Goal: Information Seeking & Learning: Learn about a topic

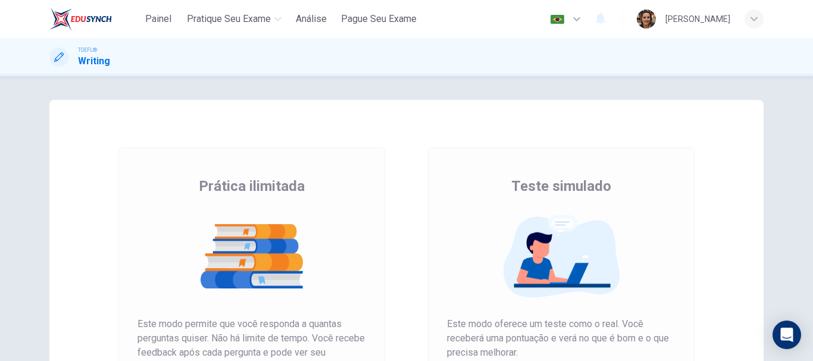
scroll to position [179, 0]
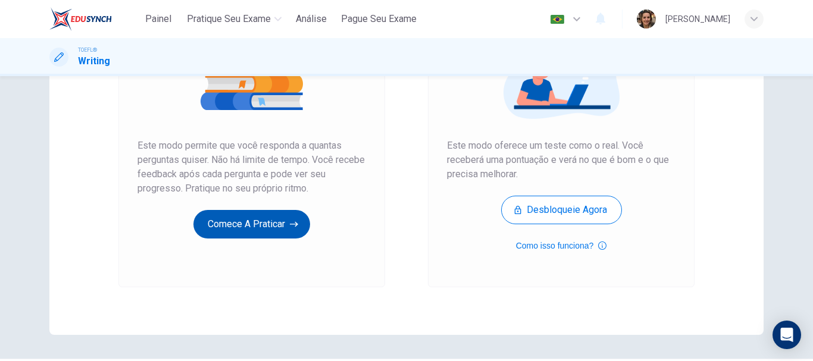
click at [242, 227] on button "Comece a praticar" at bounding box center [251, 224] width 117 height 29
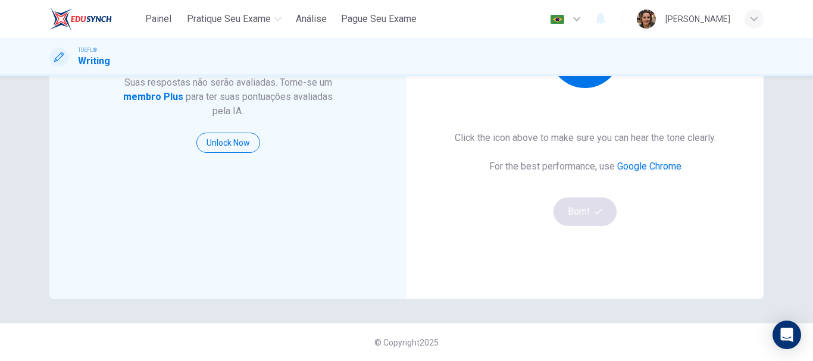
scroll to position [95, 0]
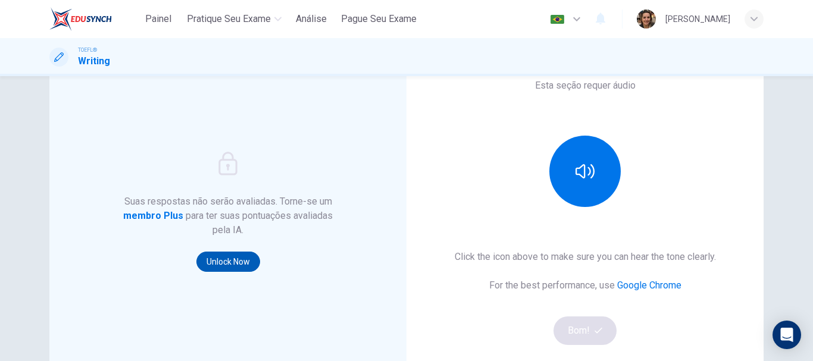
click at [219, 265] on button "Unlock Now" at bounding box center [228, 262] width 64 height 20
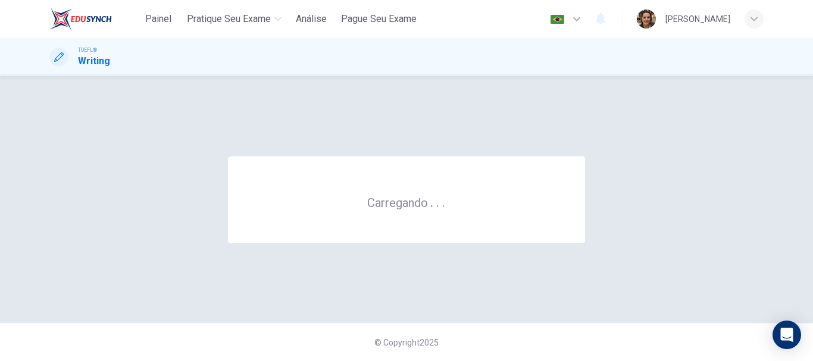
scroll to position [0, 0]
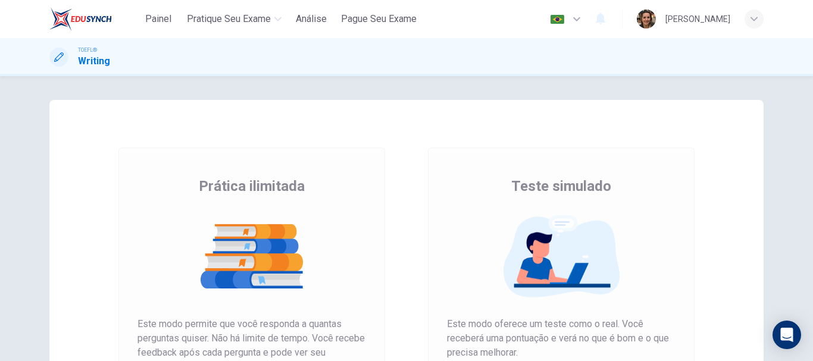
scroll to position [119, 0]
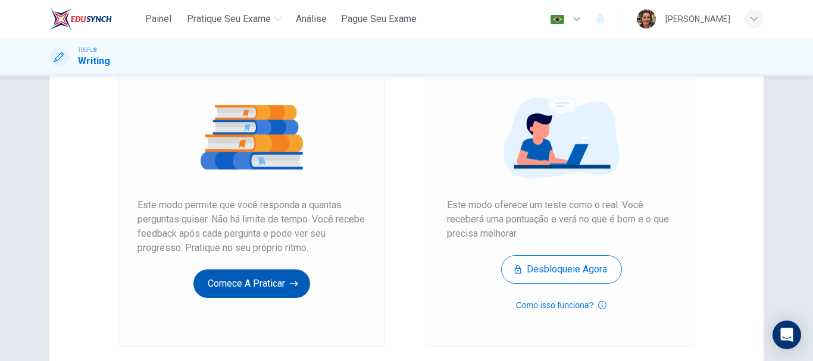
click at [242, 293] on button "Comece a praticar" at bounding box center [251, 284] width 117 height 29
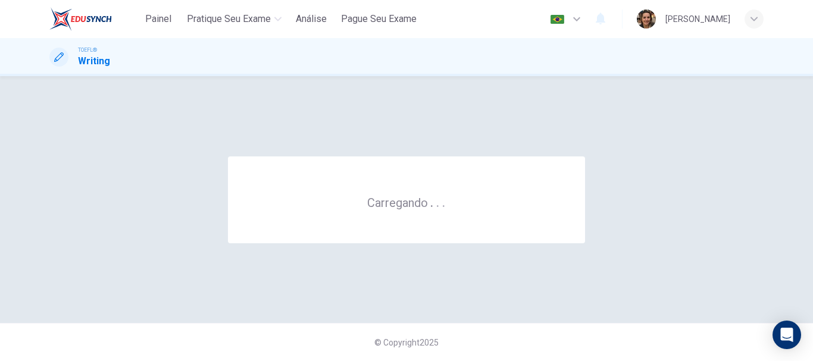
scroll to position [0, 0]
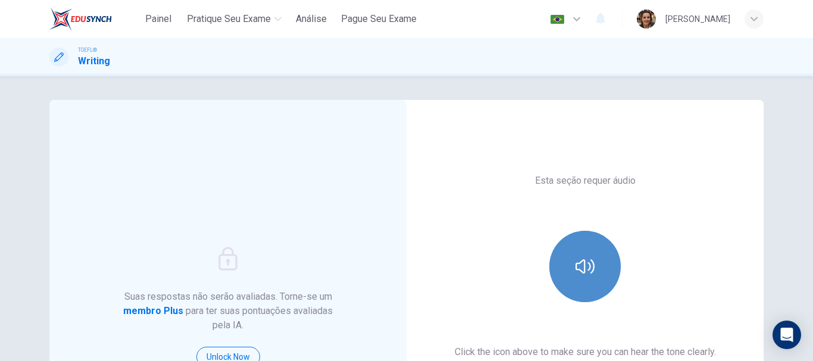
click at [594, 280] on button "button" at bounding box center [585, 266] width 71 height 71
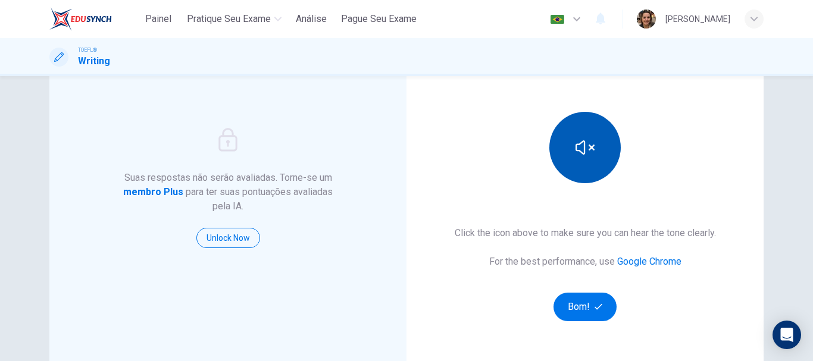
scroll to position [214, 0]
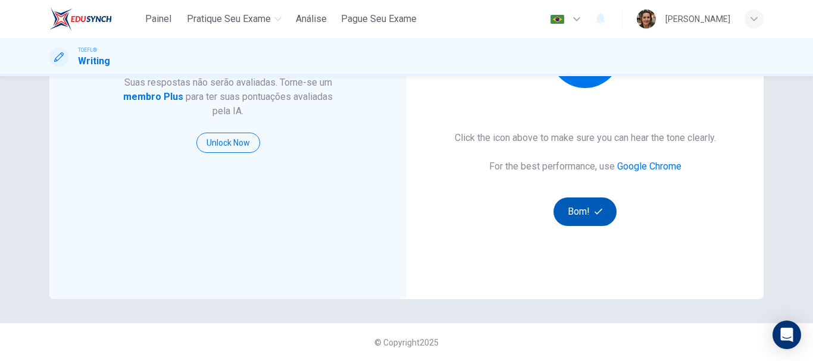
click at [586, 215] on button "Bom!" at bounding box center [586, 212] width 64 height 29
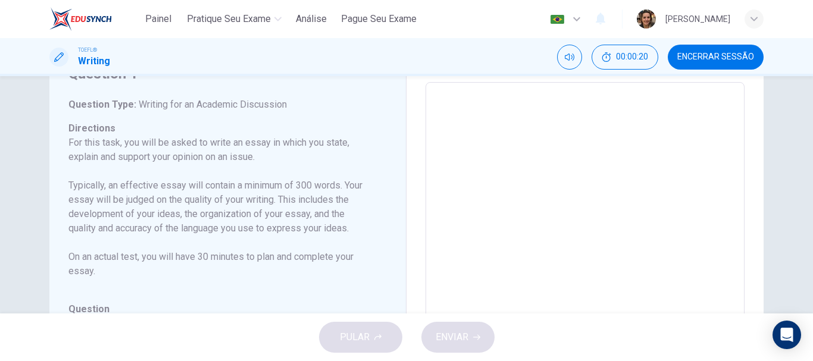
scroll to position [0, 0]
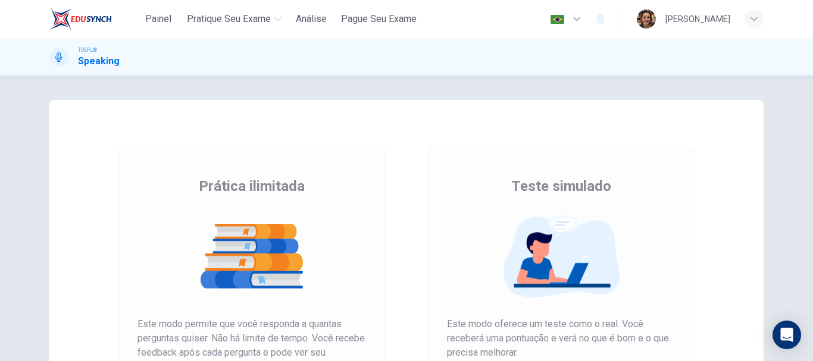
scroll to position [179, 0]
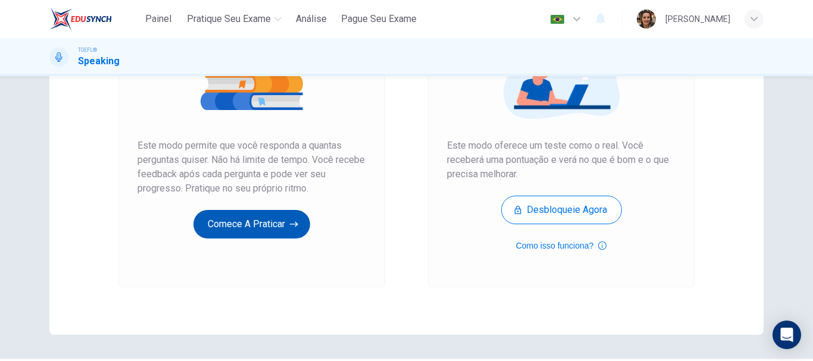
click at [244, 224] on button "Comece a praticar" at bounding box center [251, 224] width 117 height 29
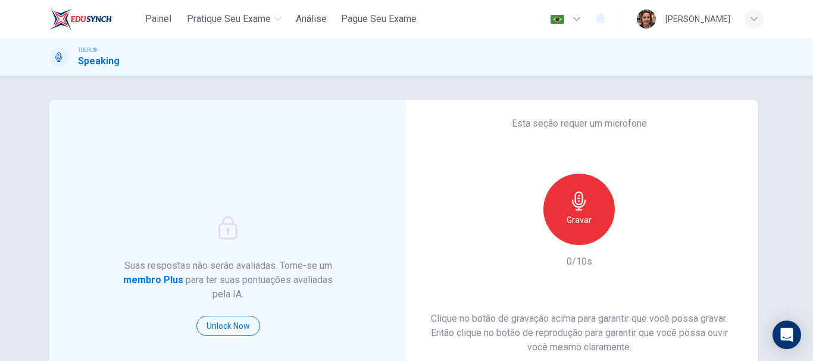
scroll to position [60, 0]
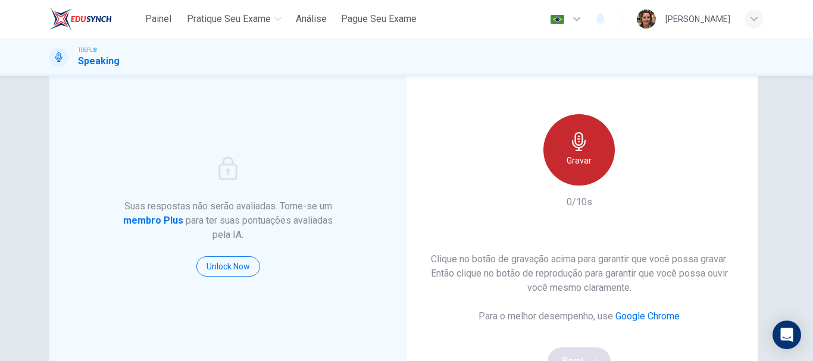
click at [580, 151] on div "Gravar" at bounding box center [579, 149] width 71 height 71
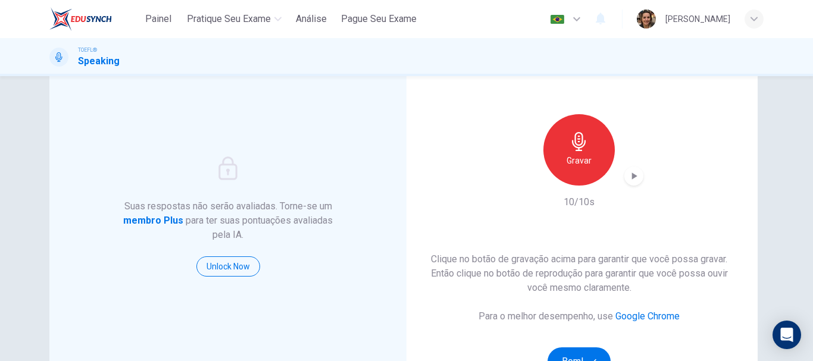
scroll to position [119, 0]
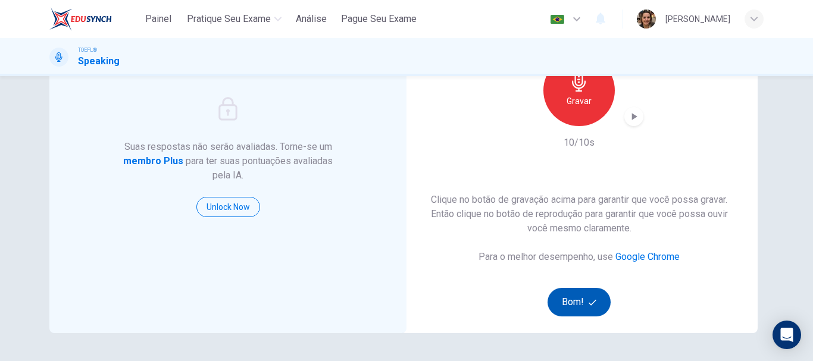
click at [567, 301] on button "Bom!" at bounding box center [580, 302] width 64 height 29
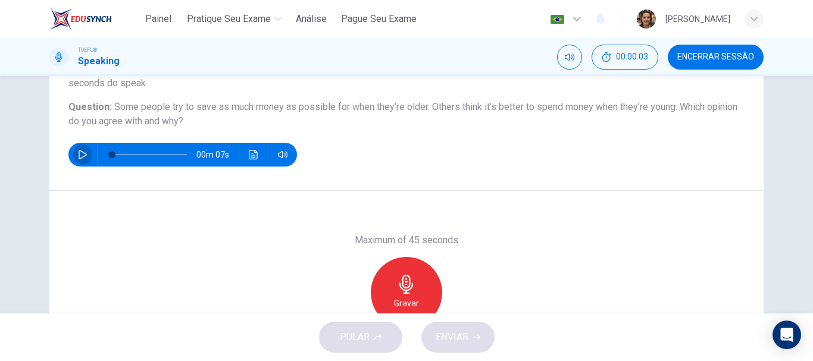
click at [78, 157] on icon "button" at bounding box center [83, 155] width 10 height 10
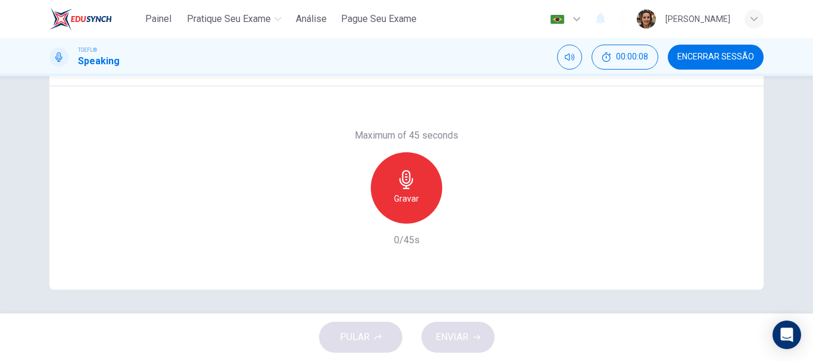
scroll to position [164, 0]
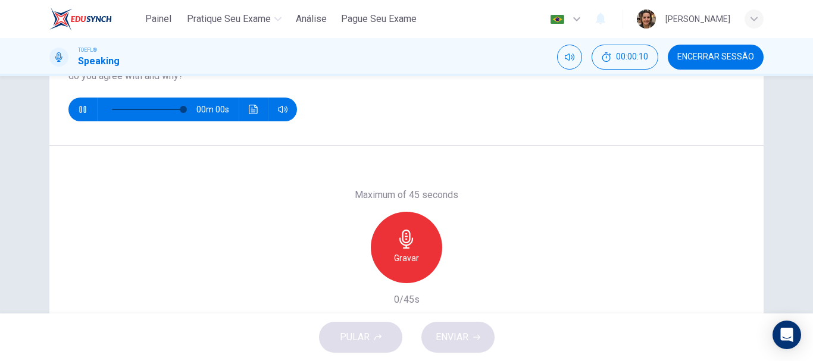
type input "0"
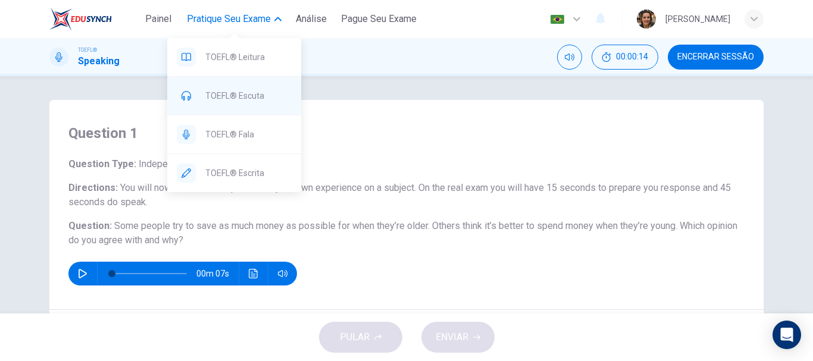
click at [216, 88] on div "TOEFL® Escuta" at bounding box center [234, 96] width 134 height 38
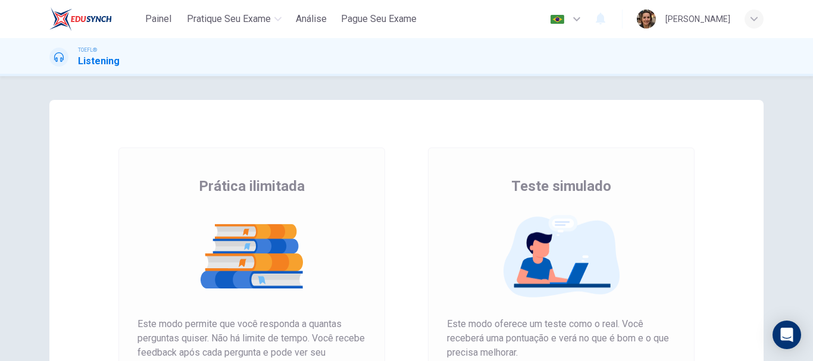
scroll to position [179, 0]
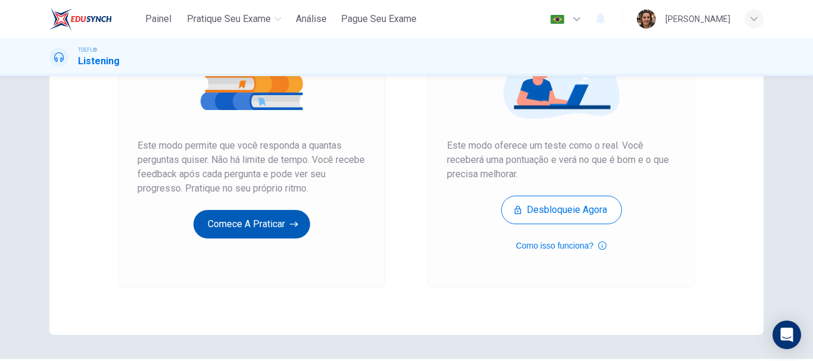
click at [261, 230] on button "Comece a praticar" at bounding box center [251, 224] width 117 height 29
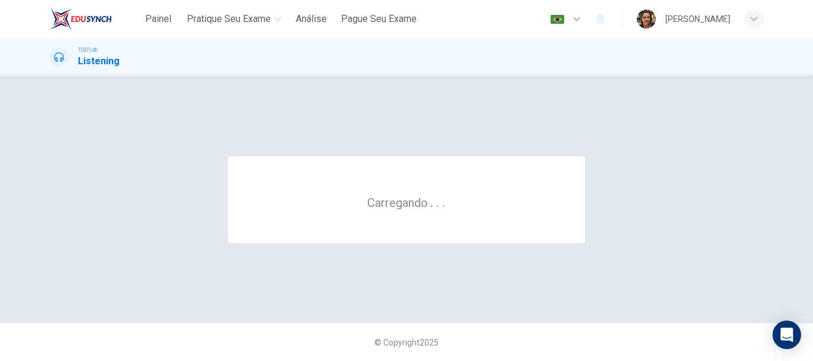
scroll to position [0, 0]
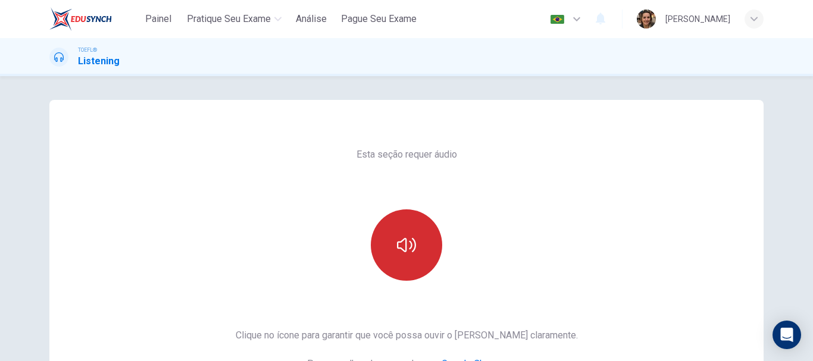
click at [411, 248] on icon "button" at bounding box center [406, 245] width 19 height 19
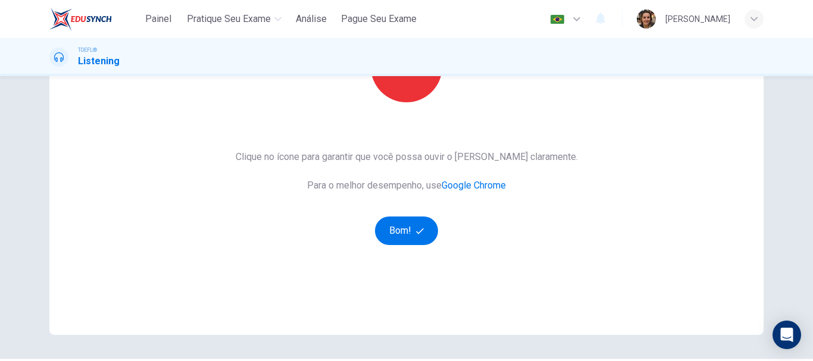
scroll to position [214, 0]
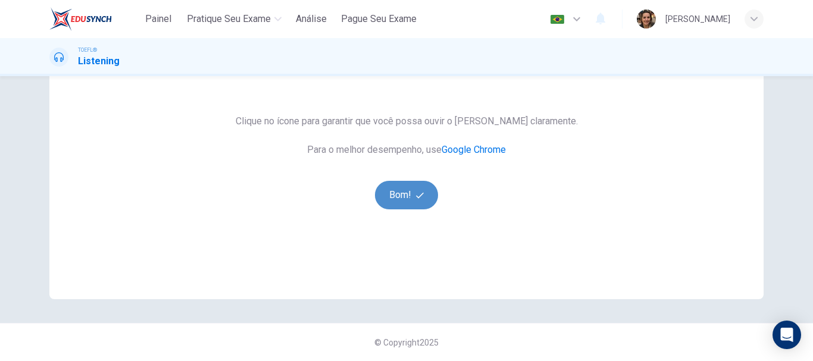
click at [406, 192] on button "Bom!" at bounding box center [407, 195] width 64 height 29
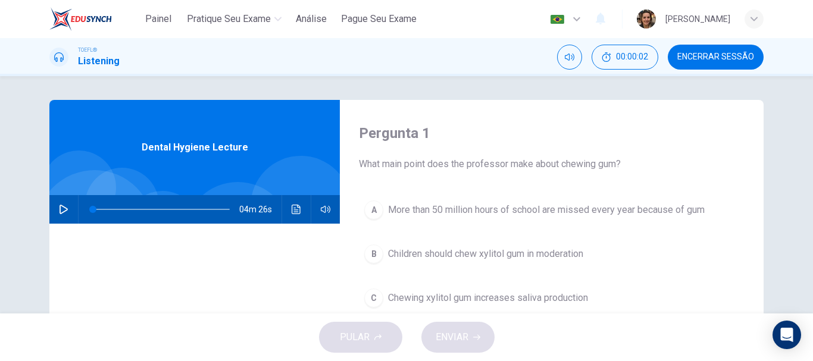
scroll to position [60, 0]
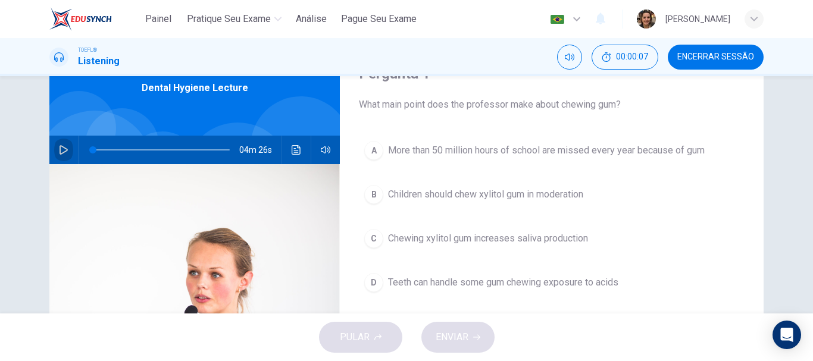
click at [60, 146] on icon "button" at bounding box center [64, 150] width 8 height 10
click at [393, 279] on span "Teeth can handle some gum chewing exposure to acids" at bounding box center [503, 283] width 230 height 14
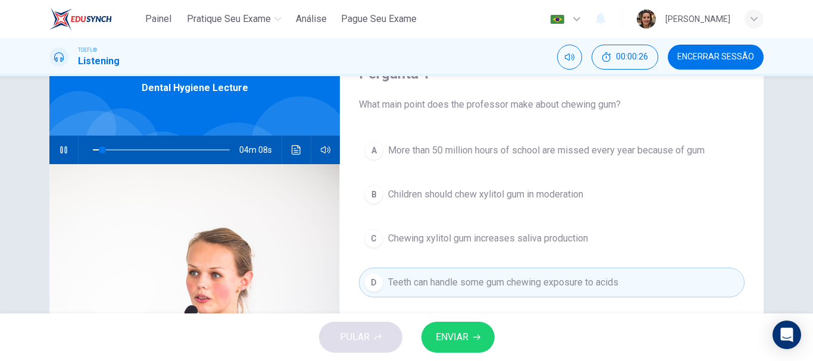
click at [453, 332] on span "ENVIAR" at bounding box center [452, 337] width 33 height 17
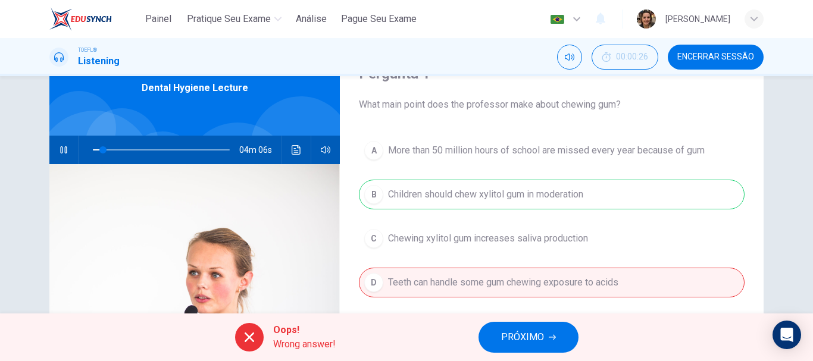
click at [545, 336] on button "PRÓXIMO" at bounding box center [529, 337] width 100 height 31
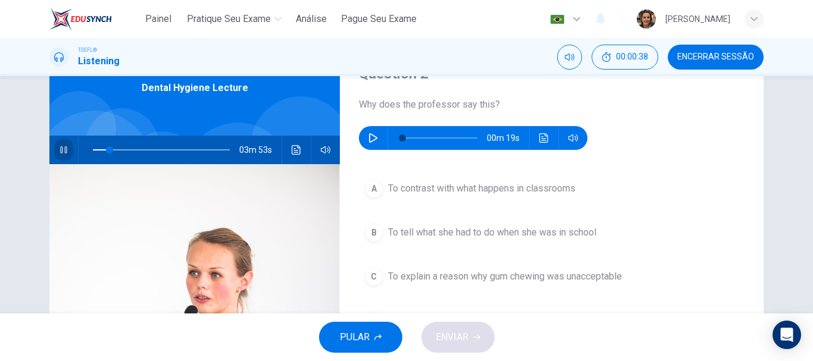
click at [60, 151] on icon "button" at bounding box center [63, 149] width 7 height 7
type input "12"
click at [369, 139] on icon "button" at bounding box center [374, 138] width 10 height 10
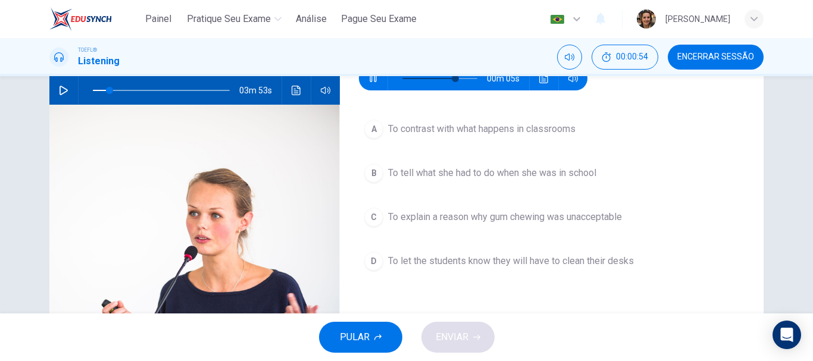
type input "76"
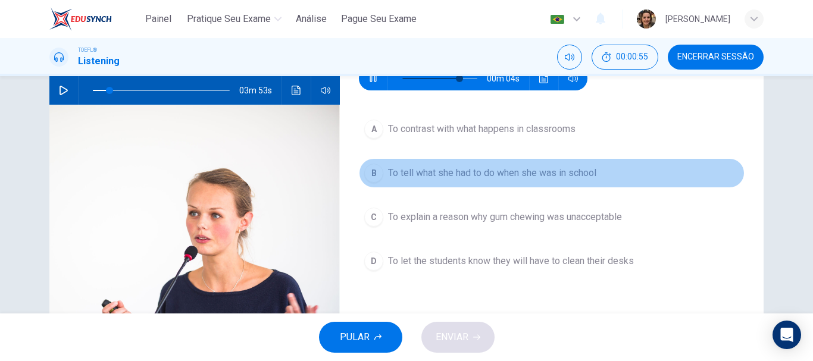
click at [424, 170] on span "To tell what she had to do when she was in school" at bounding box center [492, 173] width 208 height 14
type input "12"
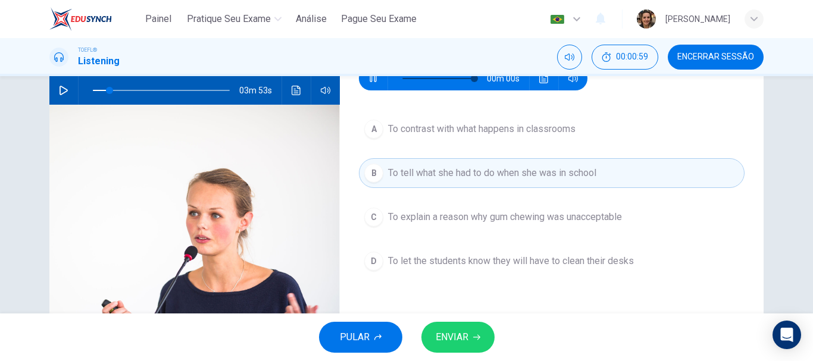
type input "0"
click at [408, 258] on span "To let the students know they will have to clean their desks" at bounding box center [511, 261] width 246 height 14
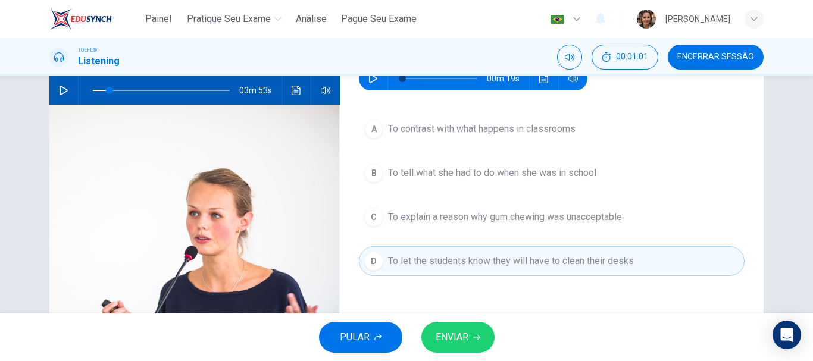
click at [463, 341] on span "ENVIAR" at bounding box center [452, 337] width 33 height 17
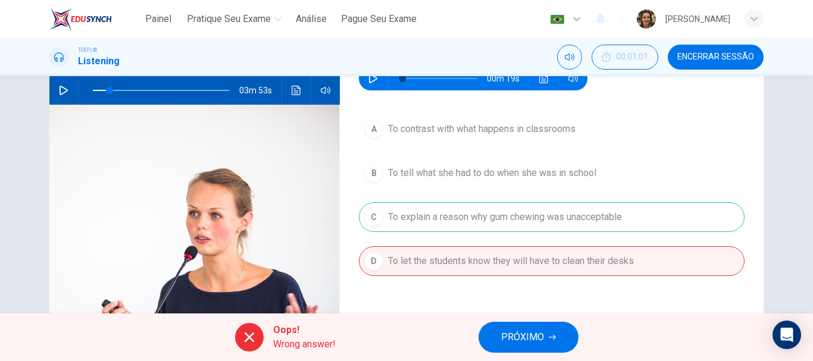
click at [539, 346] on button "PRÓXIMO" at bounding box center [529, 337] width 100 height 31
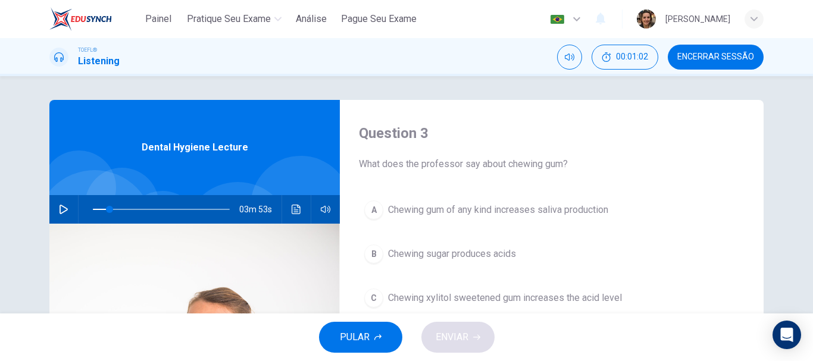
scroll to position [60, 0]
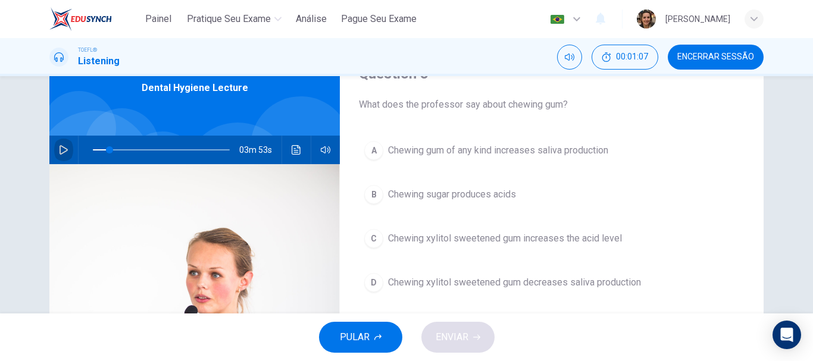
click at [54, 148] on button "button" at bounding box center [63, 150] width 19 height 29
click at [454, 188] on span "Chewing sugar produces acids" at bounding box center [452, 195] width 128 height 14
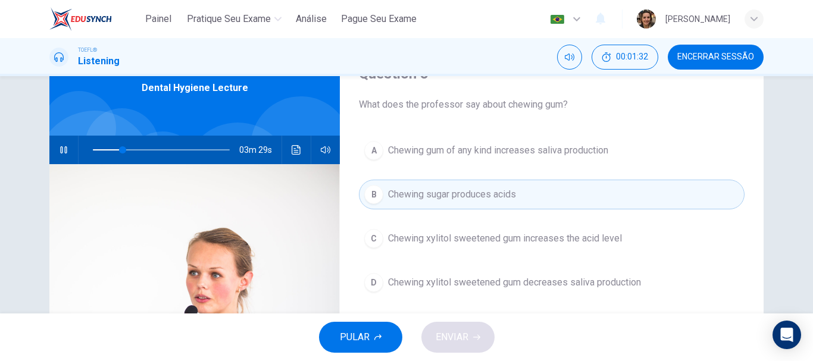
click at [461, 341] on div "PULAR ENVIAR" at bounding box center [406, 338] width 813 height 48
click at [433, 196] on span "Chewing sugar produces acids" at bounding box center [452, 195] width 128 height 14
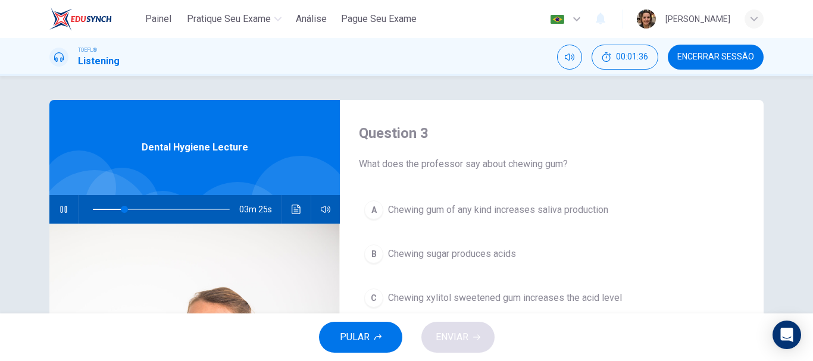
scroll to position [119, 0]
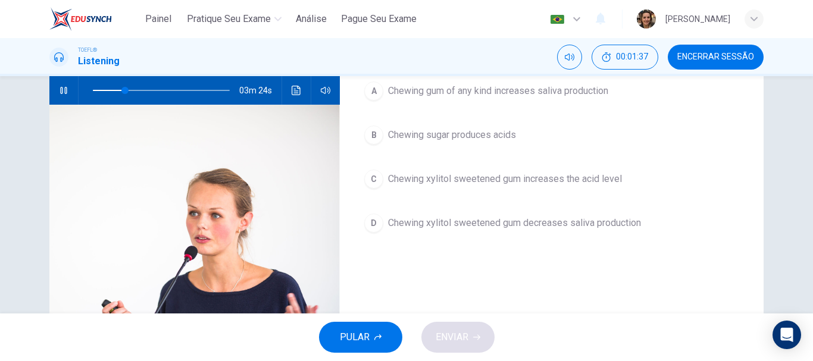
click at [424, 134] on span "Chewing sugar produces acids" at bounding box center [452, 135] width 128 height 14
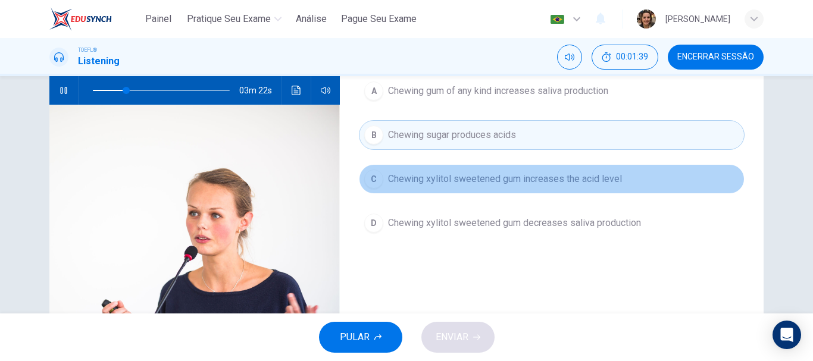
click at [435, 174] on span "Chewing xylitol sweetened gum increases the acid level" at bounding box center [505, 179] width 234 height 14
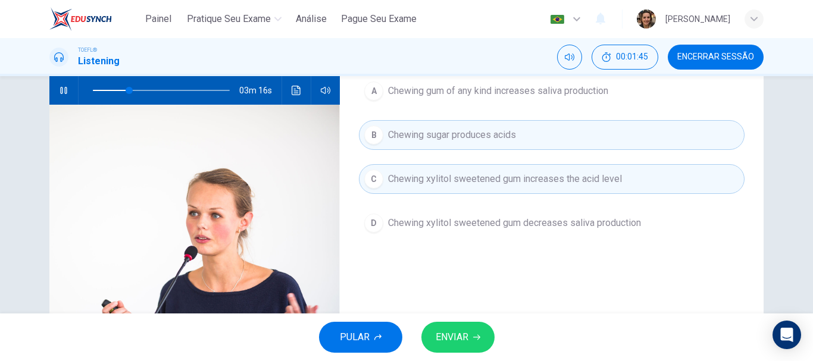
scroll to position [60, 0]
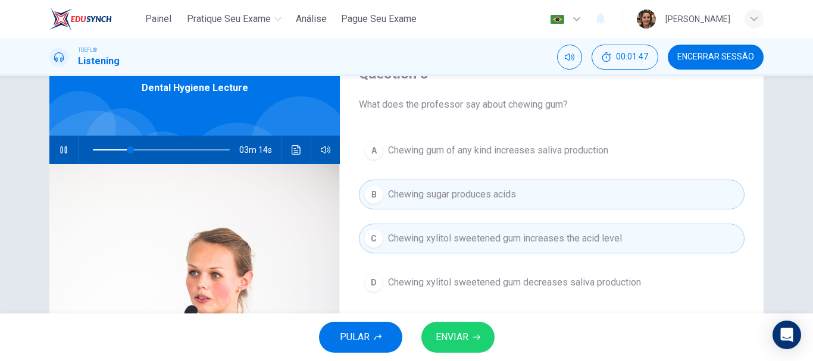
click at [469, 330] on button "ENVIAR" at bounding box center [458, 337] width 73 height 31
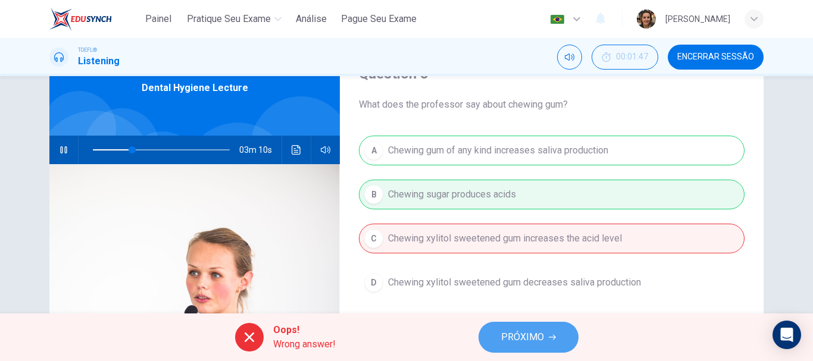
click at [538, 336] on span "PRÓXIMO" at bounding box center [522, 337] width 43 height 17
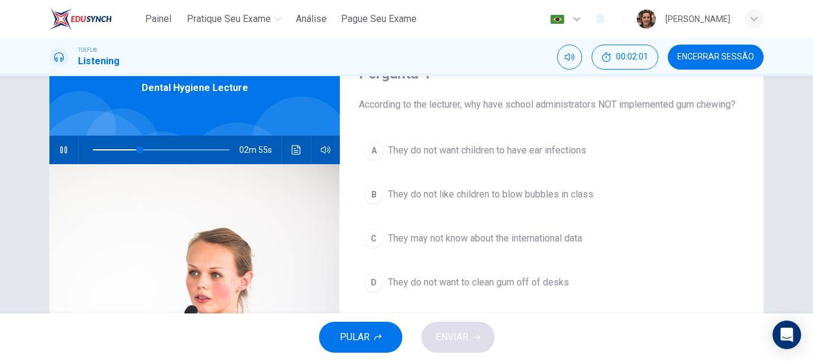
click at [489, 238] on span "They may not know about the international data" at bounding box center [485, 239] width 194 height 14
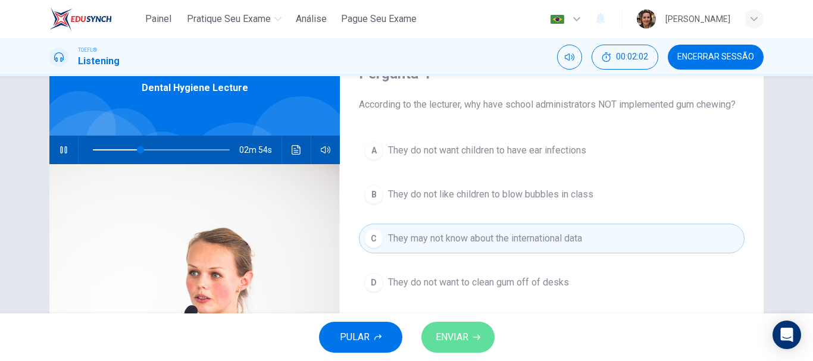
click at [458, 341] on span "ENVIAR" at bounding box center [452, 337] width 33 height 17
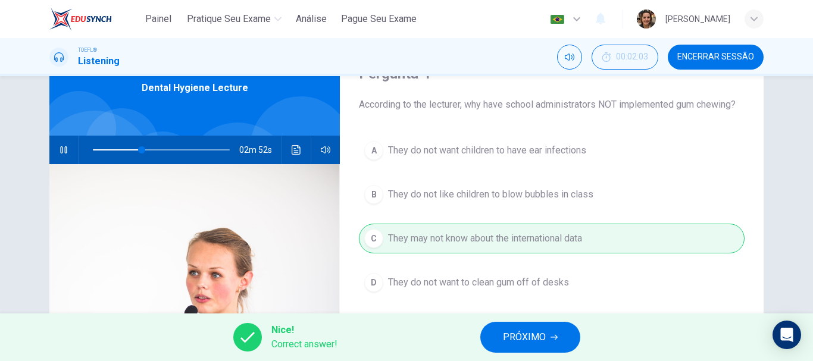
click at [529, 341] on span "PRÓXIMO" at bounding box center [524, 337] width 43 height 17
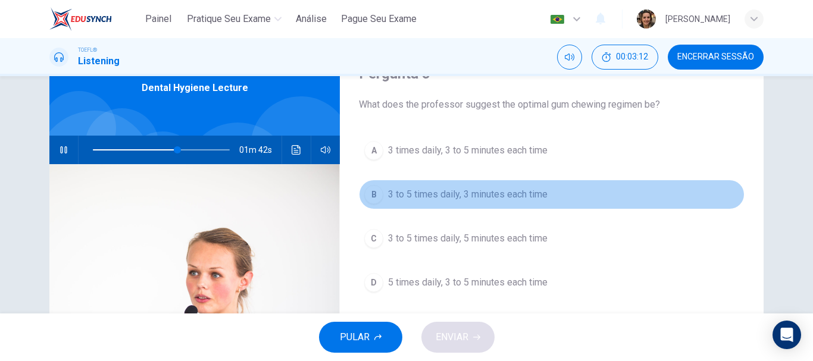
click at [423, 189] on span "3 to 5 times daily, 3 minutes each time" at bounding box center [468, 195] width 160 height 14
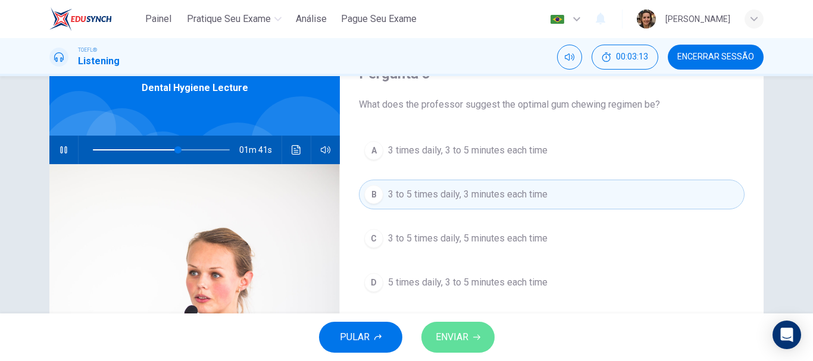
click at [460, 347] on button "ENVIAR" at bounding box center [458, 337] width 73 height 31
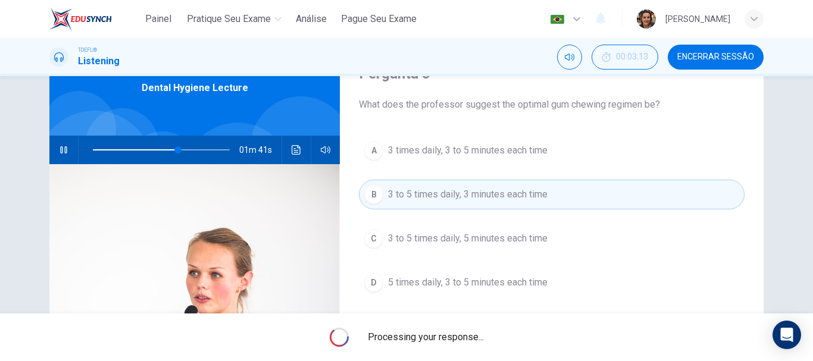
type input "62"
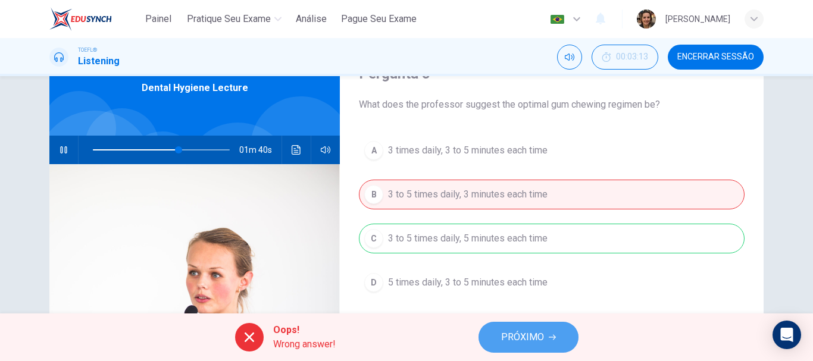
click at [522, 337] on span "PRÓXIMO" at bounding box center [522, 337] width 43 height 17
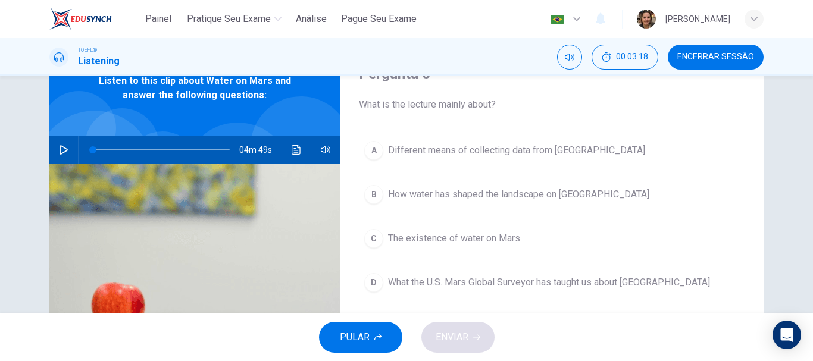
click at [59, 148] on icon "button" at bounding box center [64, 150] width 10 height 10
click at [462, 237] on span "The existence of water on Mars" at bounding box center [454, 239] width 132 height 14
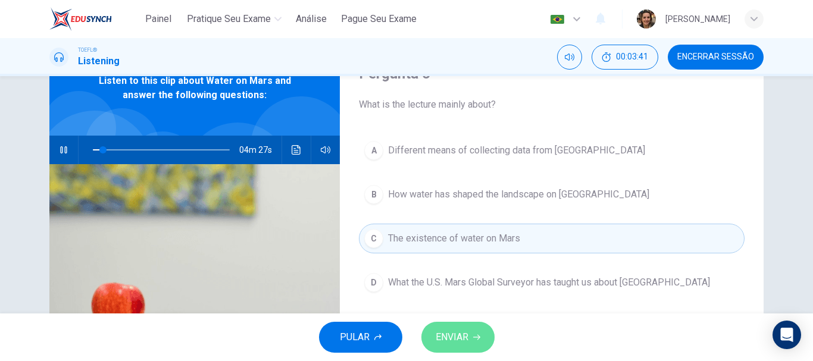
click at [457, 342] on span "ENVIAR" at bounding box center [452, 337] width 33 height 17
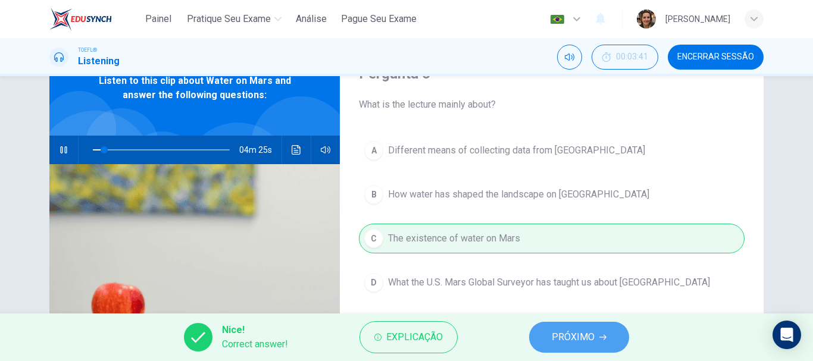
click at [597, 342] on button "PRÓXIMO" at bounding box center [579, 337] width 100 height 31
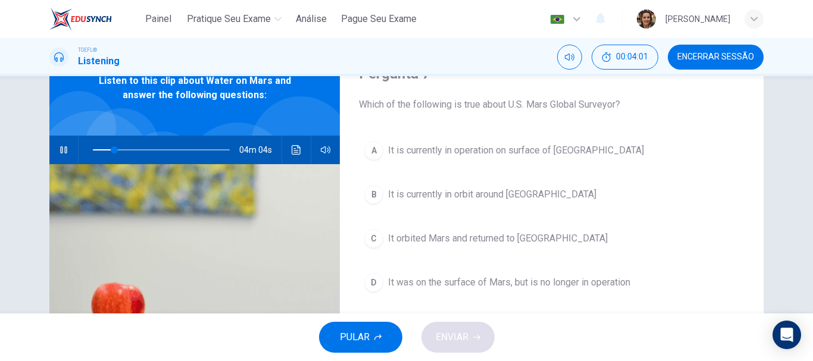
click at [444, 148] on span "It is currently in operation on surface of Mars" at bounding box center [516, 150] width 256 height 14
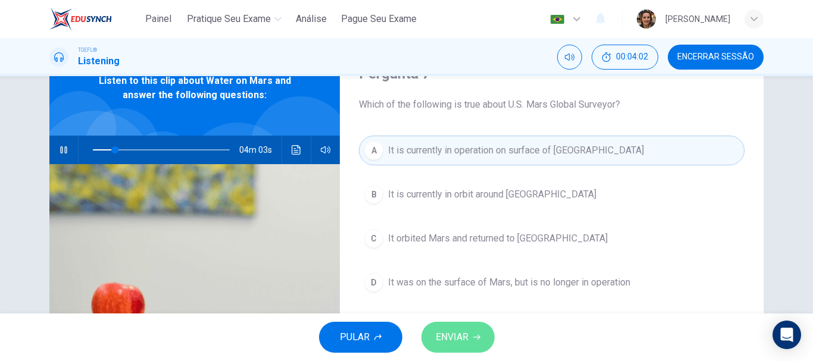
click at [465, 349] on button "ENVIAR" at bounding box center [458, 337] width 73 height 31
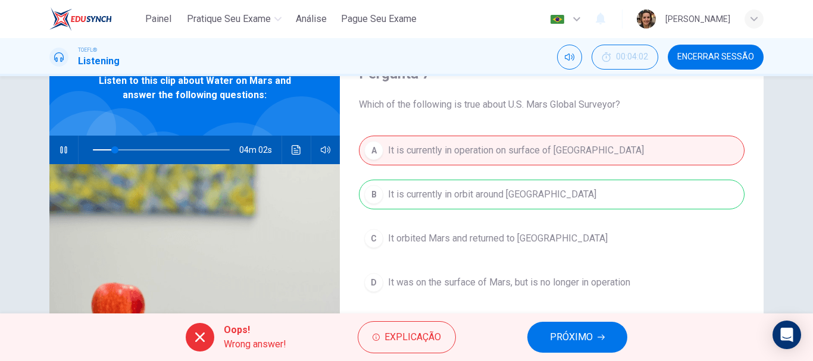
click at [575, 350] on button "PRÓXIMO" at bounding box center [577, 337] width 100 height 31
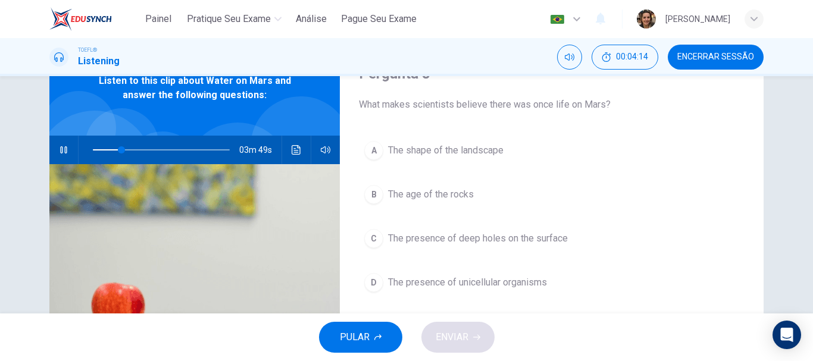
click at [427, 146] on span "The shape of the landscape" at bounding box center [445, 150] width 115 height 14
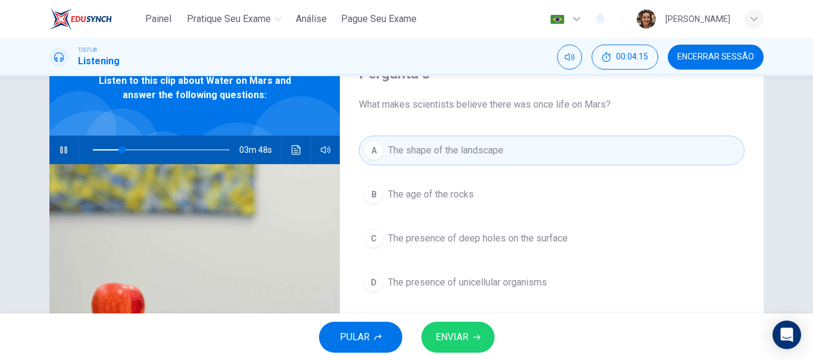
click at [447, 338] on span "ENVIAR" at bounding box center [452, 337] width 33 height 17
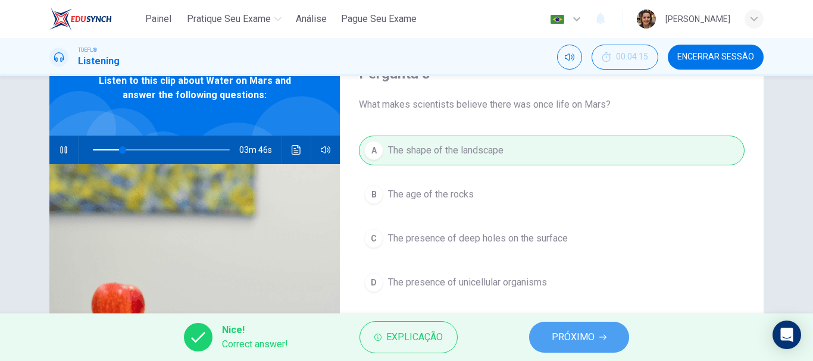
click at [587, 341] on span "PRÓXIMO" at bounding box center [573, 337] width 43 height 17
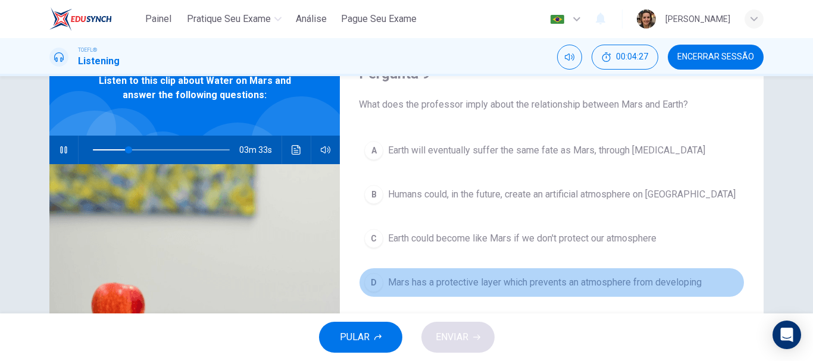
click at [523, 282] on span "Mars has a protective layer which prevents an atmosphere from developing" at bounding box center [545, 283] width 314 height 14
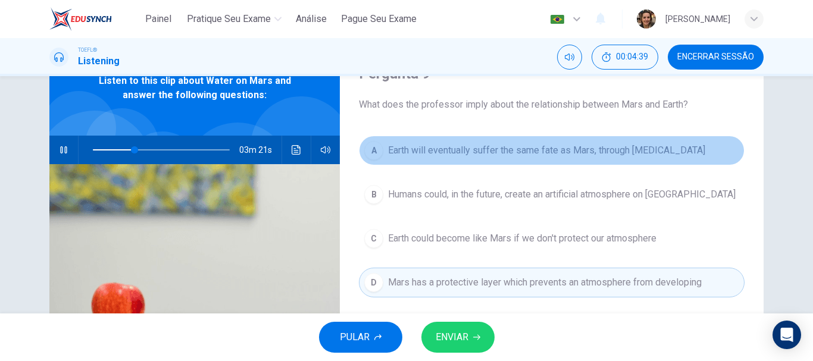
click at [461, 149] on span "Earth will eventually suffer the same fate as Mars, through natural causes" at bounding box center [546, 150] width 317 height 14
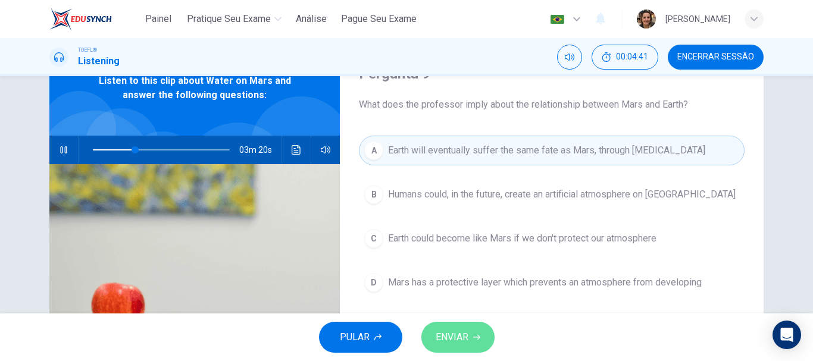
click at [463, 328] on button "ENVIAR" at bounding box center [458, 337] width 73 height 31
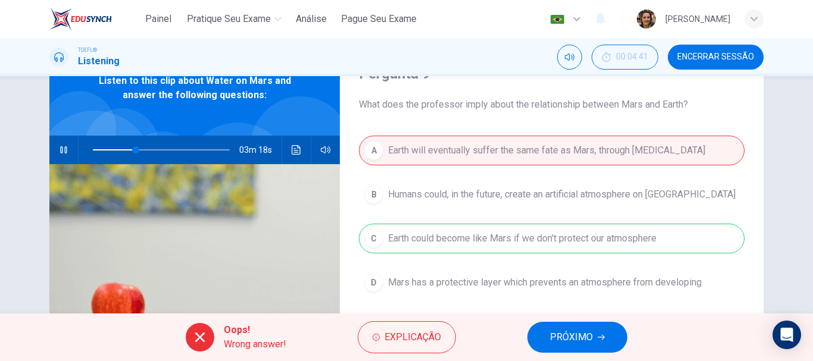
click at [598, 327] on button "PRÓXIMO" at bounding box center [577, 337] width 100 height 31
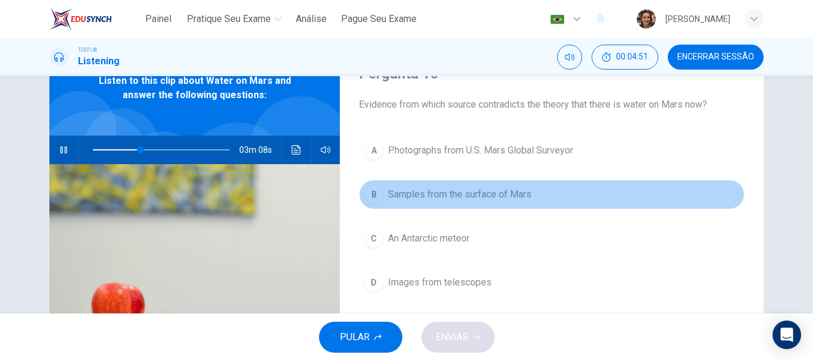
click at [458, 201] on span "Samples from the surface of Mars" at bounding box center [459, 195] width 143 height 14
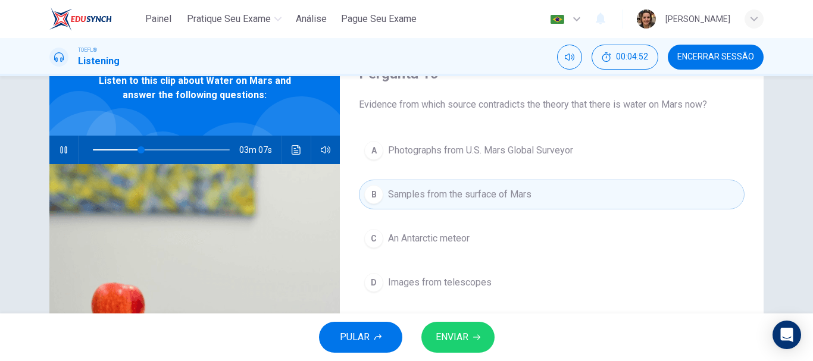
click at [468, 336] on span "ENVIAR" at bounding box center [452, 337] width 33 height 17
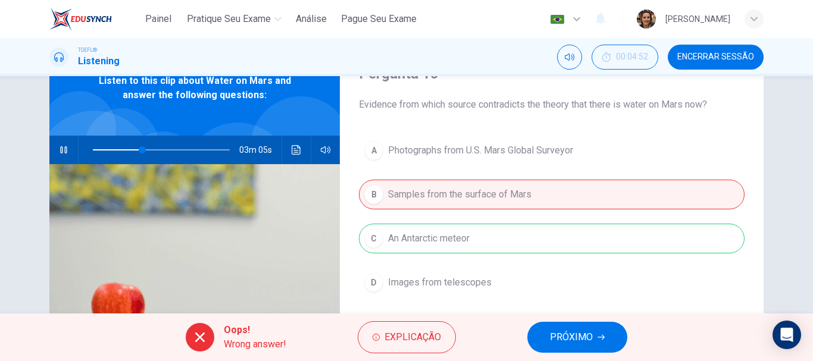
click at [586, 339] on span "PRÓXIMO" at bounding box center [571, 337] width 43 height 17
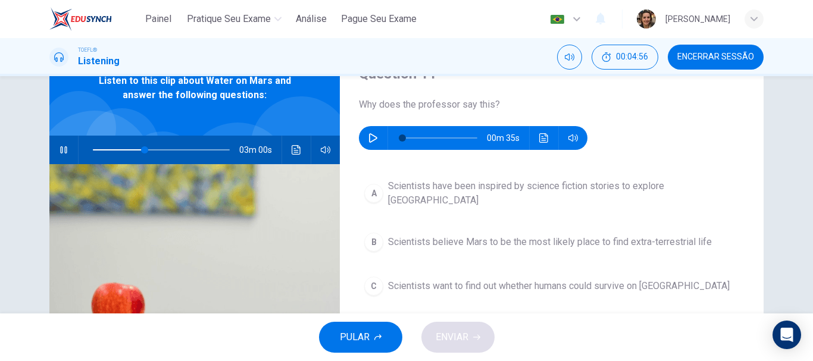
click at [61, 150] on icon "button" at bounding box center [64, 150] width 10 height 10
type input "38"
click at [369, 142] on icon "button" at bounding box center [374, 138] width 10 height 10
type input "0"
click at [533, 235] on span "Scientists believe Mars to be the most likely place to find extra-terrestrial l…" at bounding box center [550, 242] width 324 height 14
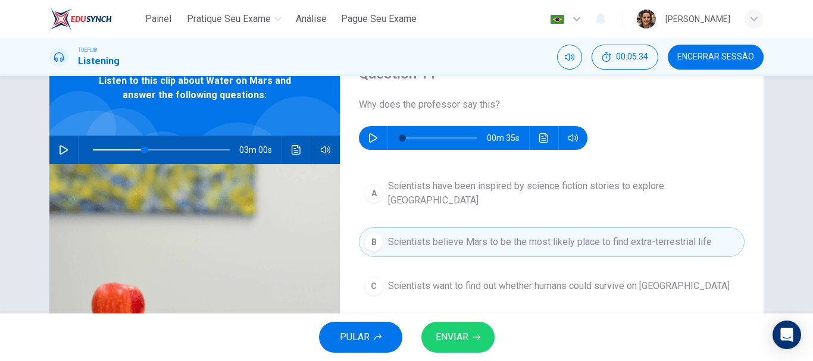
click at [458, 336] on span "ENVIAR" at bounding box center [452, 337] width 33 height 17
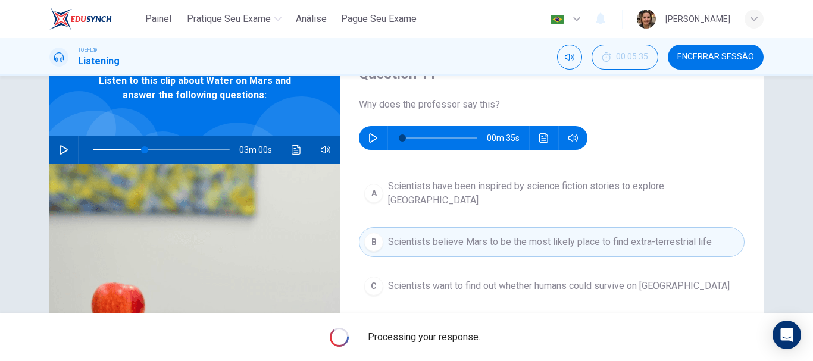
type input "38"
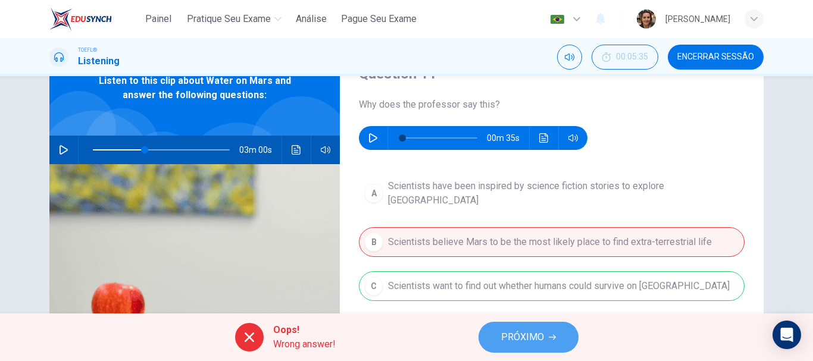
click at [512, 340] on span "PRÓXIMO" at bounding box center [522, 337] width 43 height 17
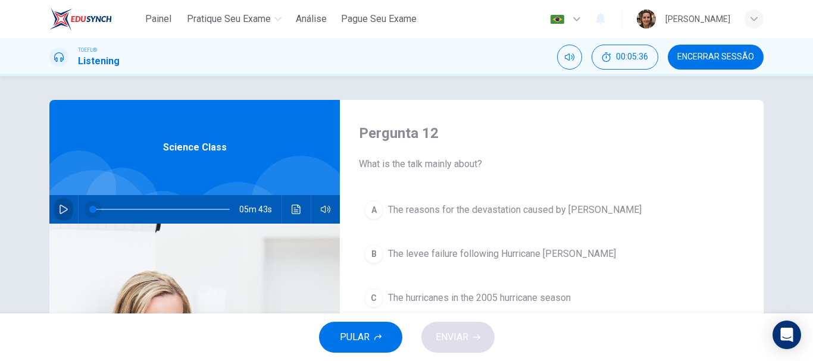
drag, startPoint x: 55, startPoint y: 207, endPoint x: 83, endPoint y: 211, distance: 28.2
click at [56, 207] on button "button" at bounding box center [63, 209] width 19 height 29
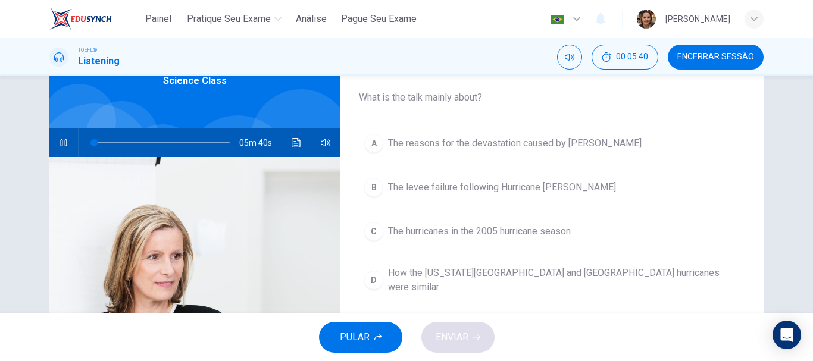
scroll to position [72, 0]
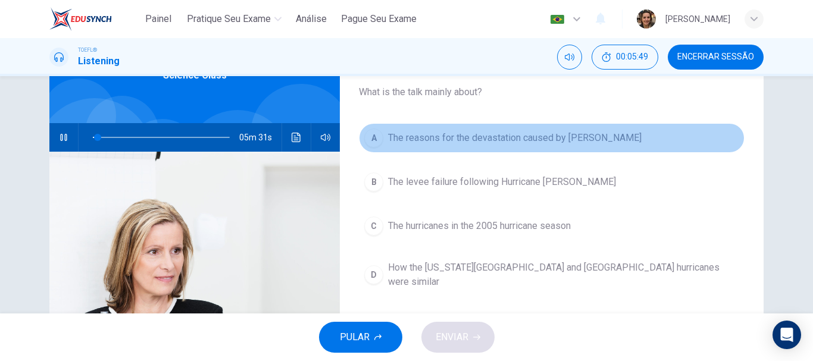
click at [480, 138] on span "The reasons for the devastation caused by Katrina" at bounding box center [515, 138] width 254 height 14
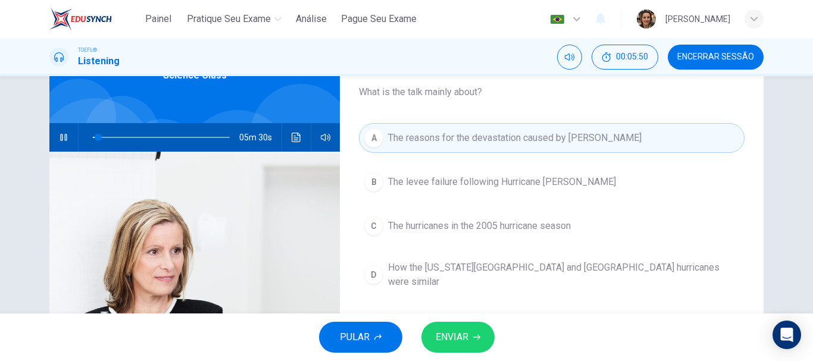
click at [467, 335] on span "ENVIAR" at bounding box center [452, 337] width 33 height 17
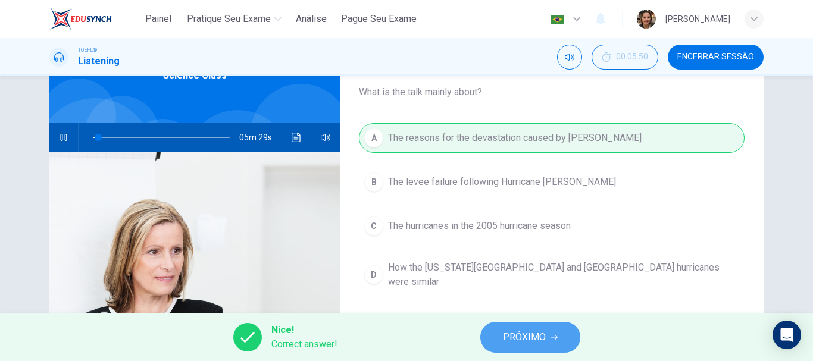
click at [526, 335] on span "PRÓXIMO" at bounding box center [524, 337] width 43 height 17
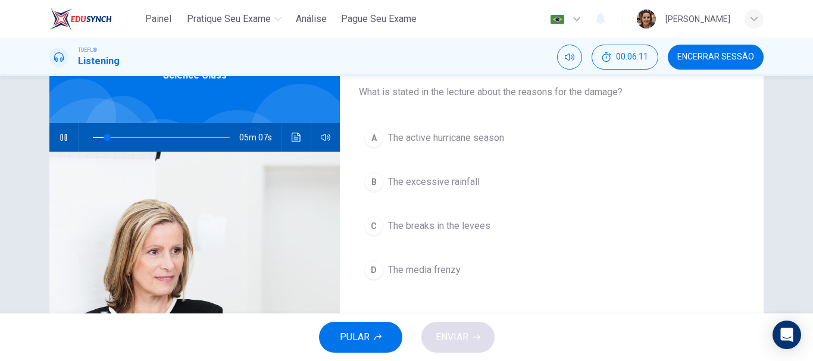
click at [471, 223] on span "The breaks in the levees" at bounding box center [439, 226] width 102 height 14
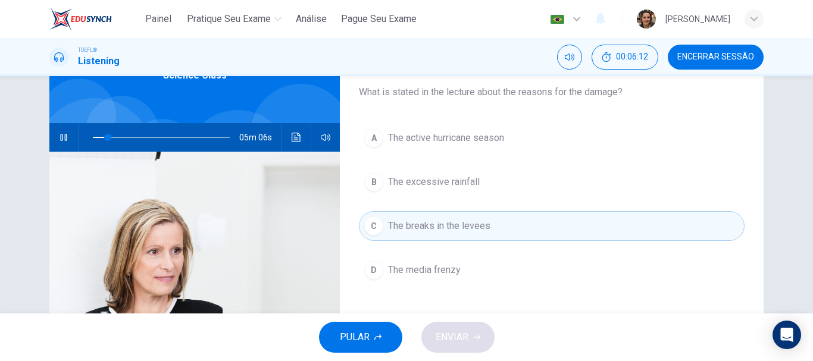
click at [446, 342] on div "PULAR ENVIAR" at bounding box center [406, 338] width 813 height 48
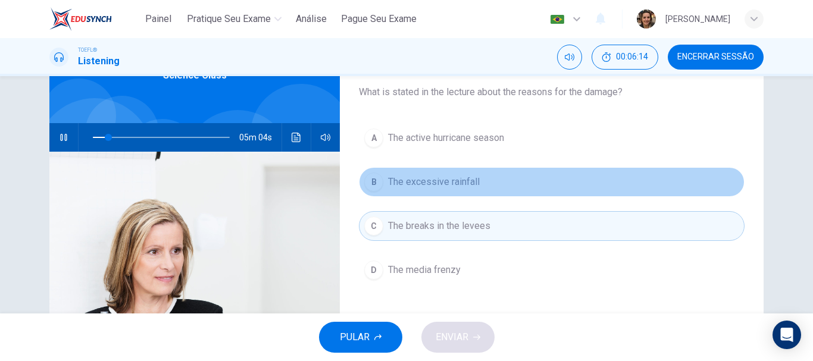
click at [424, 186] on span "The excessive rainfall" at bounding box center [434, 182] width 92 height 14
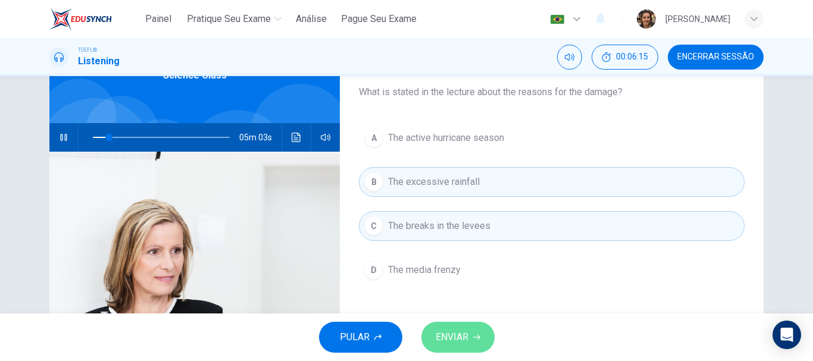
click at [459, 343] on span "ENVIAR" at bounding box center [452, 337] width 33 height 17
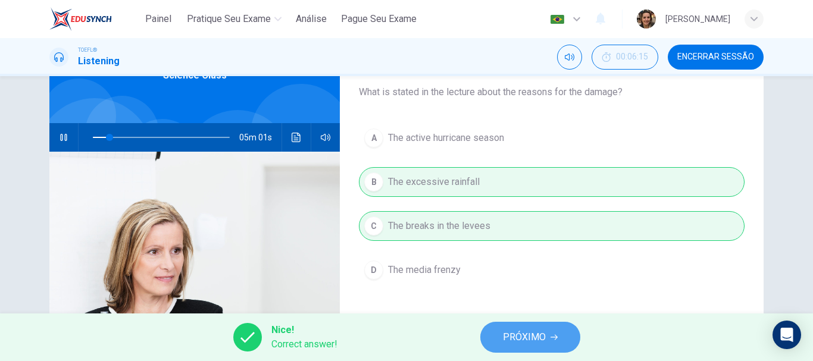
click at [543, 336] on span "PRÓXIMO" at bounding box center [524, 337] width 43 height 17
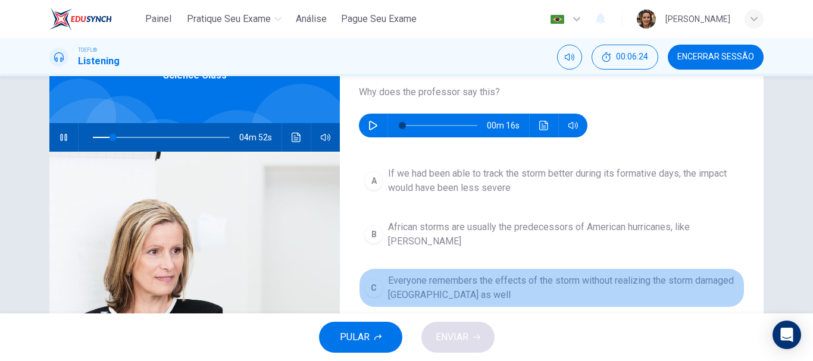
click at [507, 274] on span "Everyone remembers the effects of the storm without realizing the storm damaged…" at bounding box center [563, 288] width 351 height 29
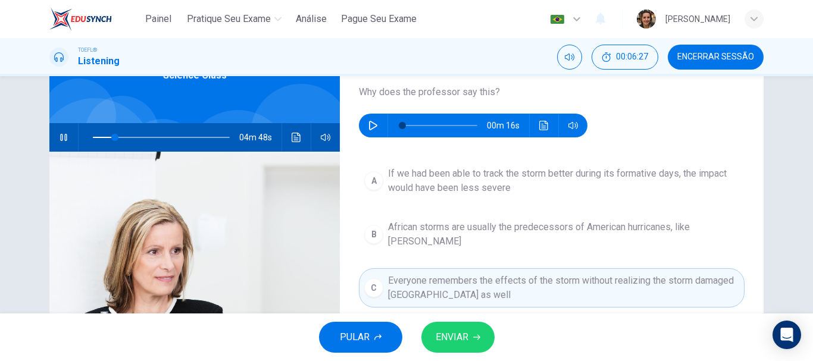
click at [461, 336] on span "ENVIAR" at bounding box center [452, 337] width 33 height 17
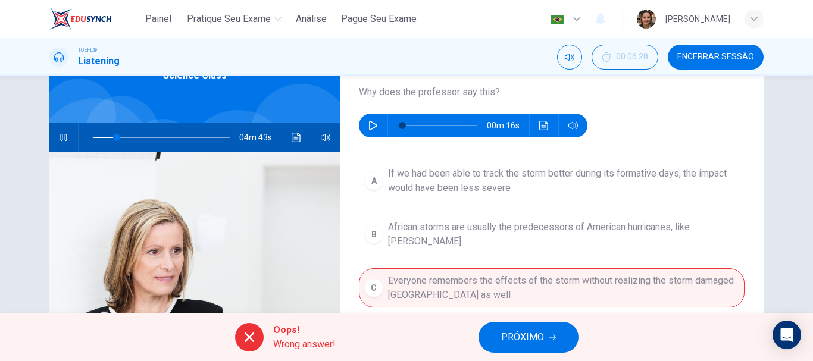
click at [530, 340] on span "PRÓXIMO" at bounding box center [522, 337] width 43 height 17
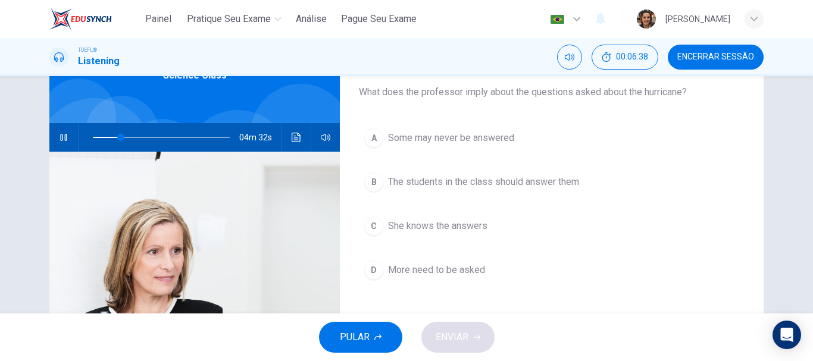
click at [466, 183] on span "The students in the class should answer them" at bounding box center [483, 182] width 191 height 14
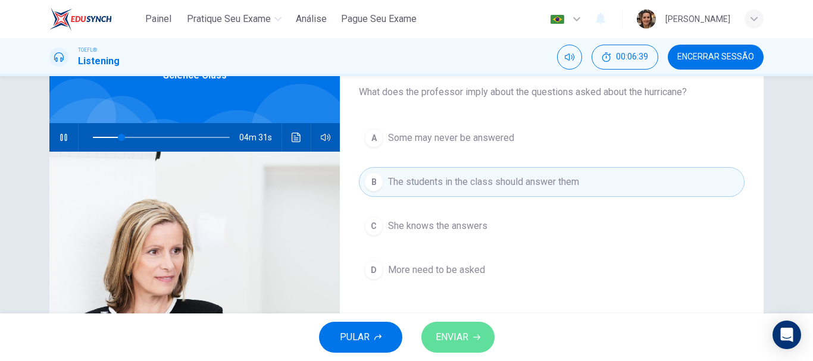
click at [426, 340] on button "ENVIAR" at bounding box center [458, 337] width 73 height 31
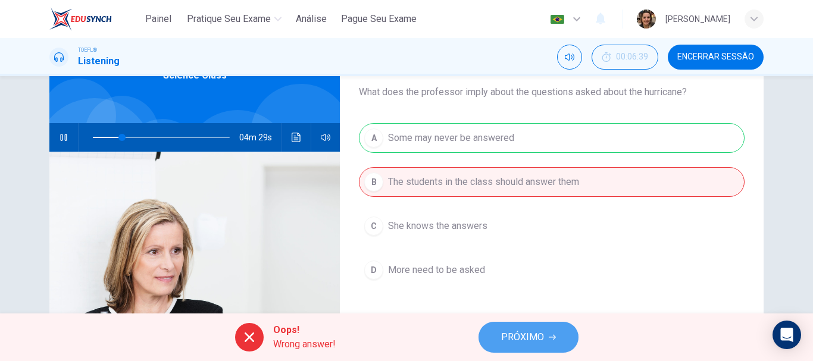
click at [490, 333] on button "PRÓXIMO" at bounding box center [529, 337] width 100 height 31
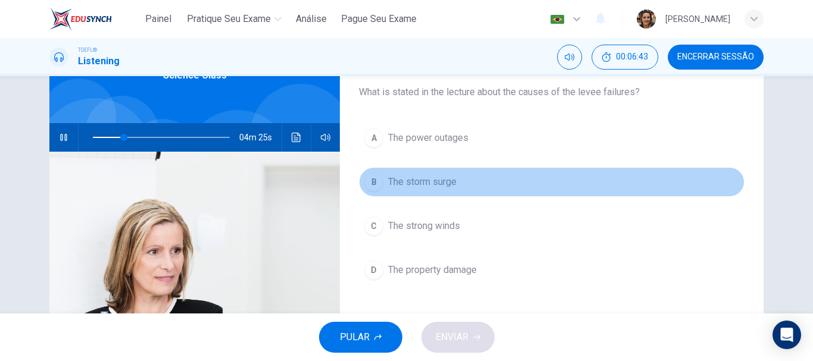
click at [434, 189] on span "The storm surge" at bounding box center [422, 182] width 68 height 14
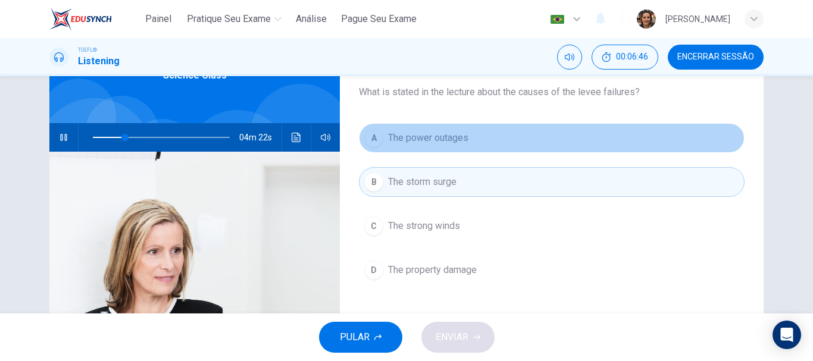
click at [448, 136] on span "The power outages" at bounding box center [428, 138] width 80 height 14
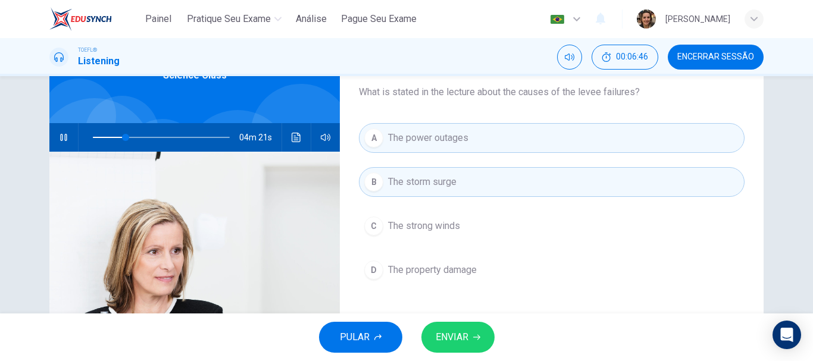
drag, startPoint x: 475, startPoint y: 335, endPoint x: 491, endPoint y: 330, distance: 16.9
click at [476, 335] on icon "button" at bounding box center [476, 337] width 7 height 7
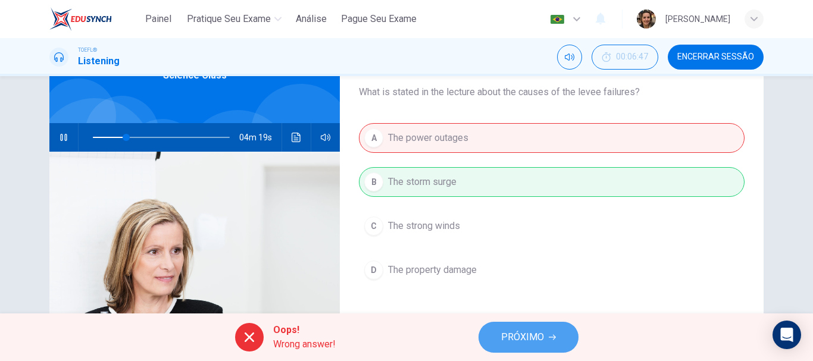
click at [538, 339] on span "PRÓXIMO" at bounding box center [522, 337] width 43 height 17
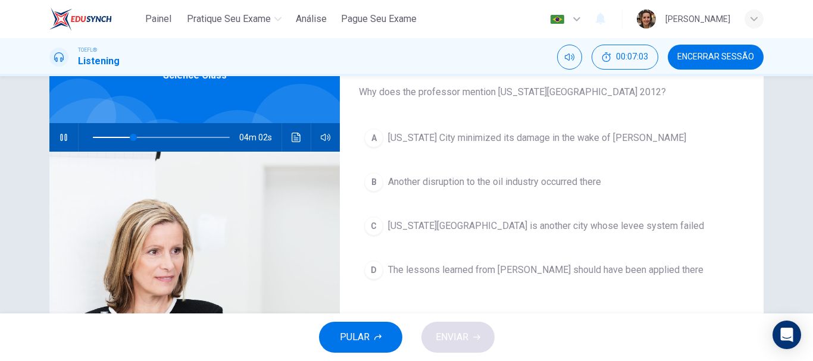
click at [413, 227] on span "New York City is another city whose levee system failed" at bounding box center [546, 226] width 316 height 14
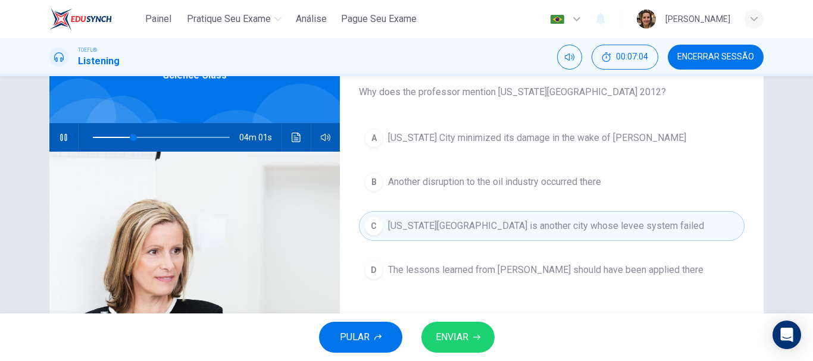
click at [460, 346] on button "ENVIAR" at bounding box center [458, 337] width 73 height 31
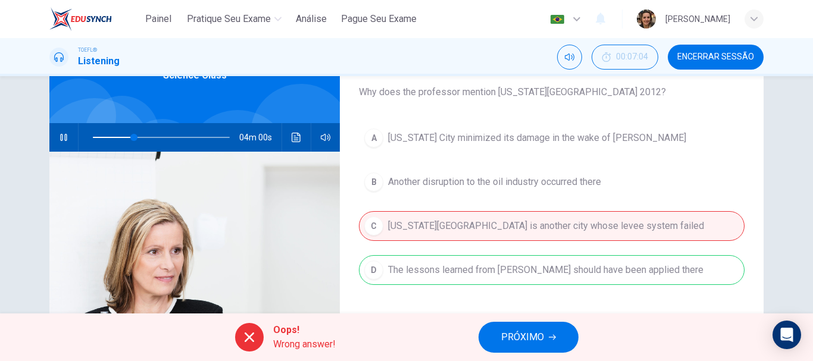
type input "30"
click at [521, 342] on span "PRÓXIMO" at bounding box center [522, 337] width 43 height 17
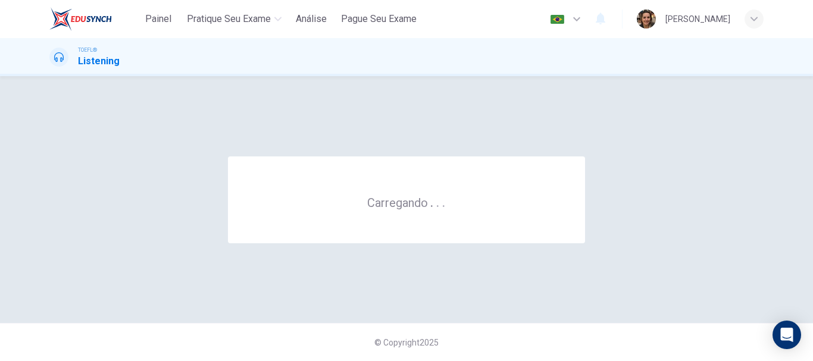
scroll to position [0, 0]
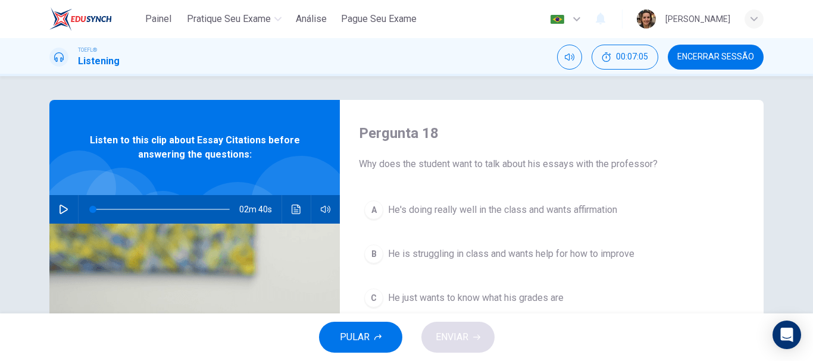
click at [64, 205] on icon "button" at bounding box center [64, 210] width 10 height 10
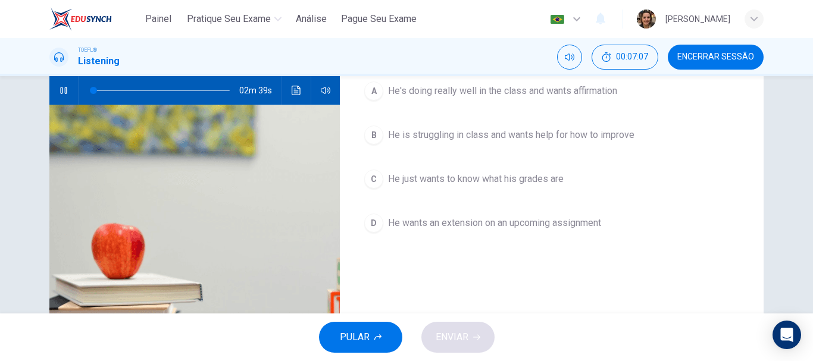
scroll to position [60, 0]
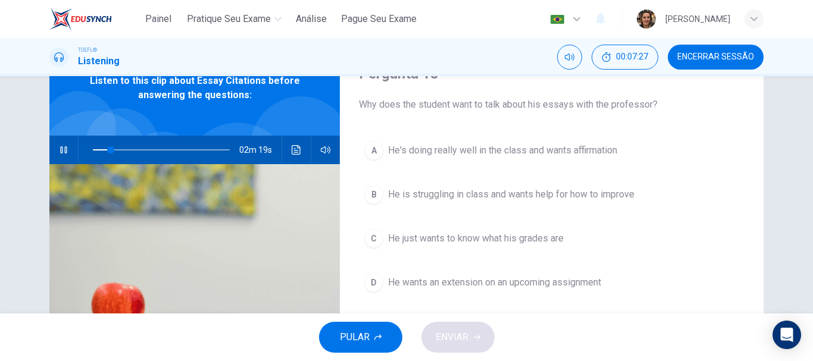
click at [402, 281] on span "He wants an extension on an upcoming assignment" at bounding box center [494, 283] width 213 height 14
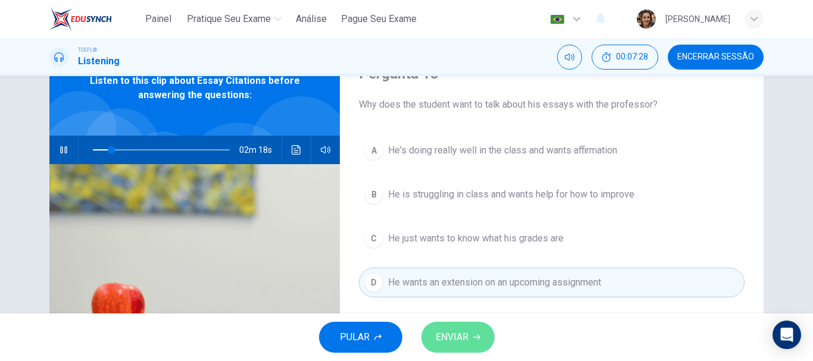
click at [443, 331] on span "ENVIAR" at bounding box center [452, 337] width 33 height 17
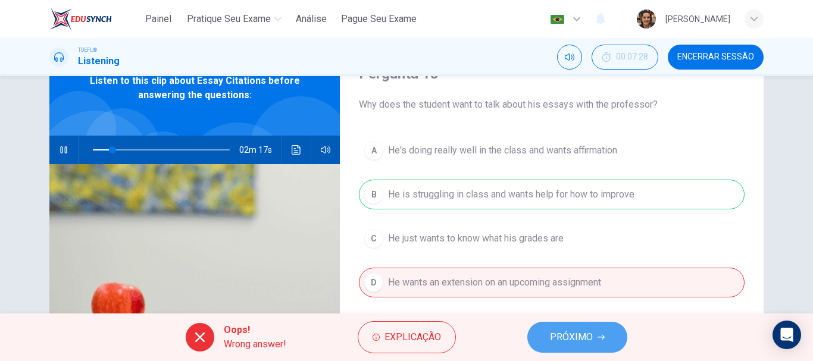
click at [571, 329] on span "PRÓXIMO" at bounding box center [571, 337] width 43 height 17
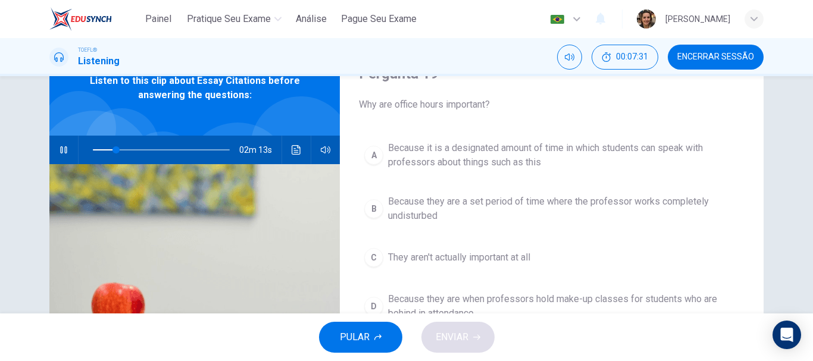
scroll to position [119, 0]
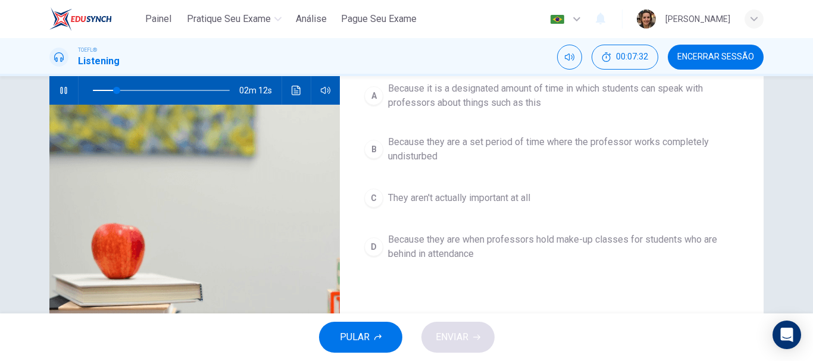
click at [499, 194] on span "They aren't actually important at all" at bounding box center [459, 198] width 142 height 14
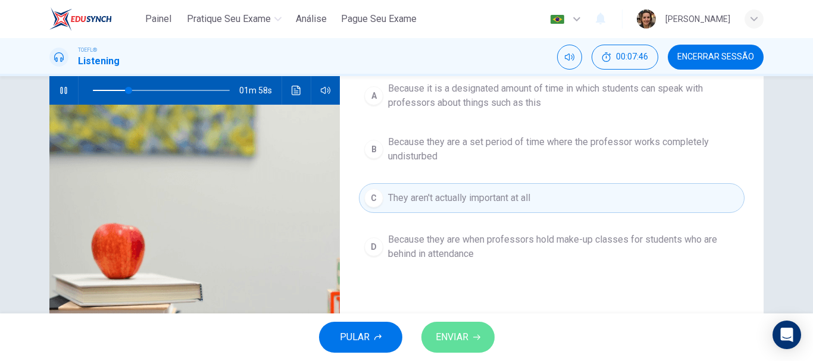
click at [461, 332] on span "ENVIAR" at bounding box center [452, 337] width 33 height 17
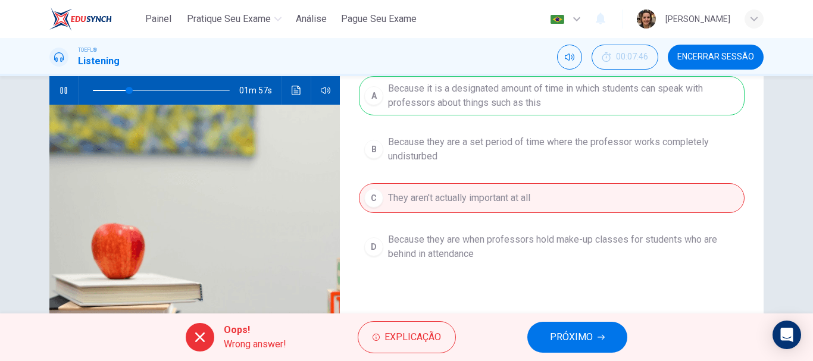
click at [556, 330] on span "PRÓXIMO" at bounding box center [571, 337] width 43 height 17
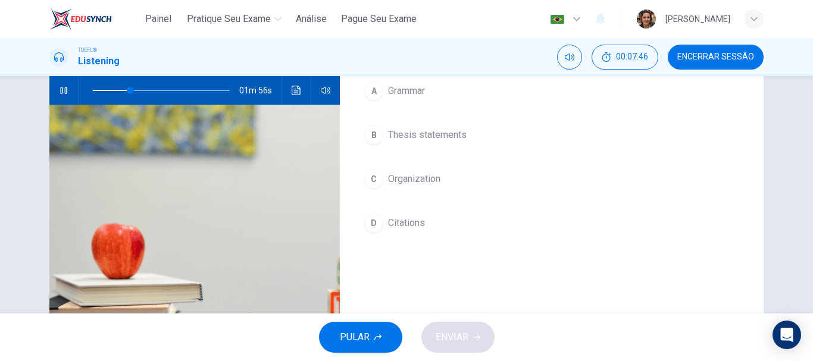
scroll to position [60, 0]
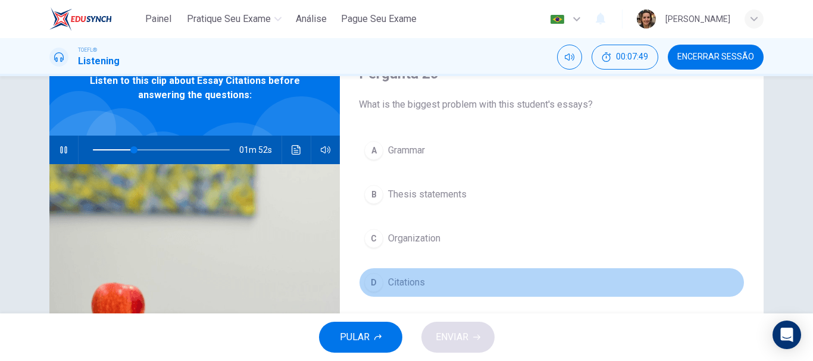
click at [402, 283] on span "Citations" at bounding box center [406, 283] width 37 height 14
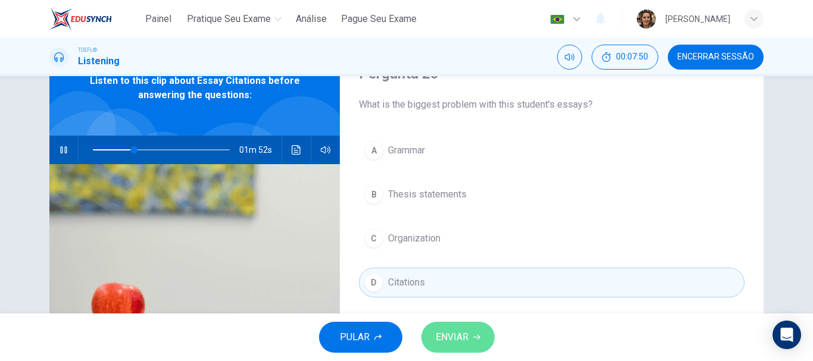
click at [464, 333] on span "ENVIAR" at bounding box center [452, 337] width 33 height 17
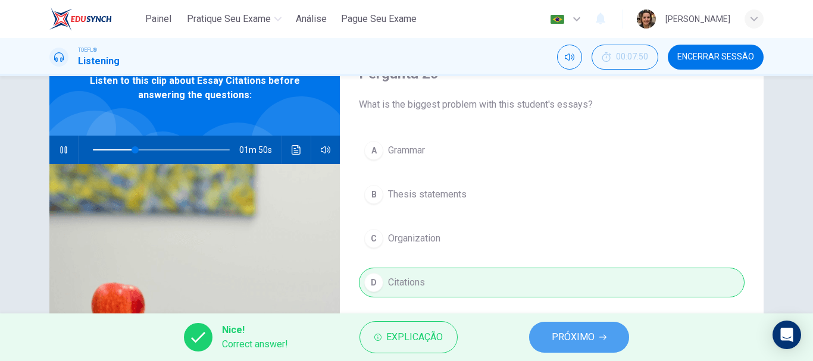
click at [554, 341] on span "PRÓXIMO" at bounding box center [573, 337] width 43 height 17
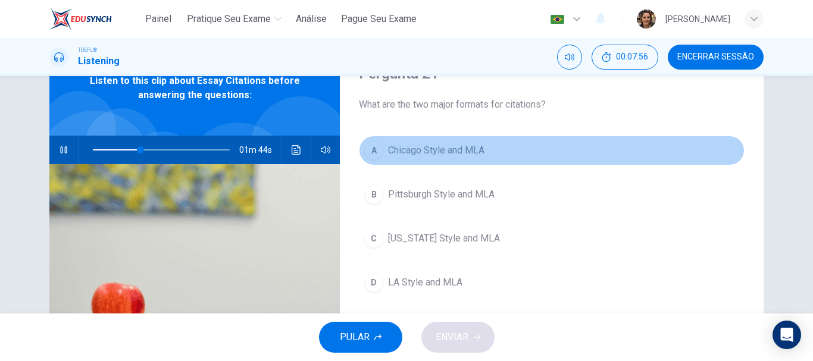
click at [433, 149] on span "Chicago Style and MLA" at bounding box center [436, 150] width 96 height 14
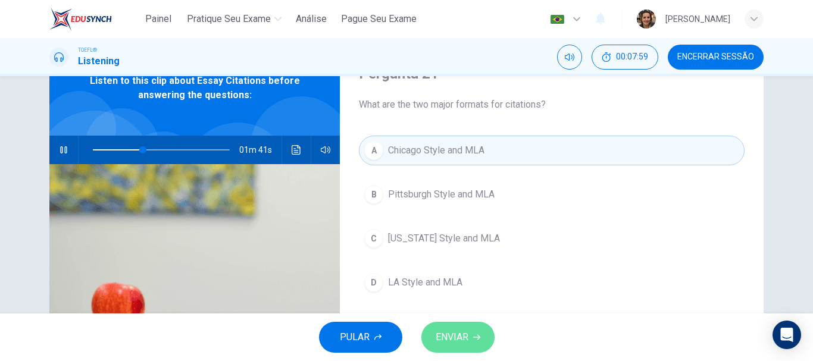
click at [467, 330] on span "ENVIAR" at bounding box center [452, 337] width 33 height 17
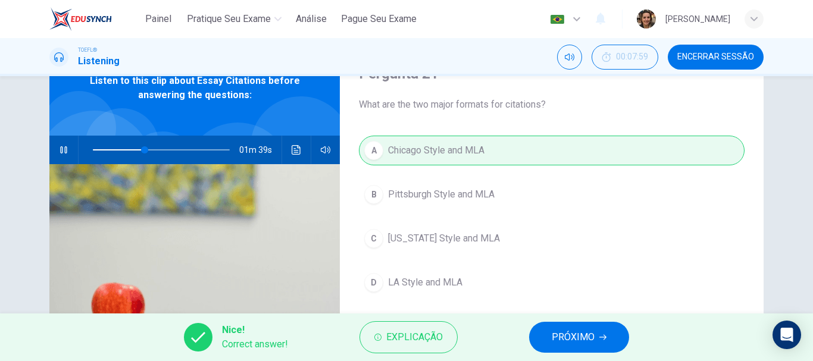
click at [559, 333] on span "PRÓXIMO" at bounding box center [573, 337] width 43 height 17
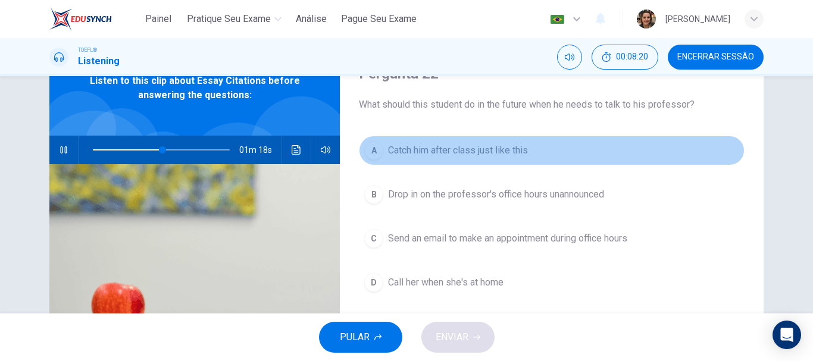
click at [502, 149] on span "Catch him after class just like this" at bounding box center [458, 150] width 140 height 14
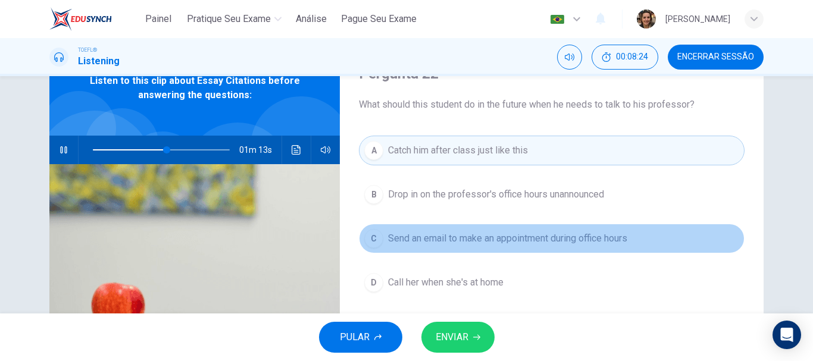
click at [476, 241] on span "Send an email to make an appointment during office hours" at bounding box center [507, 239] width 239 height 14
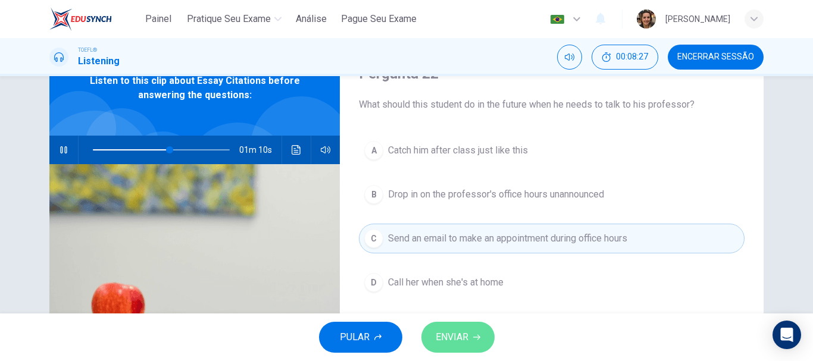
click at [463, 336] on span "ENVIAR" at bounding box center [452, 337] width 33 height 17
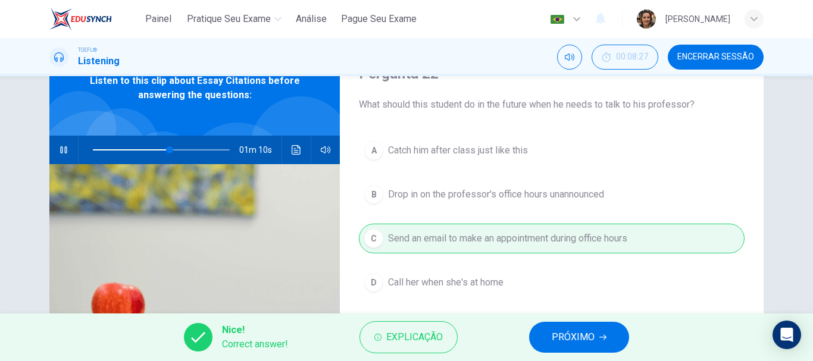
type input "57"
click at [584, 339] on span "PRÓXIMO" at bounding box center [573, 337] width 43 height 17
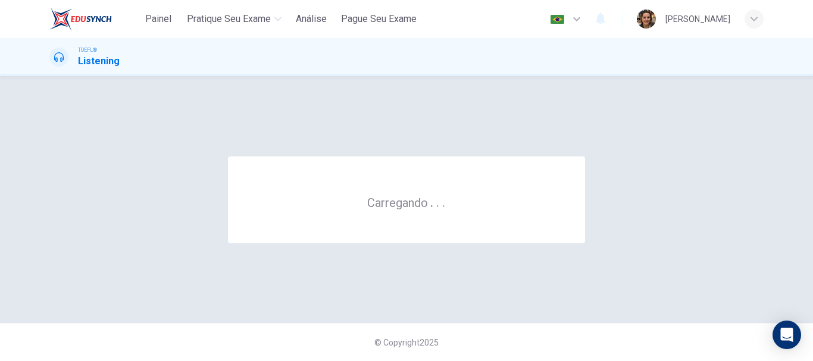
scroll to position [0, 0]
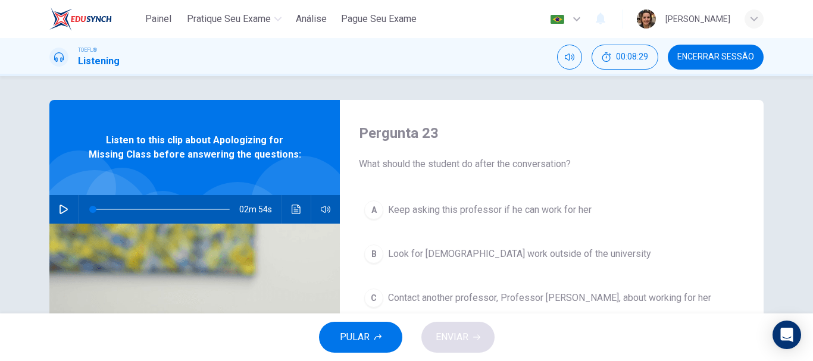
click at [65, 206] on icon "button" at bounding box center [64, 210] width 10 height 10
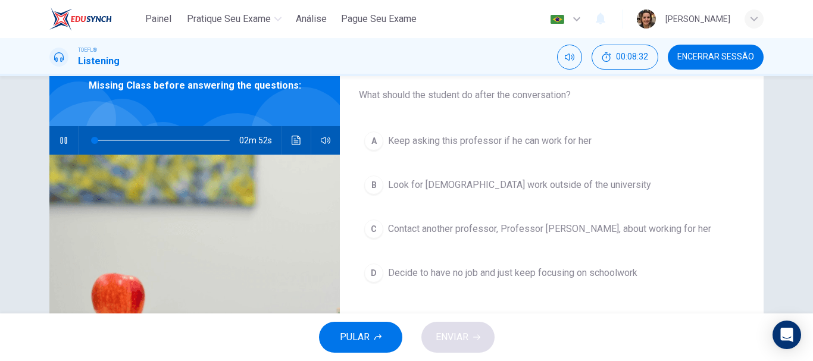
scroll to position [71, 0]
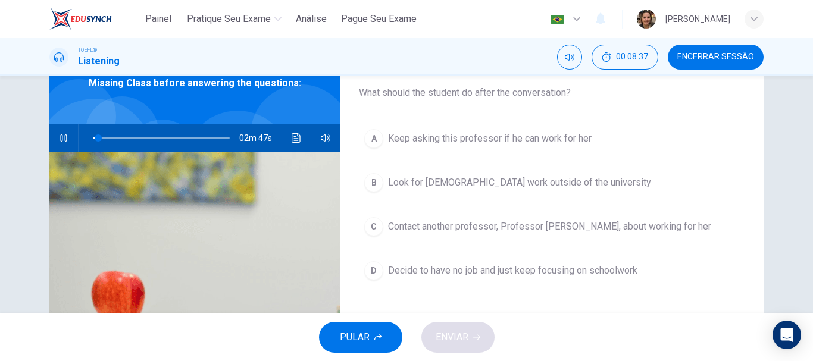
click at [753, 211] on div "Pergunta 23 What should the student do after the conversation? A Keep asking th…" at bounding box center [552, 236] width 424 height 414
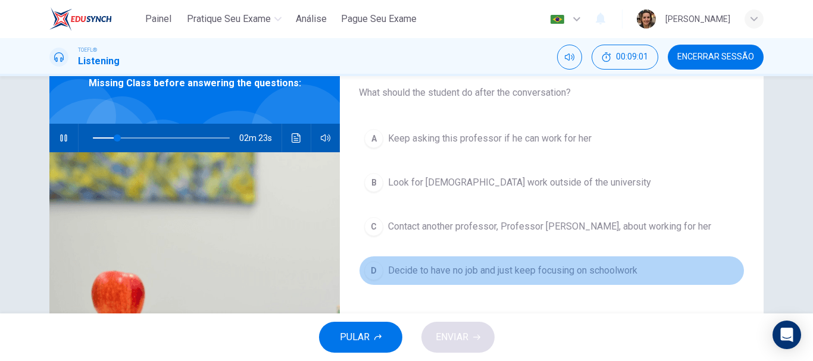
click at [429, 267] on span "Decide to have no job and just keep focusing on schoolwork" at bounding box center [512, 271] width 249 height 14
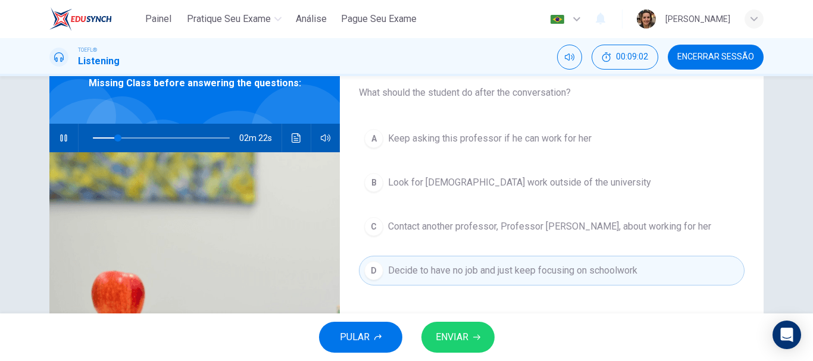
click at [469, 341] on button "ENVIAR" at bounding box center [458, 337] width 73 height 31
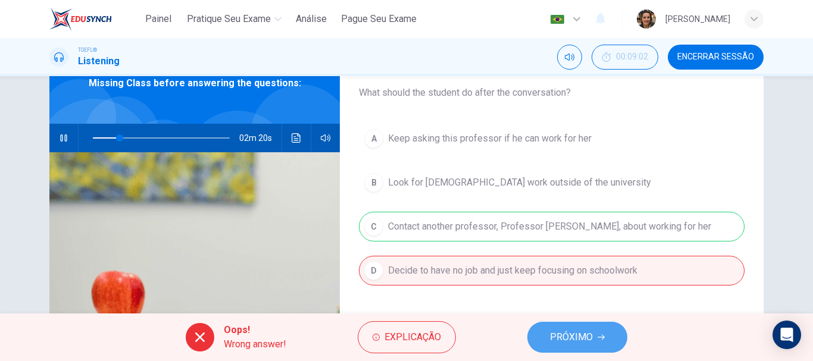
click at [594, 336] on button "PRÓXIMO" at bounding box center [577, 337] width 100 height 31
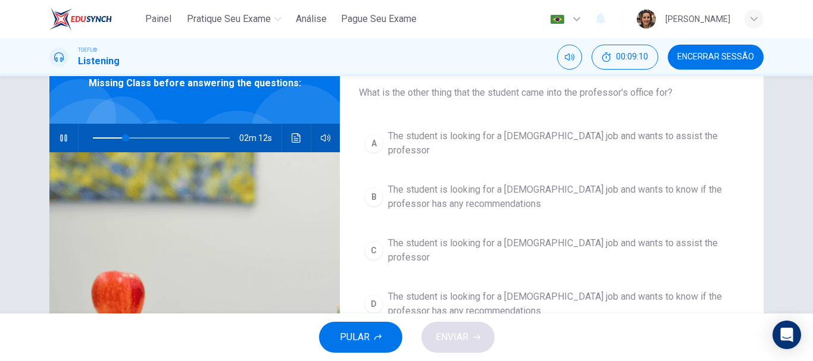
click at [507, 236] on span "The student is looking for a full-time job and wants to assist the professor" at bounding box center [563, 250] width 351 height 29
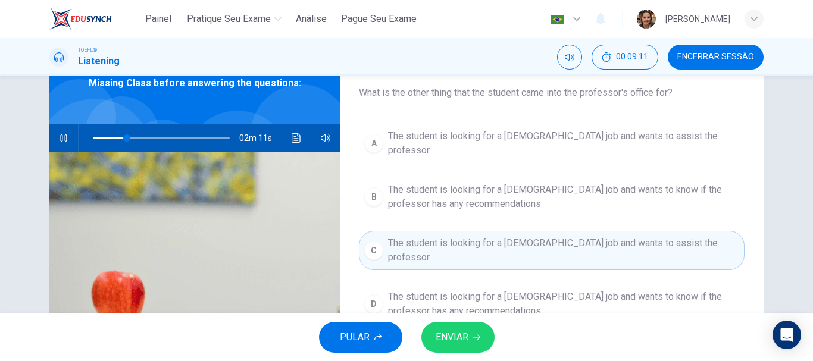
click at [456, 337] on span "ENVIAR" at bounding box center [452, 337] width 33 height 17
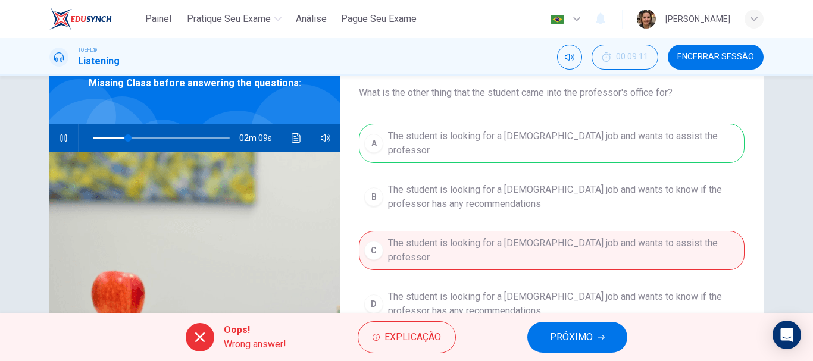
click at [613, 346] on button "PRÓXIMO" at bounding box center [577, 337] width 100 height 31
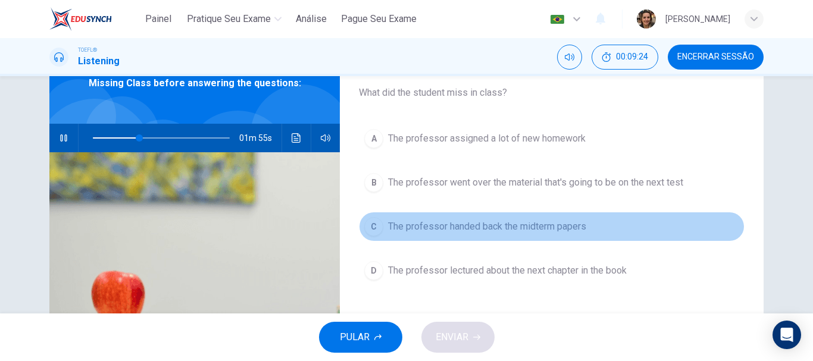
click at [438, 226] on span "The professor handed back the midterm papers" at bounding box center [487, 227] width 198 height 14
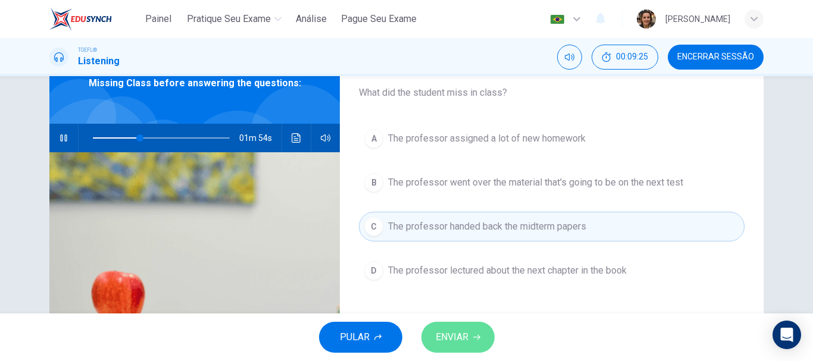
click at [455, 346] on button "ENVIAR" at bounding box center [458, 337] width 73 height 31
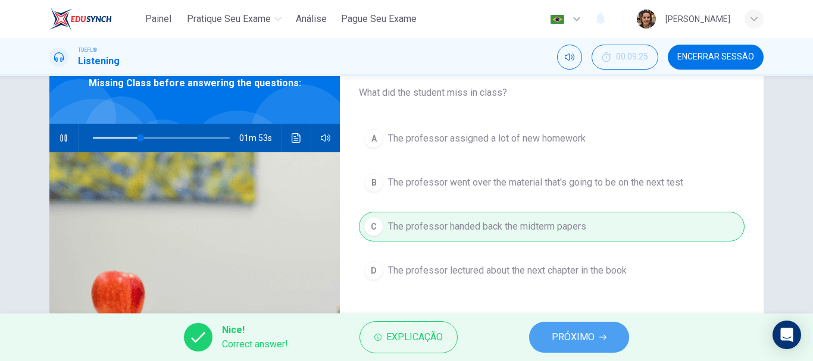
click at [552, 341] on button "PRÓXIMO" at bounding box center [579, 337] width 100 height 31
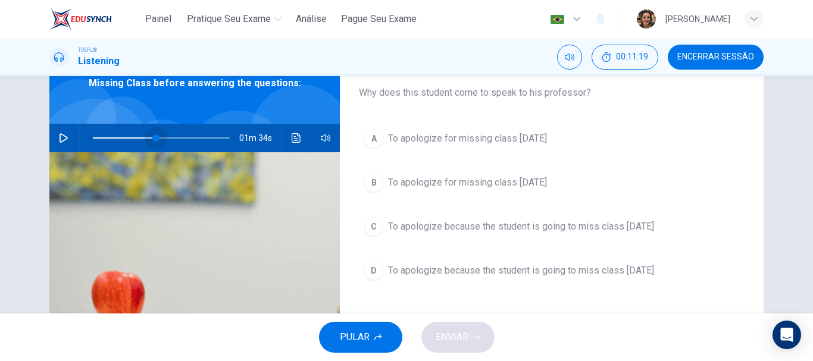
drag, startPoint x: 91, startPoint y: 137, endPoint x: 150, endPoint y: 145, distance: 59.4
click at [152, 142] on span at bounding box center [155, 138] width 7 height 7
click at [59, 136] on icon "button" at bounding box center [64, 138] width 10 height 10
click at [444, 182] on span "To apologize for missing class last Tuesday" at bounding box center [467, 183] width 159 height 14
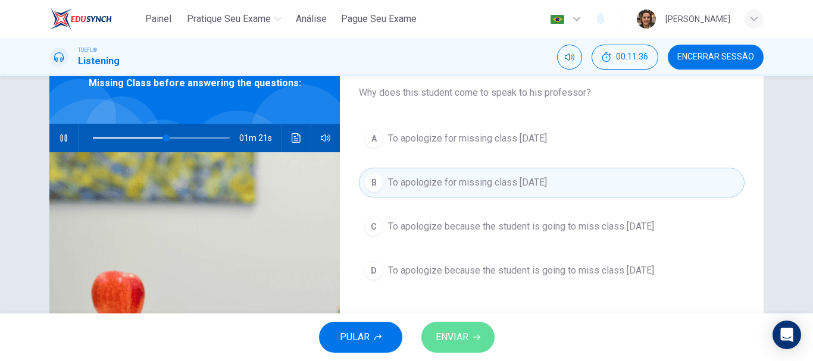
click at [455, 331] on span "ENVIAR" at bounding box center [452, 337] width 33 height 17
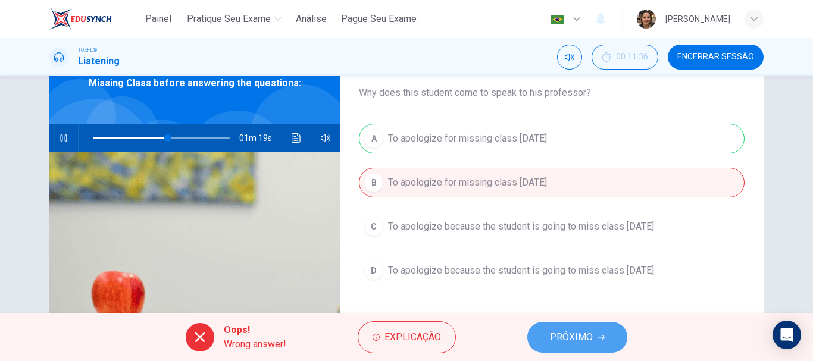
click at [585, 330] on span "PRÓXIMO" at bounding box center [571, 337] width 43 height 17
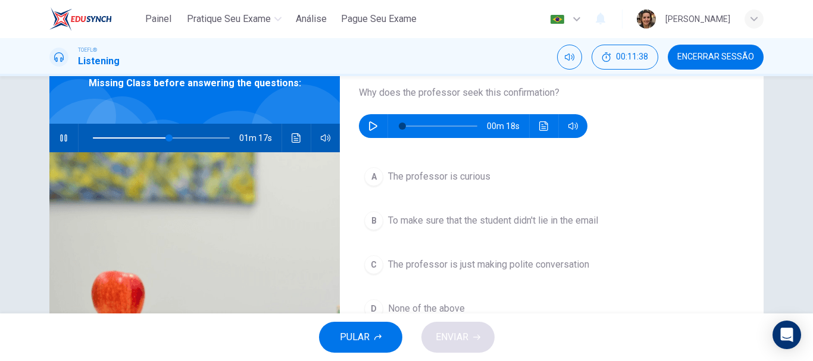
click at [60, 134] on icon "button" at bounding box center [64, 138] width 10 height 10
type input "56"
click at [372, 127] on icon "button" at bounding box center [374, 126] width 10 height 10
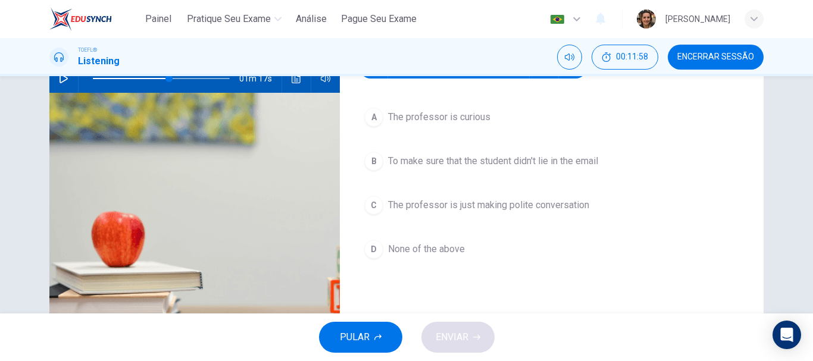
type input "0"
click at [474, 157] on span "To make sure that the student didn't lie in the email" at bounding box center [493, 161] width 210 height 14
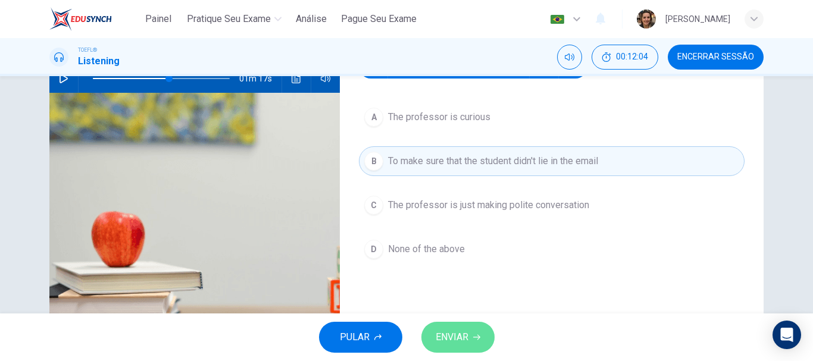
click at [464, 337] on span "ENVIAR" at bounding box center [452, 337] width 33 height 17
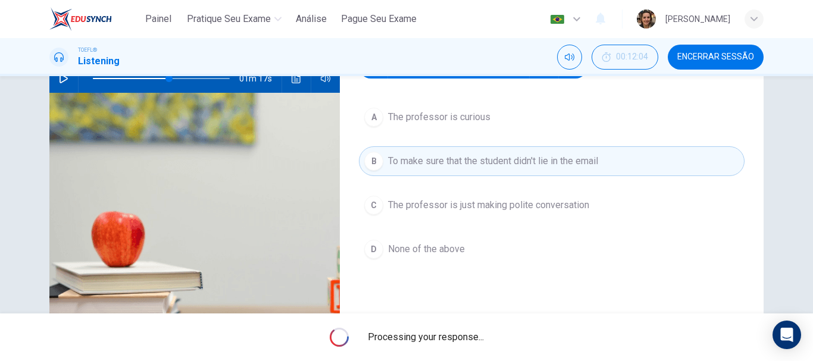
type input "56"
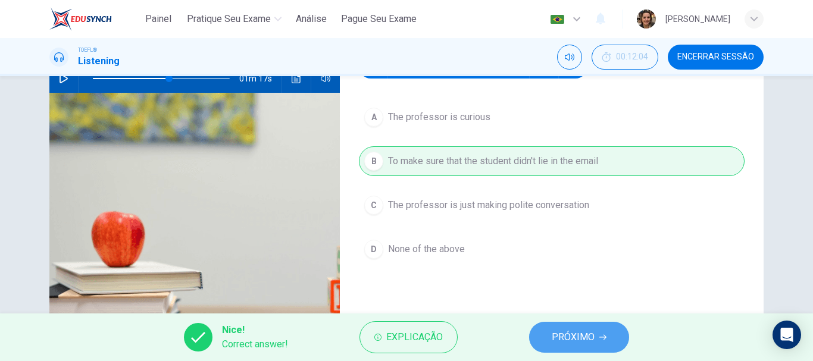
click at [551, 339] on button "PRÓXIMO" at bounding box center [579, 337] width 100 height 31
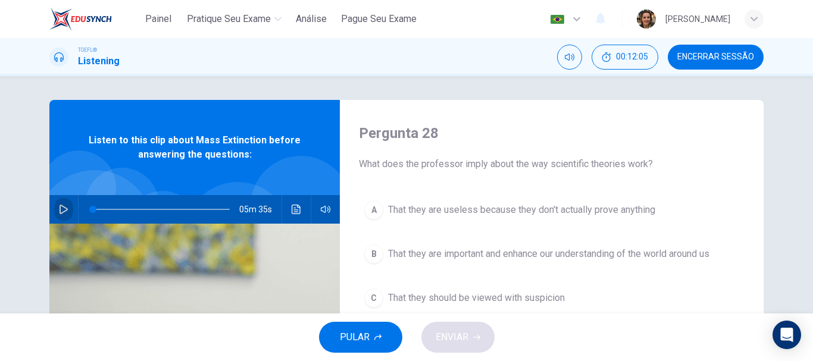
click at [57, 202] on button "button" at bounding box center [63, 209] width 19 height 29
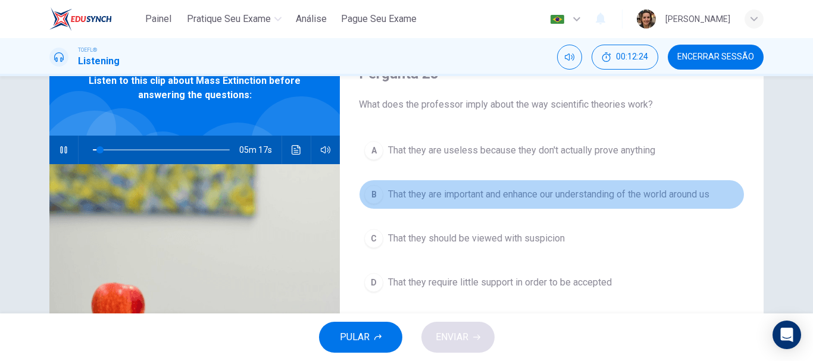
click at [576, 193] on span "That they are important and enhance our understanding of the world around us" at bounding box center [548, 195] width 321 height 14
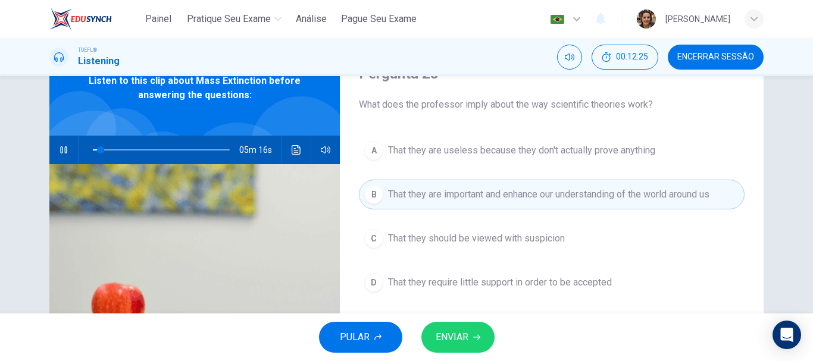
click at [465, 347] on button "ENVIAR" at bounding box center [458, 337] width 73 height 31
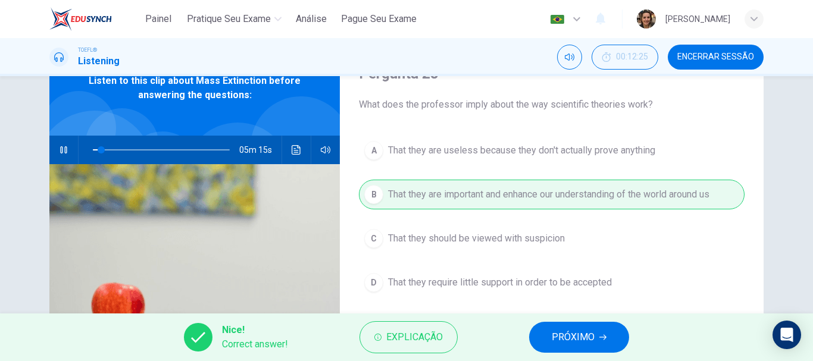
click at [569, 336] on span "PRÓXIMO" at bounding box center [573, 337] width 43 height 17
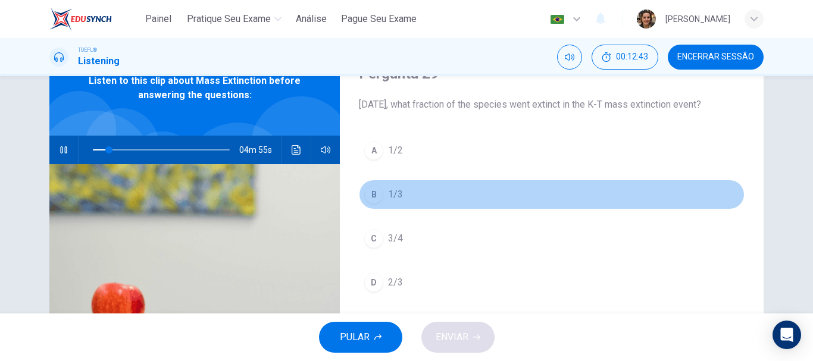
click at [371, 204] on div "B" at bounding box center [373, 194] width 19 height 19
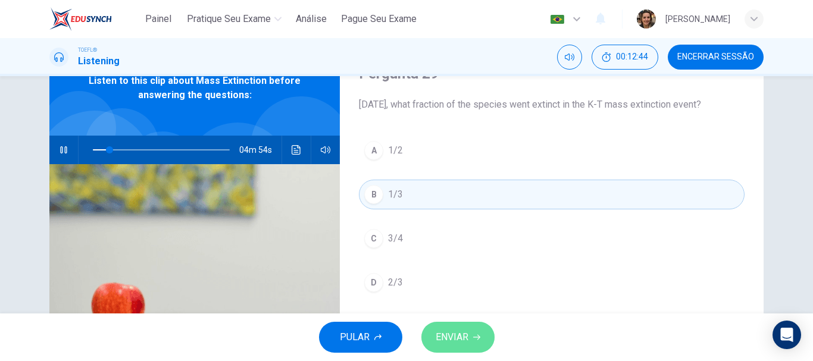
click at [461, 332] on span "ENVIAR" at bounding box center [452, 337] width 33 height 17
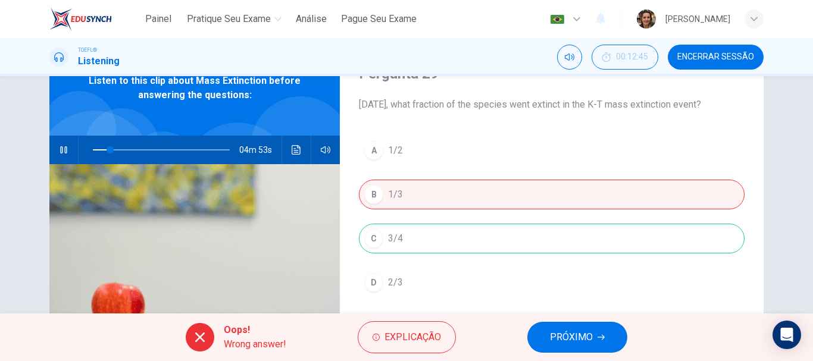
click at [556, 339] on span "PRÓXIMO" at bounding box center [571, 337] width 43 height 17
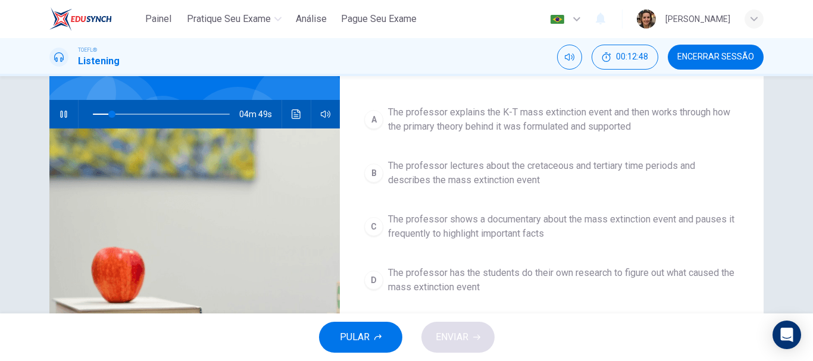
scroll to position [96, 0]
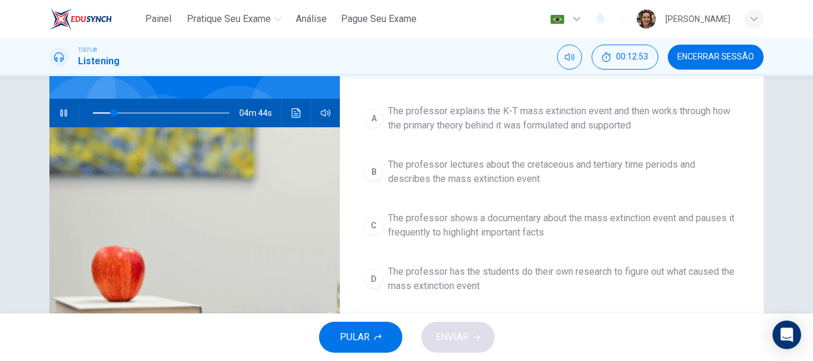
click at [529, 123] on span "The professor explains the K-T mass extinction event and then works through how…" at bounding box center [563, 118] width 351 height 29
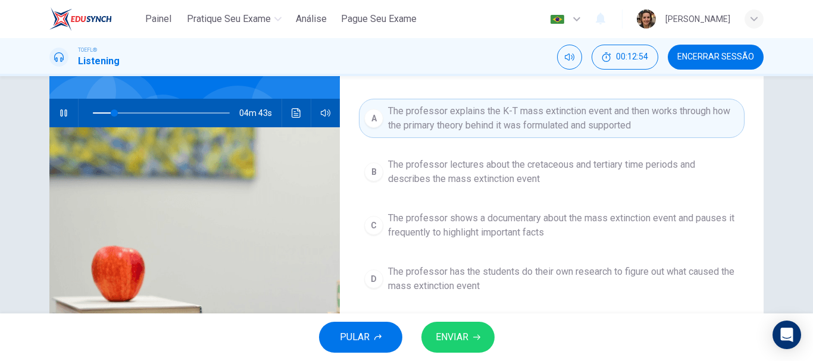
click at [476, 335] on icon "button" at bounding box center [476, 337] width 7 height 7
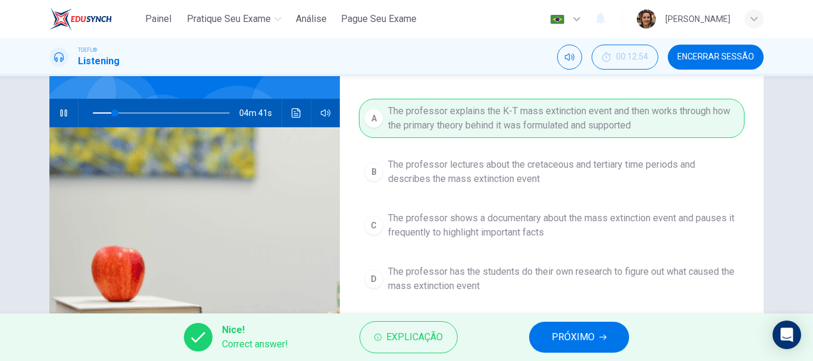
click at [585, 336] on span "PRÓXIMO" at bounding box center [573, 337] width 43 height 17
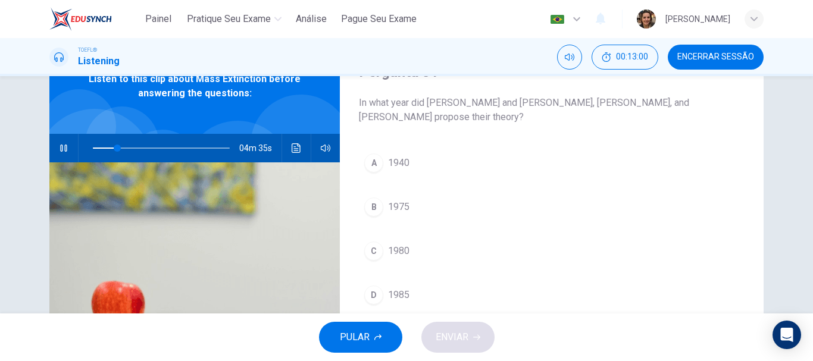
scroll to position [66, 0]
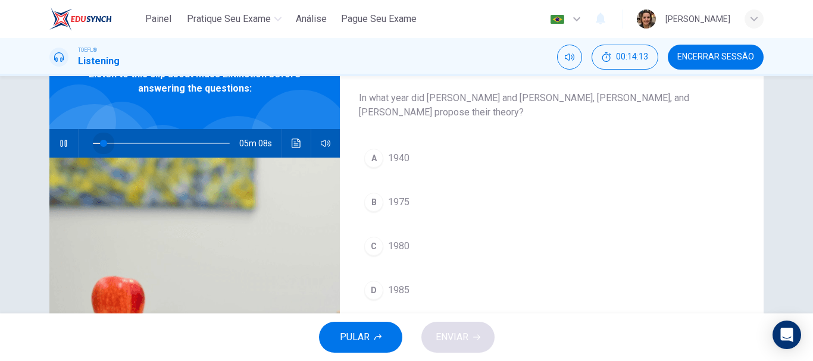
drag, startPoint x: 145, startPoint y: 141, endPoint x: 101, endPoint y: 144, distance: 44.2
click at [101, 144] on span at bounding box center [103, 143] width 7 height 7
drag, startPoint x: 108, startPoint y: 143, endPoint x: 148, endPoint y: 148, distance: 40.1
click at [148, 147] on span at bounding box center [148, 143] width 7 height 7
click at [389, 201] on span "1975" at bounding box center [398, 202] width 21 height 14
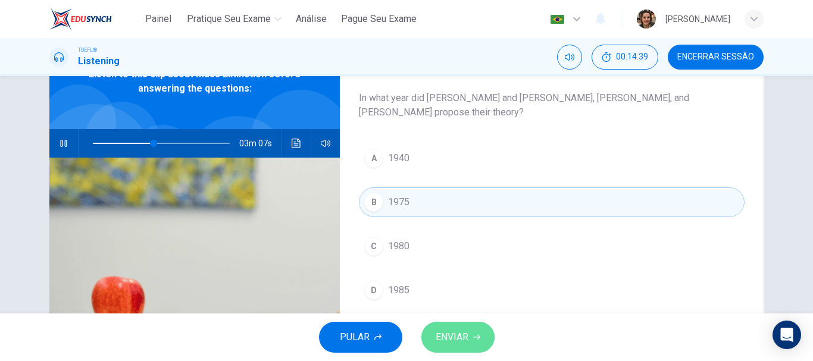
click at [460, 341] on span "ENVIAR" at bounding box center [452, 337] width 33 height 17
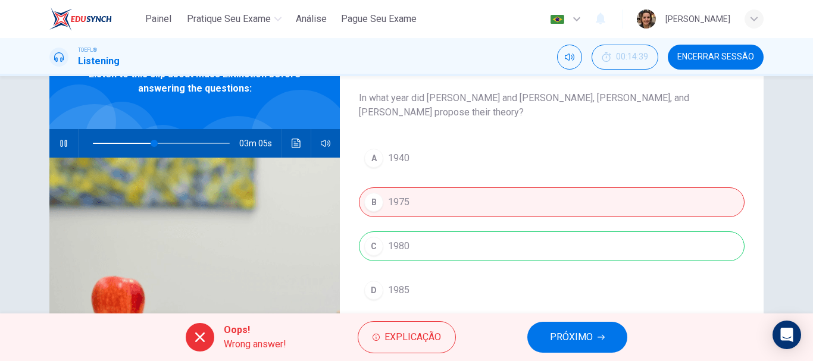
click at [583, 341] on span "PRÓXIMO" at bounding box center [571, 337] width 43 height 17
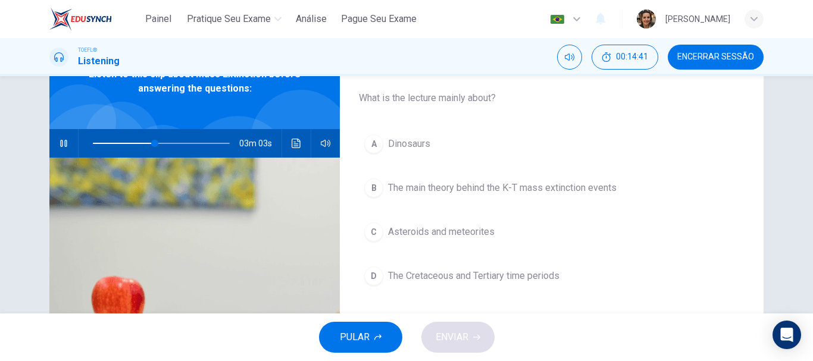
click at [514, 180] on button "B The main theory behind the K-T mass extinction events" at bounding box center [552, 188] width 386 height 30
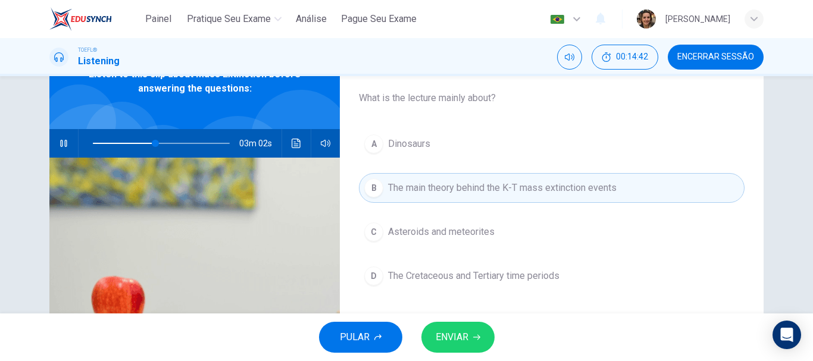
click at [448, 334] on span "ENVIAR" at bounding box center [452, 337] width 33 height 17
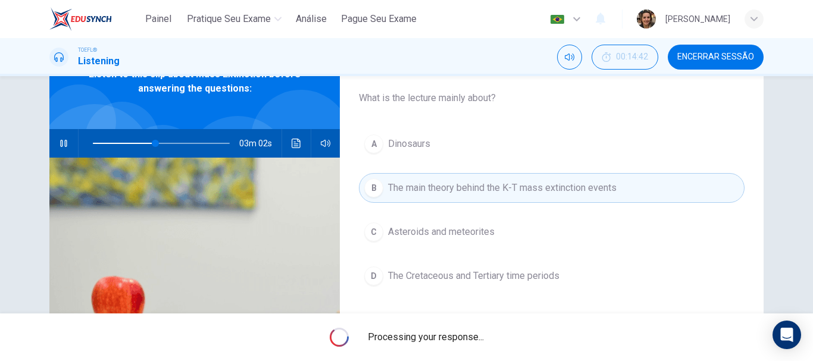
type input "46"
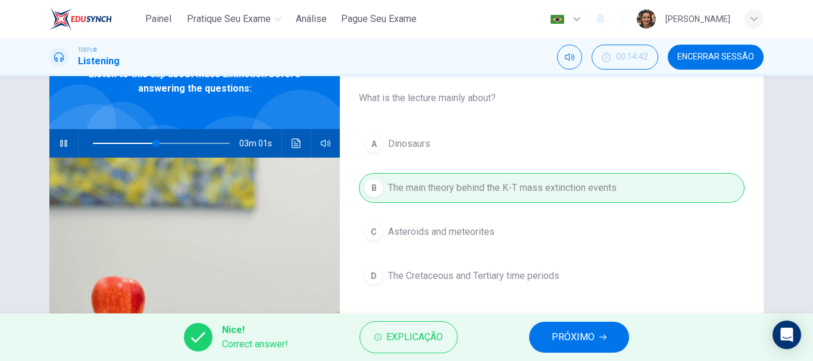
click at [559, 339] on span "PRÓXIMO" at bounding box center [573, 337] width 43 height 17
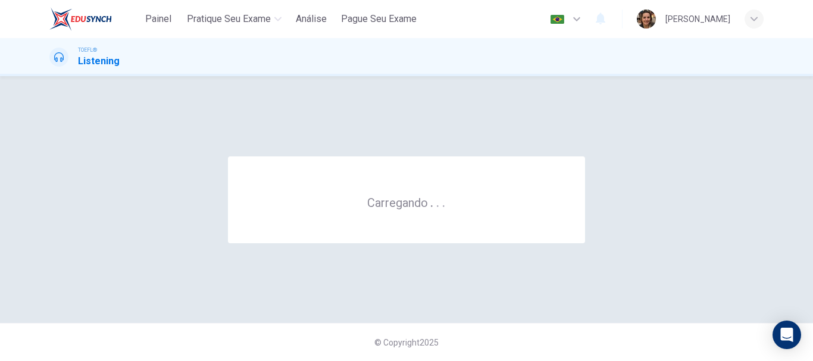
scroll to position [0, 0]
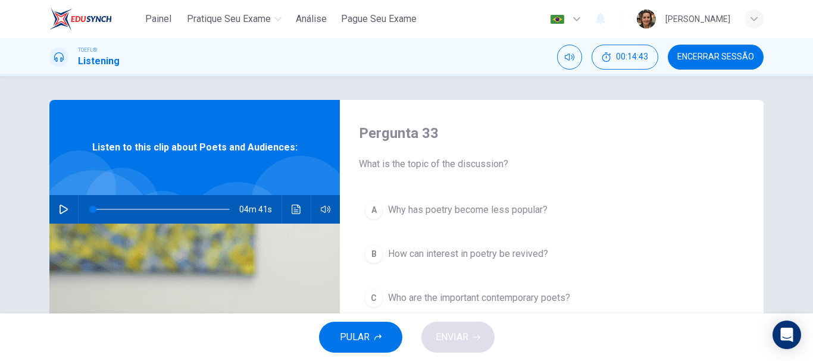
click at [60, 209] on icon "button" at bounding box center [64, 210] width 10 height 10
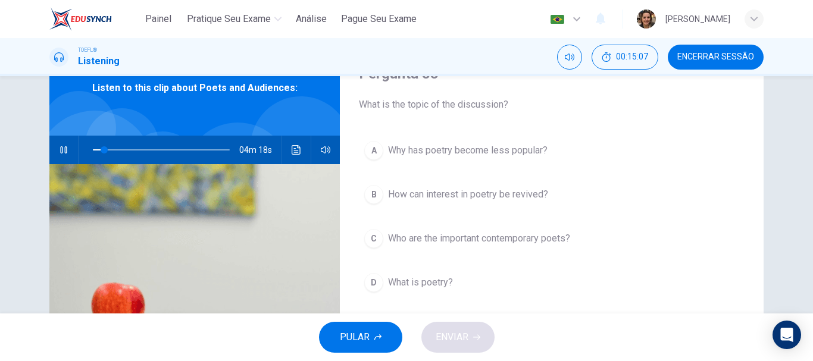
click at [449, 148] on span "Why has poetry become less popular?" at bounding box center [468, 150] width 160 height 14
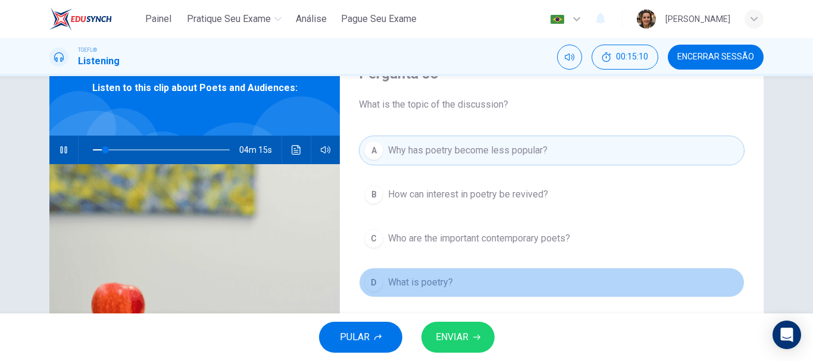
click at [422, 277] on span "What is poetry?" at bounding box center [420, 283] width 65 height 14
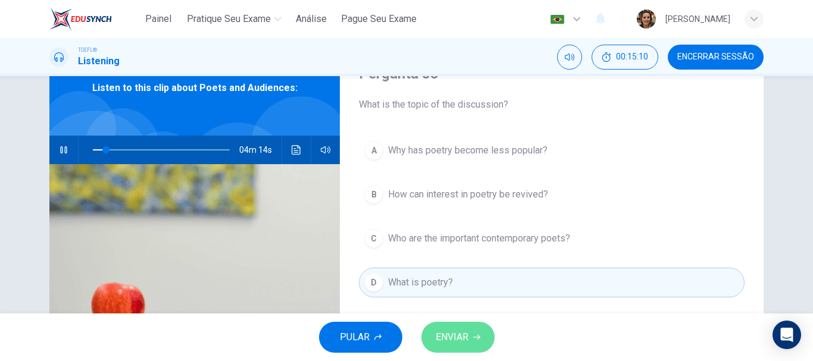
click at [452, 332] on span "ENVIAR" at bounding box center [452, 337] width 33 height 17
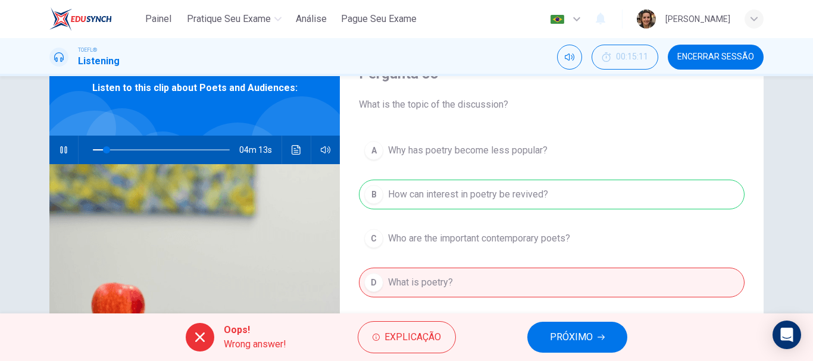
click at [553, 336] on span "PRÓXIMO" at bounding box center [571, 337] width 43 height 17
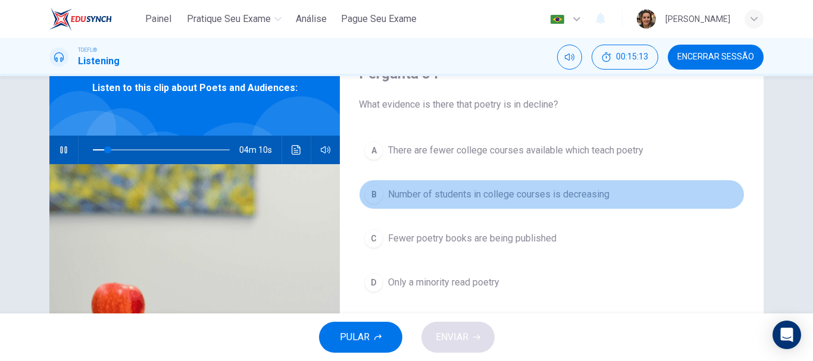
click at [565, 194] on span "Number of students in college courses is decreasing" at bounding box center [498, 195] width 221 height 14
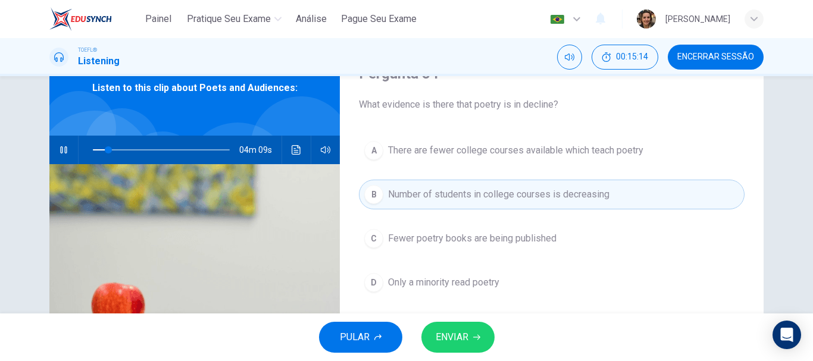
click at [459, 338] on span "ENVIAR" at bounding box center [452, 337] width 33 height 17
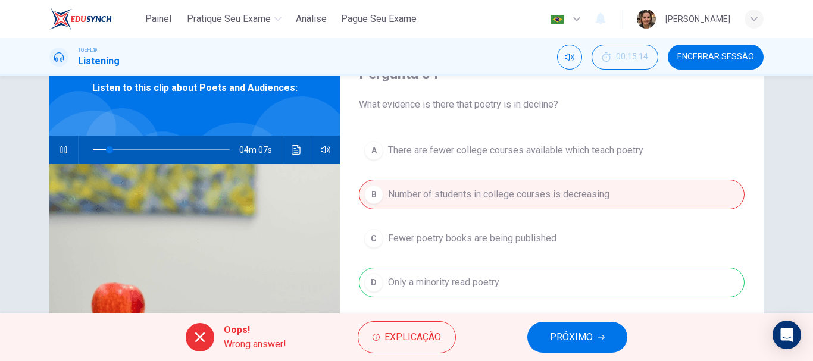
click at [572, 336] on span "PRÓXIMO" at bounding box center [571, 337] width 43 height 17
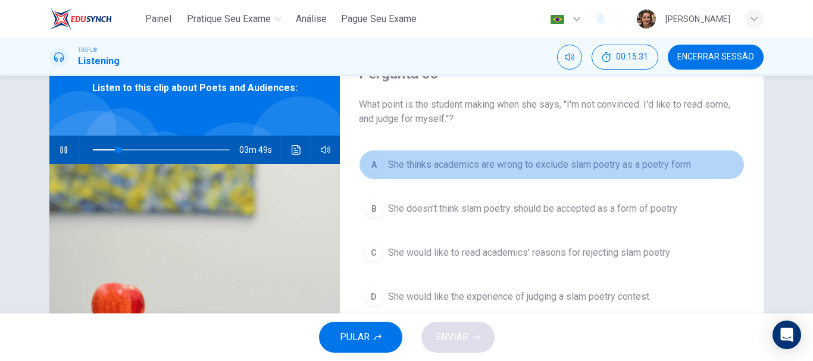
click at [497, 166] on span "She thinks academics are wrong to exclude slam poetry as a poetry form" at bounding box center [539, 165] width 303 height 14
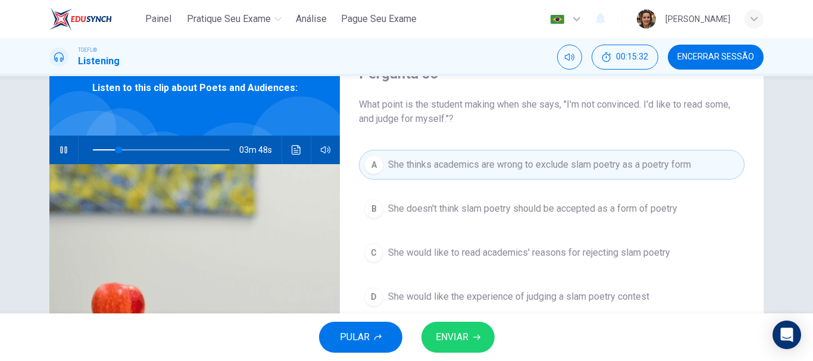
click at [458, 337] on span "ENVIAR" at bounding box center [452, 337] width 33 height 17
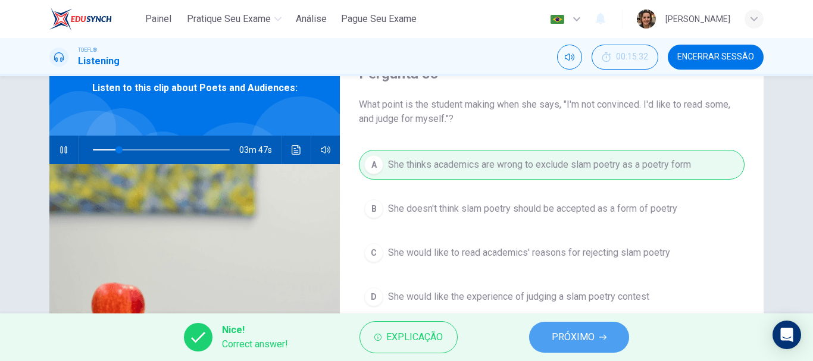
click at [568, 341] on span "PRÓXIMO" at bounding box center [573, 337] width 43 height 17
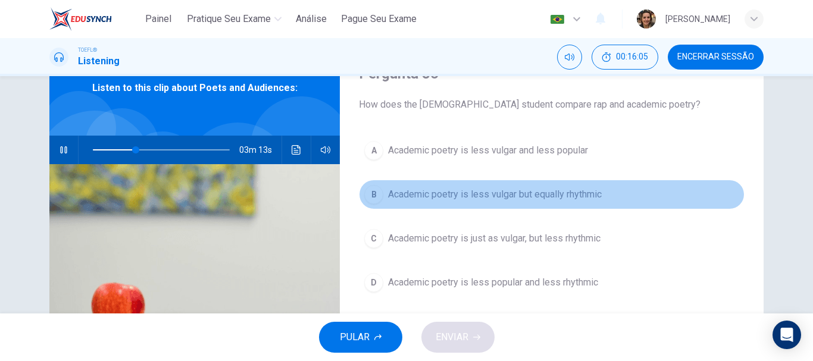
click at [494, 197] on span "Academic poetry is less vulgar but equally rhythmic" at bounding box center [495, 195] width 214 height 14
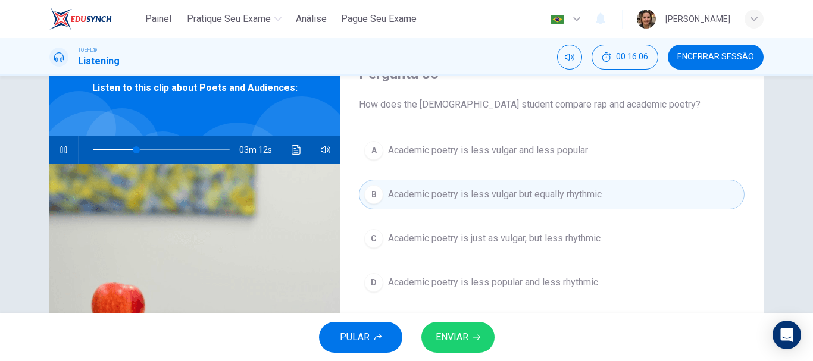
click at [469, 341] on button "ENVIAR" at bounding box center [458, 337] width 73 height 31
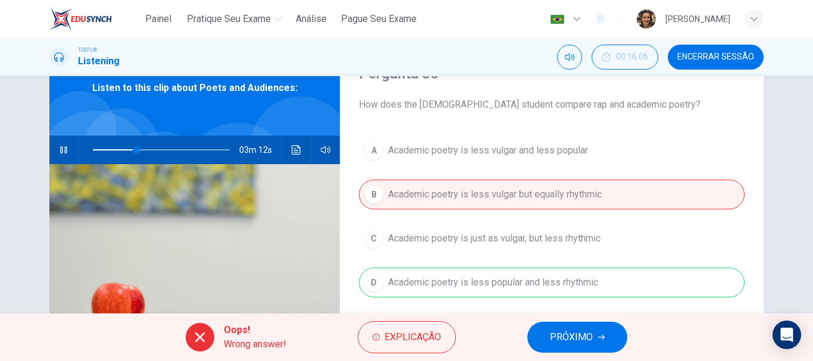
type input "32"
click at [580, 335] on span "PRÓXIMO" at bounding box center [571, 337] width 43 height 17
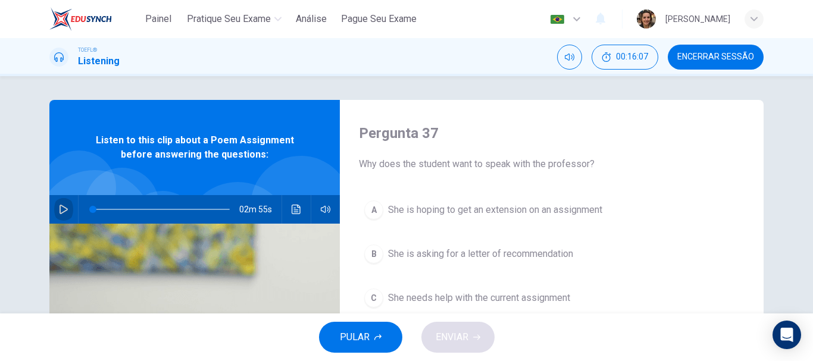
click at [63, 208] on icon "button" at bounding box center [64, 210] width 8 height 10
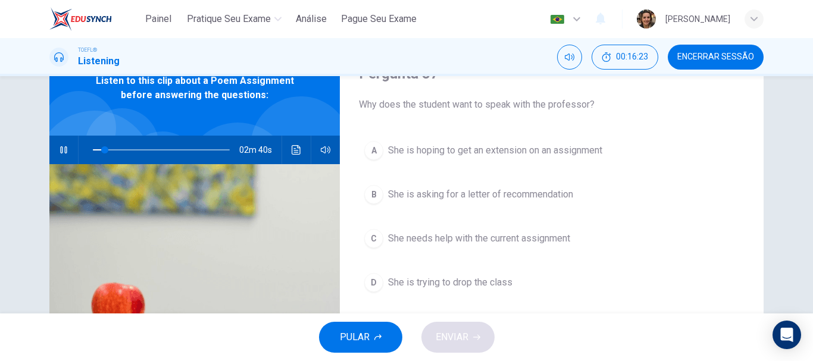
click at [439, 237] on span "She needs help with the current assignment" at bounding box center [479, 239] width 182 height 14
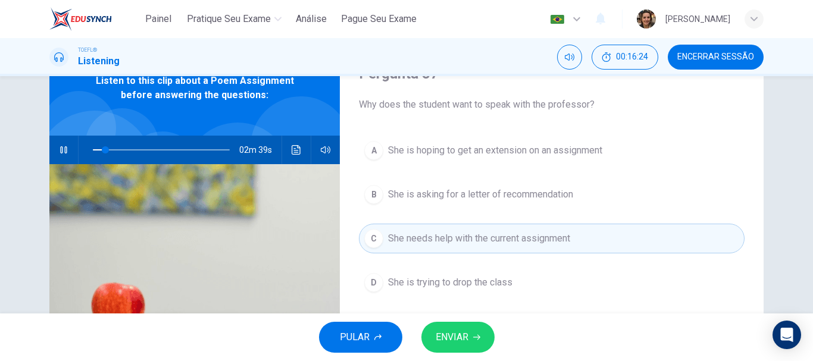
click at [481, 348] on button "ENVIAR" at bounding box center [458, 337] width 73 height 31
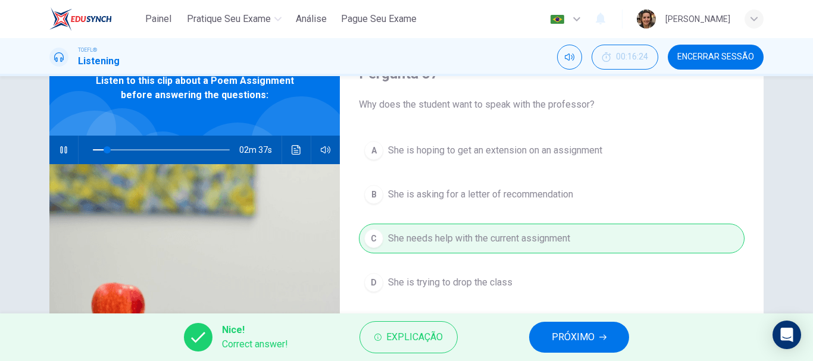
click at [586, 337] on span "PRÓXIMO" at bounding box center [573, 337] width 43 height 17
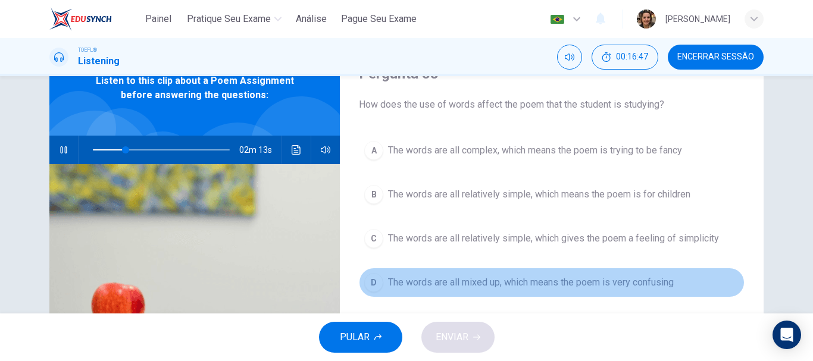
click at [550, 279] on span "The words are all mixed up, which means the poem is very confusing" at bounding box center [531, 283] width 286 height 14
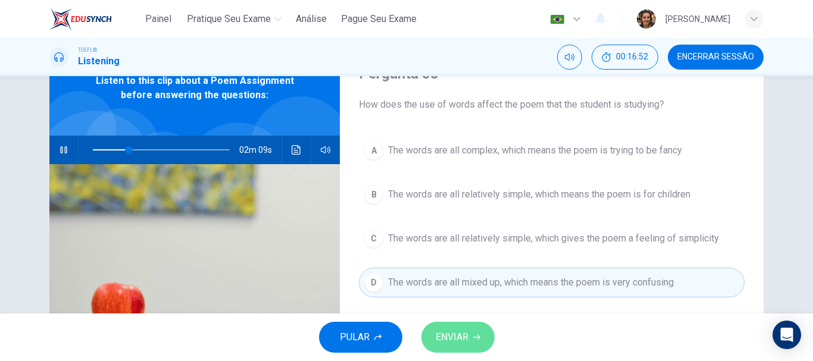
click at [460, 338] on span "ENVIAR" at bounding box center [452, 337] width 33 height 17
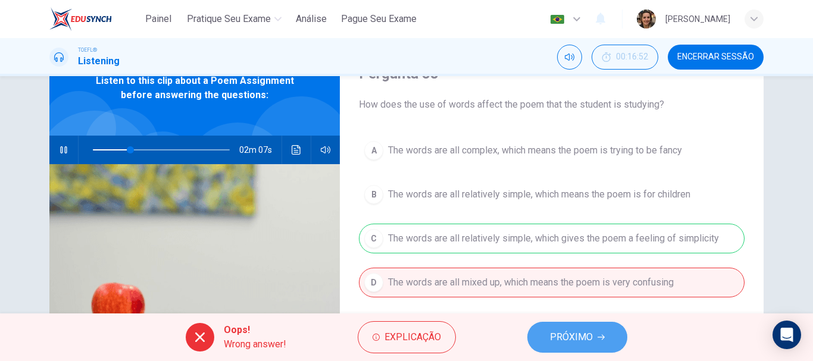
click at [568, 349] on button "PRÓXIMO" at bounding box center [577, 337] width 100 height 31
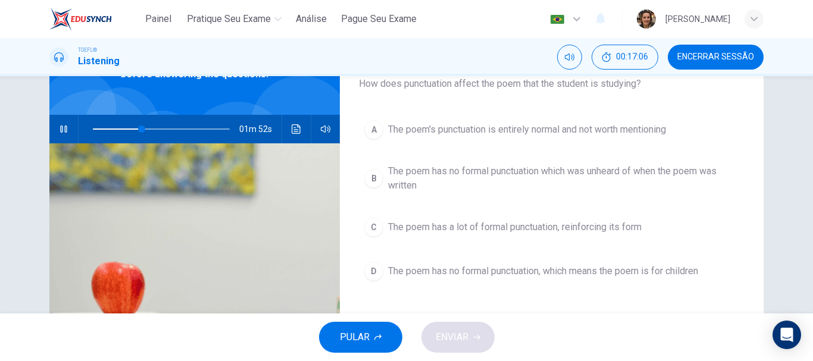
scroll to position [88, 0]
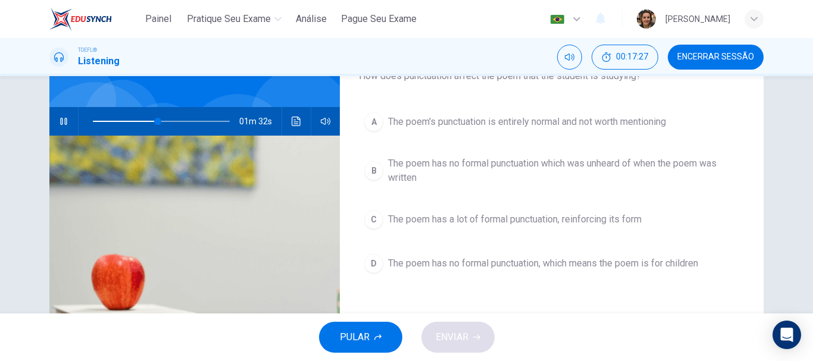
click at [404, 168] on span "The poem has no formal punctuation which was unheard of when the poem was writt…" at bounding box center [563, 171] width 351 height 29
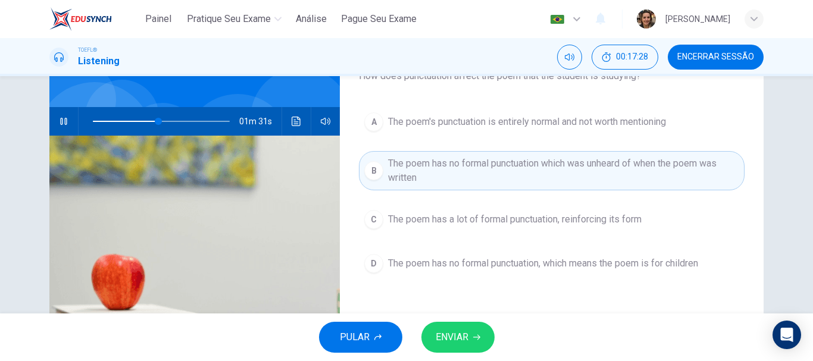
click at [459, 346] on button "ENVIAR" at bounding box center [458, 337] width 73 height 31
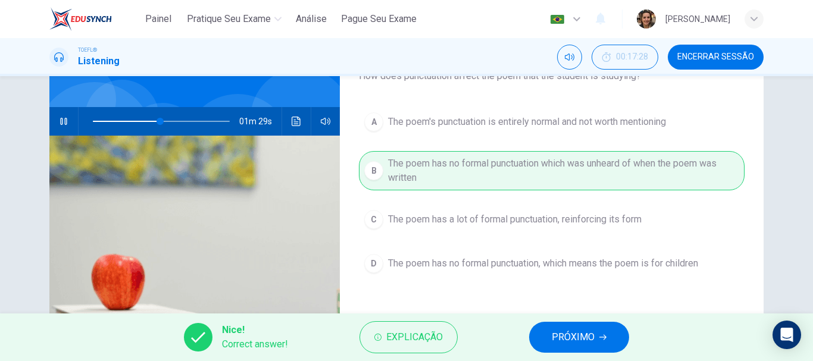
click at [576, 336] on span "PRÓXIMO" at bounding box center [573, 337] width 43 height 17
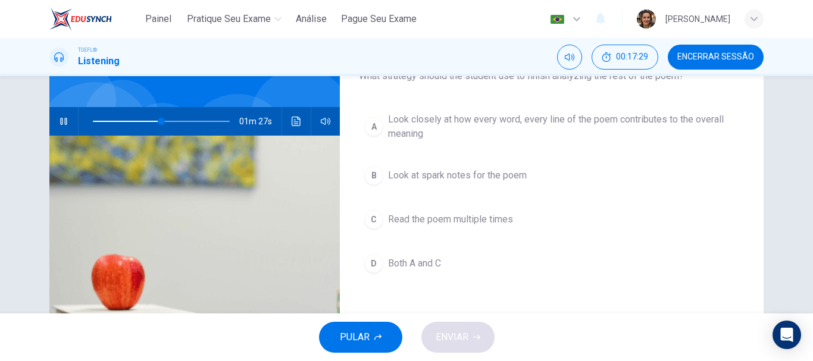
scroll to position [29, 0]
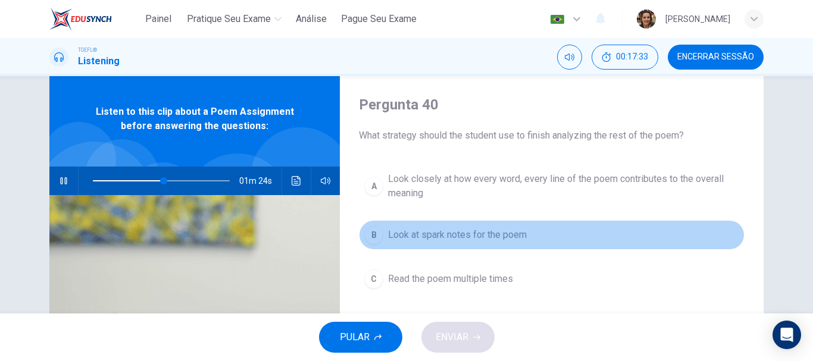
click at [495, 236] on span "Look at spark notes for the poem" at bounding box center [457, 235] width 139 height 14
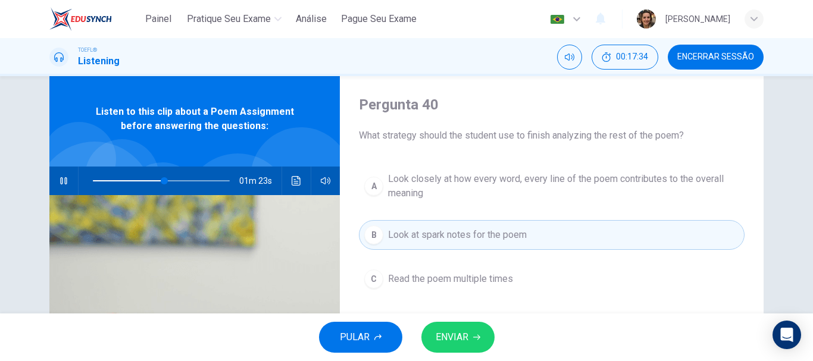
click at [471, 336] on button "ENVIAR" at bounding box center [458, 337] width 73 height 31
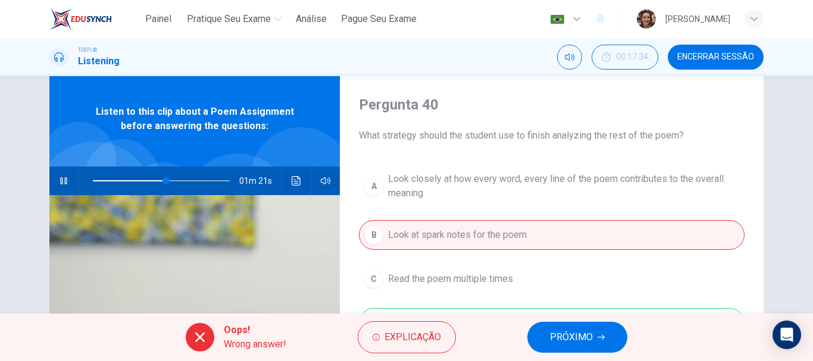
click at [584, 341] on span "PRÓXIMO" at bounding box center [571, 337] width 43 height 17
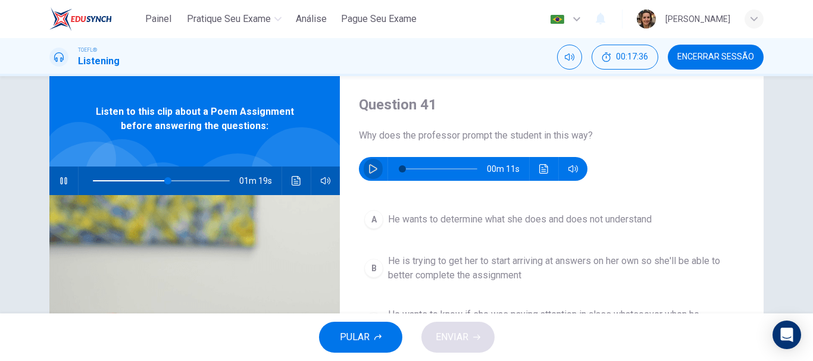
click at [371, 167] on icon "button" at bounding box center [373, 169] width 8 height 10
type input "56"
type input "9"
type input "56"
type input "18"
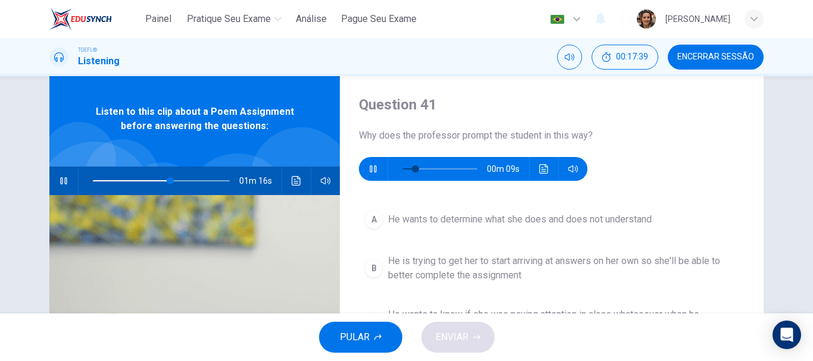
type input "57"
type input "27"
click at [59, 182] on icon "button" at bounding box center [64, 181] width 10 height 10
type input "57"
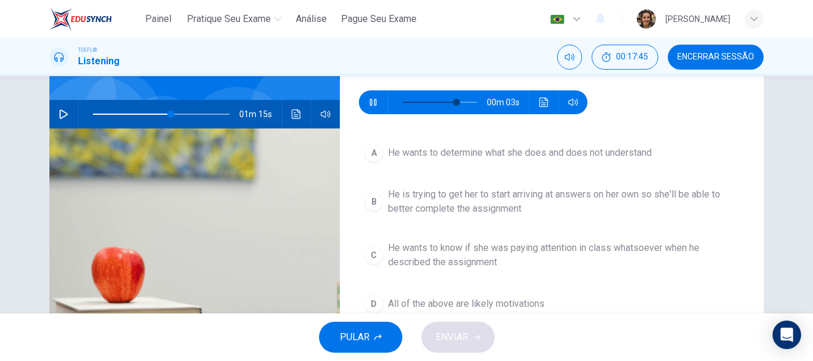
scroll to position [99, 0]
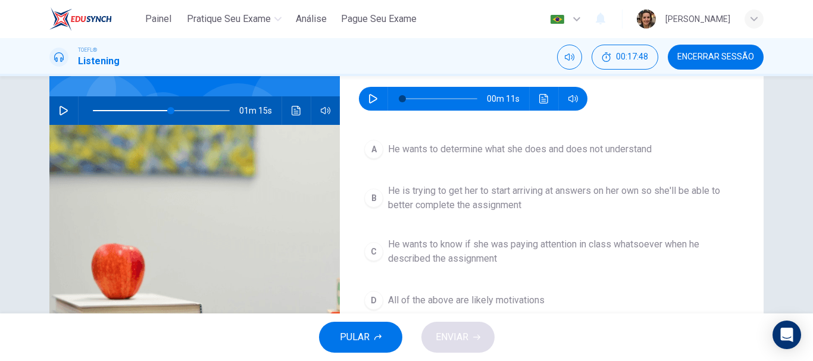
click at [367, 104] on button "button" at bounding box center [373, 99] width 19 height 24
type input "63"
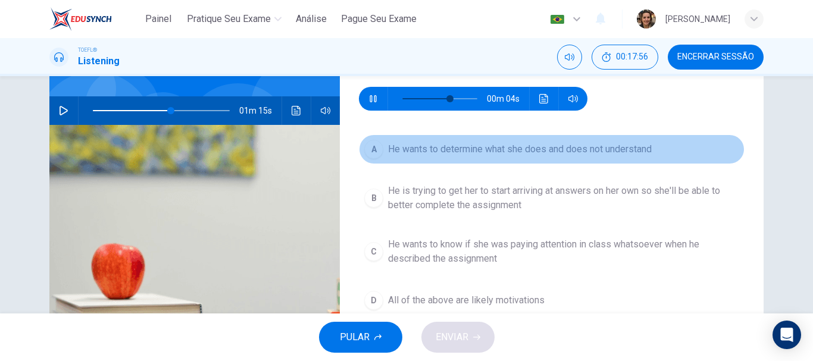
click at [604, 147] on span "He wants to determine what she does and does not understand" at bounding box center [520, 149] width 264 height 14
type input "57"
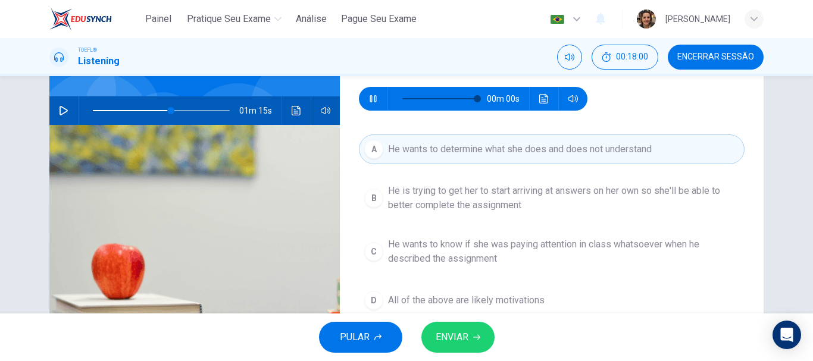
type input "0"
click at [452, 344] on span "ENVIAR" at bounding box center [452, 337] width 33 height 17
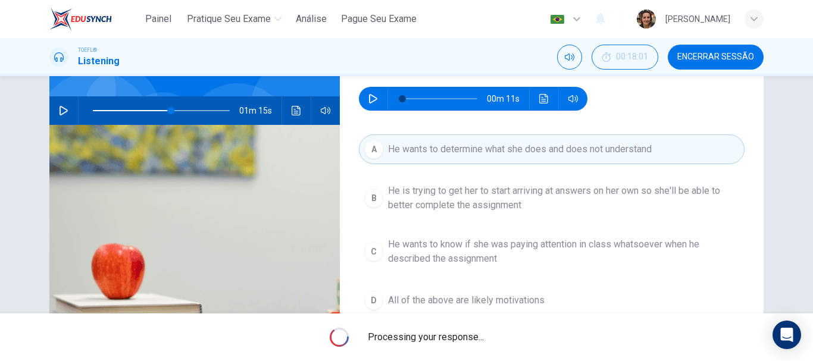
type input "57"
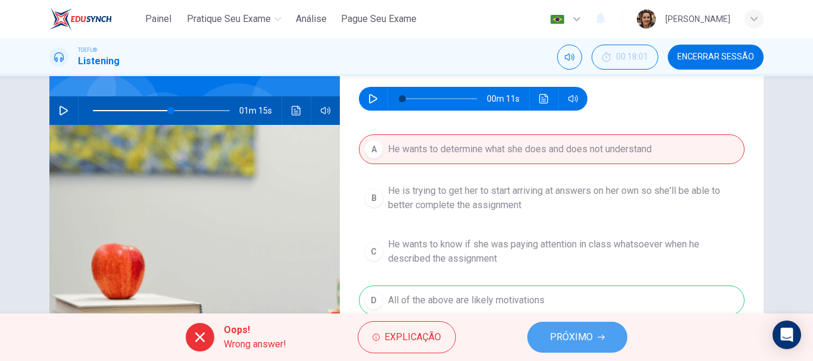
click at [563, 334] on span "PRÓXIMO" at bounding box center [571, 337] width 43 height 17
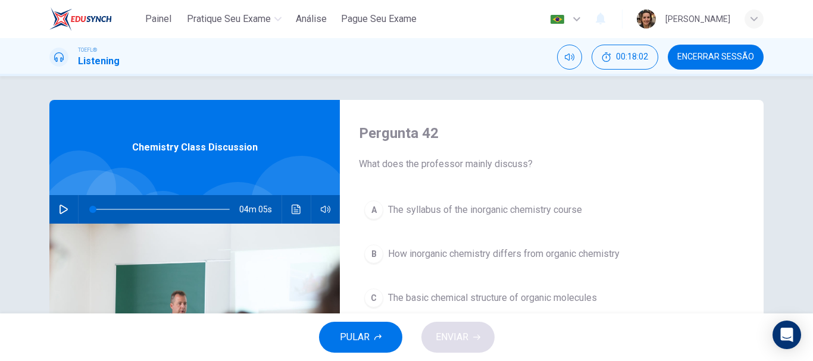
click at [54, 207] on button "button" at bounding box center [63, 209] width 19 height 29
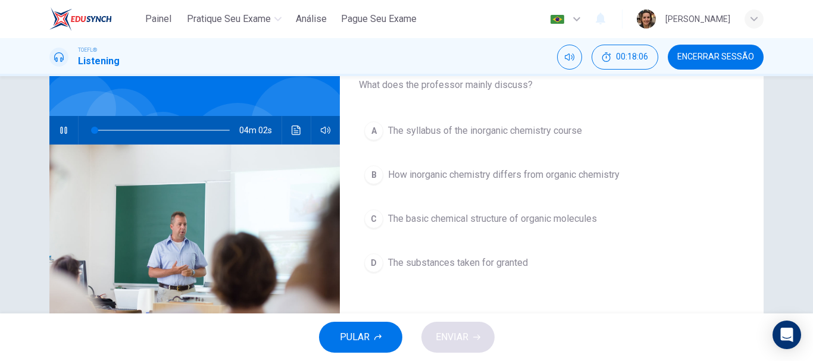
scroll to position [80, 0]
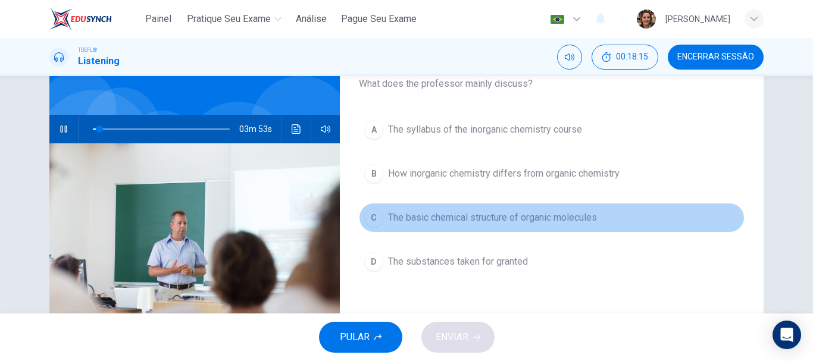
click at [504, 214] on span "The basic chemical structure of organic molecules" at bounding box center [492, 218] width 209 height 14
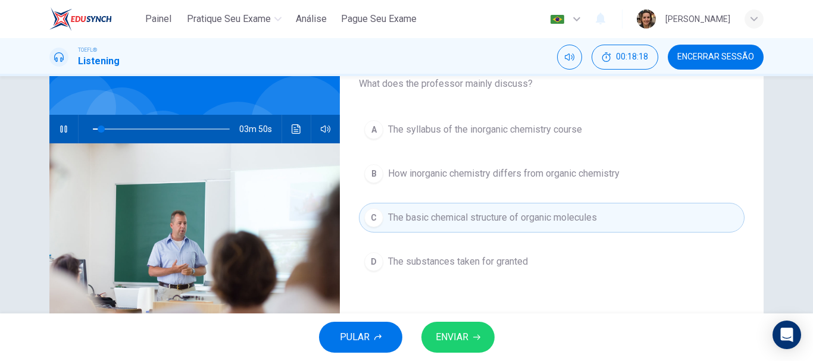
click at [460, 335] on span "ENVIAR" at bounding box center [452, 337] width 33 height 17
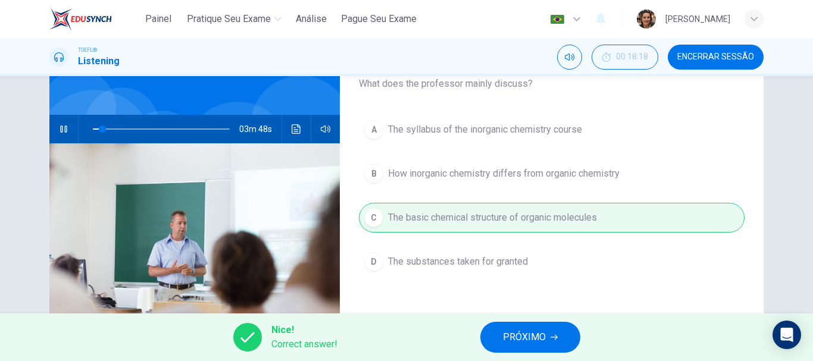
click at [503, 330] on button "PRÓXIMO" at bounding box center [530, 337] width 100 height 31
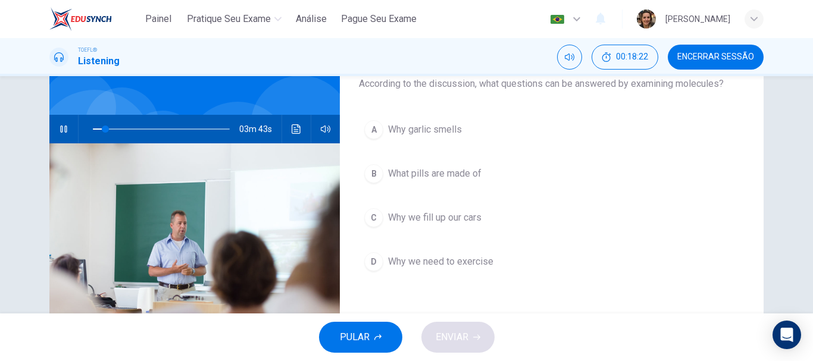
click at [455, 260] on span "Why we need to exercise" at bounding box center [440, 262] width 105 height 14
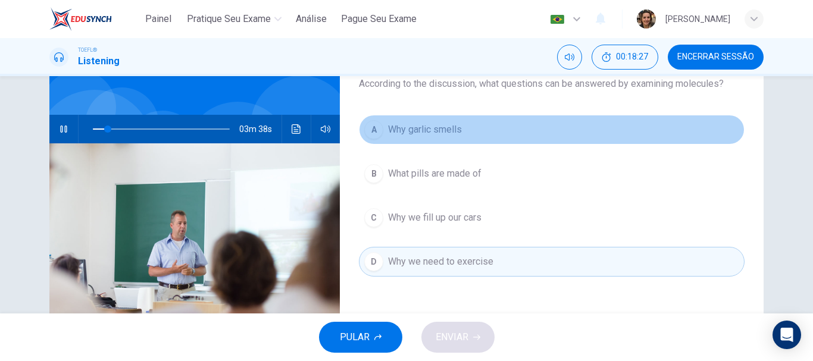
click at [402, 130] on span "Why garlic smells" at bounding box center [425, 130] width 74 height 14
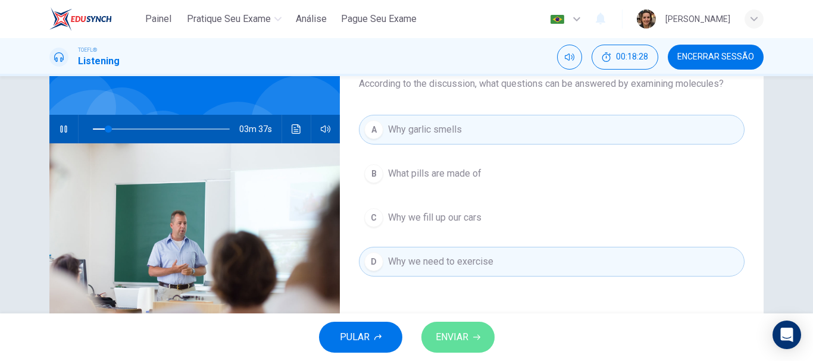
click at [471, 344] on button "ENVIAR" at bounding box center [458, 337] width 73 height 31
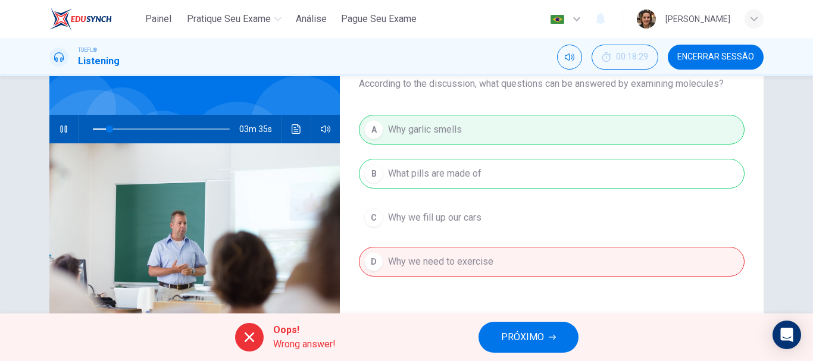
click at [559, 332] on button "PRÓXIMO" at bounding box center [529, 337] width 100 height 31
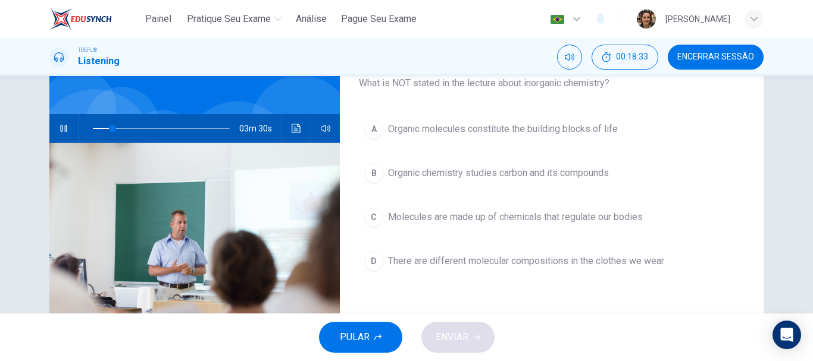
scroll to position [85, 0]
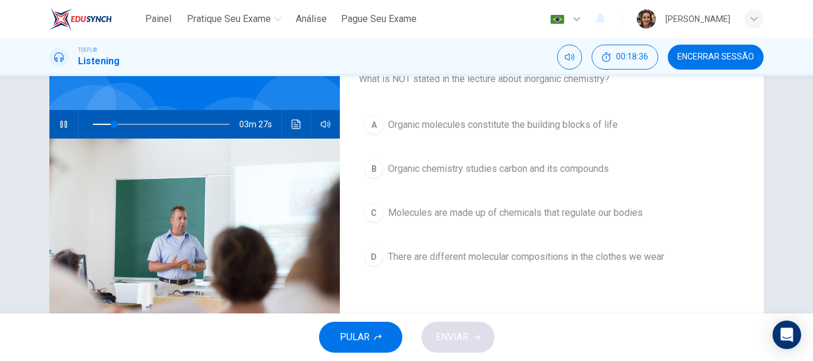
click at [494, 165] on span "Organic chemistry studies carbon and its compounds" at bounding box center [498, 169] width 221 height 14
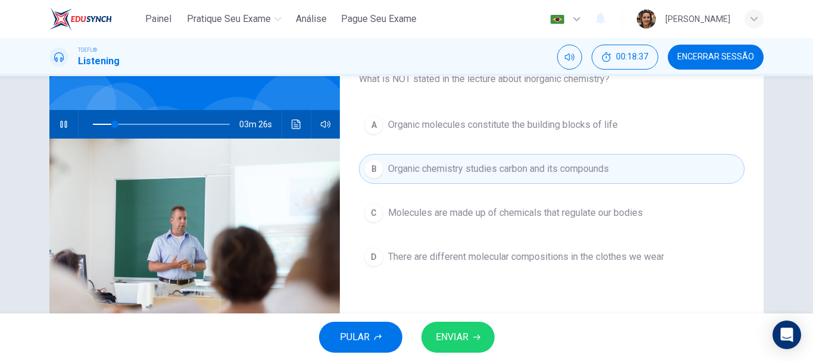
click at [466, 336] on span "ENVIAR" at bounding box center [452, 337] width 33 height 17
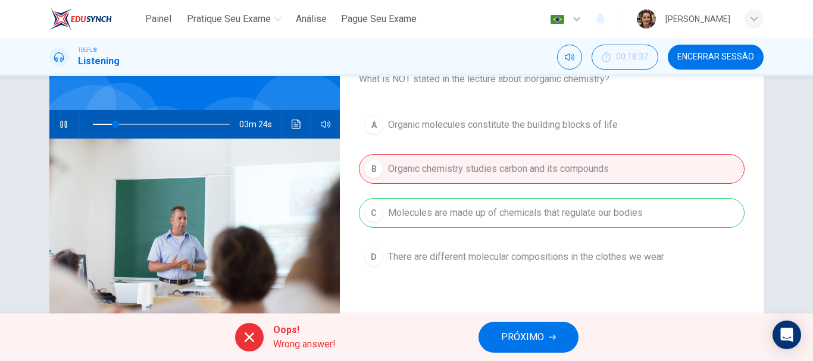
click at [506, 334] on span "PRÓXIMO" at bounding box center [522, 337] width 43 height 17
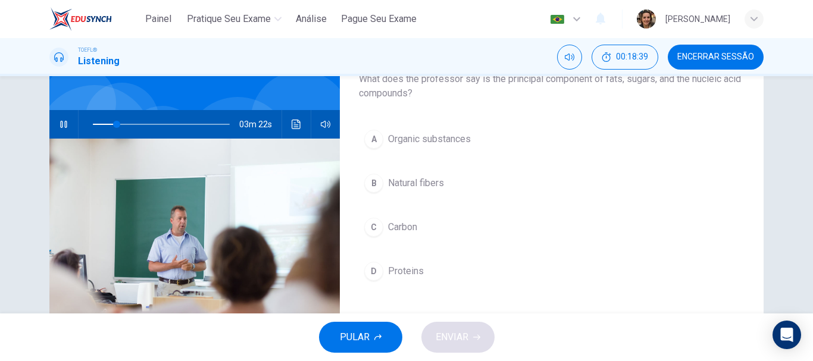
click at [396, 225] on span "Carbon" at bounding box center [402, 227] width 29 height 14
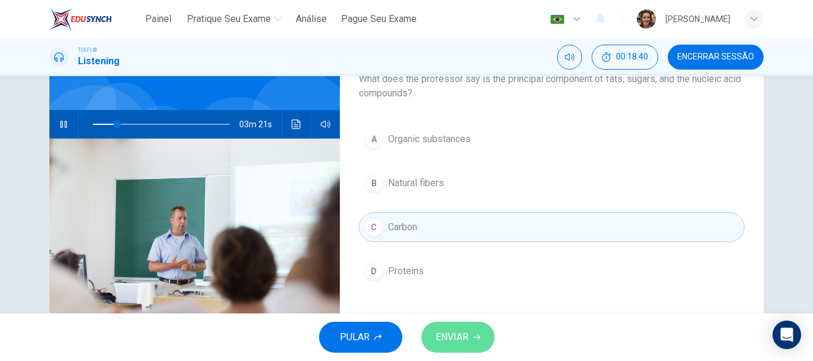
click at [452, 336] on span "ENVIAR" at bounding box center [452, 337] width 33 height 17
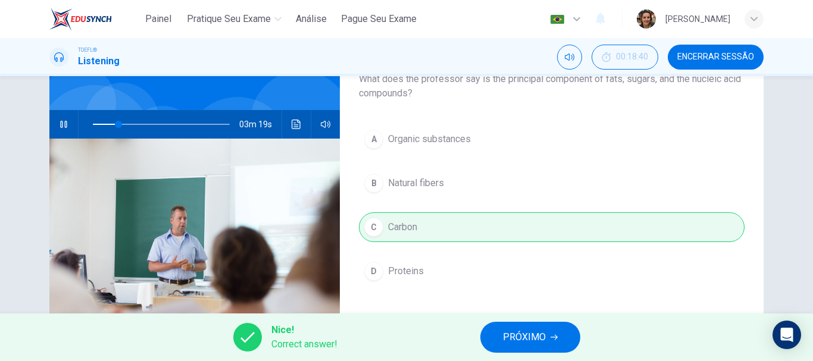
click at [540, 339] on span "PRÓXIMO" at bounding box center [524, 337] width 43 height 17
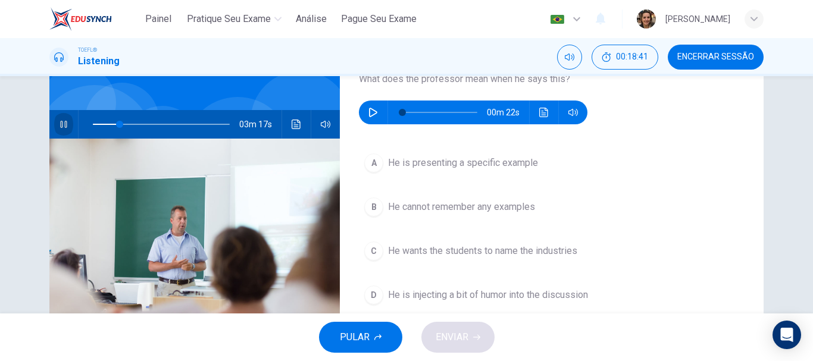
click at [63, 126] on icon "button" at bounding box center [64, 125] width 10 height 10
type input "20"
click at [369, 112] on icon "button" at bounding box center [374, 113] width 10 height 10
type input "0"
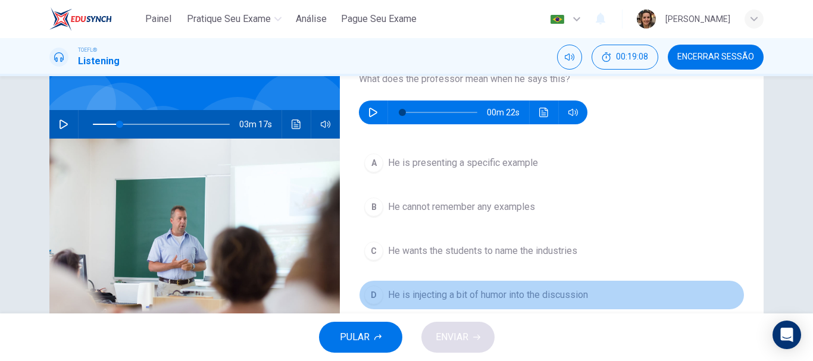
click at [430, 296] on span "He is injecting a bit of humor into the discussion" at bounding box center [488, 295] width 200 height 14
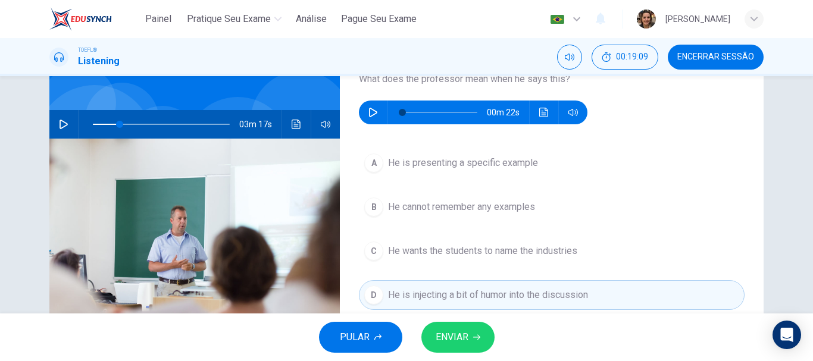
click at [454, 330] on span "ENVIAR" at bounding box center [452, 337] width 33 height 17
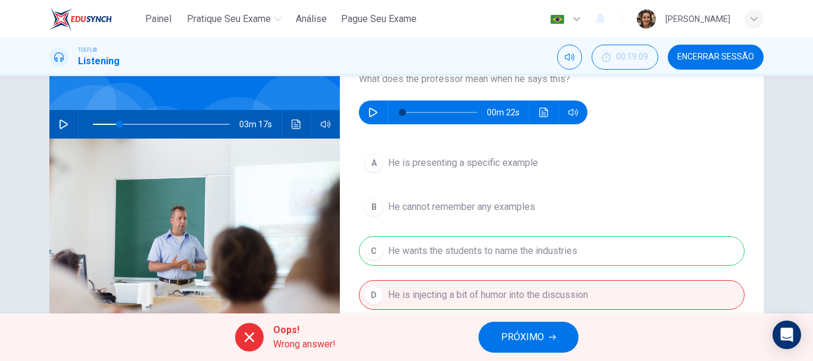
click at [527, 339] on span "PRÓXIMO" at bounding box center [522, 337] width 43 height 17
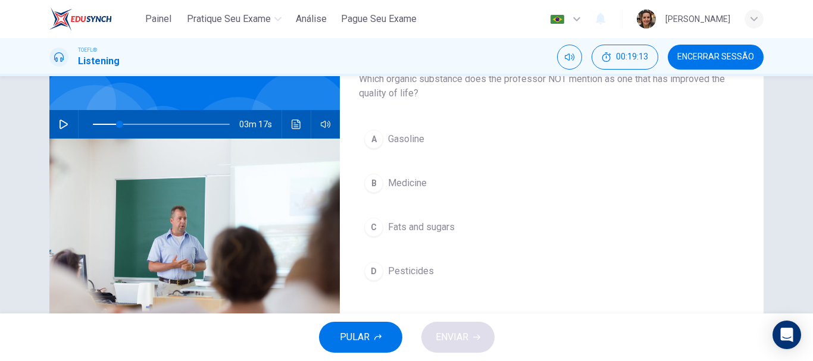
click at [422, 226] on span "Fats and sugars" at bounding box center [421, 227] width 67 height 14
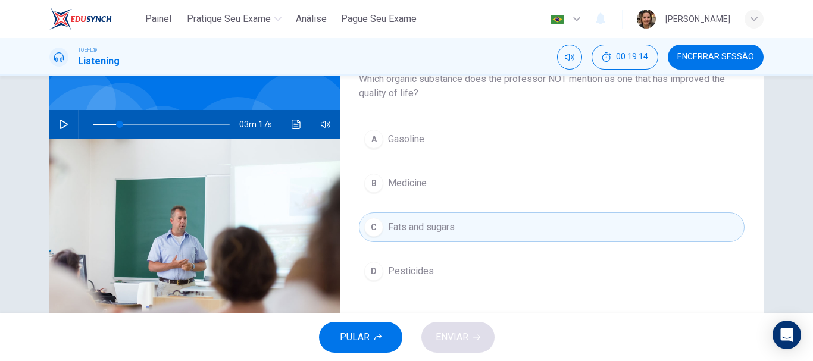
click at [464, 344] on div "PULAR ENVIAR" at bounding box center [406, 338] width 813 height 48
click at [417, 180] on span "Medicine" at bounding box center [407, 183] width 39 height 14
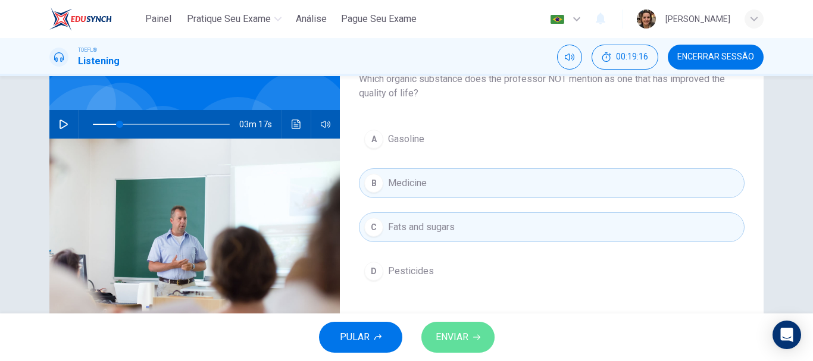
click at [466, 336] on span "ENVIAR" at bounding box center [452, 337] width 33 height 17
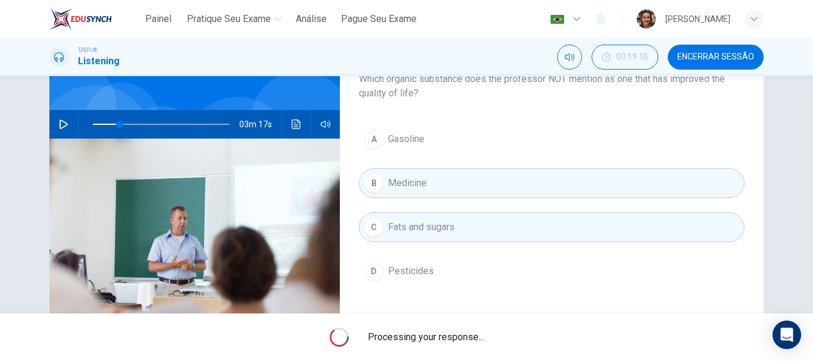
type input "20"
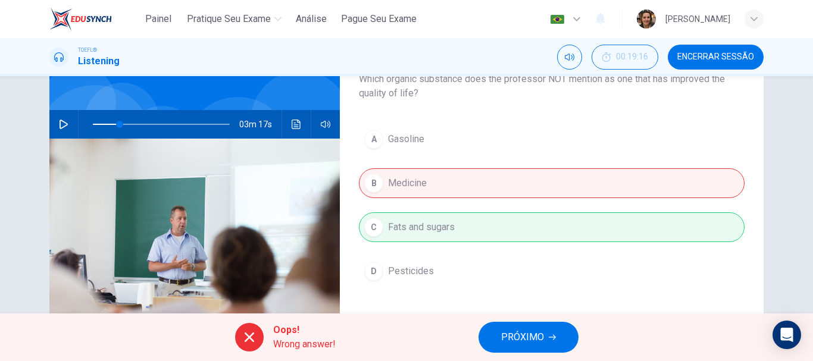
click at [552, 335] on icon "button" at bounding box center [552, 337] width 7 height 7
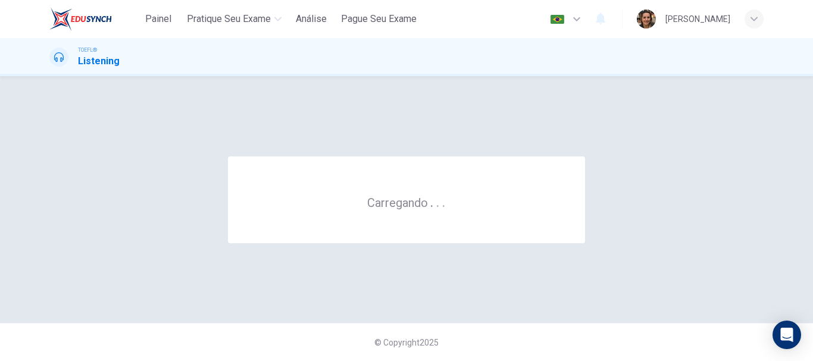
scroll to position [0, 0]
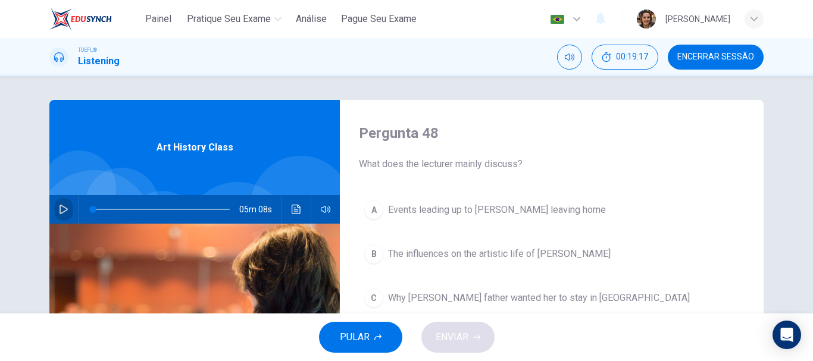
drag, startPoint x: 61, startPoint y: 208, endPoint x: 290, endPoint y: 199, distance: 228.8
click at [62, 208] on icon "button" at bounding box center [64, 210] width 10 height 10
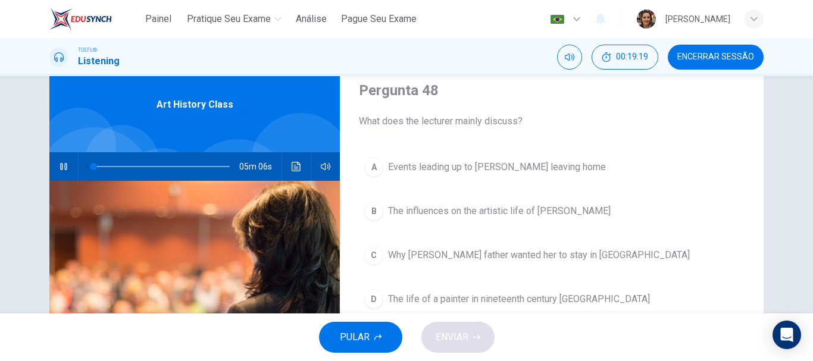
scroll to position [57, 0]
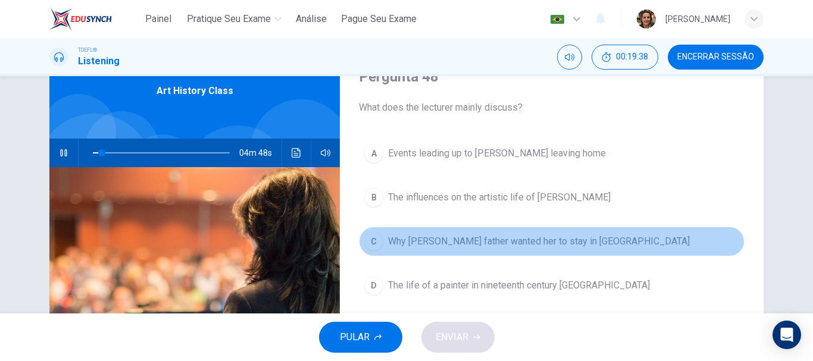
click at [502, 238] on span "Why Mary Cassatt's father wanted her to stay in America" at bounding box center [539, 242] width 302 height 14
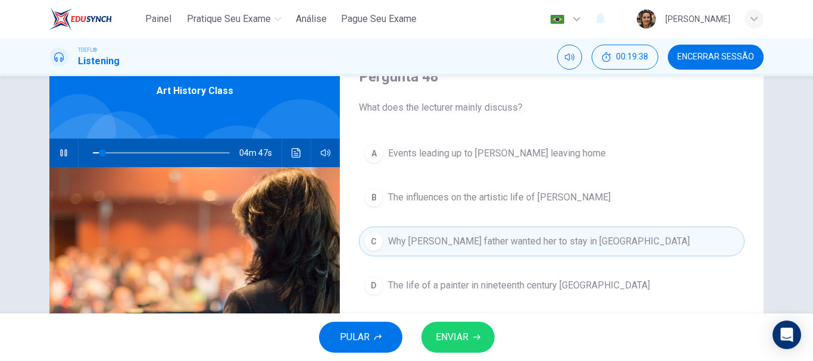
click at [471, 351] on button "ENVIAR" at bounding box center [458, 337] width 73 height 31
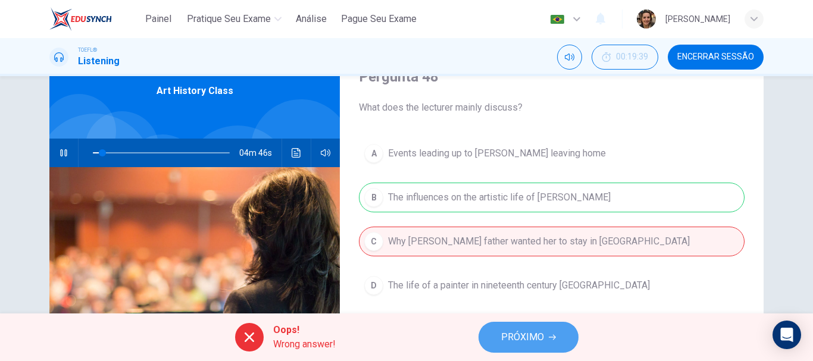
click at [538, 334] on span "PRÓXIMO" at bounding box center [522, 337] width 43 height 17
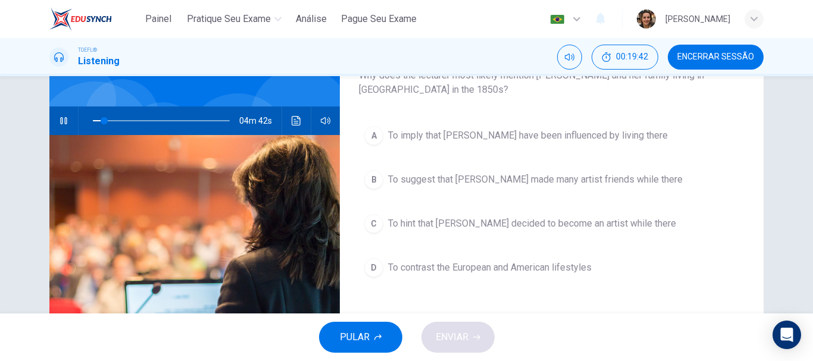
scroll to position [95, 0]
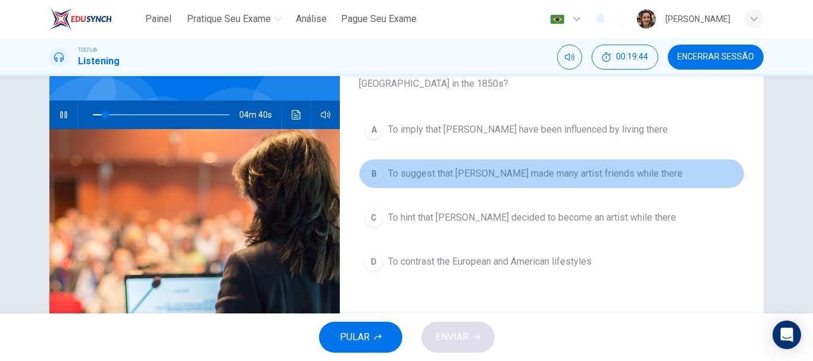
click at [578, 173] on span "To suggest that Mary made many artist friends while there" at bounding box center [535, 174] width 295 height 14
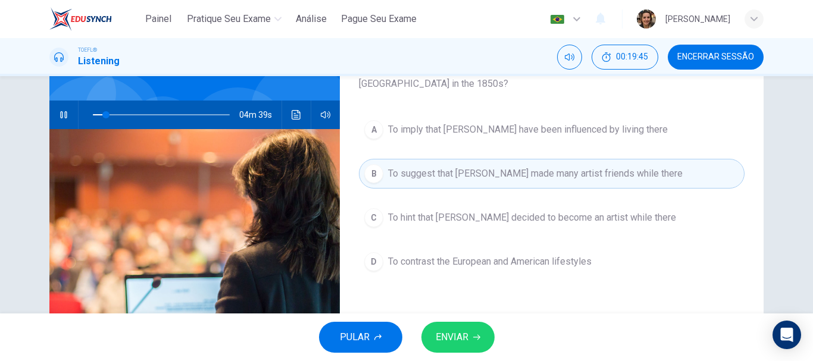
click at [477, 339] on icon "button" at bounding box center [476, 337] width 7 height 7
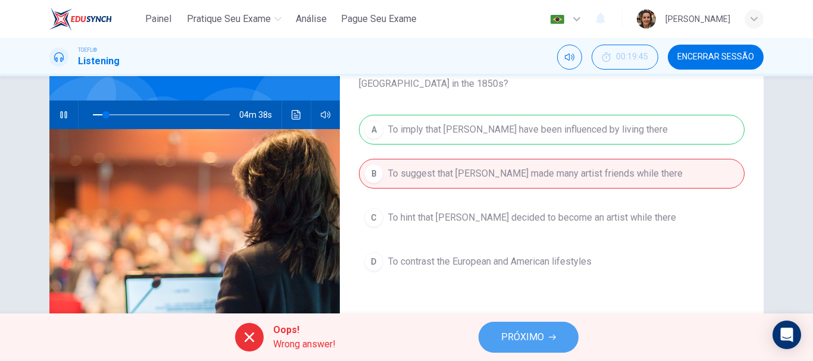
click at [514, 348] on button "PRÓXIMO" at bounding box center [529, 337] width 100 height 31
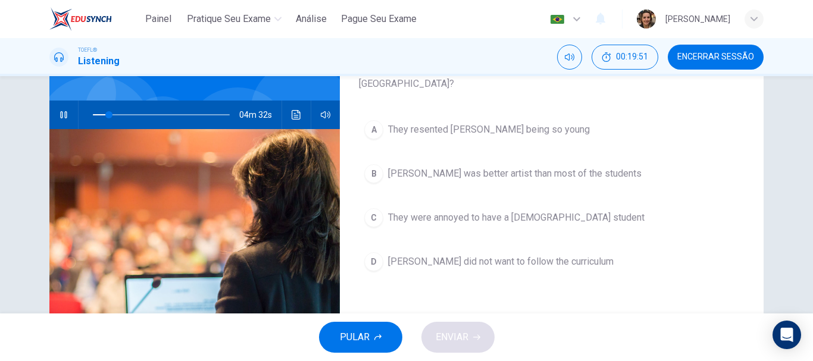
click at [525, 218] on span "They were annoyed to have a female student" at bounding box center [516, 218] width 257 height 14
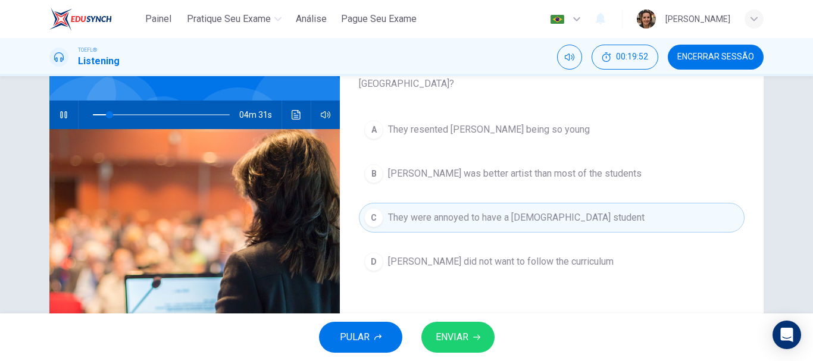
click at [482, 333] on button "ENVIAR" at bounding box center [458, 337] width 73 height 31
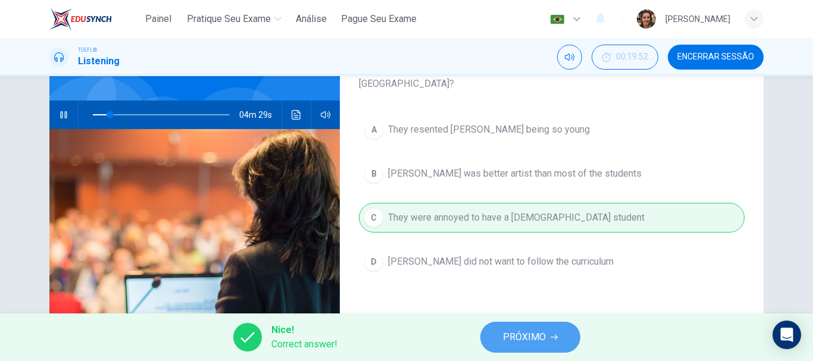
click at [547, 337] on button "PRÓXIMO" at bounding box center [530, 337] width 100 height 31
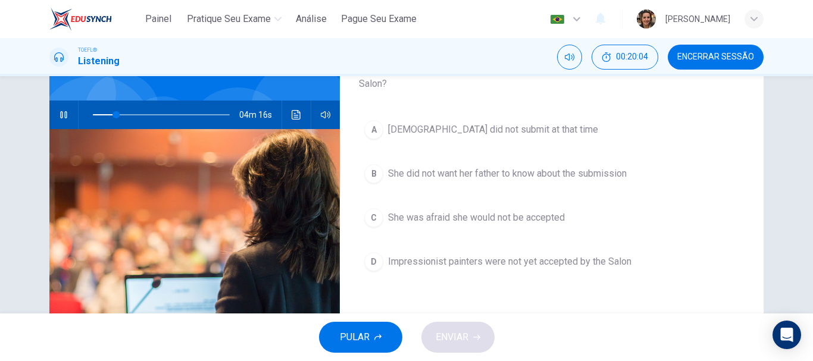
click at [499, 255] on span "Impressionist painters were not yet accepted by the Salon" at bounding box center [509, 262] width 243 height 14
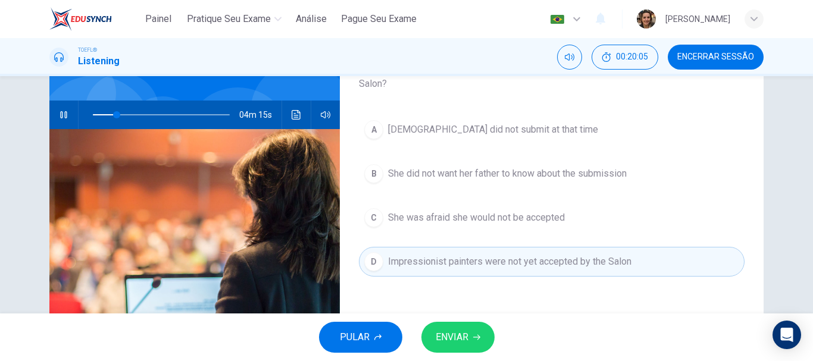
click at [459, 336] on span "ENVIAR" at bounding box center [452, 337] width 33 height 17
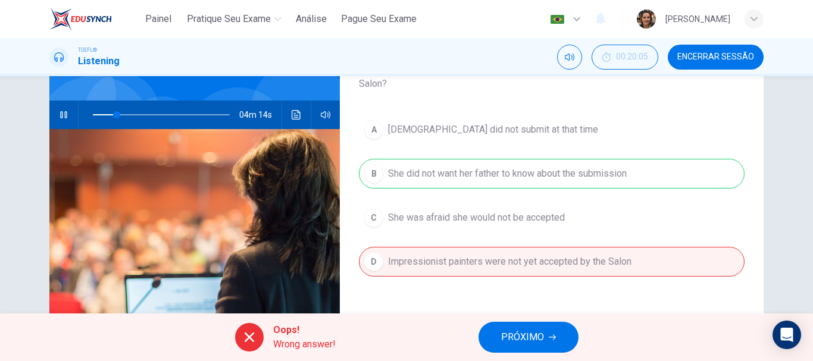
click at [514, 334] on span "PRÓXIMO" at bounding box center [522, 337] width 43 height 17
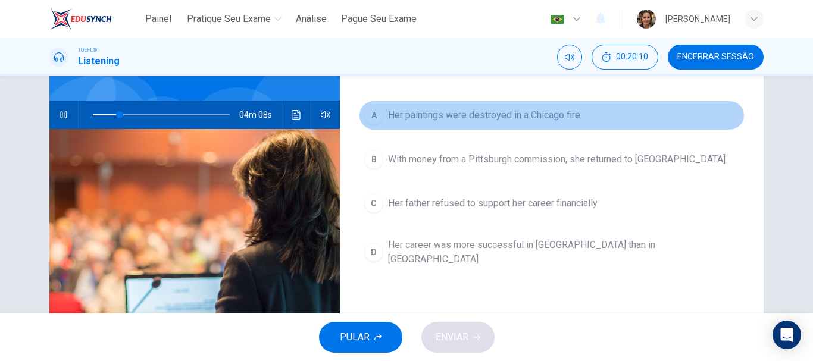
click at [462, 108] on span "Her paintings were destroyed in a Chicago fire" at bounding box center [484, 115] width 192 height 14
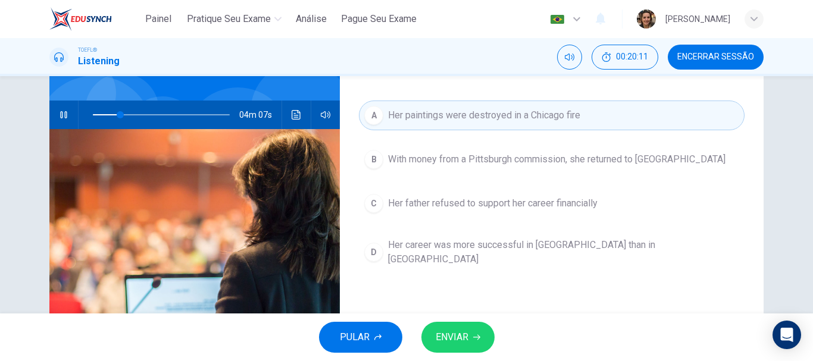
click at [469, 332] on button "ENVIAR" at bounding box center [458, 337] width 73 height 31
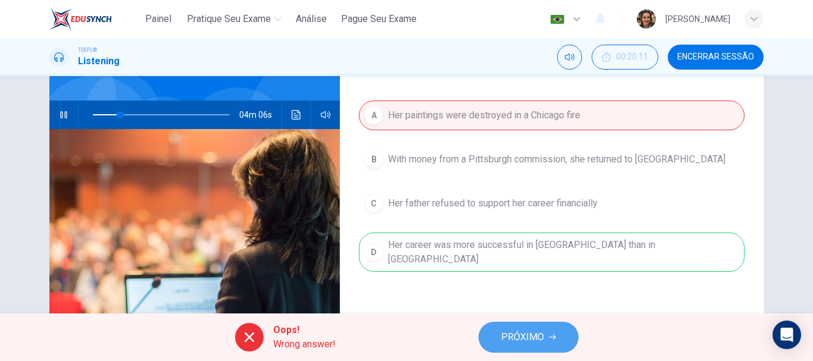
click at [523, 338] on span "PRÓXIMO" at bounding box center [522, 337] width 43 height 17
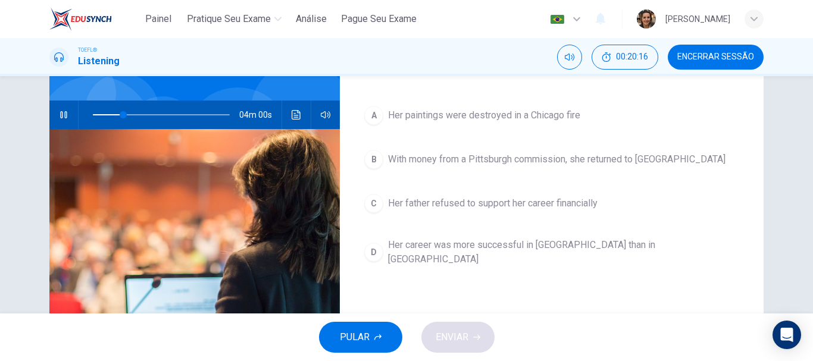
click at [444, 208] on span "Her father refused to support her career financially" at bounding box center [493, 203] width 210 height 14
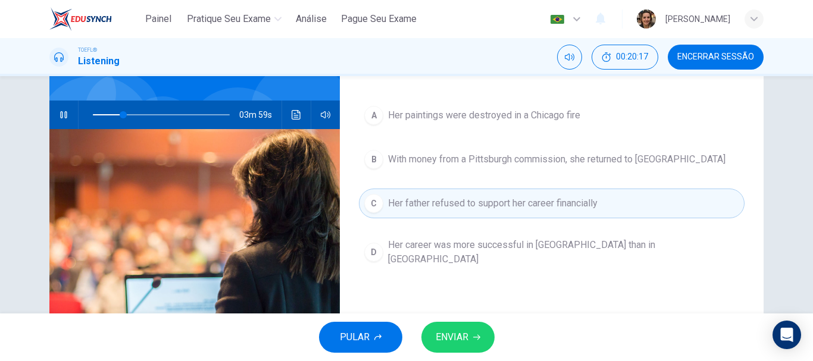
click at [461, 345] on span "ENVIAR" at bounding box center [452, 337] width 33 height 17
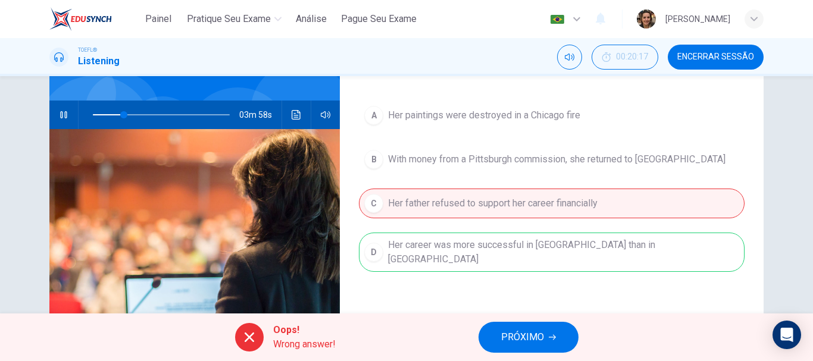
type input "23"
click at [515, 335] on span "PRÓXIMO" at bounding box center [522, 337] width 43 height 17
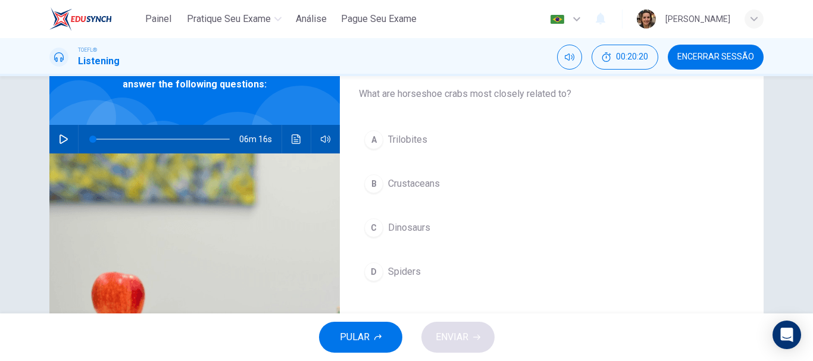
scroll to position [68, 0]
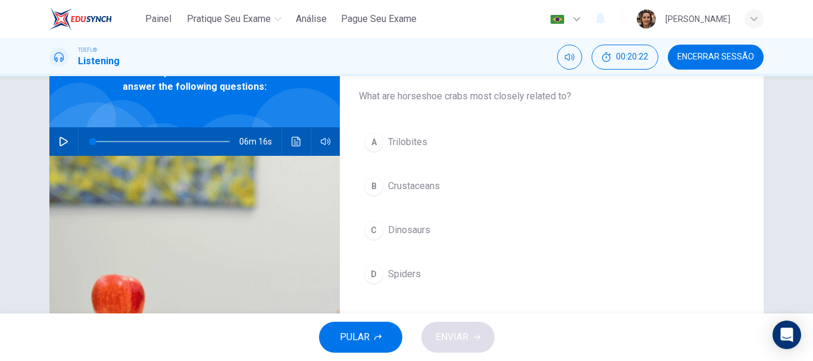
click at [64, 144] on icon "button" at bounding box center [64, 142] width 10 height 10
click at [415, 185] on span "Crustaceans" at bounding box center [414, 186] width 52 height 14
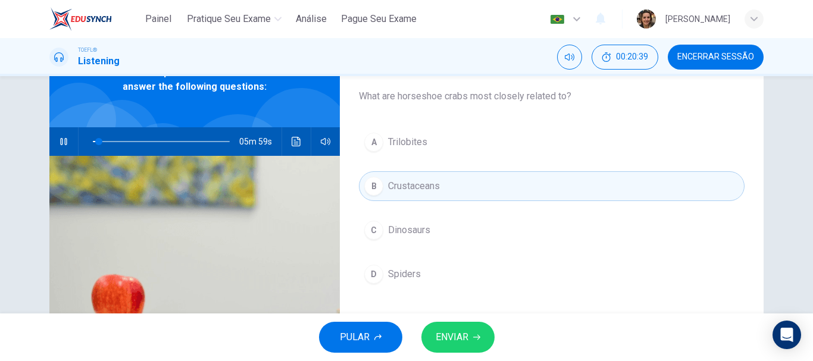
click at [470, 340] on button "ENVIAR" at bounding box center [458, 337] width 73 height 31
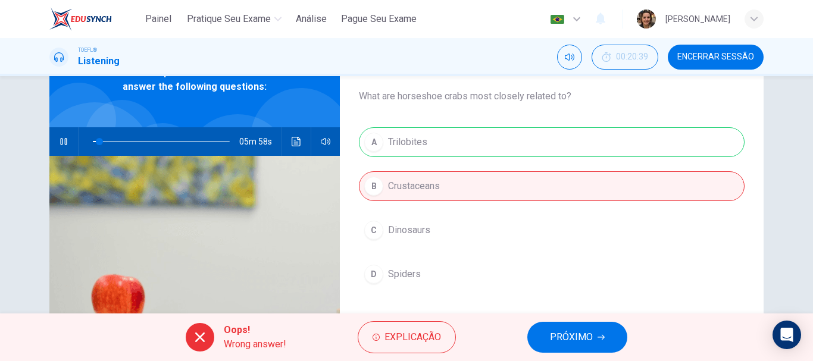
click at [564, 336] on span "PRÓXIMO" at bounding box center [571, 337] width 43 height 17
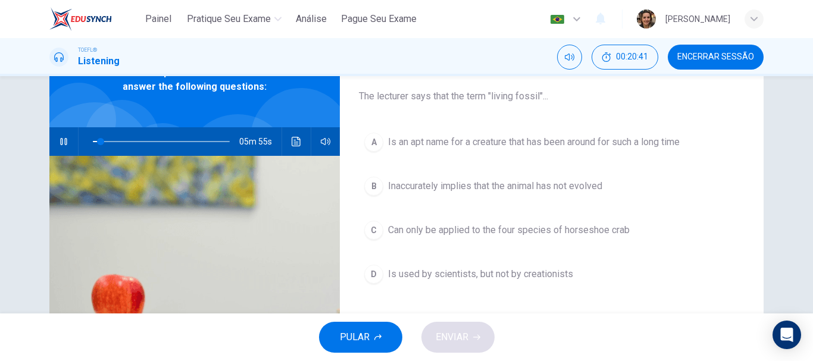
click at [460, 142] on span "Is an apt name for a creature that has been around for such a long time" at bounding box center [534, 142] width 292 height 14
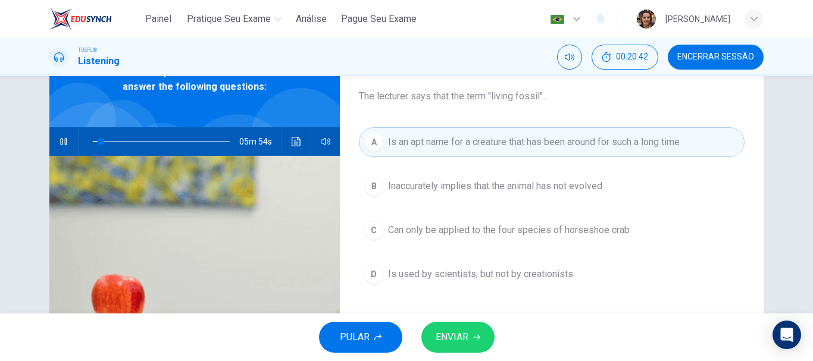
click at [453, 335] on span "ENVIAR" at bounding box center [452, 337] width 33 height 17
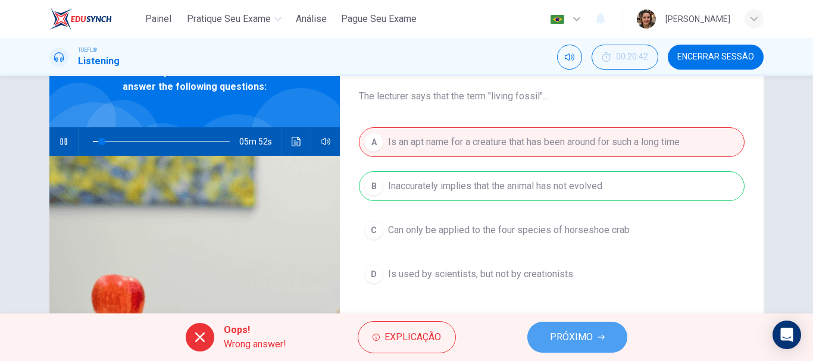
click at [590, 324] on button "PRÓXIMO" at bounding box center [577, 337] width 100 height 31
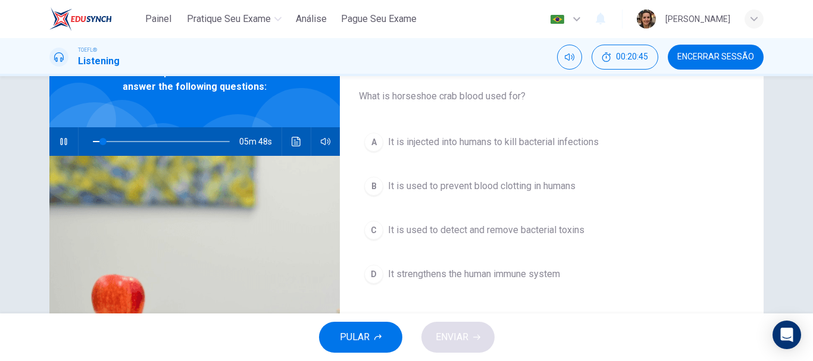
click at [457, 238] on button "C It is used to detect and remove bacterial toxins" at bounding box center [552, 231] width 386 height 30
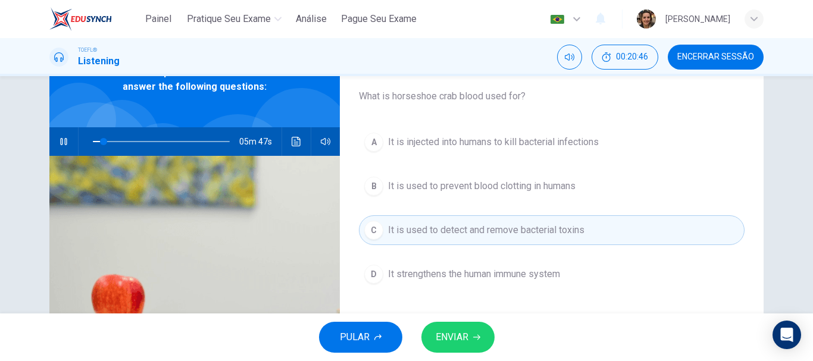
click at [460, 335] on span "ENVIAR" at bounding box center [452, 337] width 33 height 17
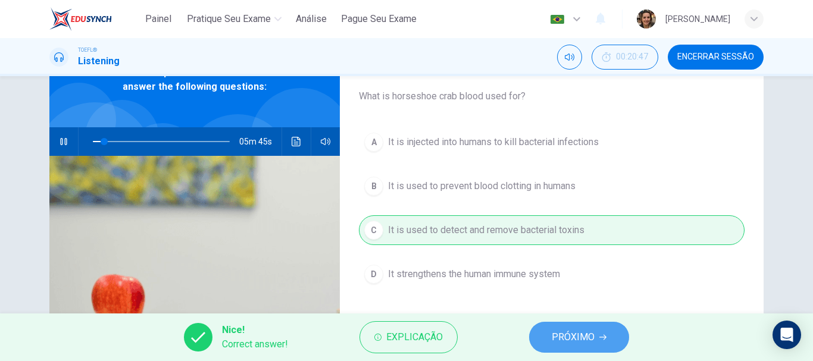
click at [577, 331] on span "PRÓXIMO" at bounding box center [573, 337] width 43 height 17
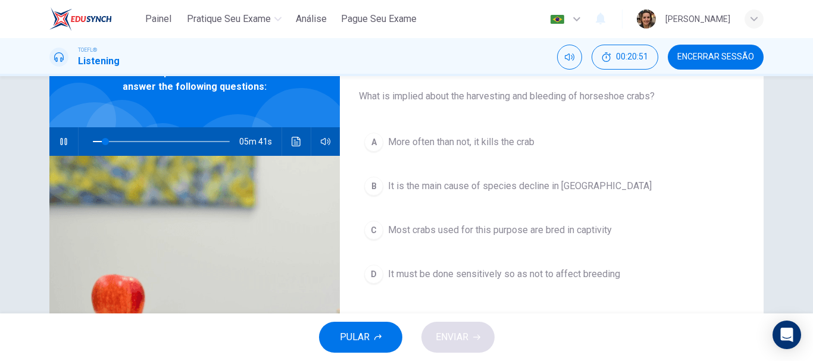
click at [436, 271] on span "It must be done sensitively so as not to affect breeding" at bounding box center [504, 274] width 232 height 14
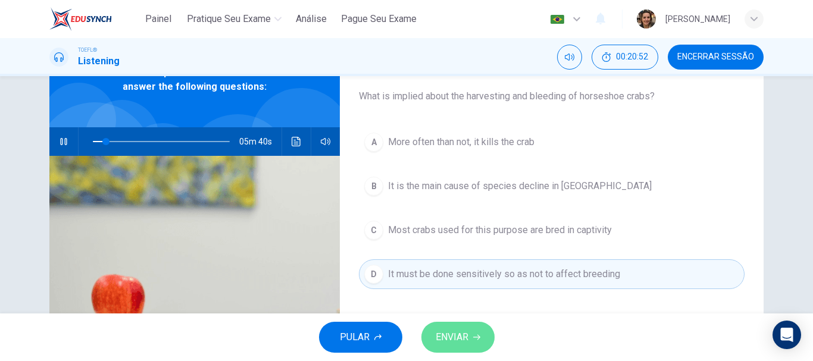
click at [454, 328] on button "ENVIAR" at bounding box center [458, 337] width 73 height 31
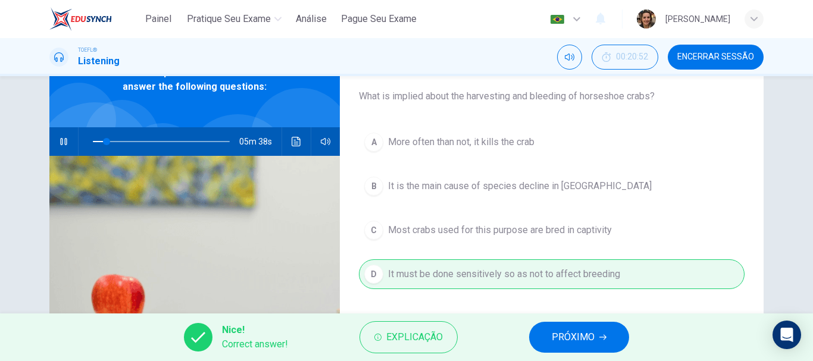
click at [565, 342] on span "PRÓXIMO" at bounding box center [573, 337] width 43 height 17
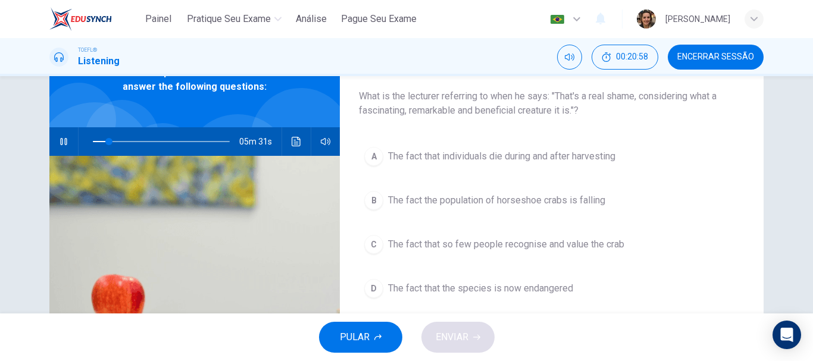
click at [444, 286] on span "The fact that the species is now endangered" at bounding box center [480, 289] width 185 height 14
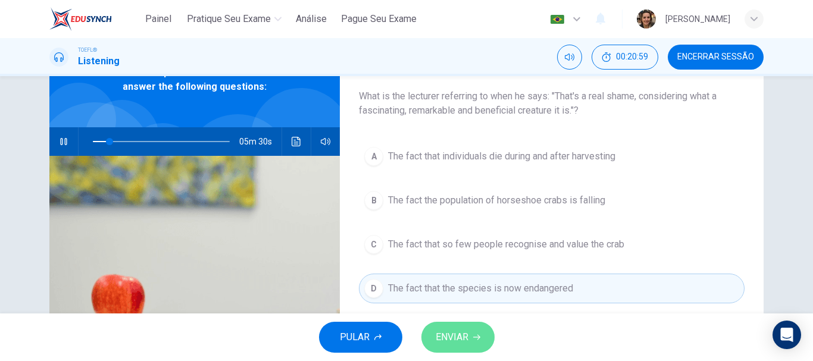
click at [460, 333] on span "ENVIAR" at bounding box center [452, 337] width 33 height 17
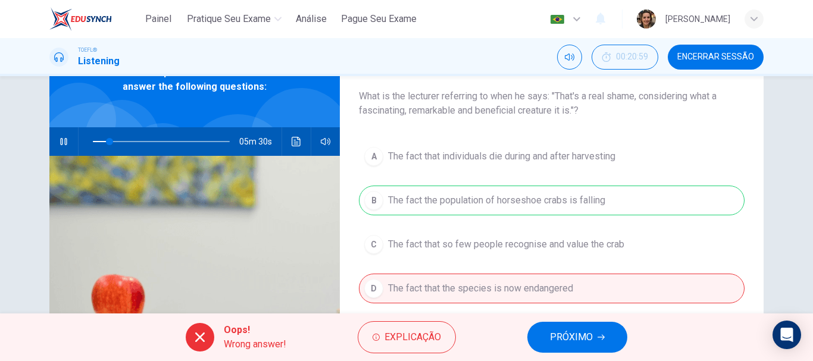
type input "12"
click at [568, 336] on span "PRÓXIMO" at bounding box center [571, 337] width 43 height 17
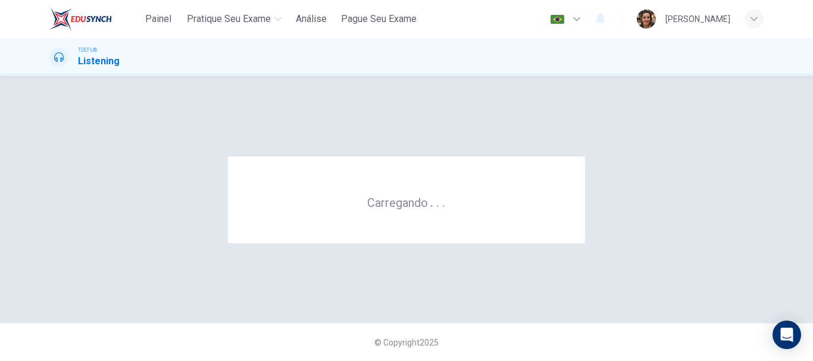
scroll to position [0, 0]
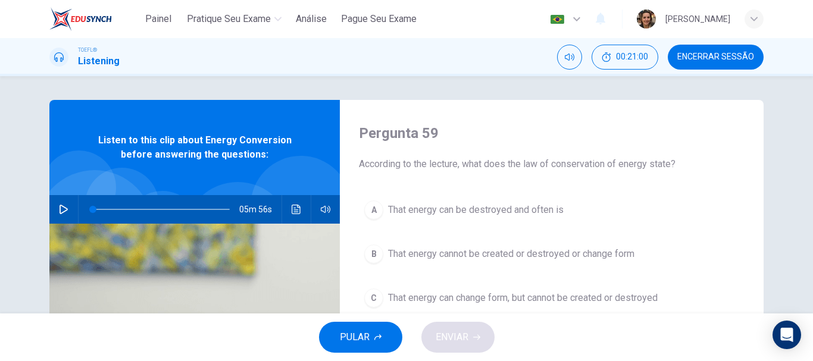
click at [64, 211] on icon "button" at bounding box center [64, 210] width 10 height 10
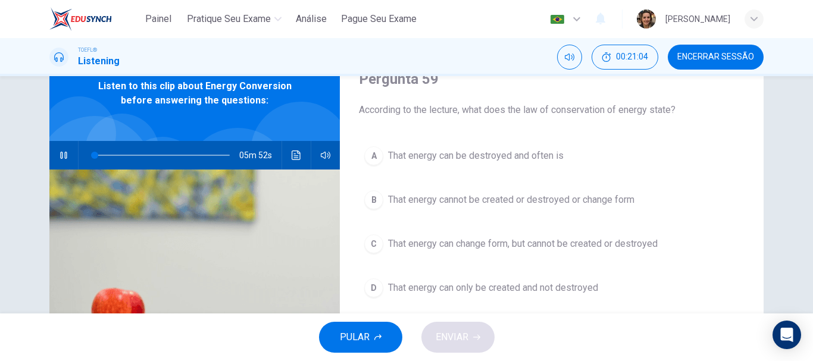
scroll to position [59, 0]
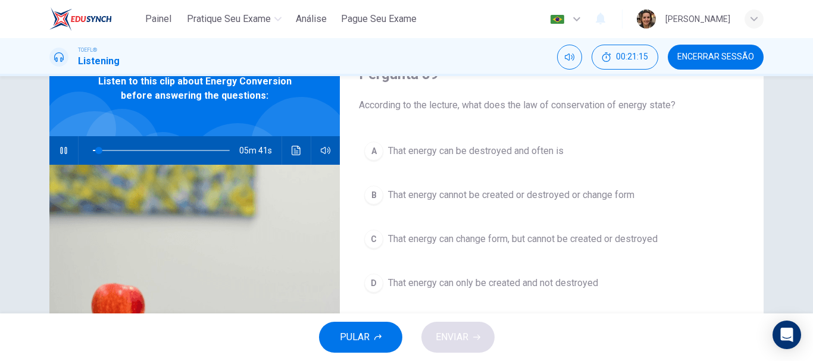
click at [490, 190] on span "That energy cannot be created or destroyed or change form" at bounding box center [511, 195] width 246 height 14
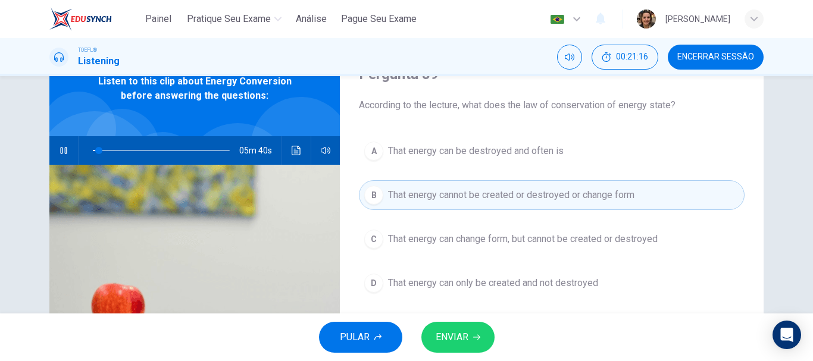
click at [466, 342] on span "ENVIAR" at bounding box center [452, 337] width 33 height 17
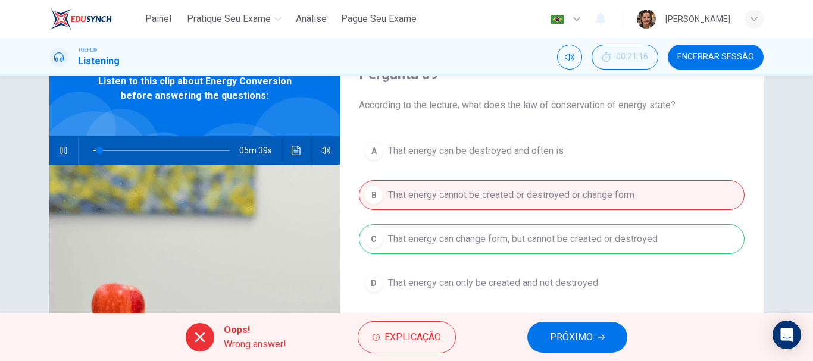
click at [552, 341] on span "PRÓXIMO" at bounding box center [571, 337] width 43 height 17
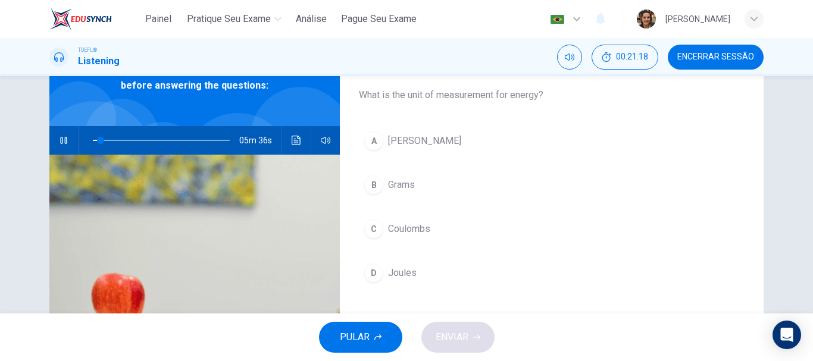
scroll to position [71, 0]
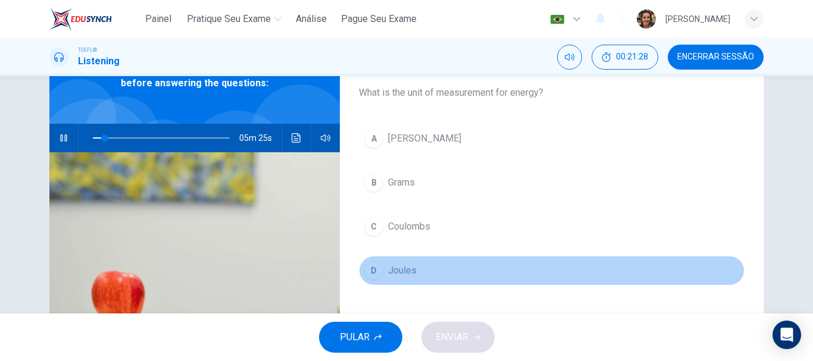
click at [407, 273] on span "Joules" at bounding box center [402, 271] width 29 height 14
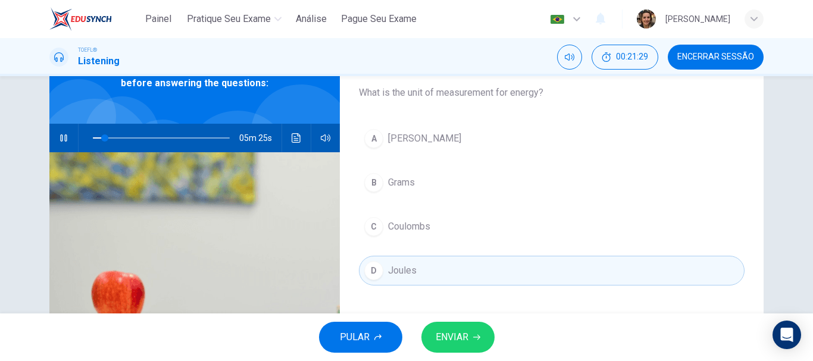
click at [470, 330] on button "ENVIAR" at bounding box center [458, 337] width 73 height 31
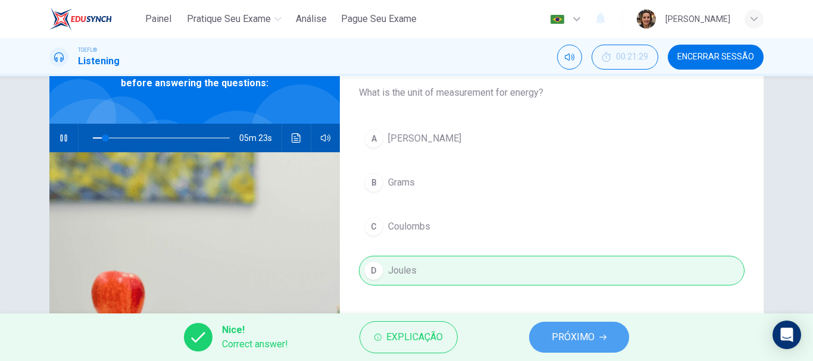
click at [572, 341] on span "PRÓXIMO" at bounding box center [573, 337] width 43 height 17
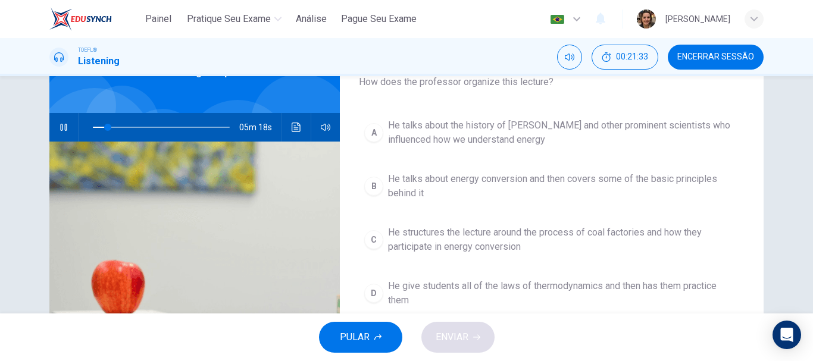
scroll to position [83, 0]
click at [444, 234] on span "He structures the lecture around the process of coal factories and how they par…" at bounding box center [563, 238] width 351 height 29
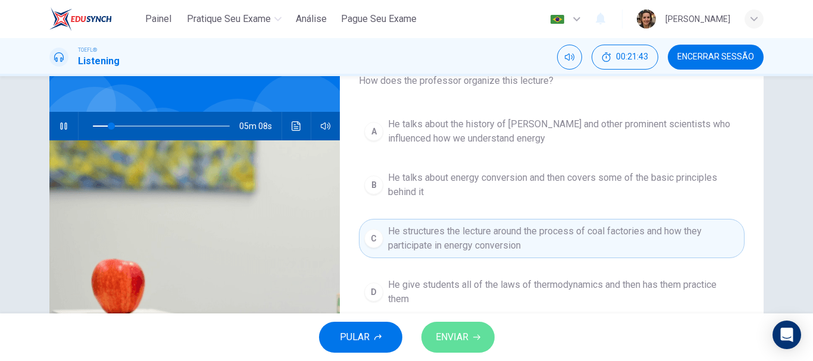
click at [467, 345] on span "ENVIAR" at bounding box center [452, 337] width 33 height 17
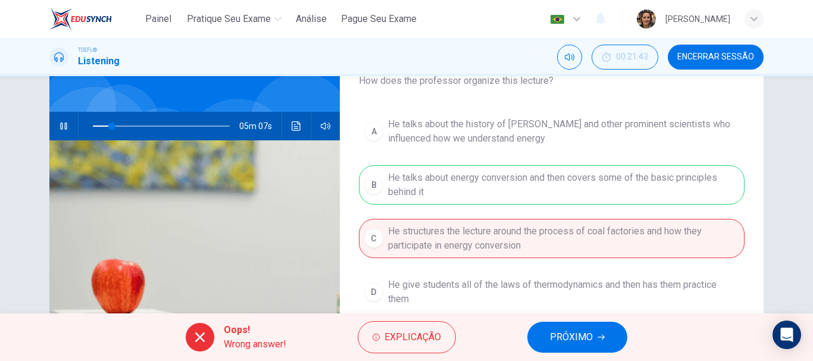
click at [569, 348] on button "PRÓXIMO" at bounding box center [577, 337] width 100 height 31
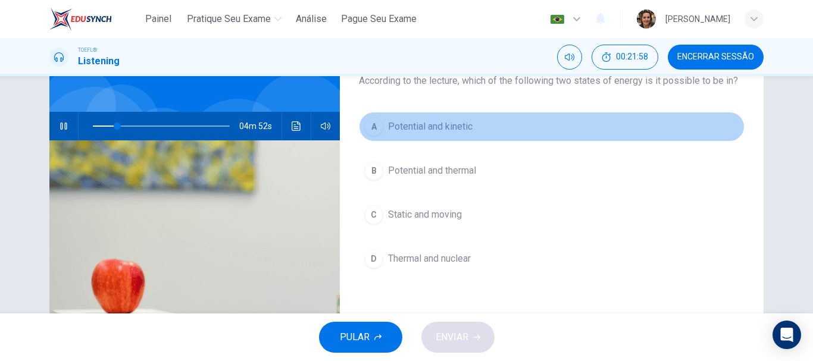
click at [421, 126] on span "Potential and kinetic" at bounding box center [430, 127] width 85 height 14
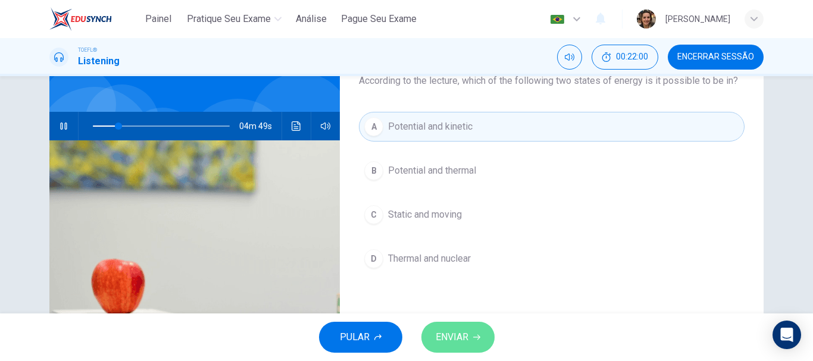
click at [465, 323] on button "ENVIAR" at bounding box center [458, 337] width 73 height 31
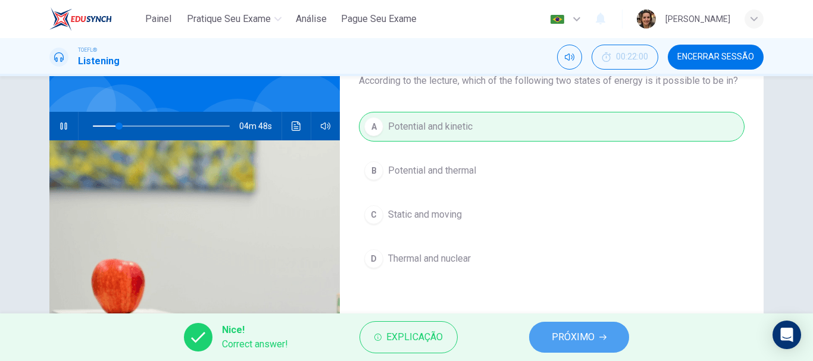
click at [590, 336] on span "PRÓXIMO" at bounding box center [573, 337] width 43 height 17
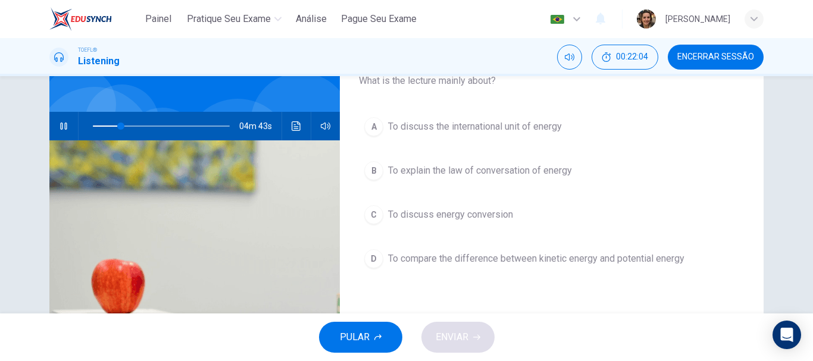
click at [452, 211] on span "To discuss energy conversion" at bounding box center [450, 215] width 125 height 14
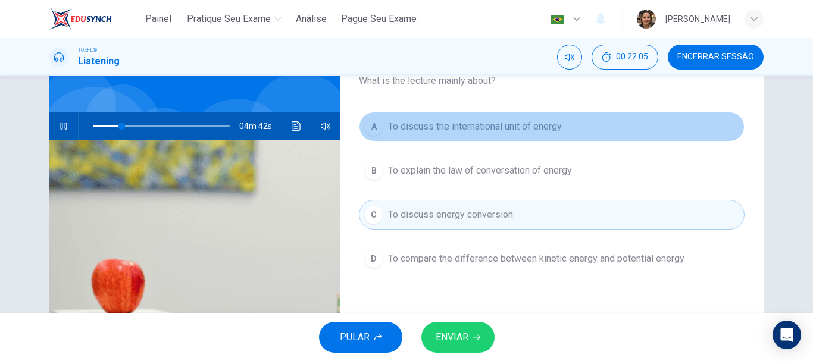
click at [437, 127] on span "To discuss the international unit of energy" at bounding box center [475, 127] width 174 height 14
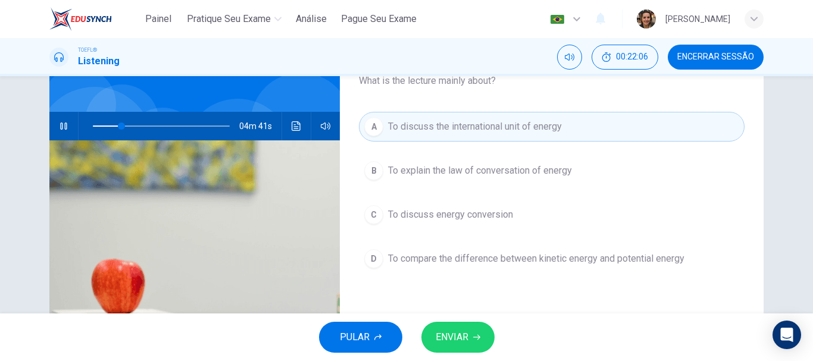
click at [464, 329] on span "ENVIAR" at bounding box center [452, 337] width 33 height 17
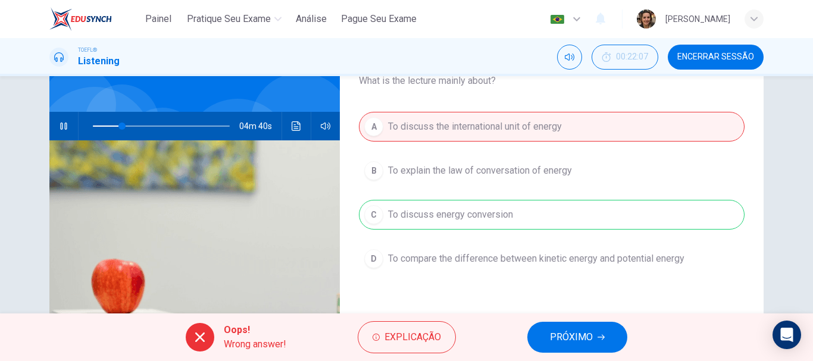
type input "22"
click at [559, 342] on span "PRÓXIMO" at bounding box center [571, 337] width 43 height 17
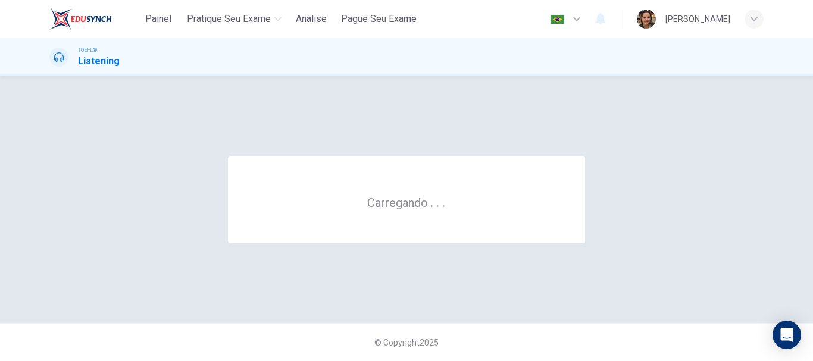
scroll to position [0, 0]
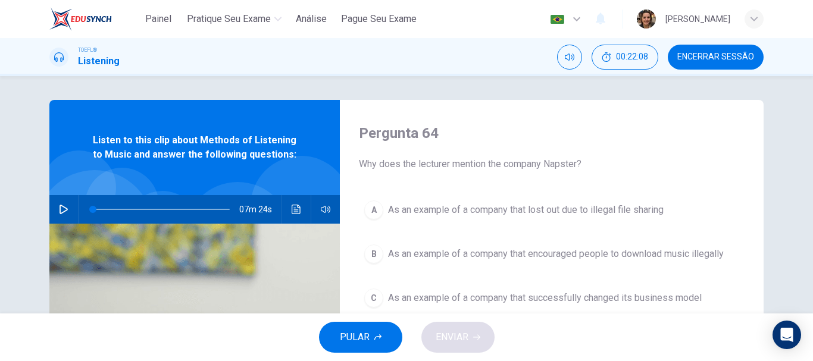
click at [54, 209] on button "button" at bounding box center [63, 209] width 19 height 29
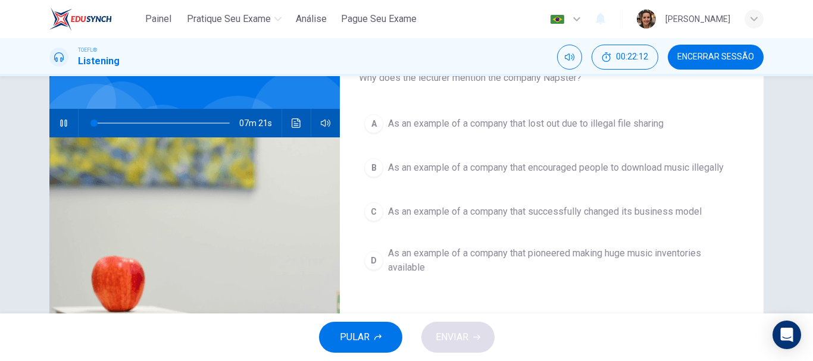
scroll to position [93, 0]
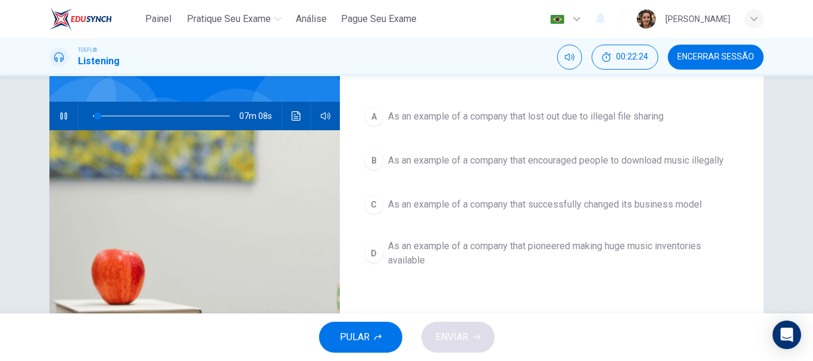
click at [501, 201] on span "As an example of a company that successfully changed its business model" at bounding box center [545, 205] width 314 height 14
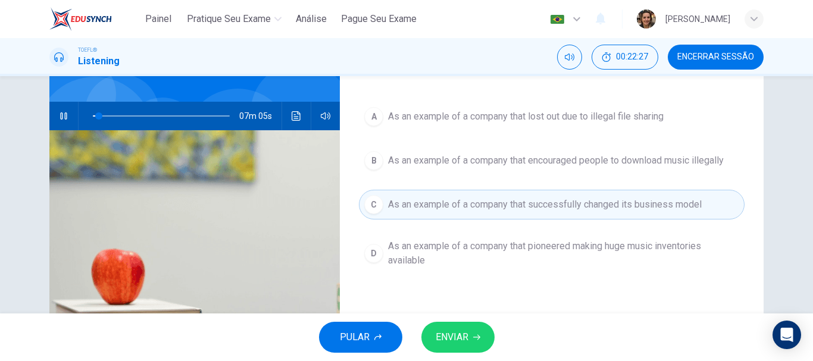
click at [449, 338] on span "ENVIAR" at bounding box center [452, 337] width 33 height 17
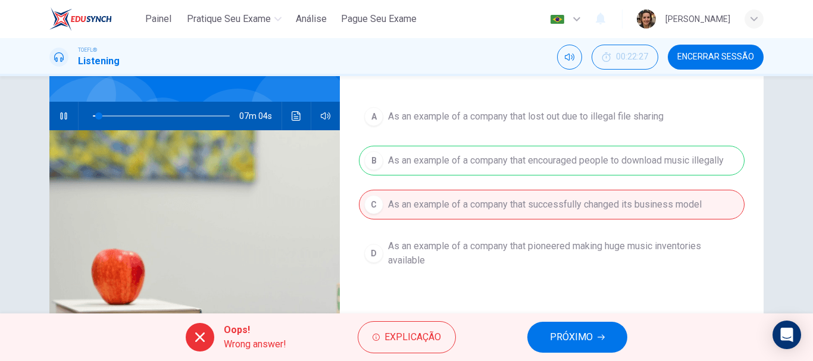
click at [563, 329] on button "PRÓXIMO" at bounding box center [577, 337] width 100 height 31
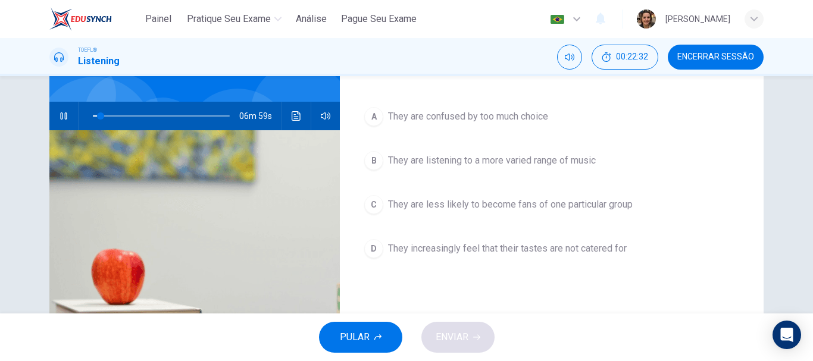
click at [461, 203] on span "They are less likely to become fans of one particular group" at bounding box center [510, 205] width 245 height 14
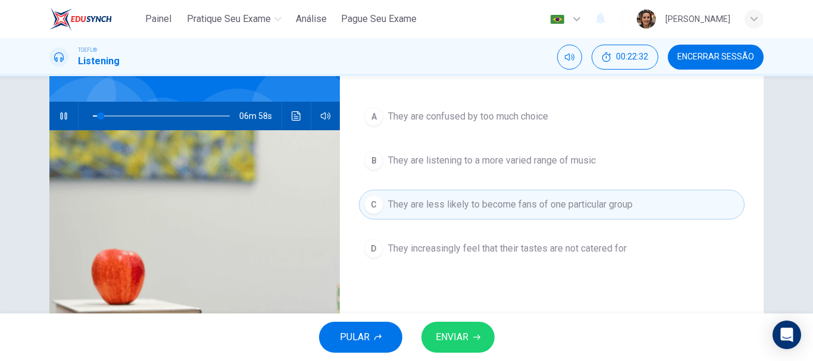
click at [459, 329] on button "ENVIAR" at bounding box center [458, 337] width 73 height 31
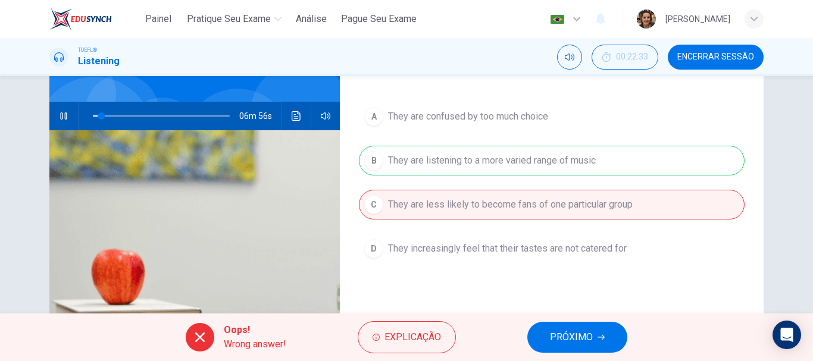
click at [580, 325] on button "PRÓXIMO" at bounding box center [577, 337] width 100 height 31
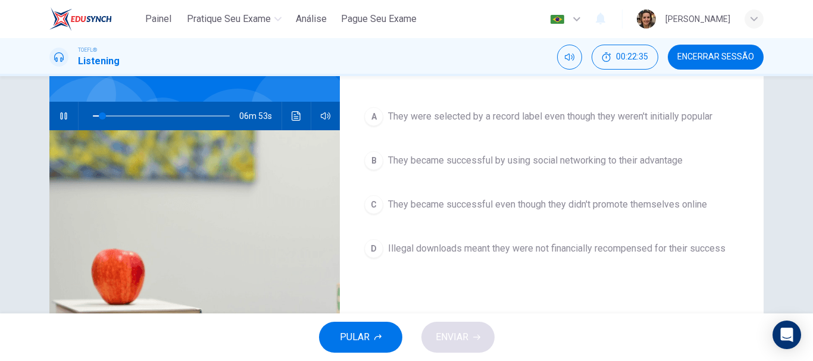
click at [501, 158] on span "They became successful by using social networking to their advantage" at bounding box center [535, 161] width 295 height 14
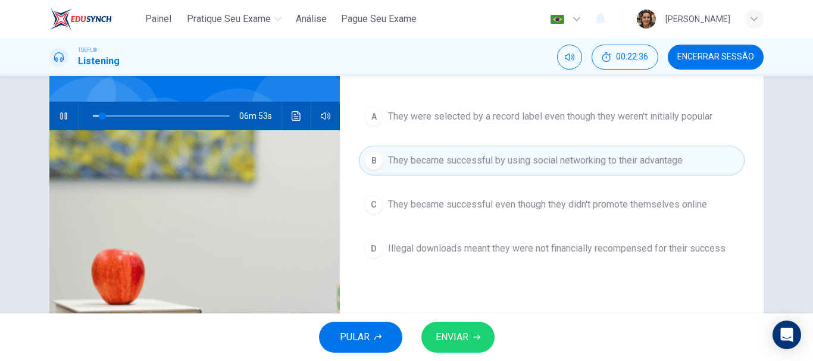
click at [457, 334] on span "ENVIAR" at bounding box center [452, 337] width 33 height 17
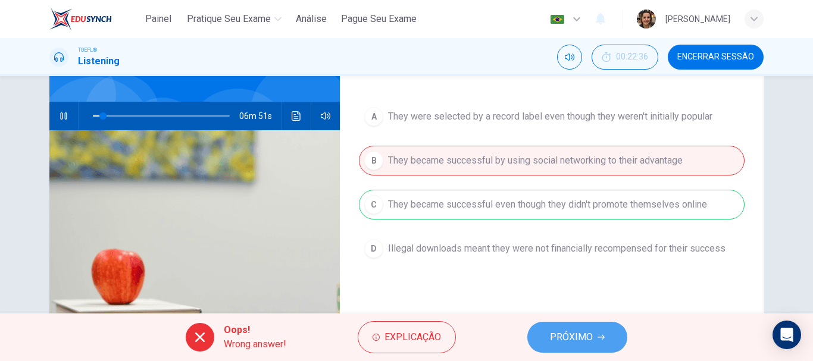
click at [600, 333] on button "PRÓXIMO" at bounding box center [577, 337] width 100 height 31
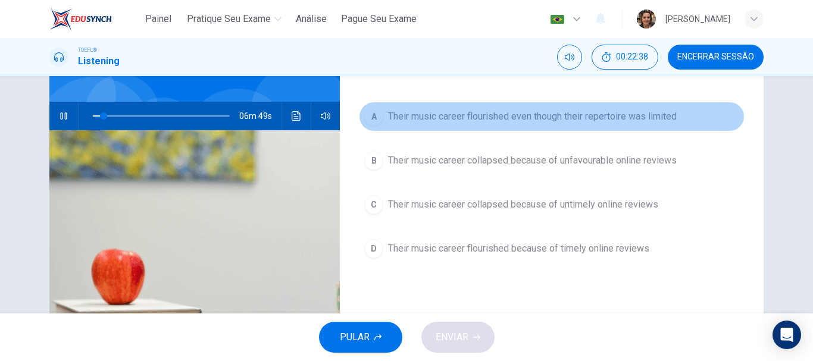
click at [489, 116] on span "Their music career flourished even though their repertoire was limited" at bounding box center [532, 117] width 289 height 14
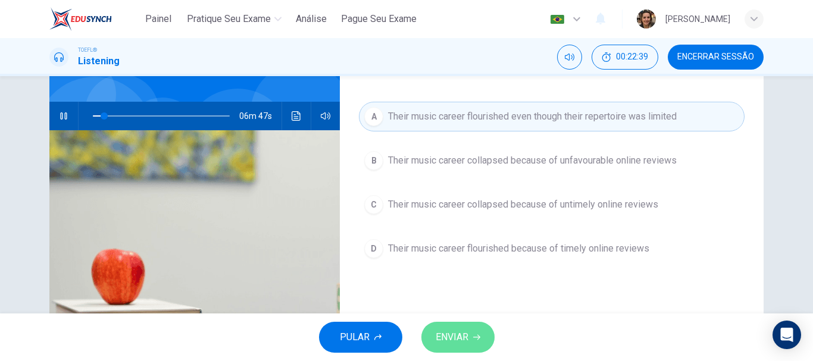
click at [476, 335] on icon "button" at bounding box center [476, 337] width 7 height 7
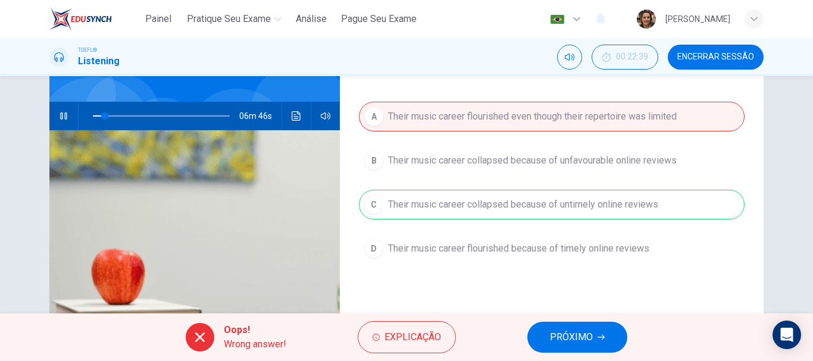
click at [585, 334] on span "PRÓXIMO" at bounding box center [571, 337] width 43 height 17
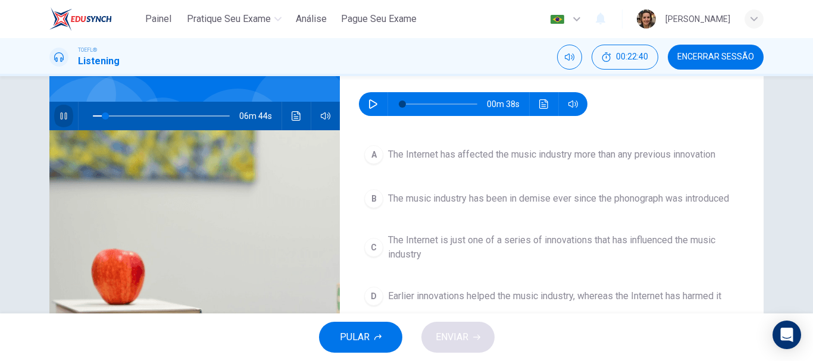
drag, startPoint x: 55, startPoint y: 117, endPoint x: 171, endPoint y: 122, distance: 115.6
click at [56, 117] on button "button" at bounding box center [63, 116] width 19 height 29
type input "9"
click at [370, 104] on icon "button" at bounding box center [374, 104] width 10 height 10
type input "23"
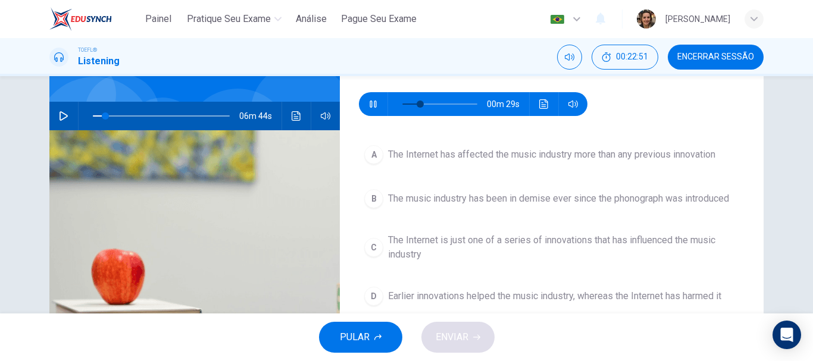
click at [482, 189] on button "B The music industry has been in demise ever since the phonograph was introduced" at bounding box center [552, 199] width 386 height 30
type input "9"
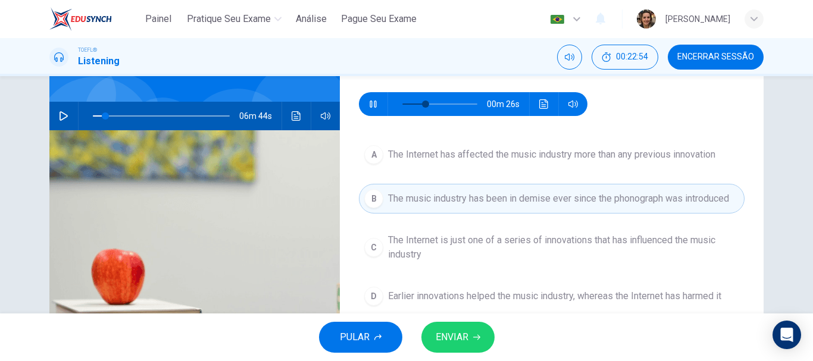
scroll to position [153, 0]
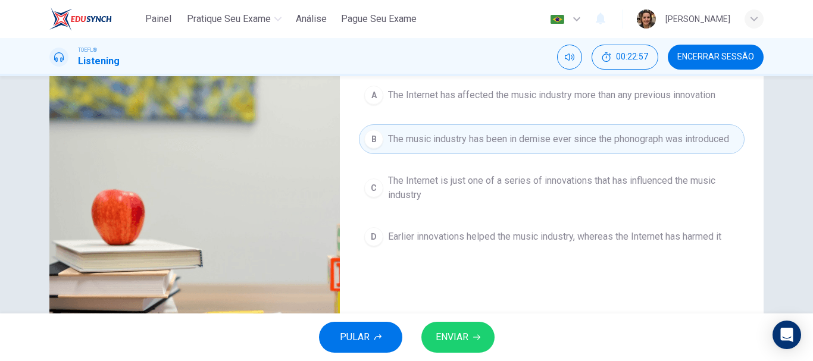
click at [440, 319] on div "PULAR ENVIAR" at bounding box center [406, 338] width 813 height 48
type input "42"
click at [457, 333] on span "ENVIAR" at bounding box center [452, 337] width 33 height 17
type input "9"
type input "42"
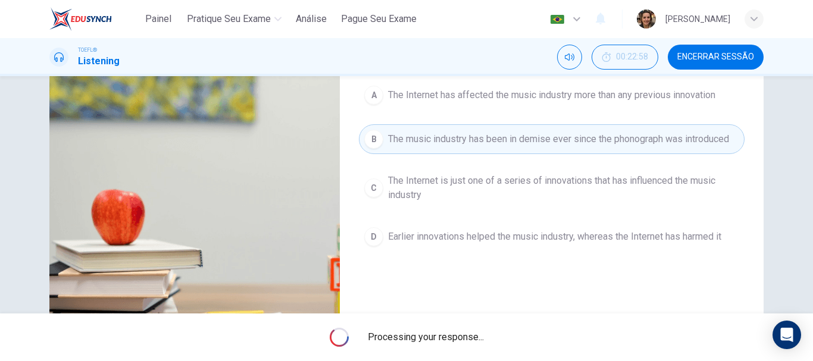
type input "9"
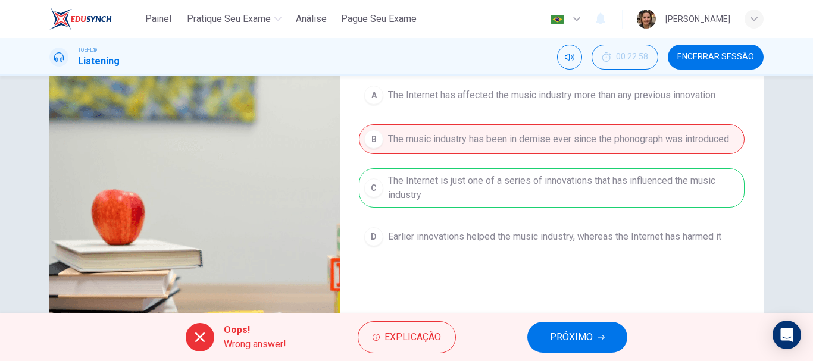
type input "44"
click at [604, 339] on icon "button" at bounding box center [601, 337] width 7 height 7
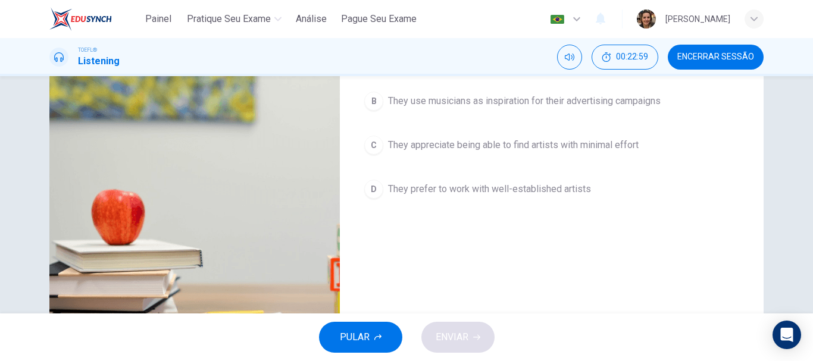
scroll to position [93, 0]
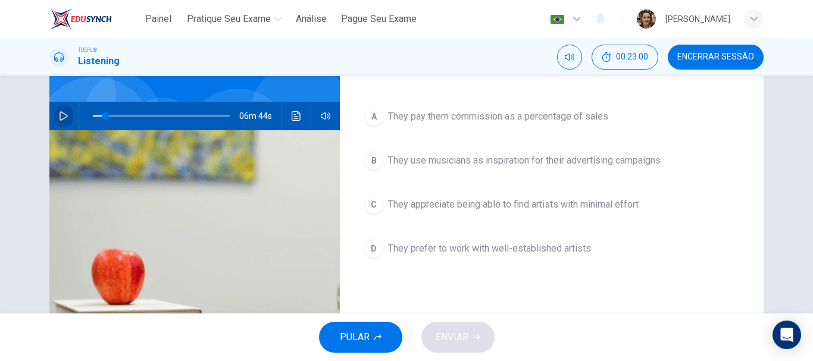
click at [59, 114] on icon "button" at bounding box center [64, 116] width 10 height 10
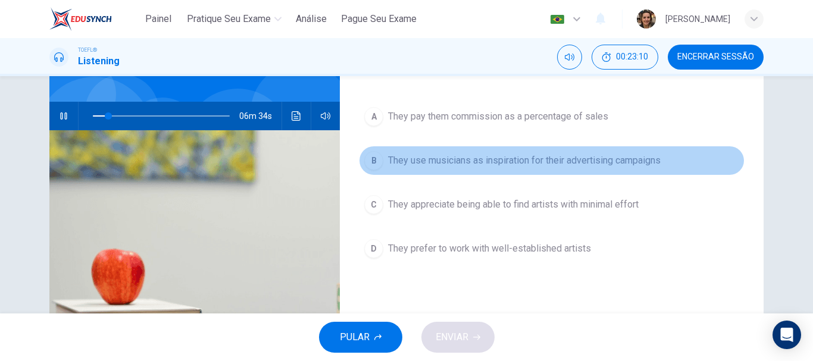
click at [475, 158] on span "They use musicians as inspiration for their advertising campaigns" at bounding box center [524, 161] width 273 height 14
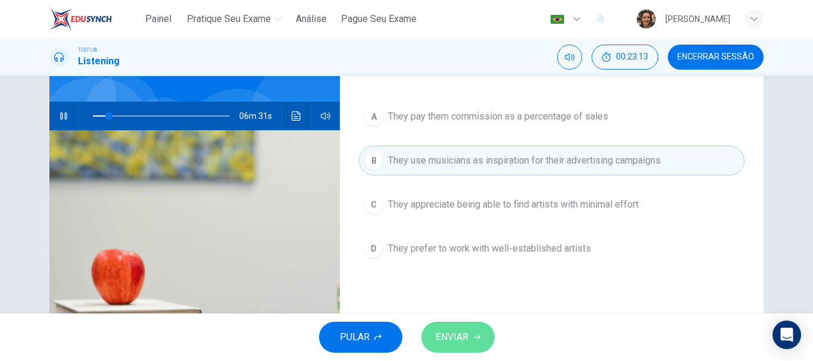
click at [461, 336] on span "ENVIAR" at bounding box center [452, 337] width 33 height 17
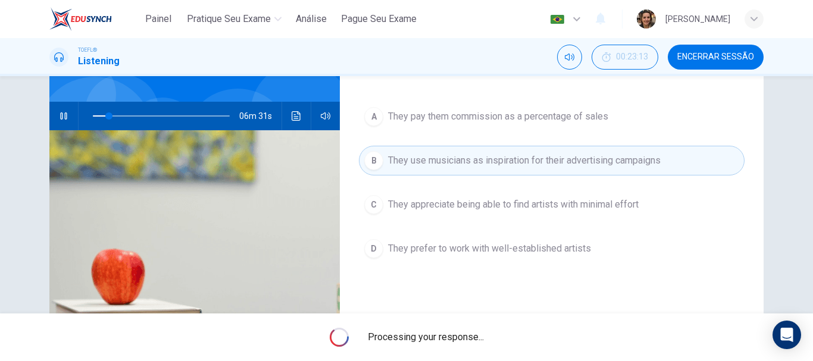
type input "12"
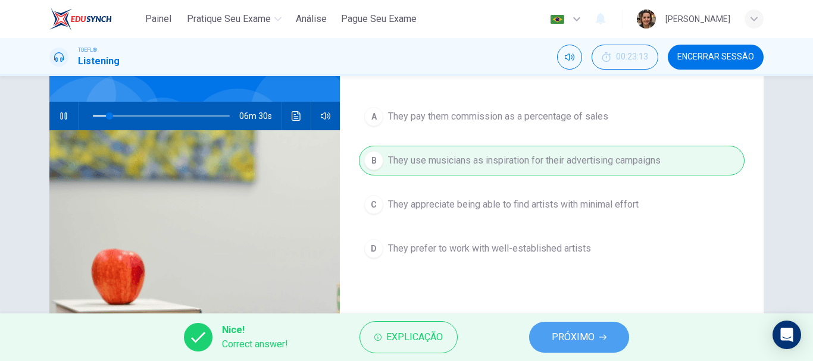
click at [585, 338] on span "PRÓXIMO" at bounding box center [573, 337] width 43 height 17
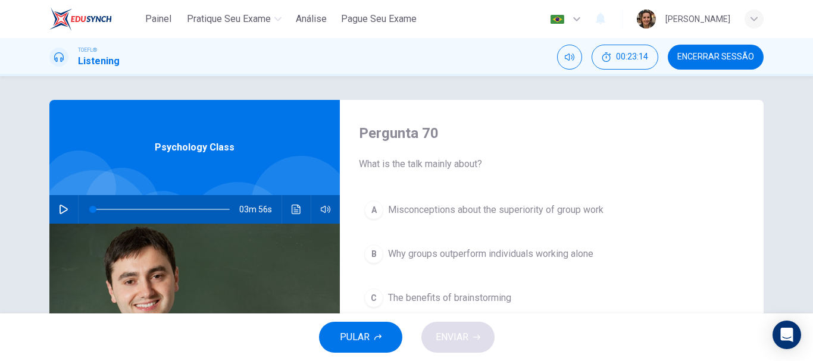
click at [55, 207] on button "button" at bounding box center [63, 209] width 19 height 29
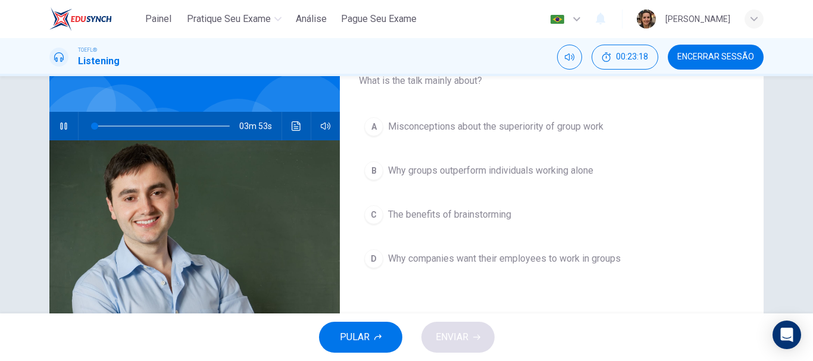
scroll to position [85, 0]
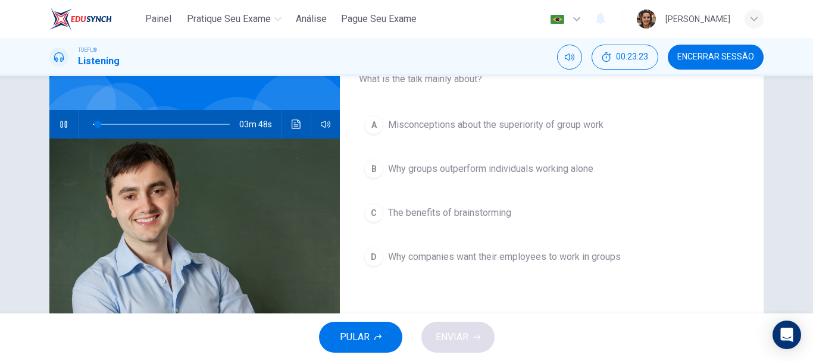
click at [520, 166] on span "Why groups outperform individuals working alone" at bounding box center [490, 169] width 205 height 14
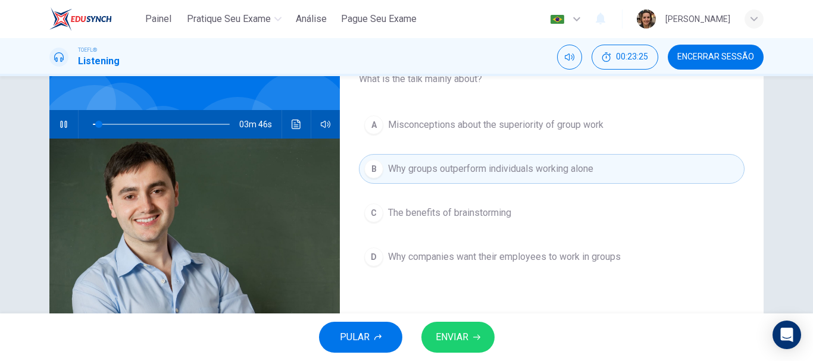
click at [460, 336] on span "ENVIAR" at bounding box center [452, 337] width 33 height 17
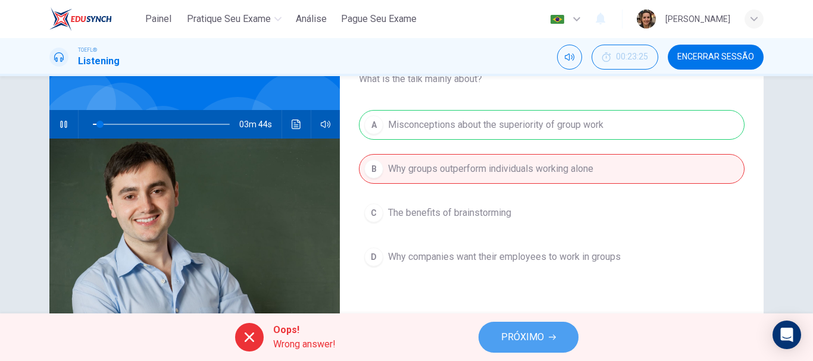
click at [537, 332] on span "PRÓXIMO" at bounding box center [522, 337] width 43 height 17
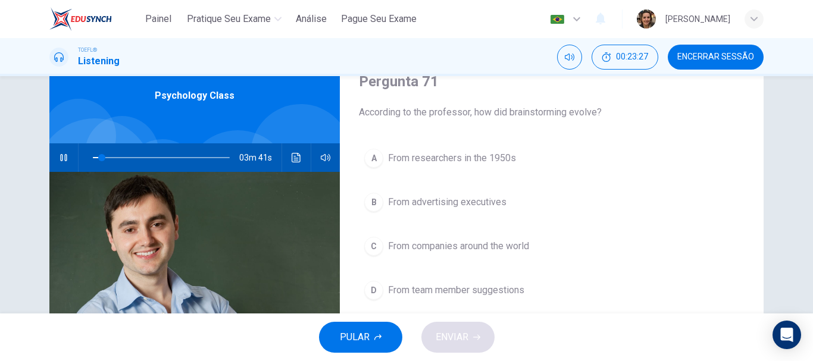
scroll to position [51, 0]
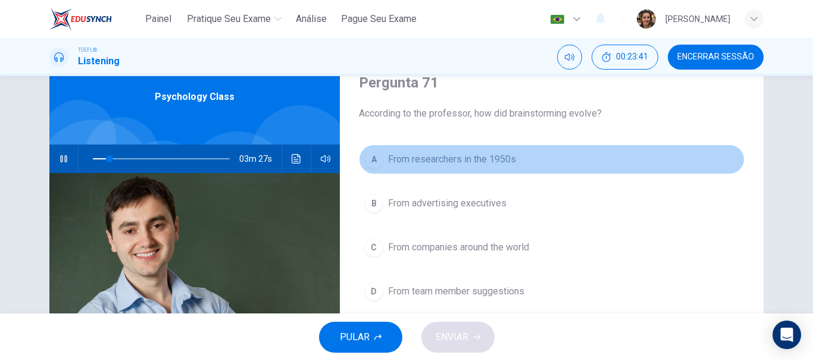
click at [463, 155] on span "From researchers in the 1950s" at bounding box center [452, 159] width 128 height 14
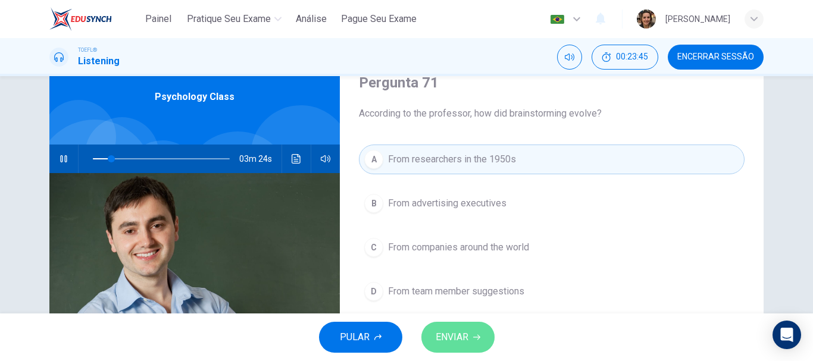
click at [462, 335] on span "ENVIAR" at bounding box center [452, 337] width 33 height 17
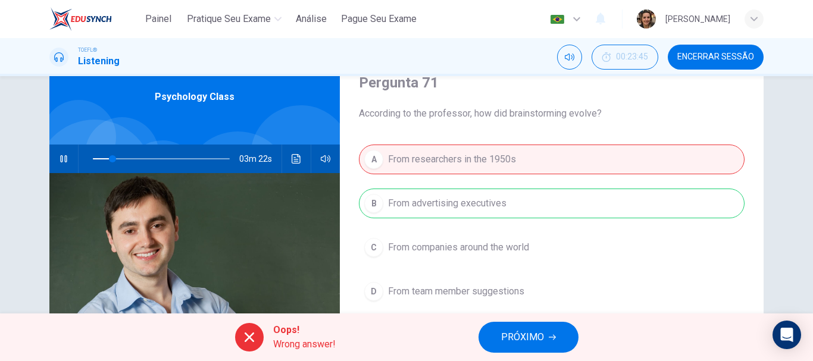
click at [521, 348] on button "PRÓXIMO" at bounding box center [529, 337] width 100 height 31
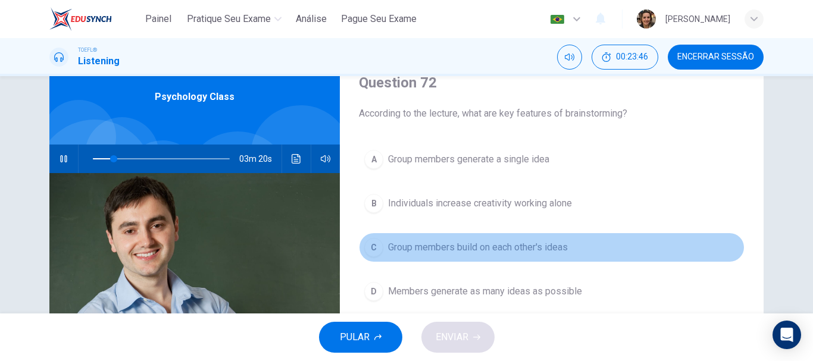
click at [471, 246] on span "Group members build on each other's ideas" at bounding box center [478, 248] width 180 height 14
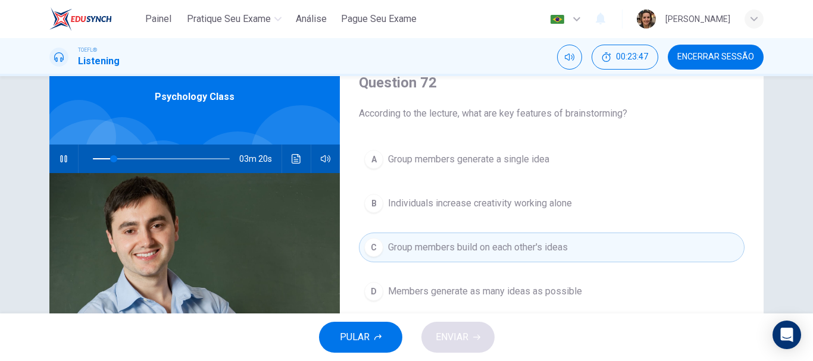
click at [470, 335] on div "PULAR ENVIAR" at bounding box center [406, 338] width 813 height 48
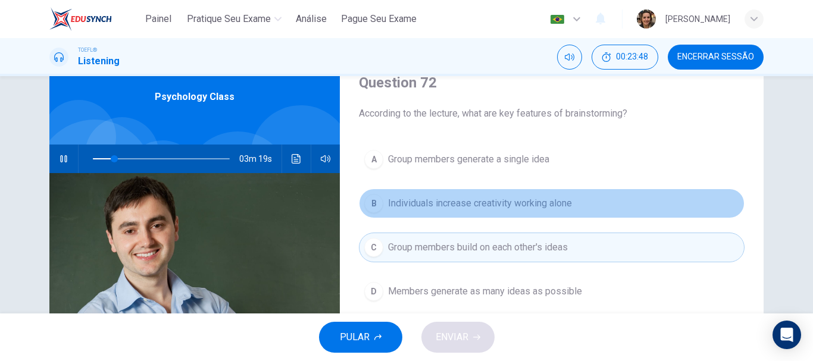
click at [391, 198] on span "Individuals increase creativity working alone" at bounding box center [480, 203] width 184 height 14
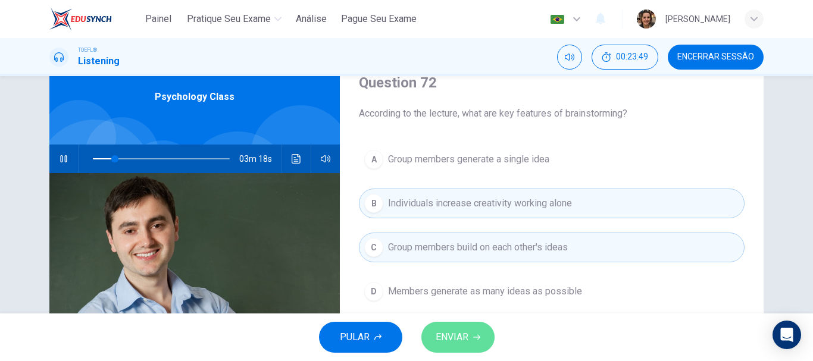
click at [468, 333] on span "ENVIAR" at bounding box center [452, 337] width 33 height 17
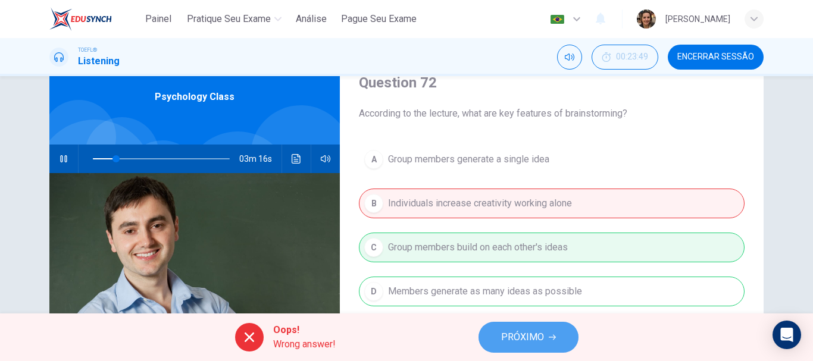
click at [552, 336] on icon "button" at bounding box center [552, 337] width 7 height 7
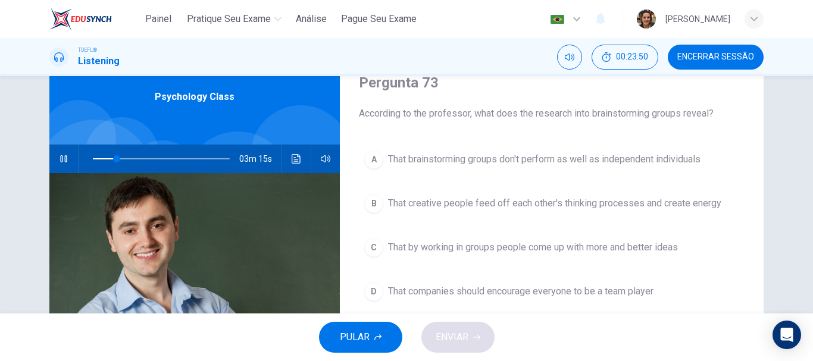
click at [489, 199] on span "That creative people feed off each other's thinking processes and create energy" at bounding box center [554, 203] width 333 height 14
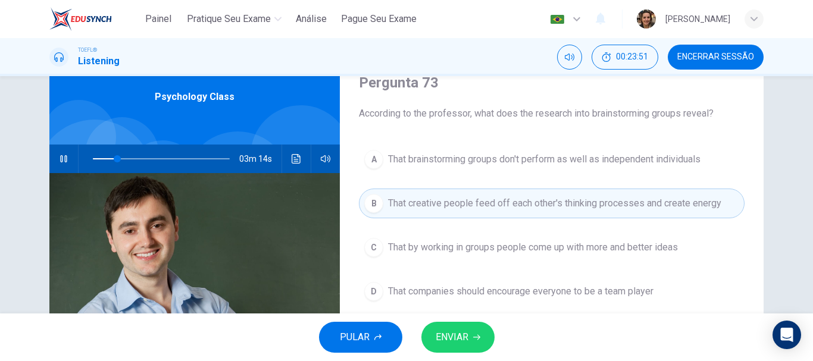
click at [472, 333] on button "ENVIAR" at bounding box center [458, 337] width 73 height 31
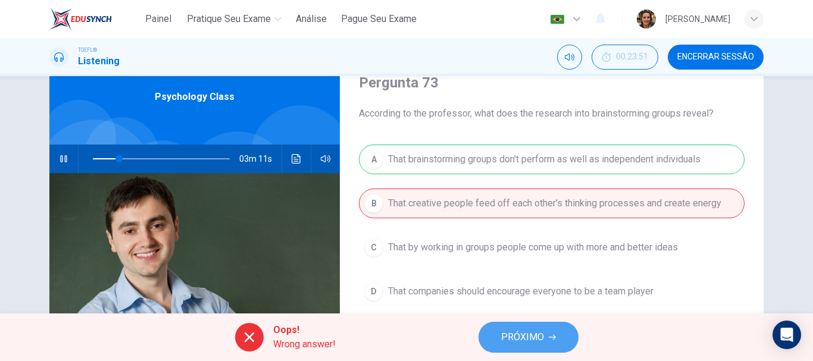
click at [526, 335] on span "PRÓXIMO" at bounding box center [522, 337] width 43 height 17
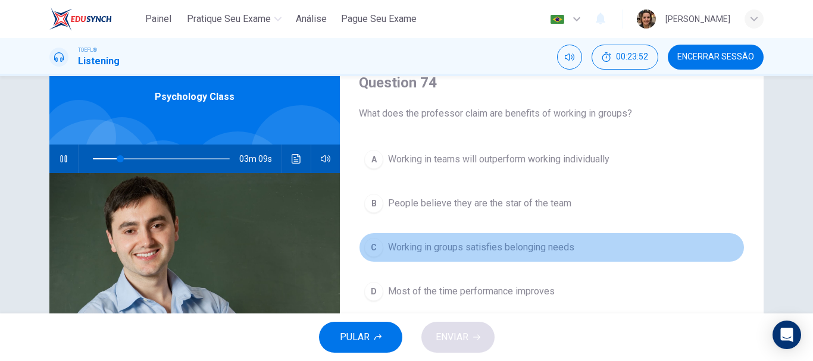
click at [466, 245] on span "Working in groups satisfies belonging needs" at bounding box center [481, 248] width 186 height 14
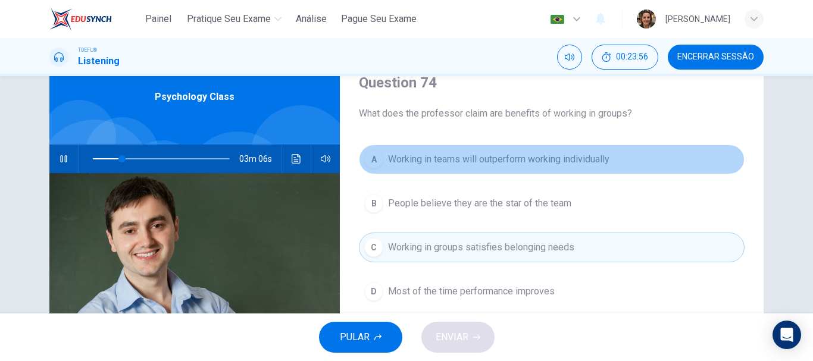
click at [468, 166] on span "Working in teams will outperform working individually" at bounding box center [498, 159] width 221 height 14
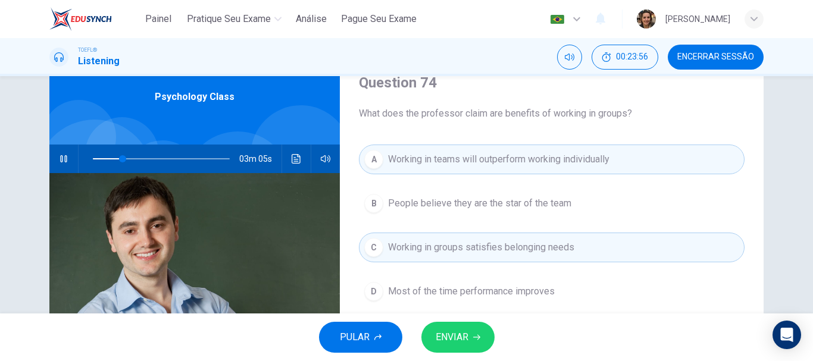
click at [468, 332] on span "ENVIAR" at bounding box center [452, 337] width 33 height 17
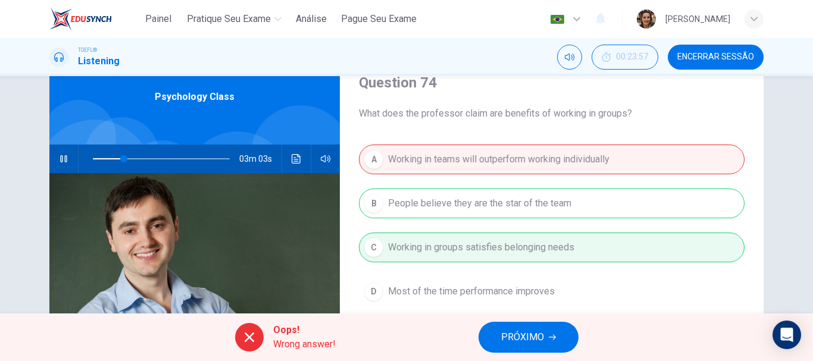
click at [536, 352] on div "Oops! Wrong answer! PRÓXIMO" at bounding box center [406, 338] width 813 height 48
click at [546, 341] on button "PRÓXIMO" at bounding box center [529, 337] width 100 height 31
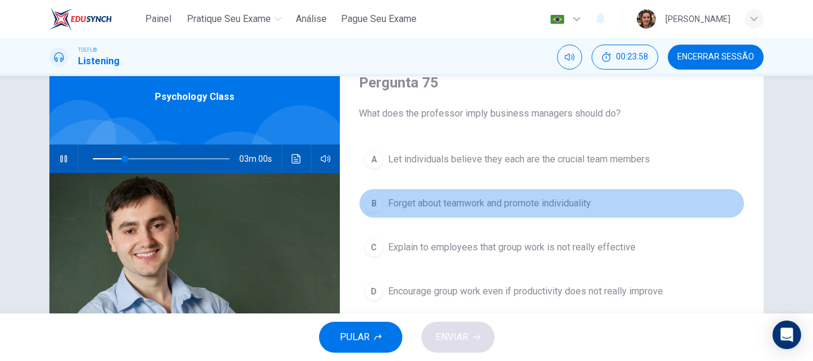
click at [456, 205] on span "Forget about teamwork and promote individuality" at bounding box center [489, 203] width 203 height 14
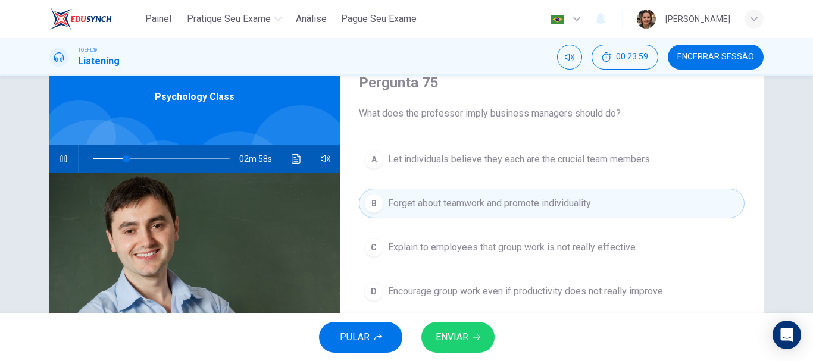
click at [465, 338] on span "ENVIAR" at bounding box center [452, 337] width 33 height 17
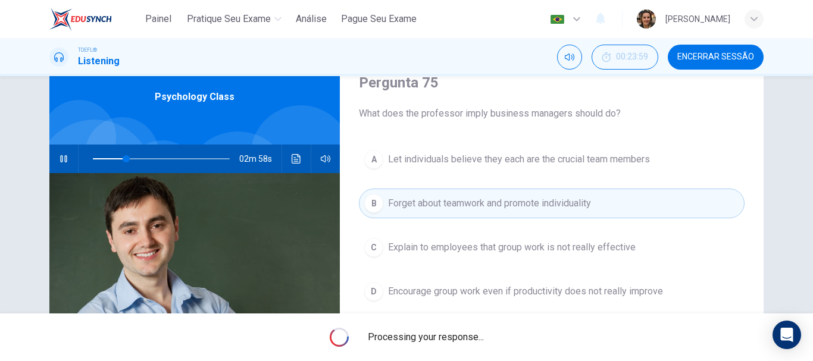
type input "25"
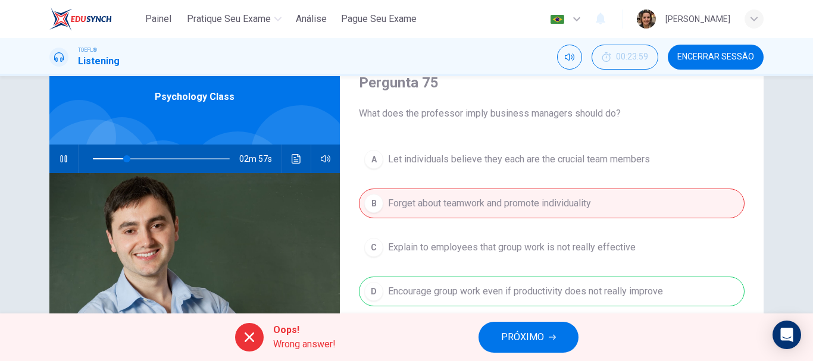
click at [514, 342] on span "PRÓXIMO" at bounding box center [522, 337] width 43 height 17
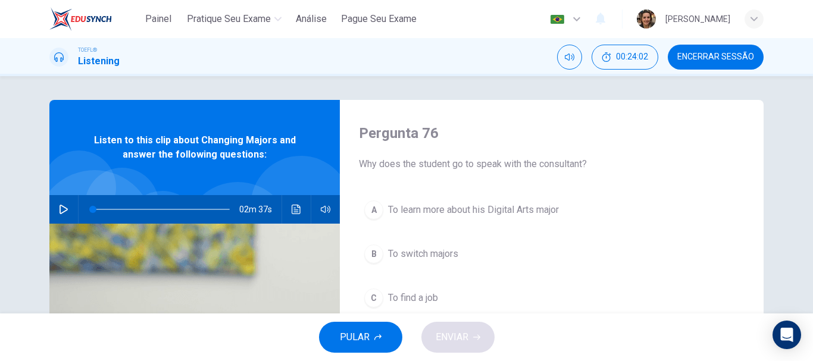
scroll to position [60, 0]
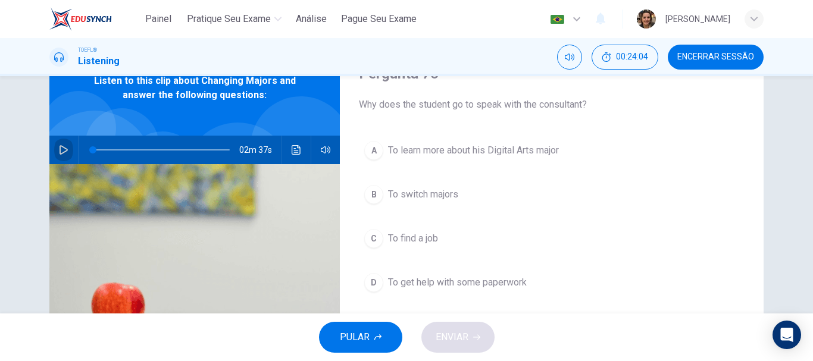
click at [59, 145] on button "button" at bounding box center [63, 150] width 19 height 29
click at [444, 146] on span "To learn more about his Digital Arts major" at bounding box center [473, 150] width 171 height 14
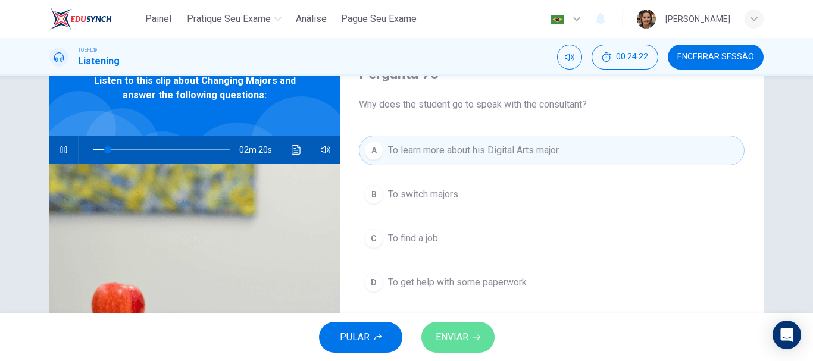
click at [468, 334] on button "ENVIAR" at bounding box center [458, 337] width 73 height 31
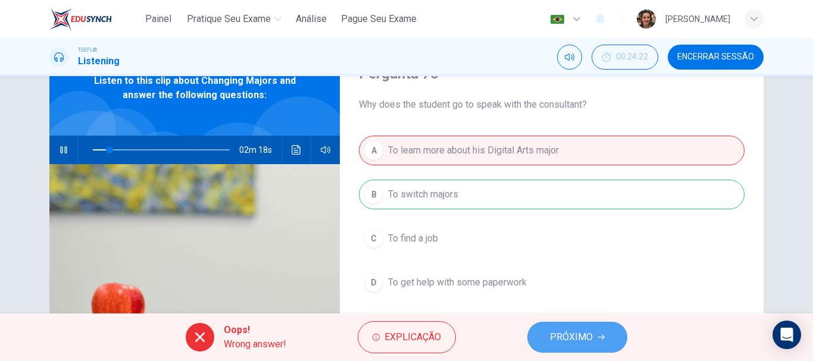
click at [575, 342] on span "PRÓXIMO" at bounding box center [571, 337] width 43 height 17
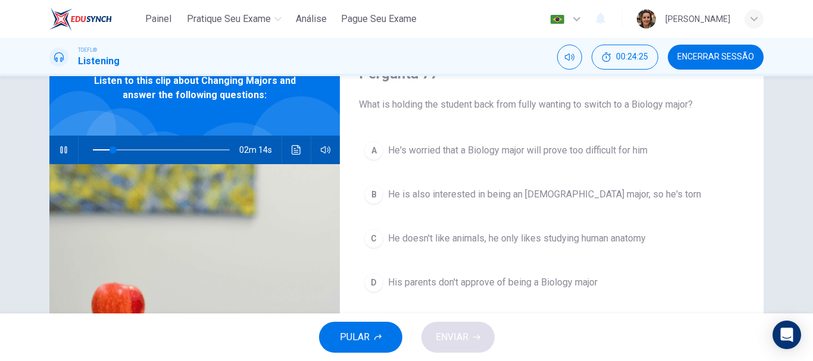
click at [473, 149] on span "He's worried that a Biology major will prove too difficult for him" at bounding box center [518, 150] width 260 height 14
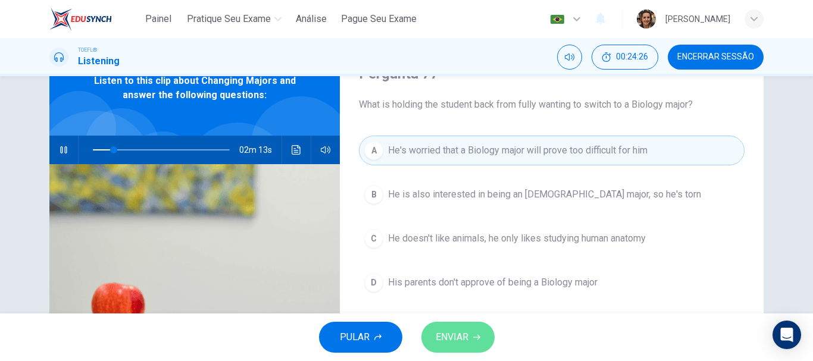
click at [448, 332] on span "ENVIAR" at bounding box center [452, 337] width 33 height 17
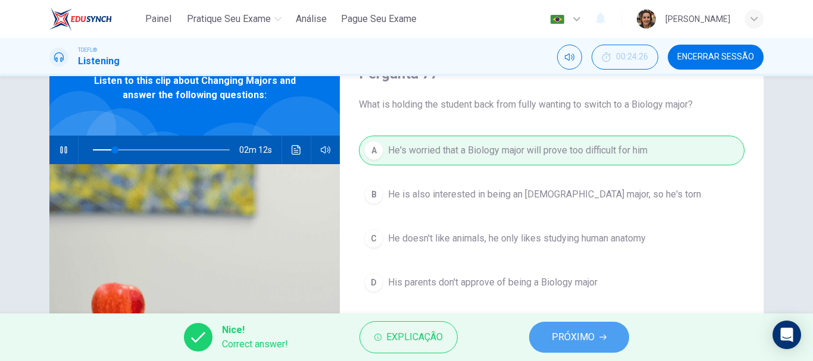
click at [563, 340] on span "PRÓXIMO" at bounding box center [573, 337] width 43 height 17
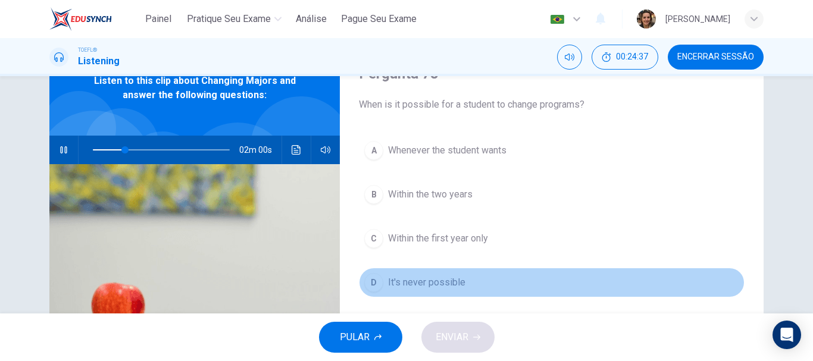
click at [413, 279] on span "It's never possible" at bounding box center [426, 283] width 77 height 14
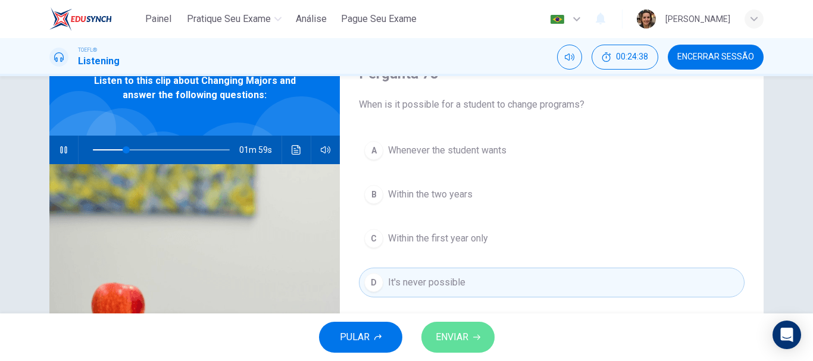
click at [456, 332] on span "ENVIAR" at bounding box center [452, 337] width 33 height 17
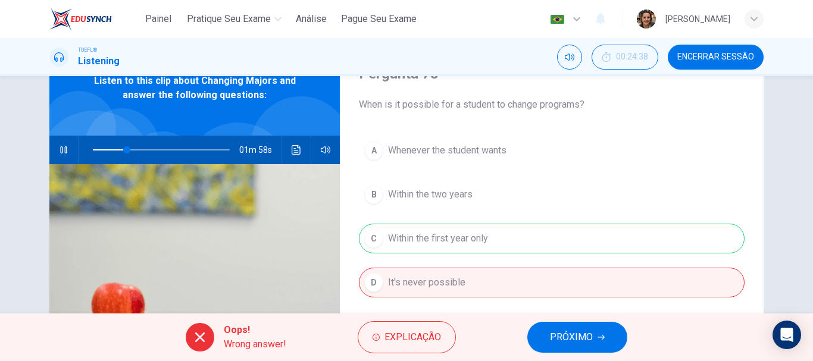
click at [573, 336] on span "PRÓXIMO" at bounding box center [571, 337] width 43 height 17
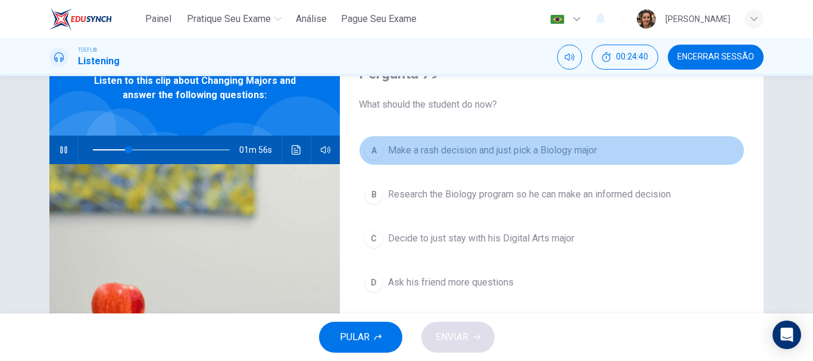
click at [545, 151] on span "Make a rash decision and just pick a Biology major" at bounding box center [492, 150] width 209 height 14
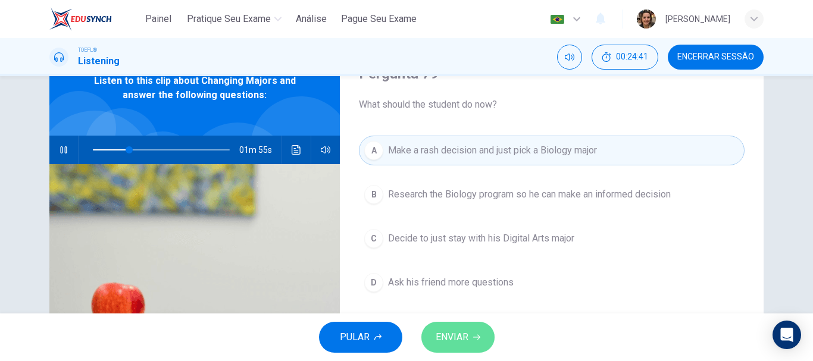
click at [451, 352] on button "ENVIAR" at bounding box center [458, 337] width 73 height 31
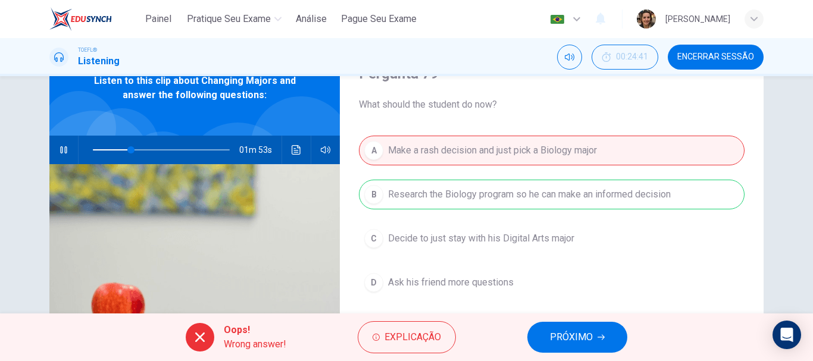
click at [545, 331] on button "PRÓXIMO" at bounding box center [577, 337] width 100 height 31
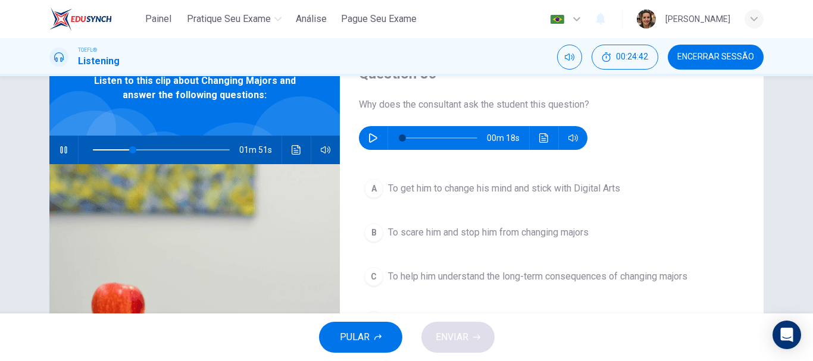
click at [65, 151] on icon "button" at bounding box center [64, 150] width 10 height 10
type input "29"
click at [369, 138] on icon "button" at bounding box center [374, 138] width 10 height 10
type input "0"
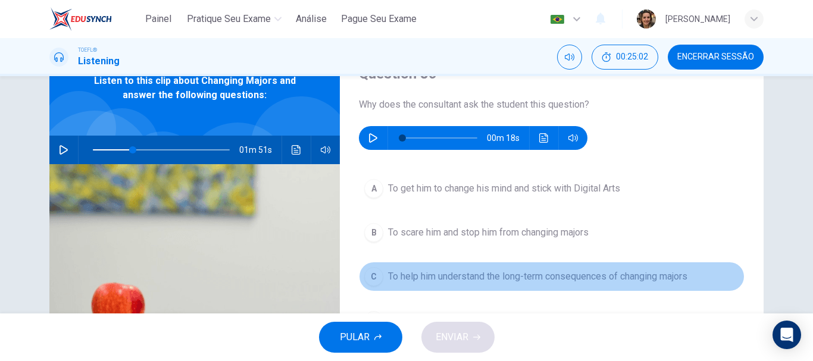
click at [499, 275] on span "To help him understand the long-term consequences of changing majors" at bounding box center [537, 277] width 299 height 14
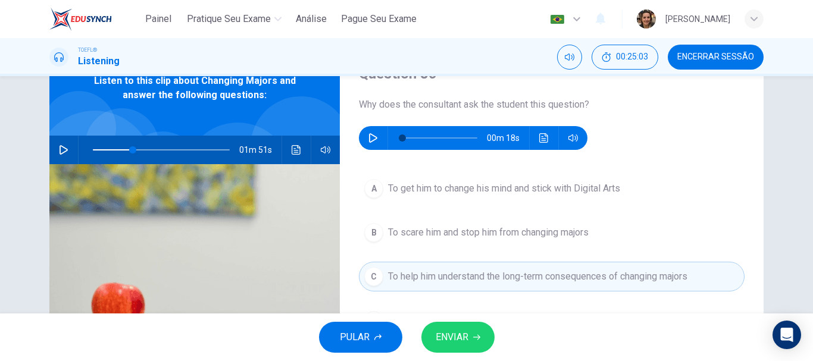
click at [464, 344] on span "ENVIAR" at bounding box center [452, 337] width 33 height 17
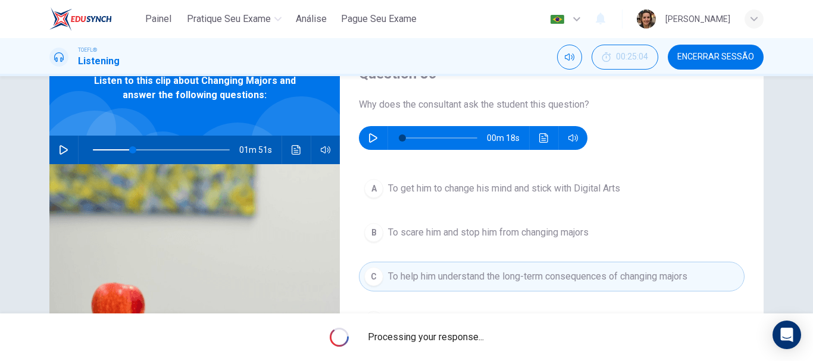
type input "29"
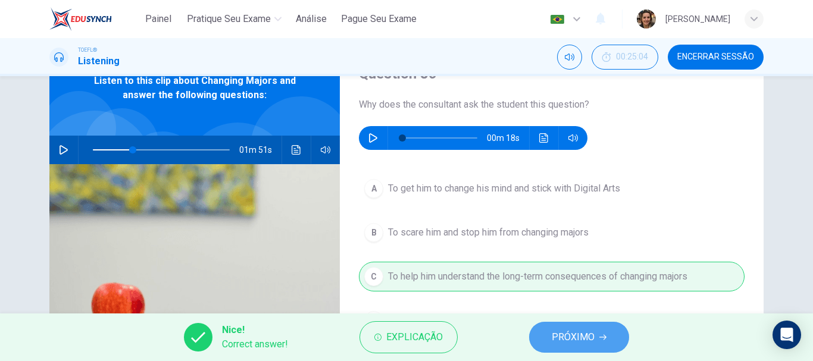
click at [584, 333] on span "PRÓXIMO" at bounding box center [573, 337] width 43 height 17
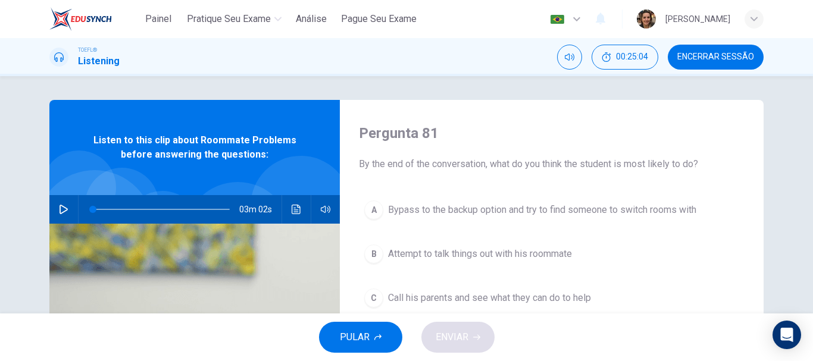
click at [62, 208] on icon "button" at bounding box center [64, 210] width 8 height 10
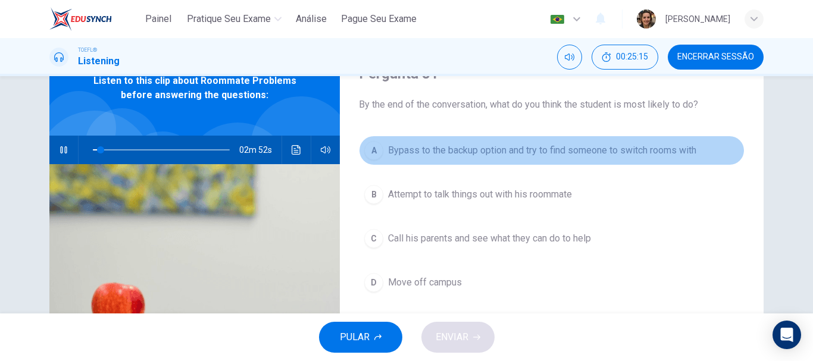
click at [556, 150] on span "Bypass to the backup option and try to find someone to switch rooms with" at bounding box center [542, 150] width 308 height 14
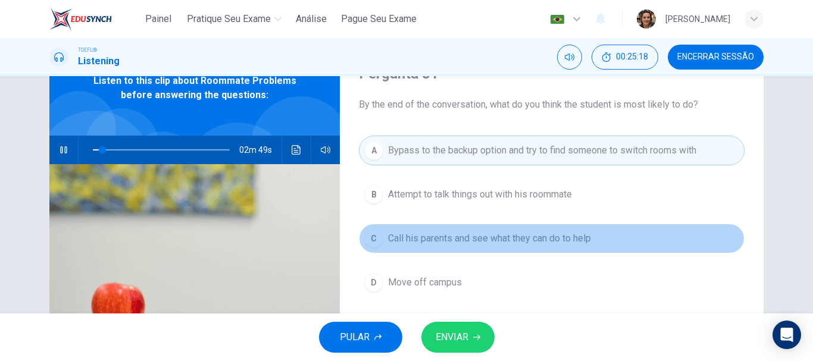
click at [493, 236] on span "Call his parents and see what they can do to help" at bounding box center [489, 239] width 203 height 14
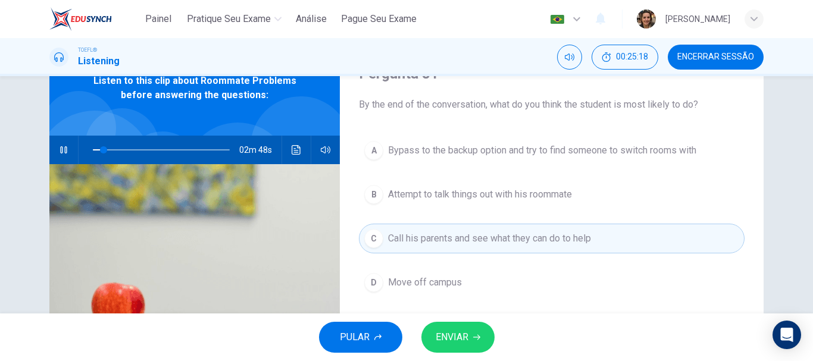
click at [448, 339] on span "ENVIAR" at bounding box center [452, 337] width 33 height 17
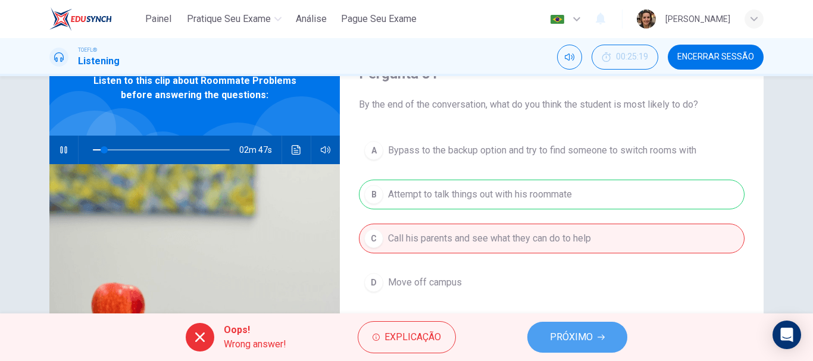
click at [556, 332] on span "PRÓXIMO" at bounding box center [571, 337] width 43 height 17
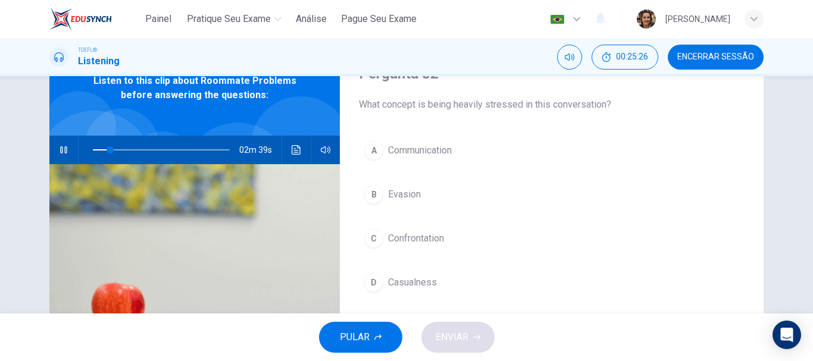
click at [401, 151] on span "Communication" at bounding box center [420, 150] width 64 height 14
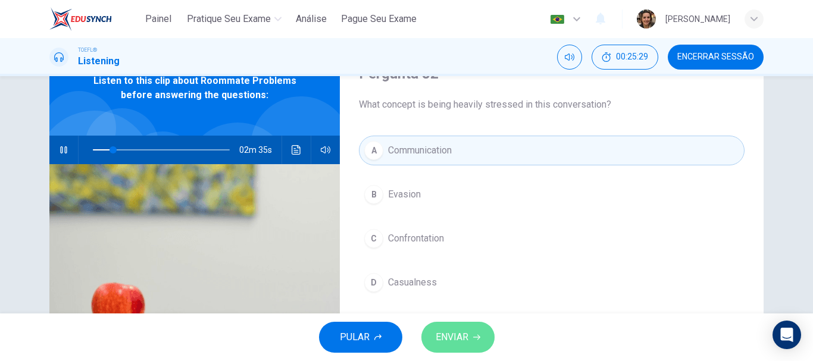
click at [463, 338] on span "ENVIAR" at bounding box center [452, 337] width 33 height 17
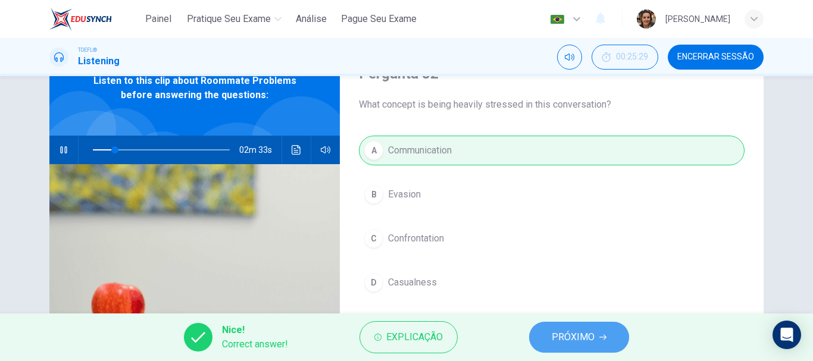
click at [563, 331] on span "PRÓXIMO" at bounding box center [573, 337] width 43 height 17
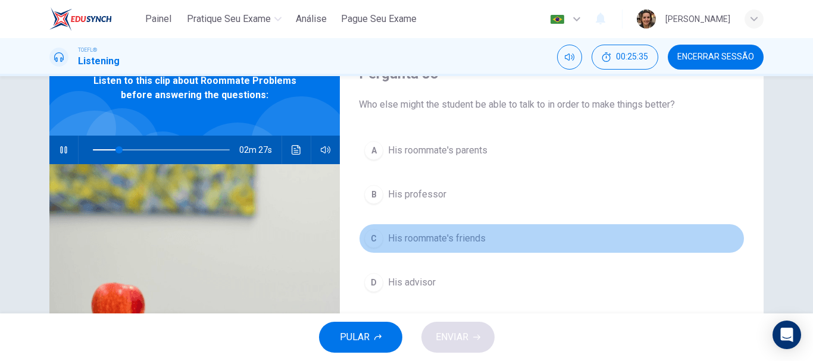
click at [446, 235] on span "His roommate's friends" at bounding box center [437, 239] width 98 height 14
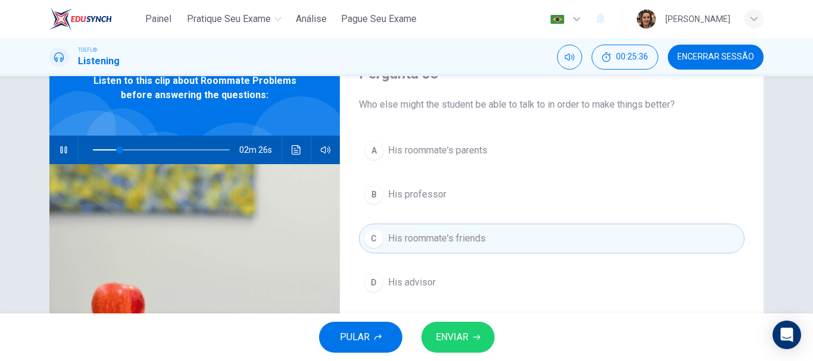
click at [467, 335] on span "ENVIAR" at bounding box center [452, 337] width 33 height 17
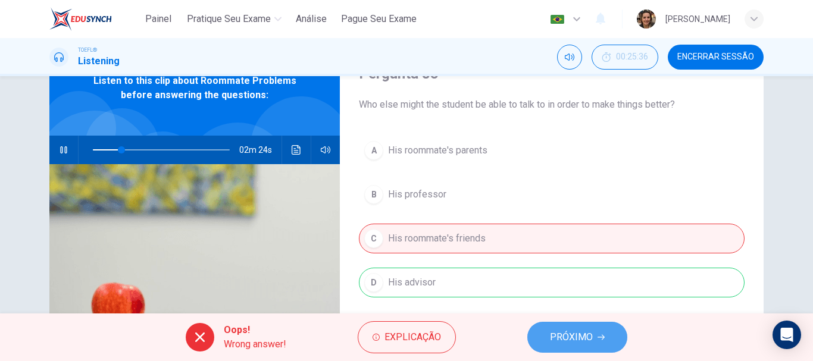
click at [587, 334] on span "PRÓXIMO" at bounding box center [571, 337] width 43 height 17
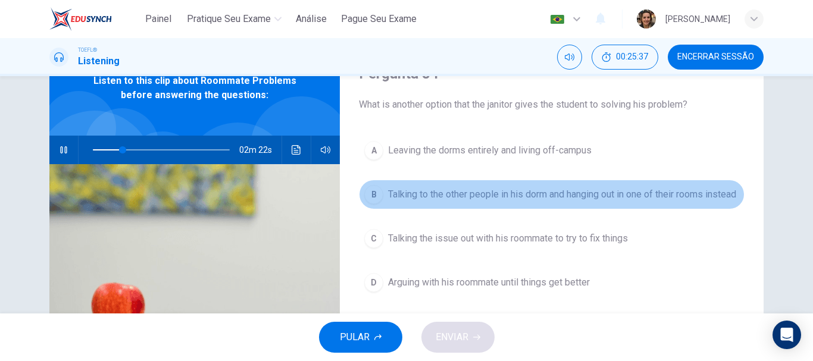
click at [524, 193] on span "Talking to the other people in his dorm and hanging out in one of their rooms i…" at bounding box center [562, 195] width 348 height 14
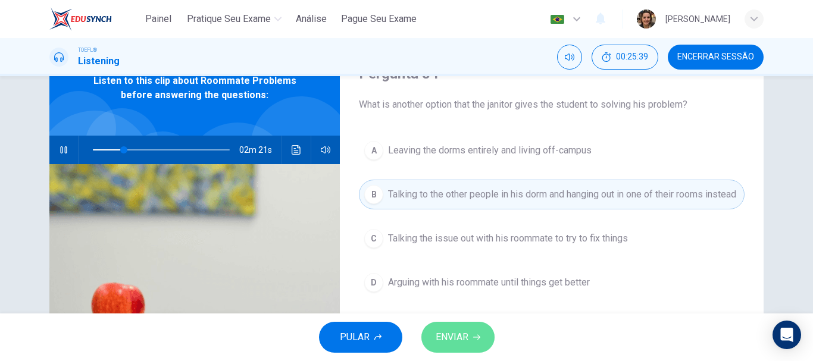
click at [470, 336] on button "ENVIAR" at bounding box center [458, 337] width 73 height 31
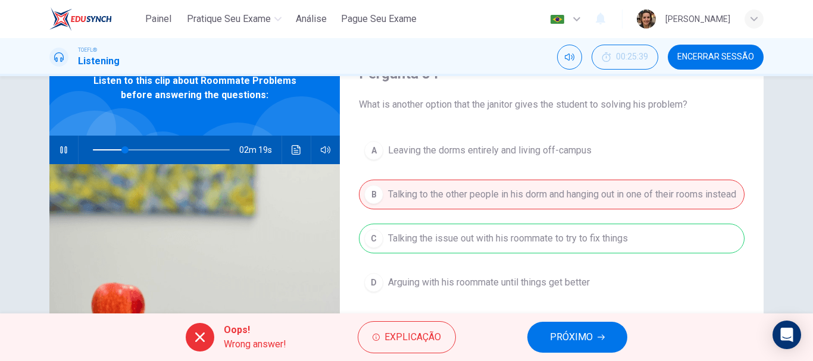
click at [587, 331] on span "PRÓXIMO" at bounding box center [571, 337] width 43 height 17
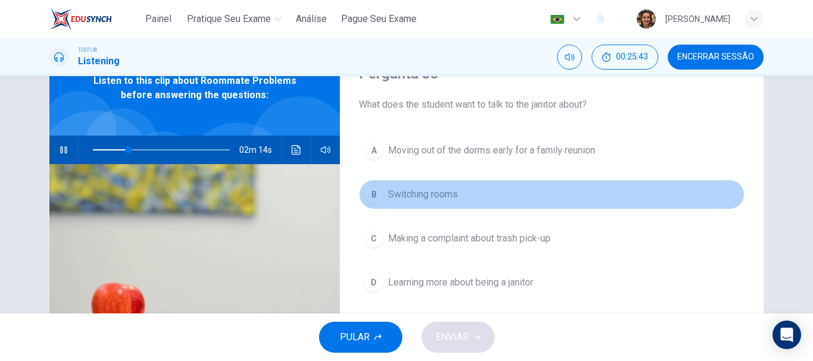
click at [419, 195] on span "Switching rooms" at bounding box center [423, 195] width 70 height 14
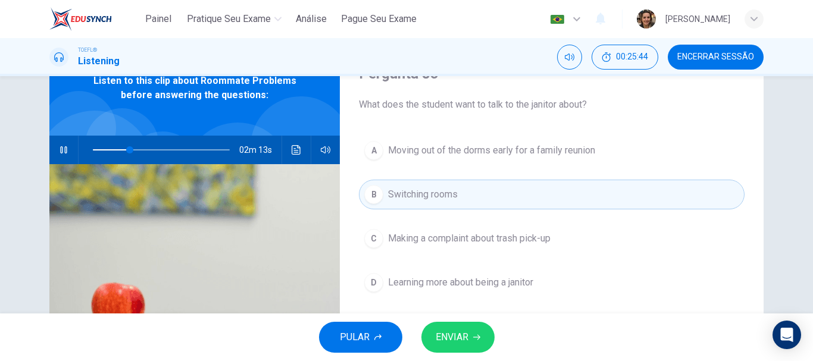
click at [458, 335] on span "ENVIAR" at bounding box center [452, 337] width 33 height 17
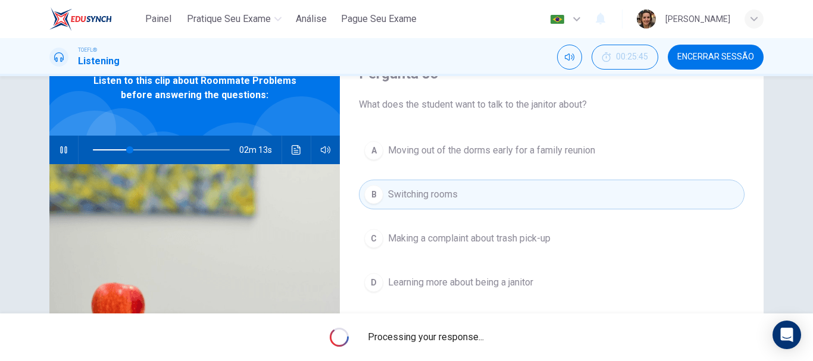
type input "27"
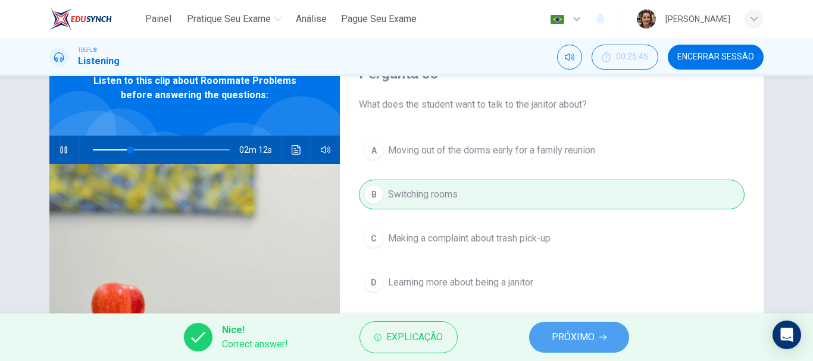
click at [557, 334] on span "PRÓXIMO" at bounding box center [573, 337] width 43 height 17
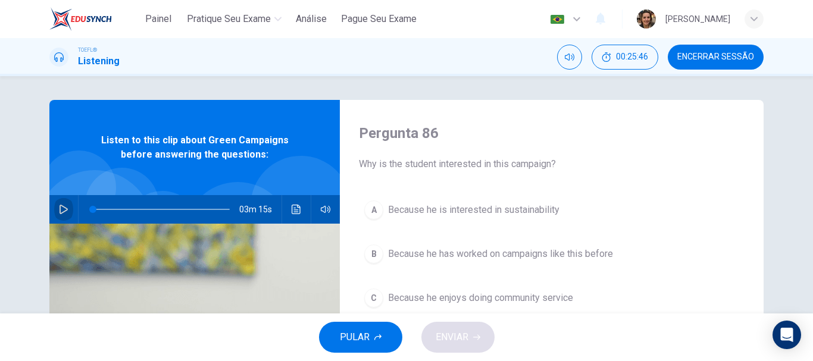
click at [63, 208] on icon "button" at bounding box center [64, 210] width 10 height 10
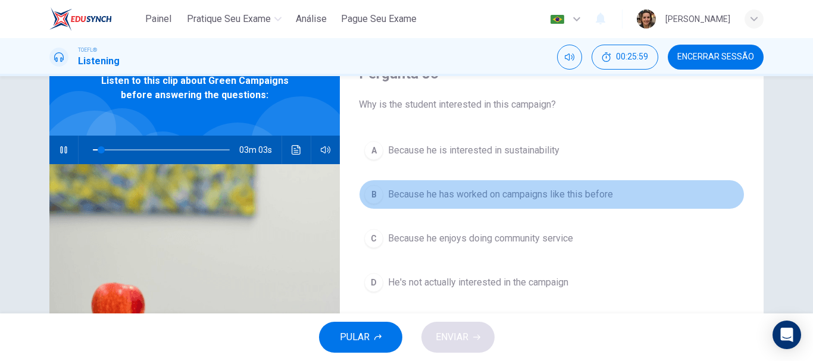
click at [445, 191] on span "Because he has worked on campaigns like this before" at bounding box center [500, 195] width 225 height 14
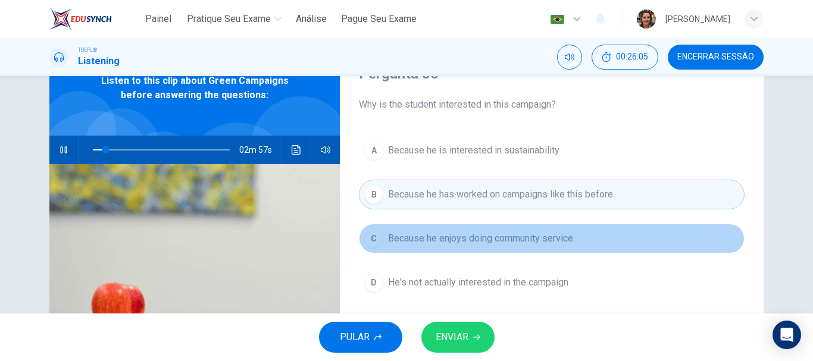
click at [457, 242] on span "Because he enjoys doing community service" at bounding box center [480, 239] width 185 height 14
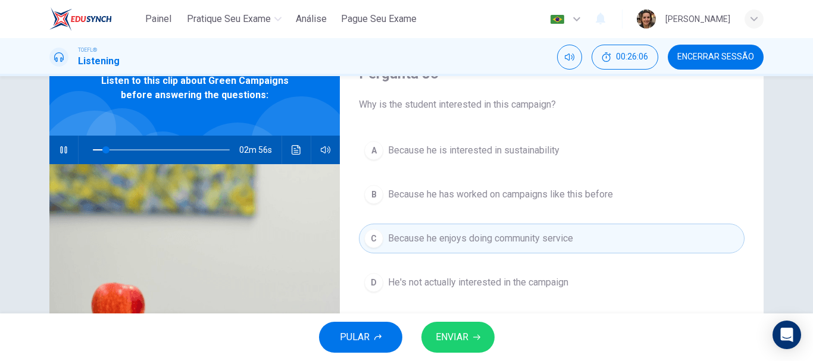
click at [465, 329] on span "ENVIAR" at bounding box center [452, 337] width 33 height 17
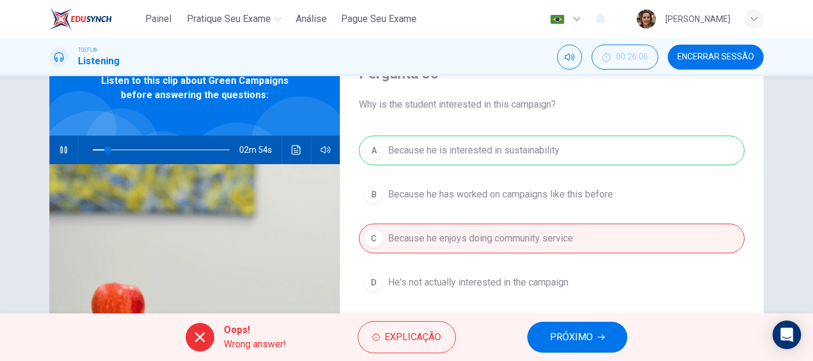
click at [579, 332] on span "PRÓXIMO" at bounding box center [571, 337] width 43 height 17
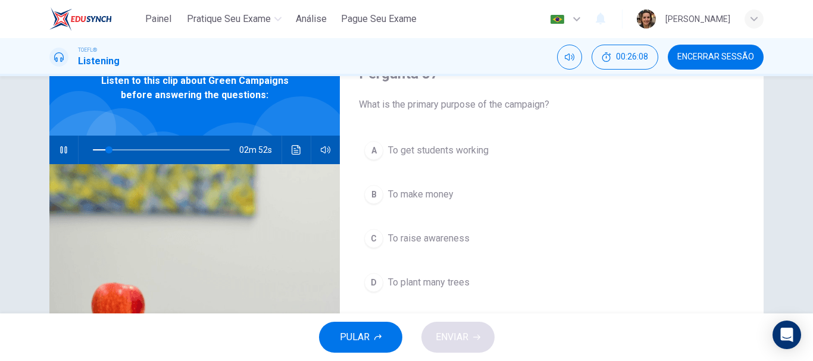
click at [449, 152] on span "To get students working" at bounding box center [438, 150] width 101 height 14
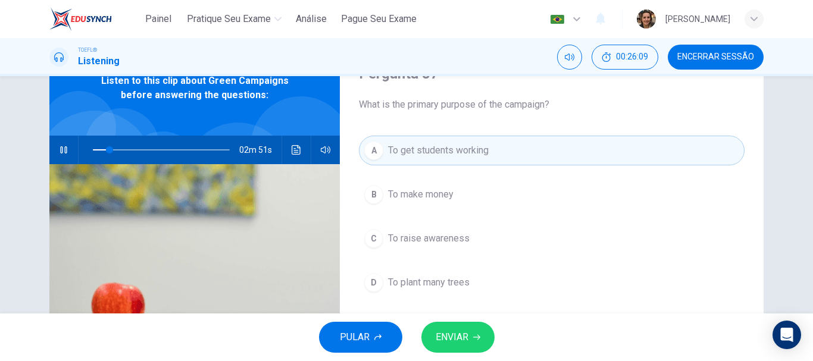
click at [457, 339] on span "ENVIAR" at bounding box center [452, 337] width 33 height 17
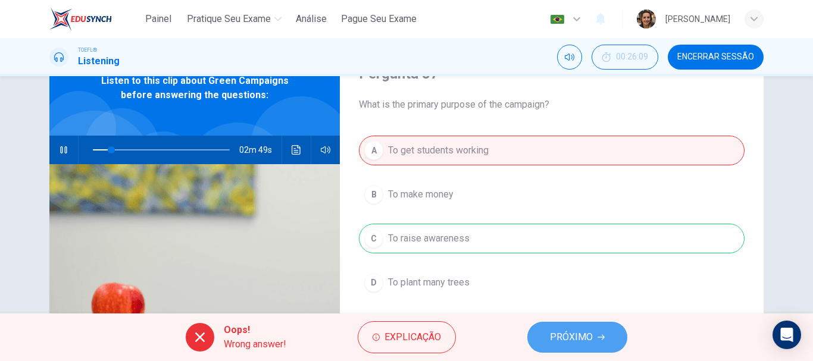
click at [588, 339] on span "PRÓXIMO" at bounding box center [571, 337] width 43 height 17
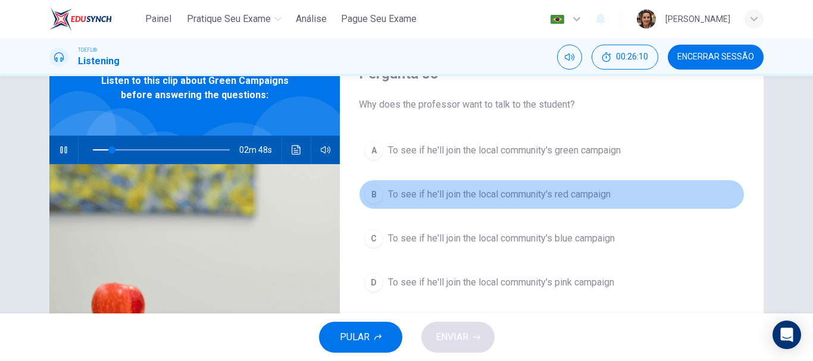
click at [492, 188] on span "To see if he'll join the local community's red campaign" at bounding box center [499, 195] width 223 height 14
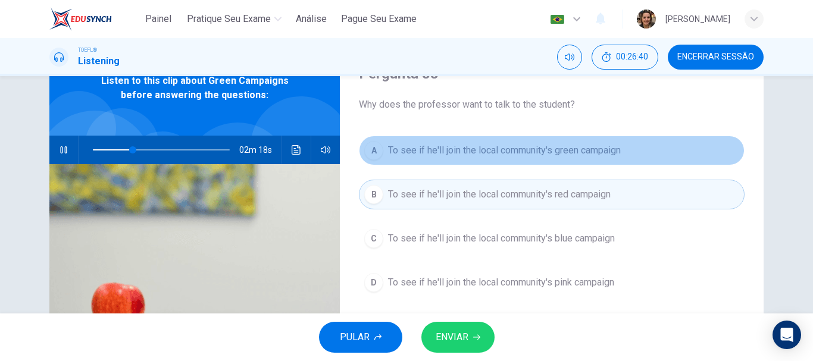
click at [594, 153] on span "To see if he'll join the local community's green campaign" at bounding box center [504, 150] width 233 height 14
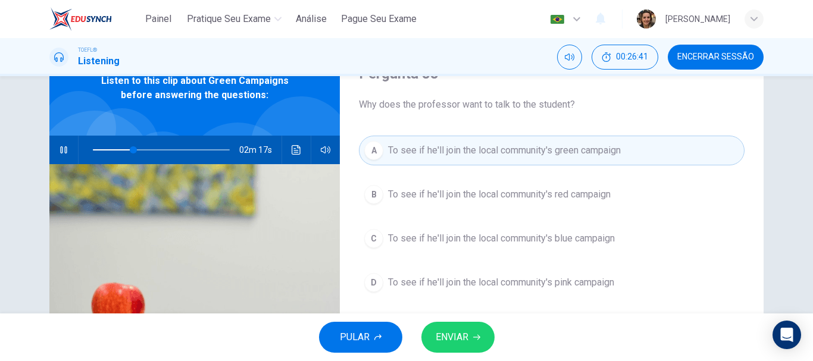
click at [456, 344] on span "ENVIAR" at bounding box center [452, 337] width 33 height 17
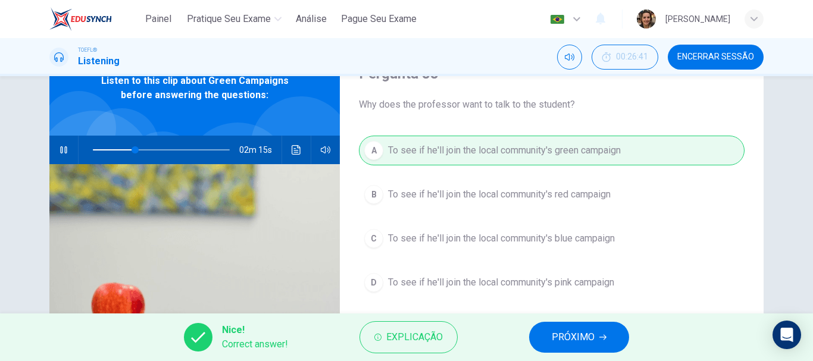
click at [558, 328] on button "PRÓXIMO" at bounding box center [579, 337] width 100 height 31
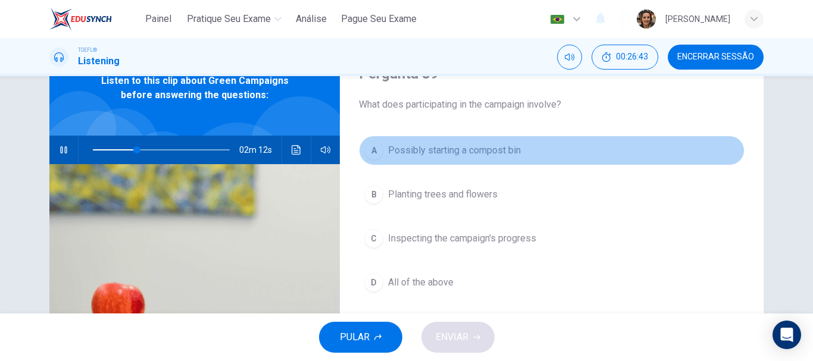
click at [492, 150] on span "Possibly starting a compost bin" at bounding box center [454, 150] width 133 height 14
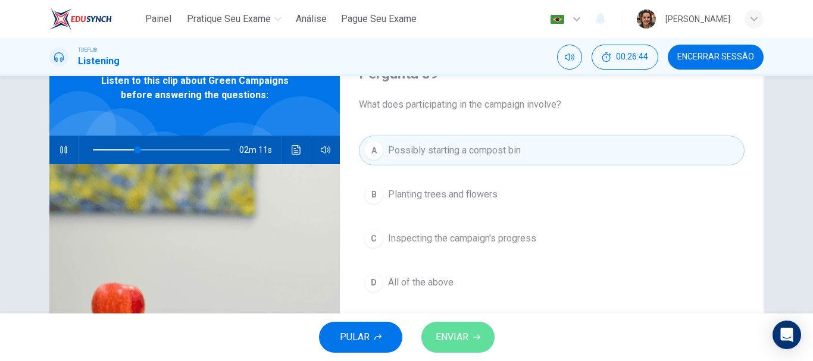
click at [464, 341] on span "ENVIAR" at bounding box center [452, 337] width 33 height 17
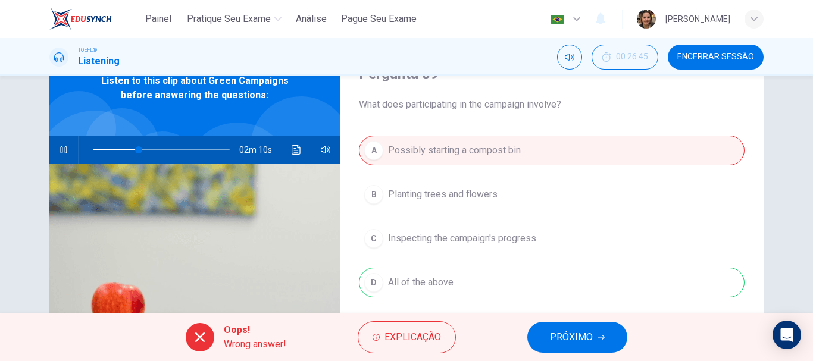
type input "34"
click at [579, 332] on span "PRÓXIMO" at bounding box center [571, 337] width 43 height 17
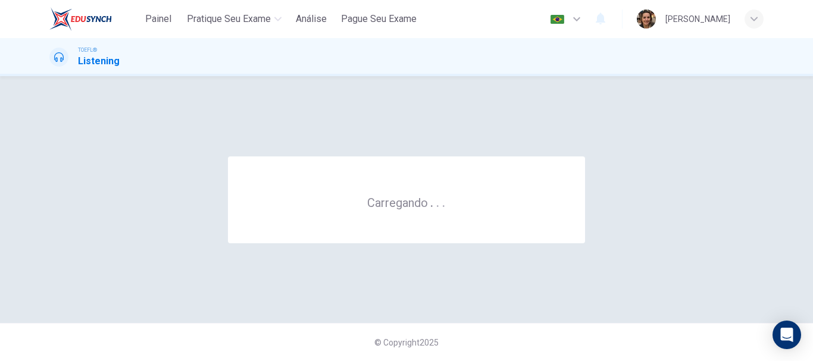
scroll to position [0, 0]
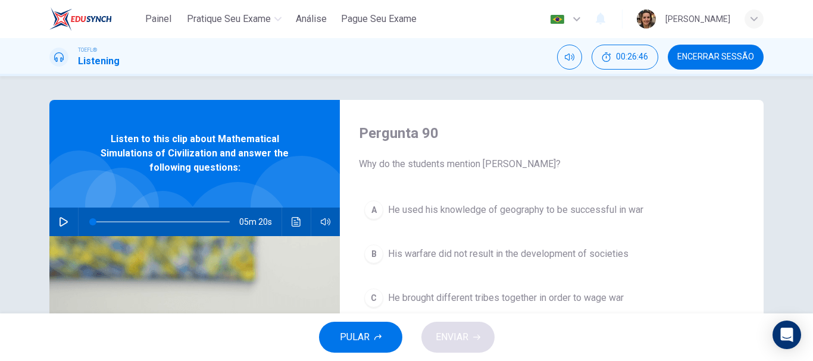
click at [61, 220] on icon "button" at bounding box center [64, 222] width 8 height 10
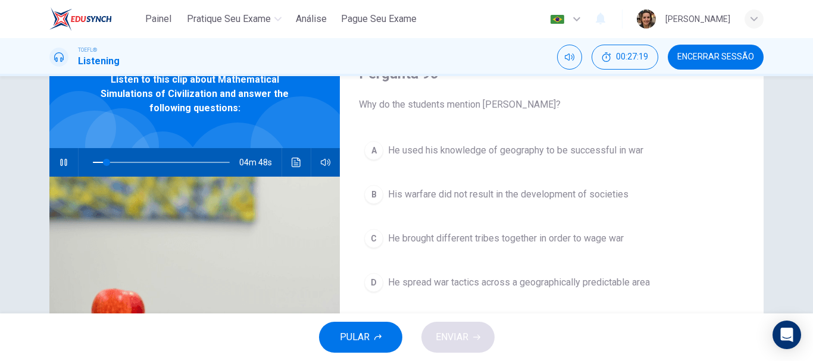
click at [461, 148] on span "He used his knowledge of geography to be successful in war" at bounding box center [515, 150] width 255 height 14
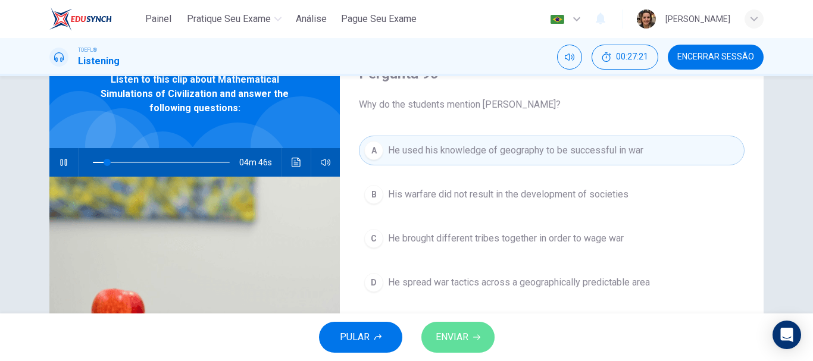
click at [466, 336] on span "ENVIAR" at bounding box center [452, 337] width 33 height 17
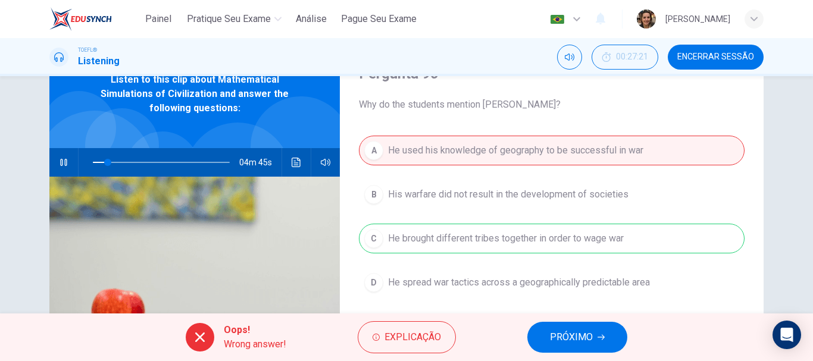
click at [575, 334] on span "PRÓXIMO" at bounding box center [571, 337] width 43 height 17
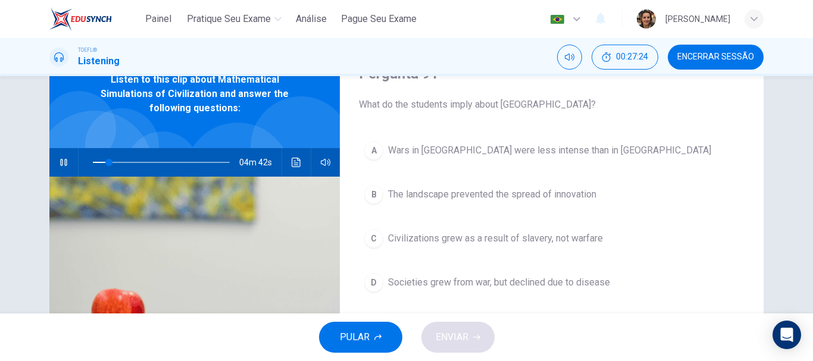
click at [580, 196] on span "The landscape prevented the spread of innovation" at bounding box center [492, 195] width 208 height 14
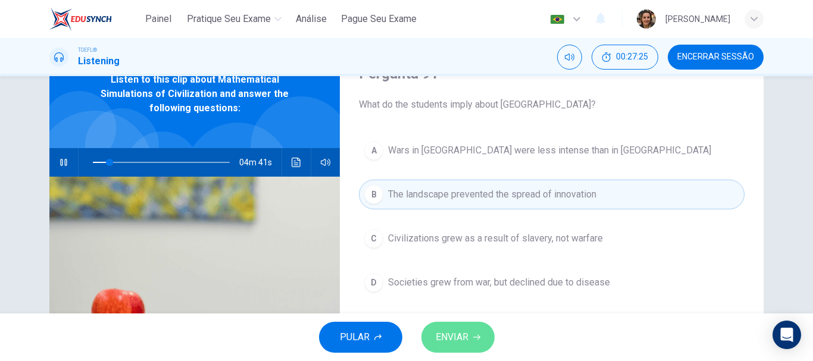
click at [473, 344] on button "ENVIAR" at bounding box center [458, 337] width 73 height 31
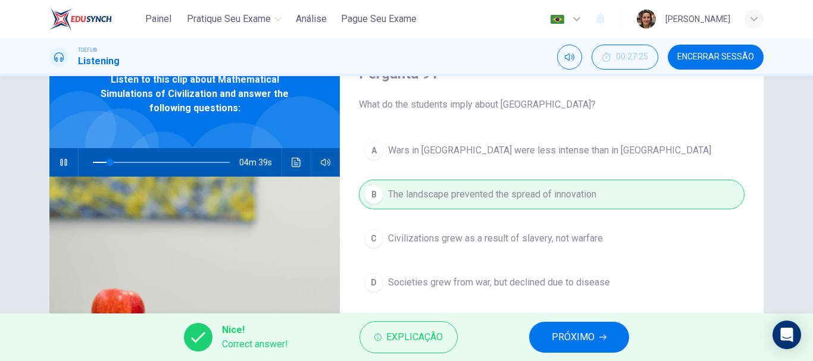
click at [566, 338] on span "PRÓXIMO" at bounding box center [573, 337] width 43 height 17
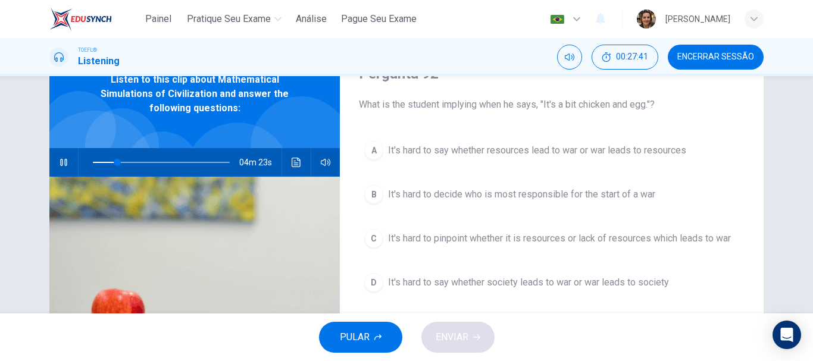
click at [513, 236] on span "It's hard to pinpoint whether it is resources or lack of resources which leads …" at bounding box center [559, 239] width 343 height 14
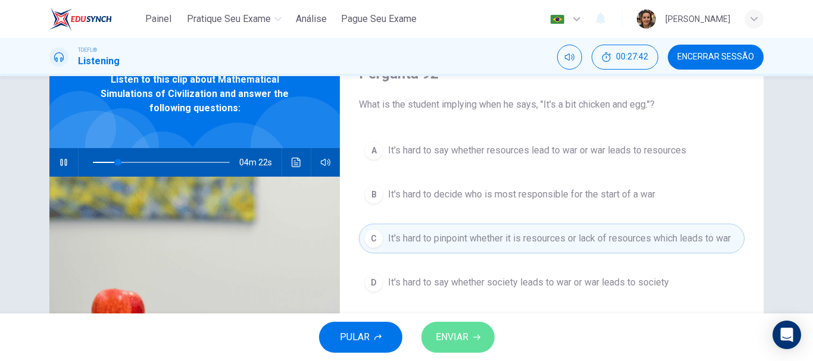
click at [469, 342] on button "ENVIAR" at bounding box center [458, 337] width 73 height 31
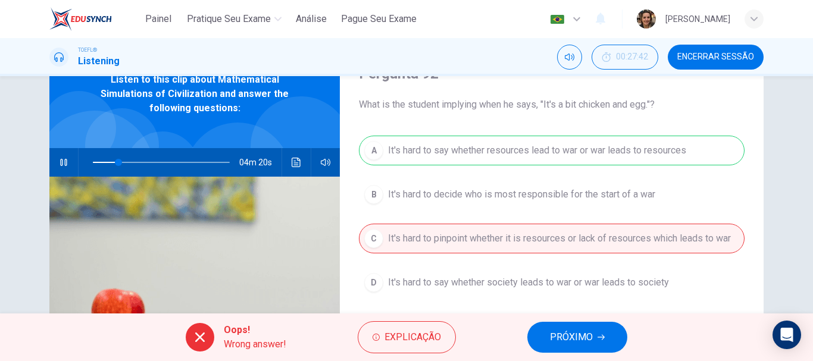
click at [570, 332] on span "PRÓXIMO" at bounding box center [571, 337] width 43 height 17
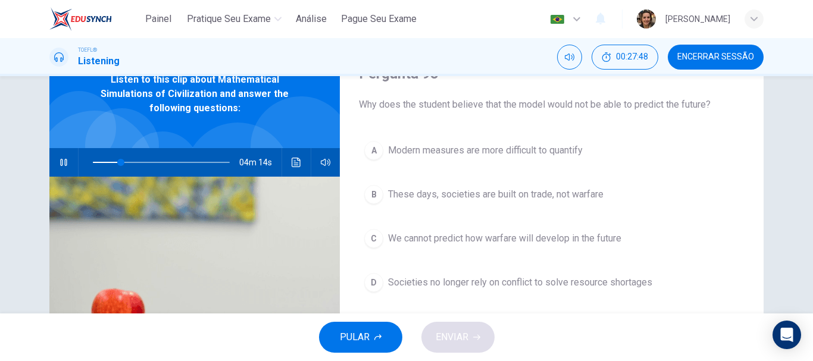
click at [475, 240] on span "We cannot predict how warfare will develop in the future" at bounding box center [504, 239] width 233 height 14
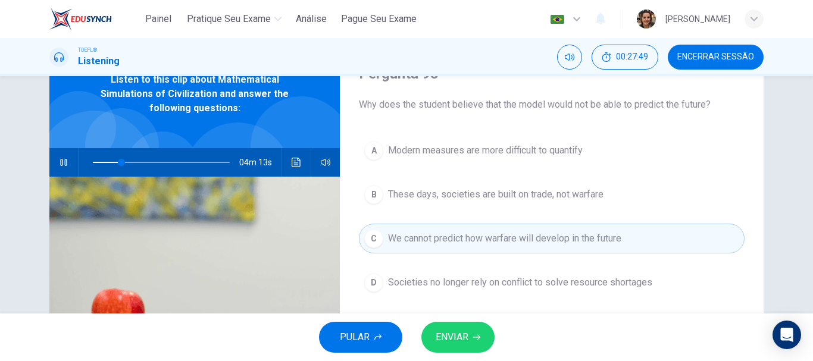
click at [469, 339] on button "ENVIAR" at bounding box center [458, 337] width 73 height 31
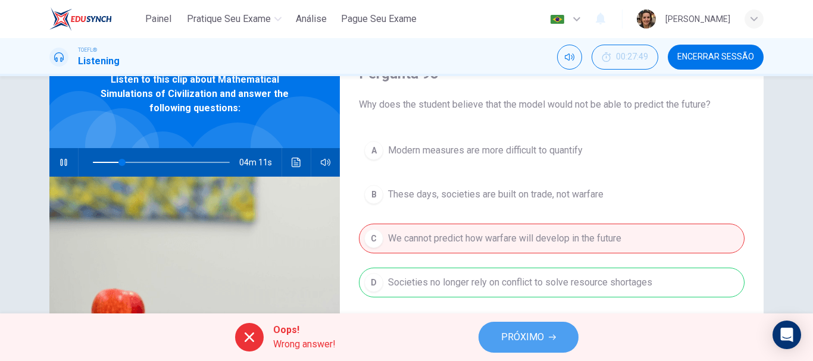
click at [507, 344] on span "PRÓXIMO" at bounding box center [522, 337] width 43 height 17
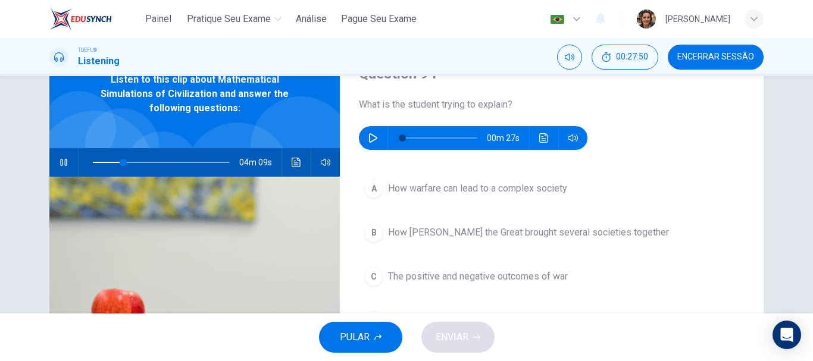
click at [60, 167] on button "button" at bounding box center [63, 162] width 19 height 29
type input "22"
click at [369, 133] on icon "button" at bounding box center [374, 138] width 10 height 10
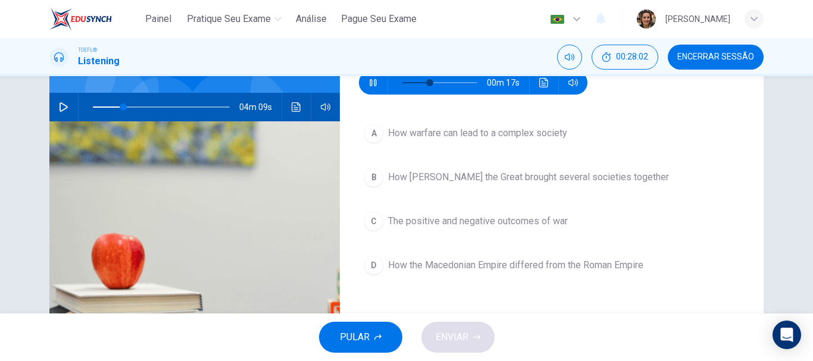
scroll to position [111, 0]
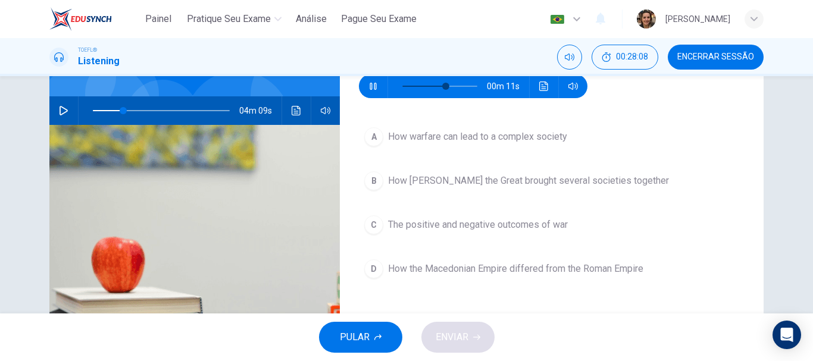
type input "61"
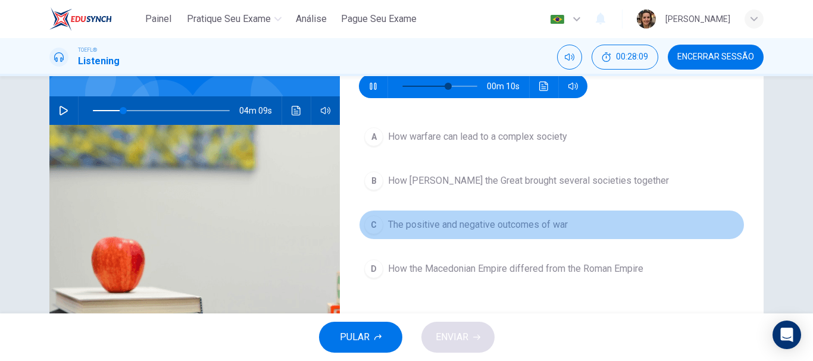
click at [439, 223] on span "The positive and negative outcomes of war" at bounding box center [478, 225] width 180 height 14
type input "22"
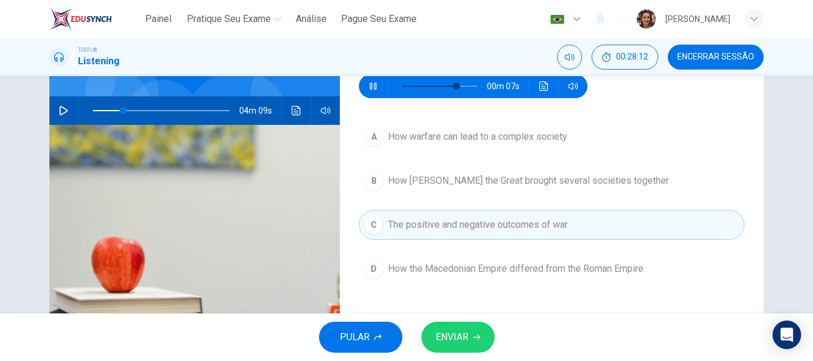
type input "76"
click at [475, 342] on button "ENVIAR" at bounding box center [458, 337] width 73 height 31
type input "22"
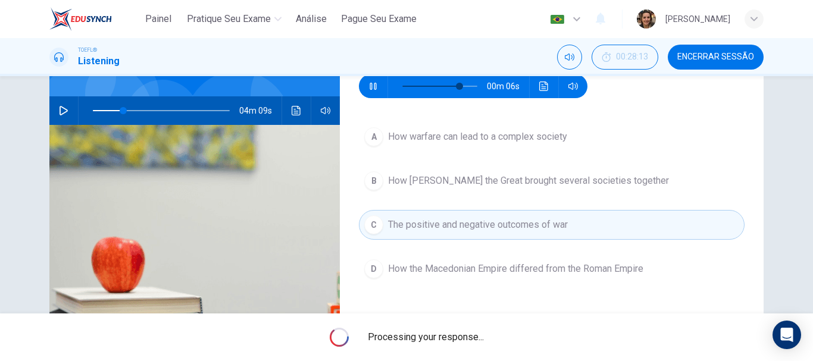
type input "80"
type input "22"
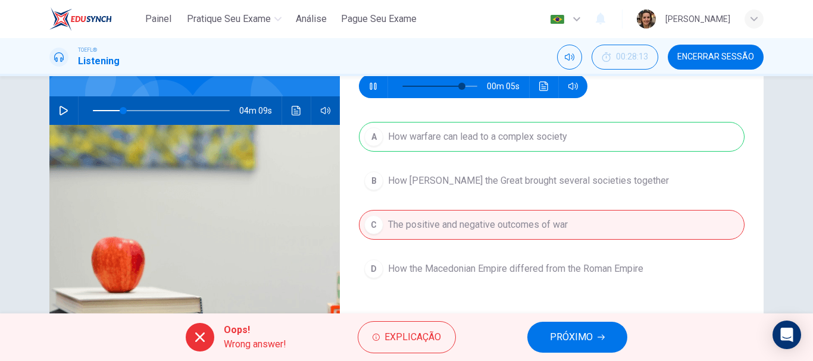
type input "83"
click at [587, 334] on span "PRÓXIMO" at bounding box center [571, 337] width 43 height 17
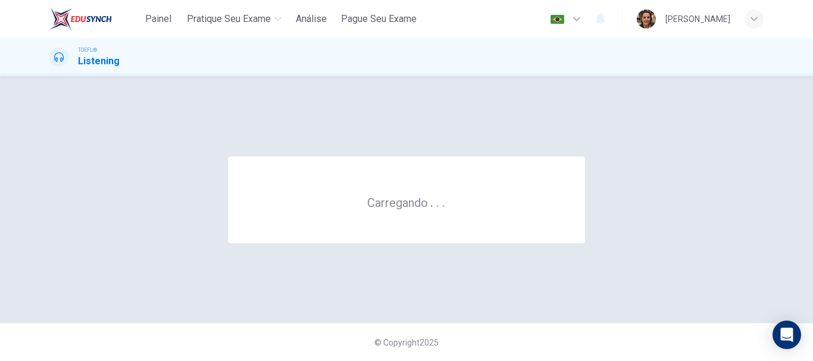
scroll to position [0, 0]
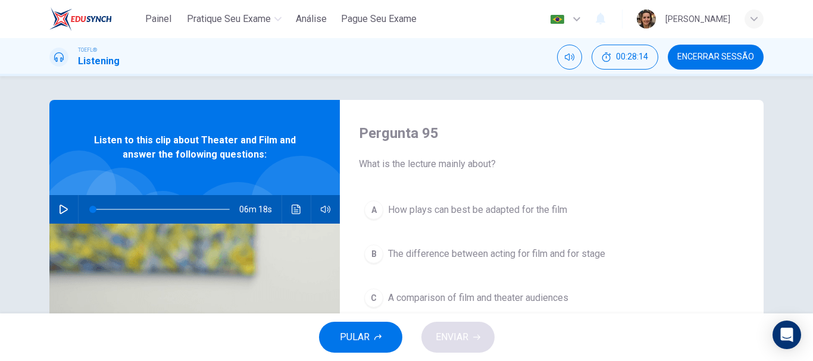
drag, startPoint x: 57, startPoint y: 208, endPoint x: 182, endPoint y: 201, distance: 125.3
click at [59, 208] on icon "button" at bounding box center [64, 210] width 10 height 10
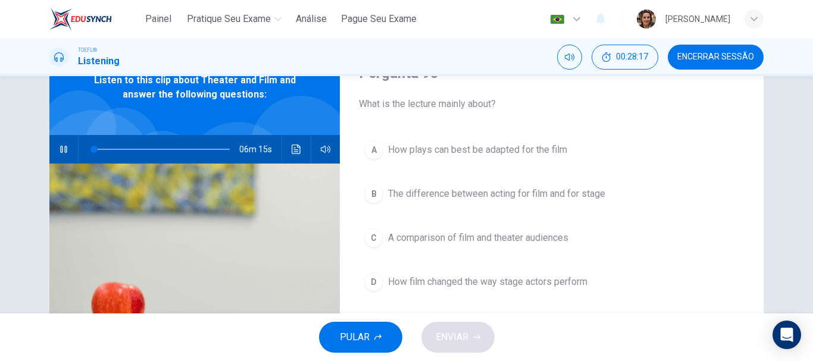
scroll to position [68, 0]
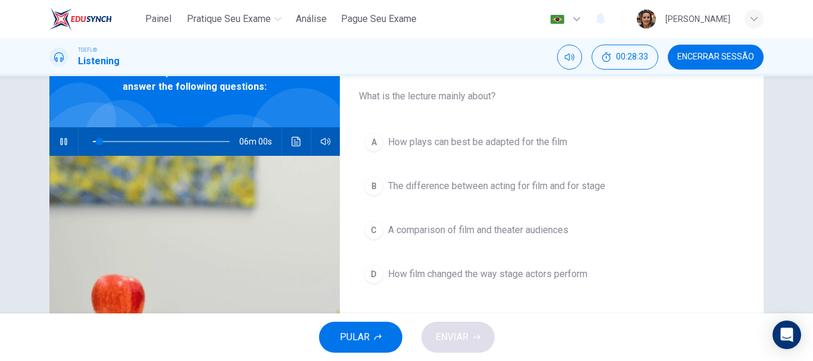
click at [437, 188] on span "The difference between acting for film and for stage" at bounding box center [496, 186] width 217 height 14
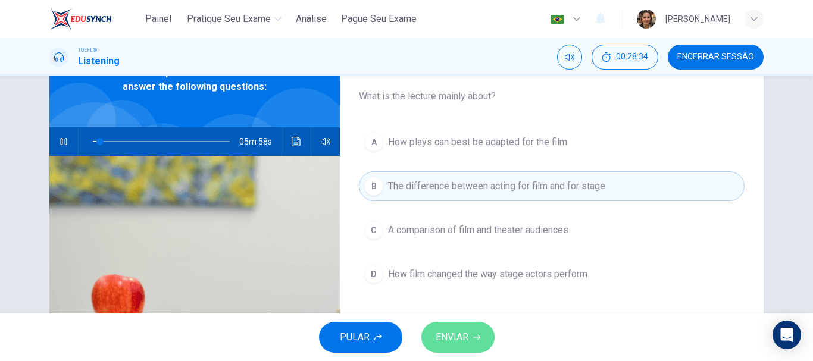
click at [461, 327] on button "ENVIAR" at bounding box center [458, 337] width 73 height 31
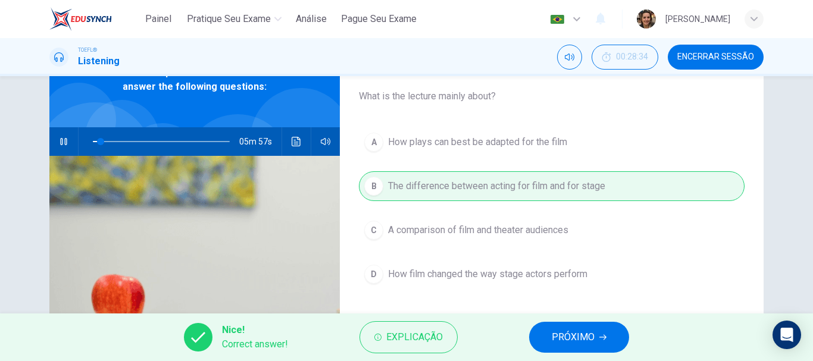
click at [608, 336] on button "PRÓXIMO" at bounding box center [579, 337] width 100 height 31
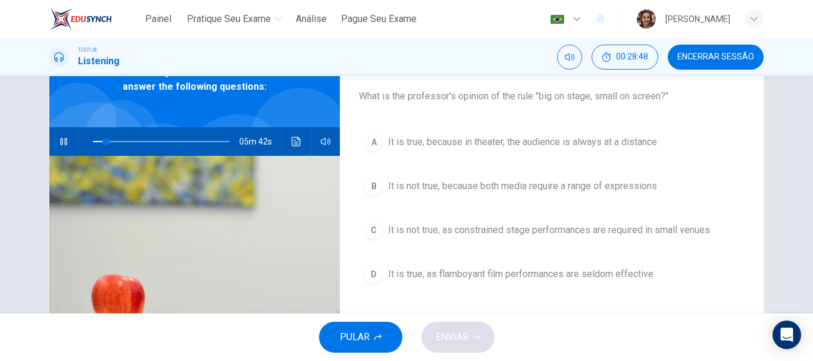
click at [516, 228] on span "It is not true, as constrained stage performances are required in small venues" at bounding box center [549, 230] width 322 height 14
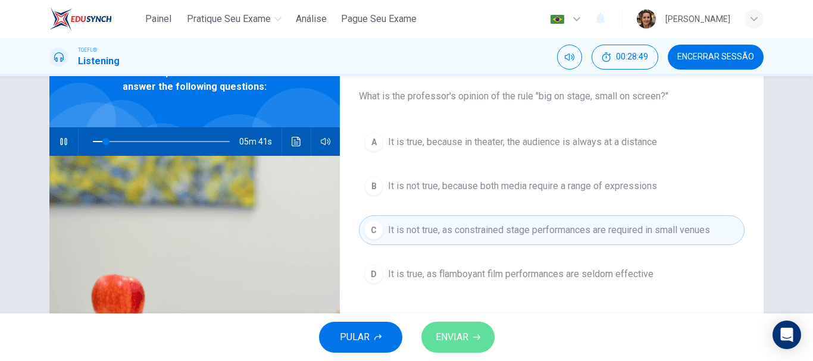
click at [461, 334] on span "ENVIAR" at bounding box center [452, 337] width 33 height 17
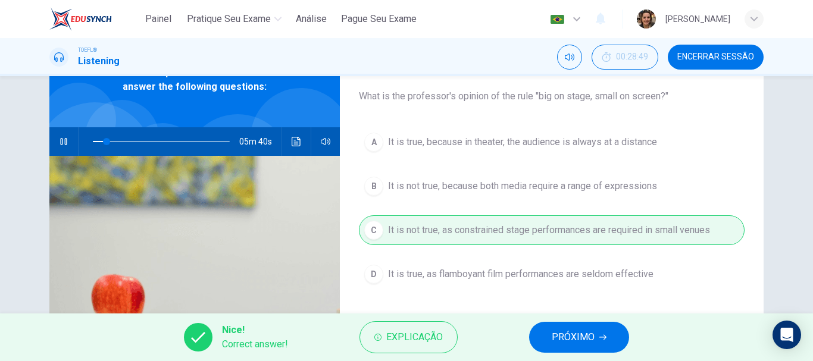
click at [607, 338] on button "PRÓXIMO" at bounding box center [579, 337] width 100 height 31
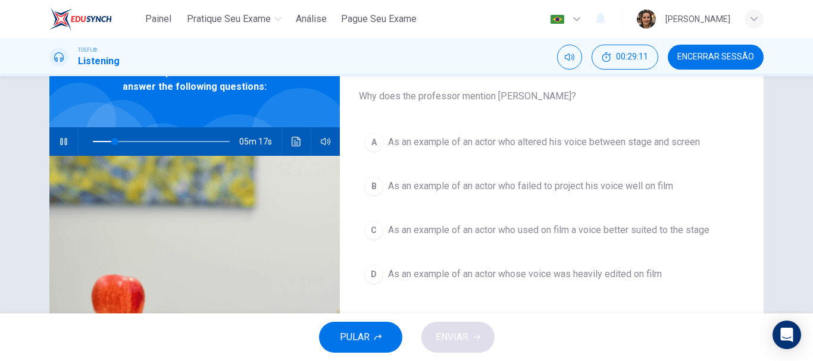
click at [530, 140] on span "As an example of an actor who altered his voice between stage and screen" at bounding box center [544, 142] width 312 height 14
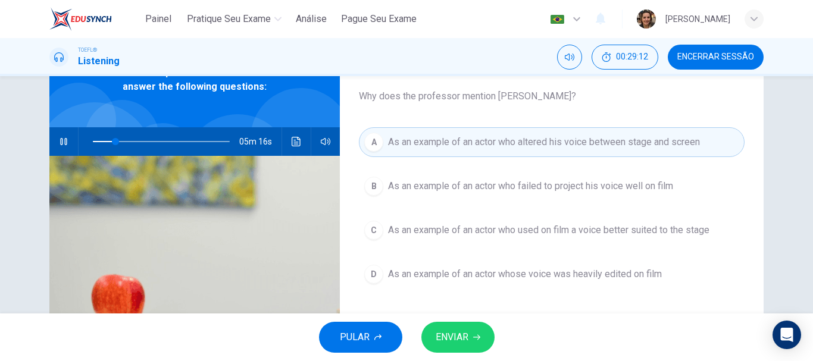
click at [470, 336] on button "ENVIAR" at bounding box center [458, 337] width 73 height 31
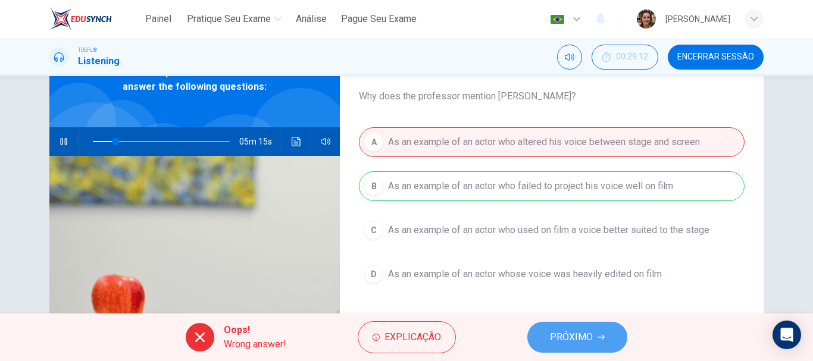
click at [570, 334] on span "PRÓXIMO" at bounding box center [571, 337] width 43 height 17
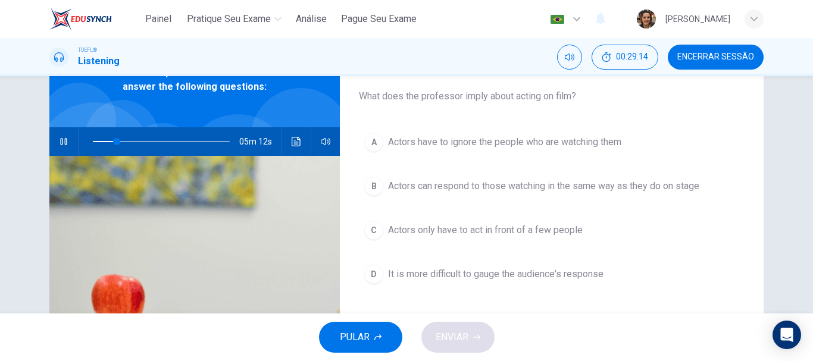
click at [556, 228] on span "Actors only have to act in front of a few people" at bounding box center [485, 230] width 195 height 14
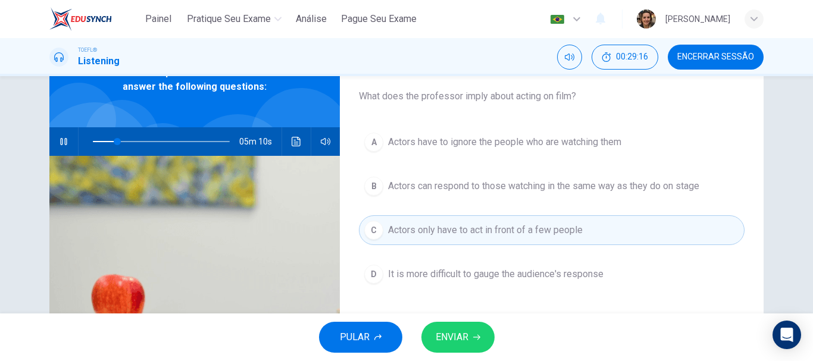
click at [457, 338] on span "ENVIAR" at bounding box center [452, 337] width 33 height 17
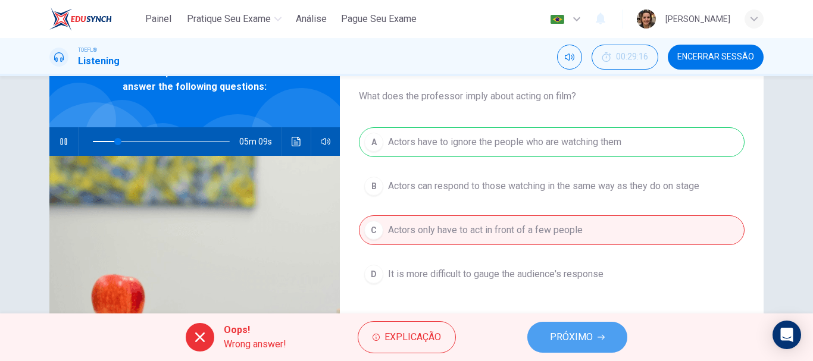
click at [572, 325] on button "PRÓXIMO" at bounding box center [577, 337] width 100 height 31
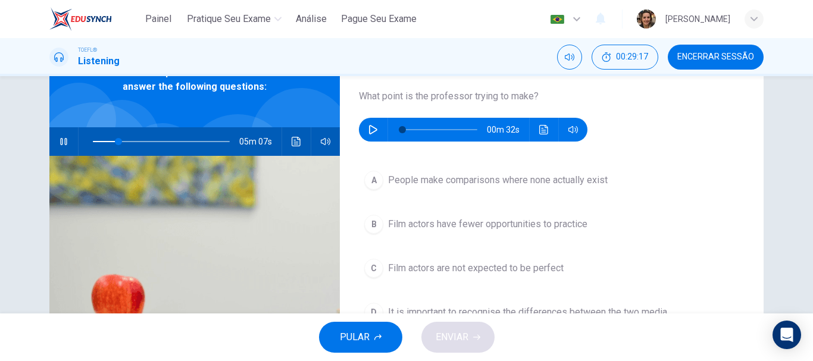
click at [63, 142] on icon "button" at bounding box center [64, 142] width 10 height 10
type input "19"
click at [376, 130] on button "button" at bounding box center [373, 130] width 19 height 24
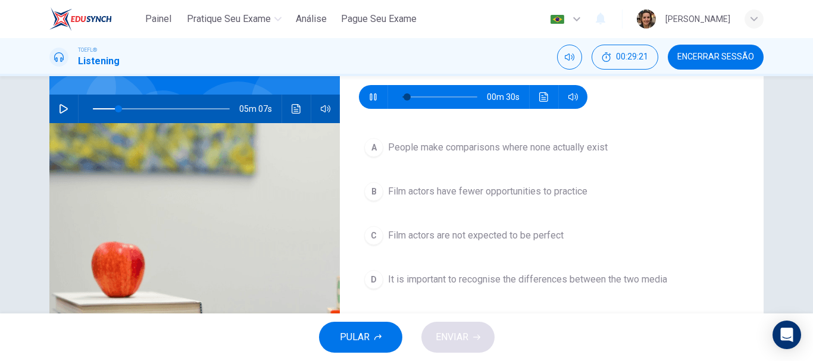
scroll to position [105, 0]
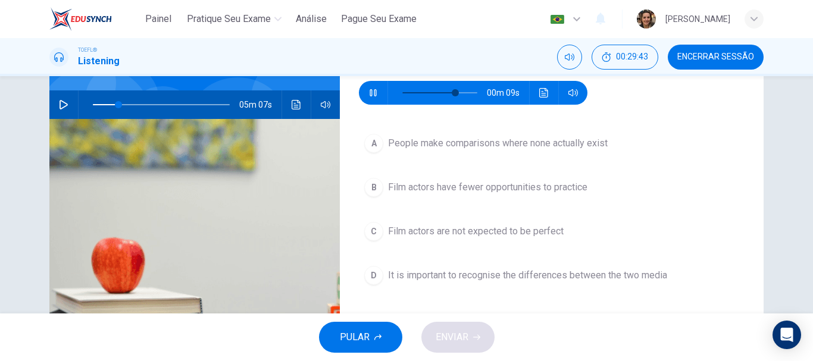
type input "74"
click at [418, 183] on span "Film actors have fewer opportunities to practice" at bounding box center [487, 187] width 199 height 14
type input "19"
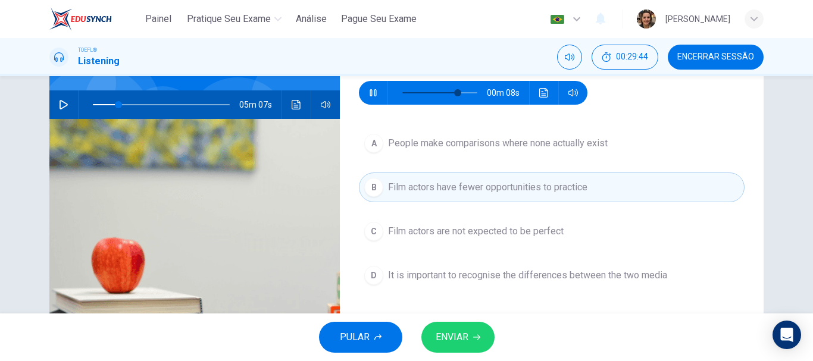
type input "77"
click at [442, 323] on button "ENVIAR" at bounding box center [458, 337] width 73 height 31
type input "19"
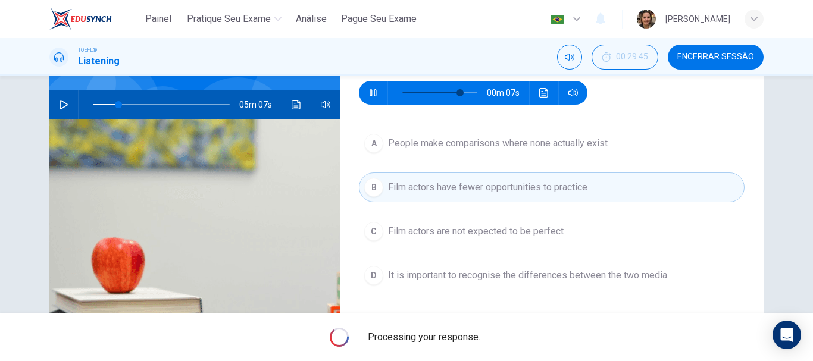
type input "80"
type input "19"
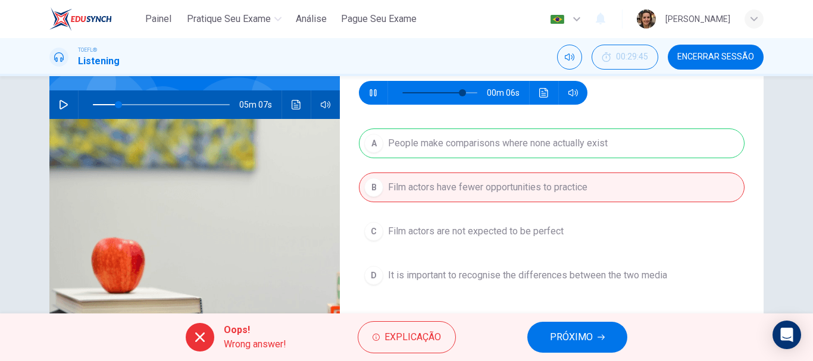
type input "82"
click at [570, 334] on span "PRÓXIMO" at bounding box center [571, 337] width 43 height 17
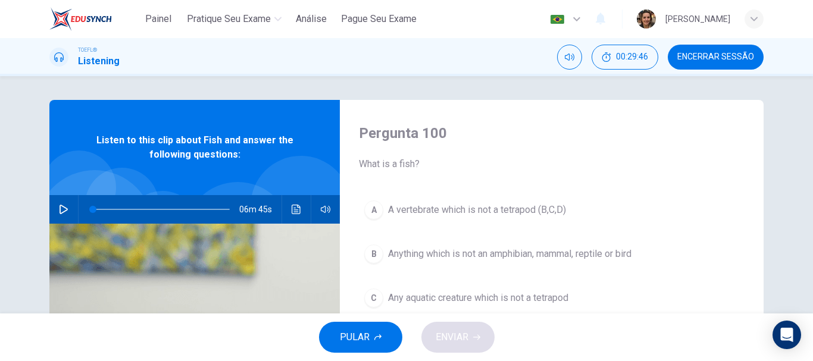
scroll to position [60, 0]
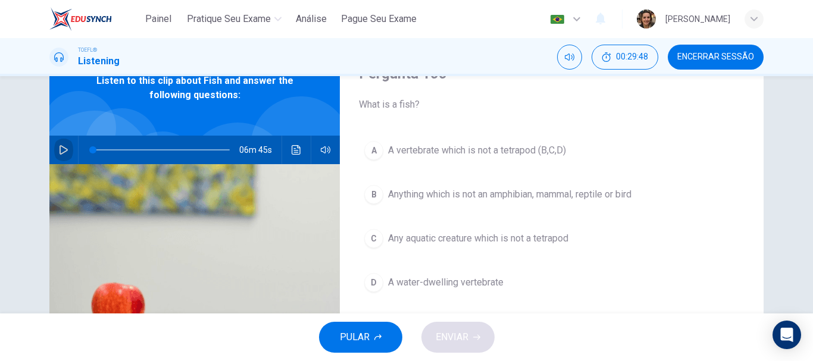
click at [60, 150] on icon "button" at bounding box center [64, 150] width 8 height 10
click at [55, 149] on button "button" at bounding box center [63, 150] width 19 height 29
click at [63, 146] on icon "button" at bounding box center [64, 150] width 10 height 10
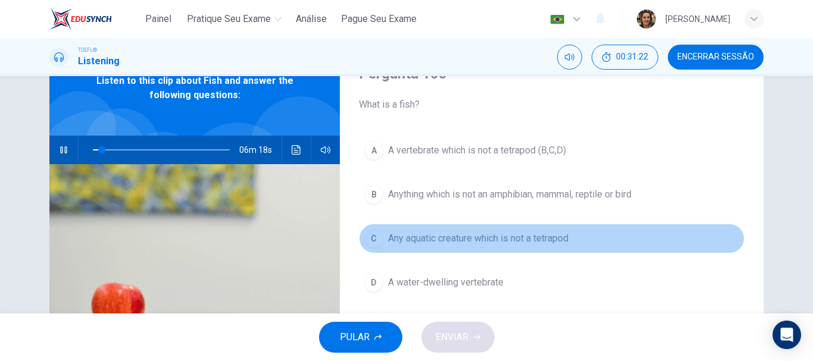
click at [530, 237] on span "Any aquatic creature which is not a tetrapod" at bounding box center [478, 239] width 180 height 14
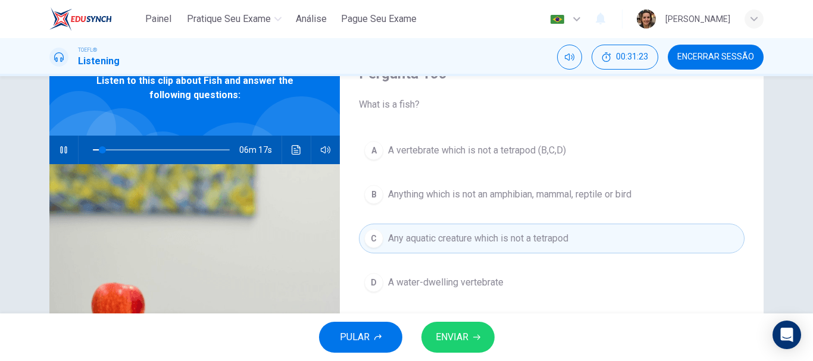
scroll to position [179, 0]
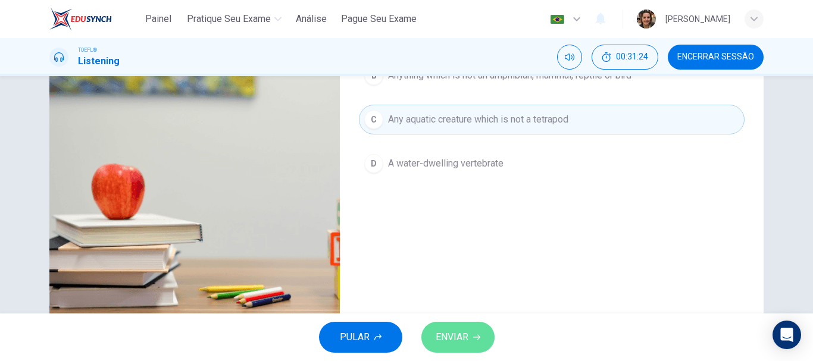
click at [455, 326] on button "ENVIAR" at bounding box center [458, 337] width 73 height 31
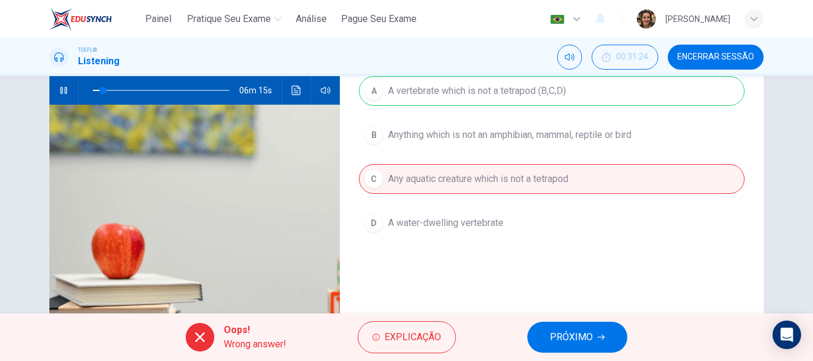
scroll to position [60, 0]
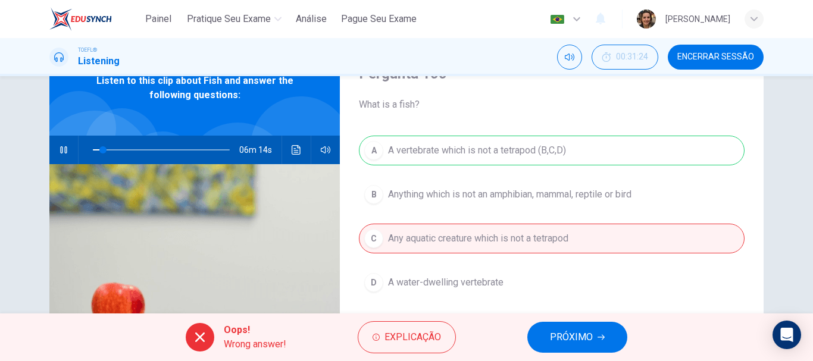
click at [563, 331] on span "PRÓXIMO" at bounding box center [571, 337] width 43 height 17
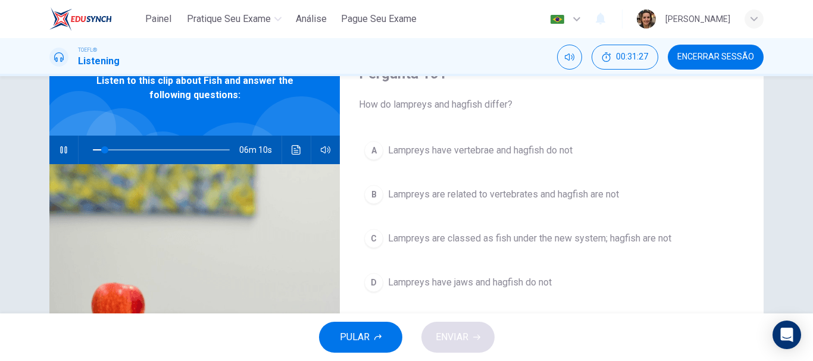
click at [486, 195] on span "Lampreys are related to vertebrates and hagfish are not" at bounding box center [503, 195] width 231 height 14
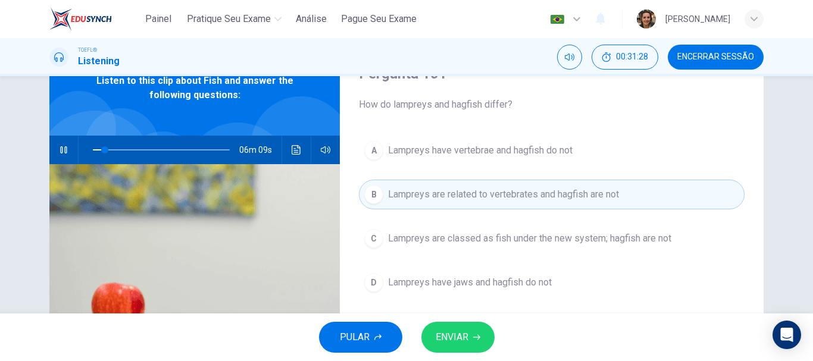
click at [459, 330] on span "ENVIAR" at bounding box center [452, 337] width 33 height 17
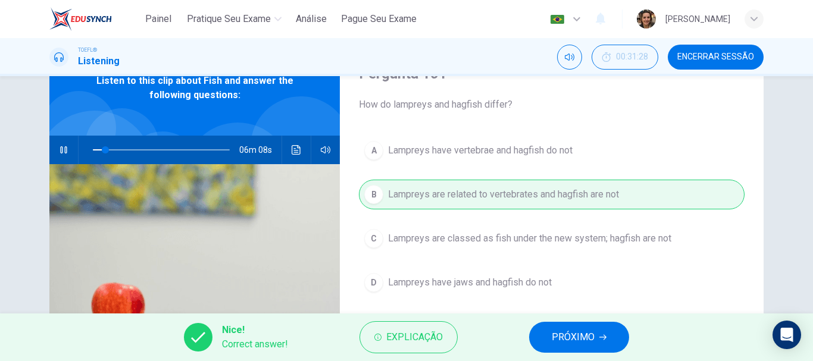
click at [568, 329] on span "PRÓXIMO" at bounding box center [573, 337] width 43 height 17
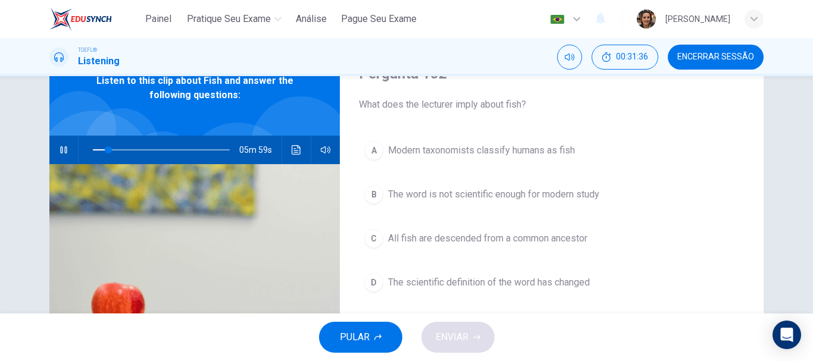
click at [434, 149] on span "Modern taxonomists classify humans as fish" at bounding box center [481, 150] width 187 height 14
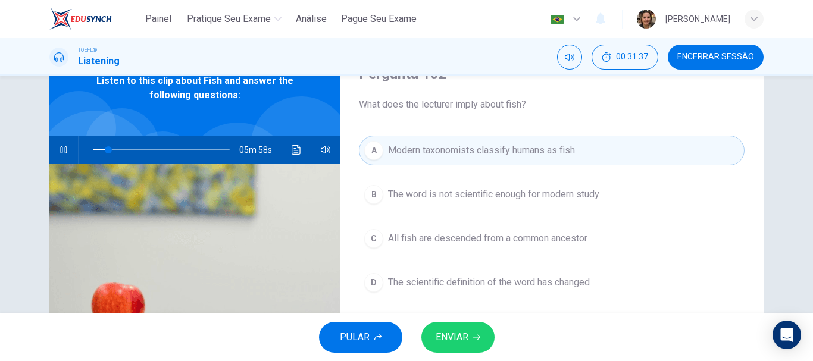
click at [463, 331] on span "ENVIAR" at bounding box center [452, 337] width 33 height 17
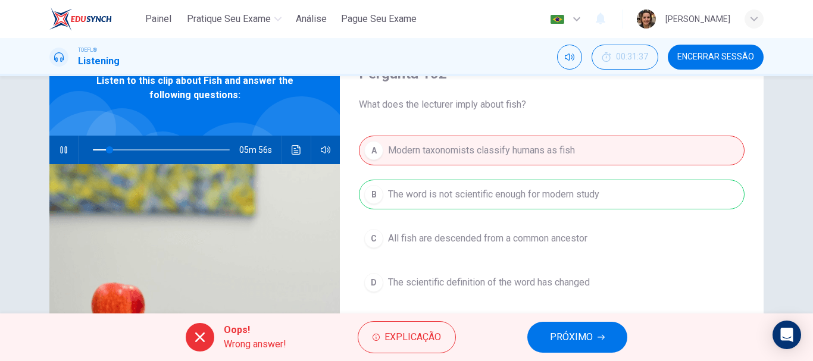
click at [572, 330] on span "PRÓXIMO" at bounding box center [571, 337] width 43 height 17
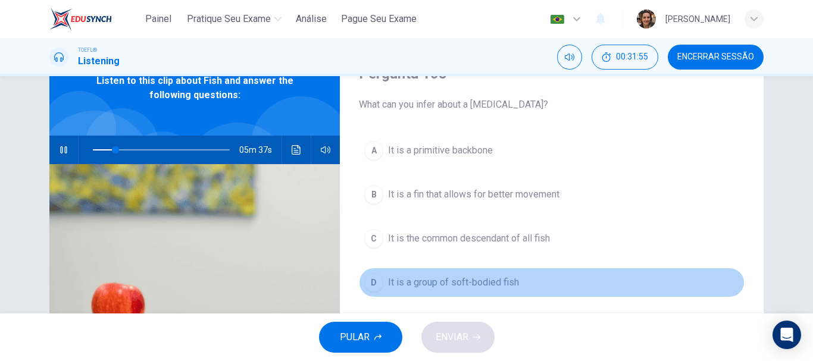
click at [480, 282] on span "It is a group of soft-bodied fish" at bounding box center [453, 283] width 131 height 14
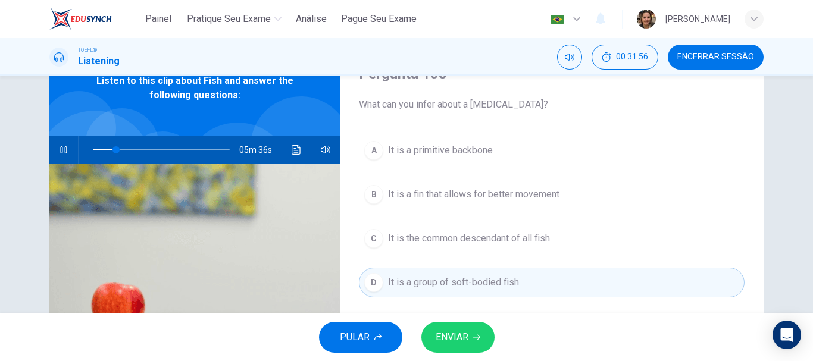
click at [462, 332] on span "ENVIAR" at bounding box center [452, 337] width 33 height 17
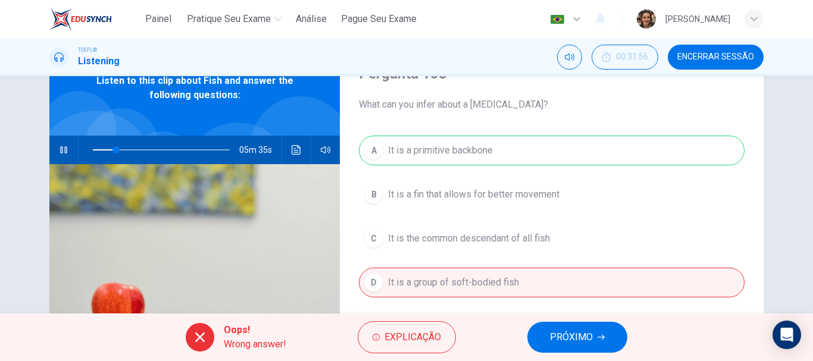
click at [561, 336] on span "PRÓXIMO" at bounding box center [571, 337] width 43 height 17
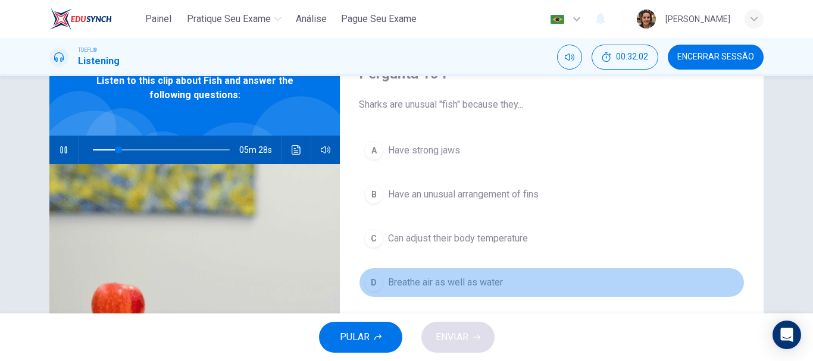
click at [460, 280] on span "Breathe air as well as water" at bounding box center [445, 283] width 115 height 14
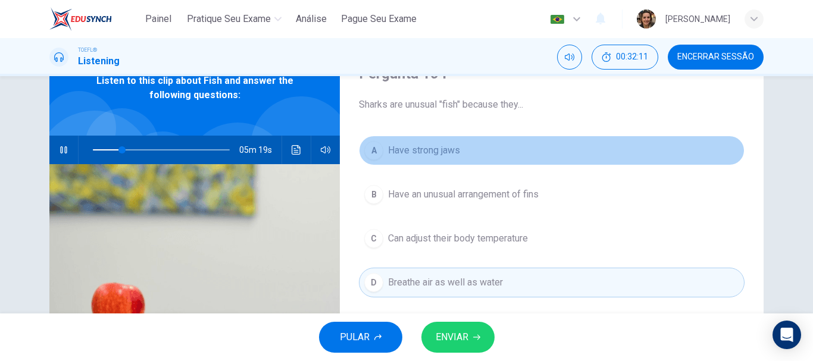
drag, startPoint x: 435, startPoint y: 146, endPoint x: 438, endPoint y: 164, distance: 18.1
click at [434, 147] on span "Have strong jaws" at bounding box center [424, 150] width 72 height 14
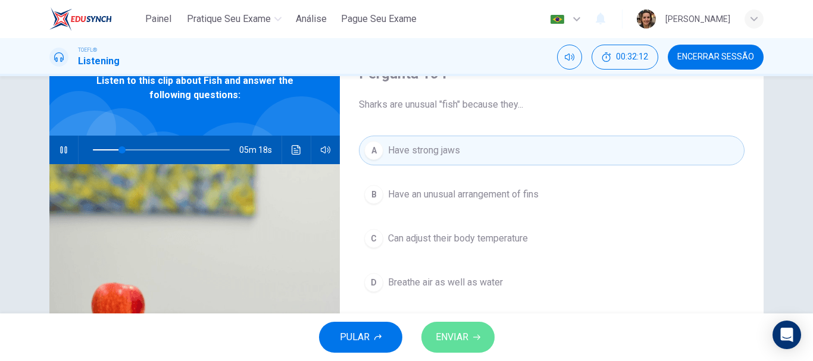
click at [463, 325] on button "ENVIAR" at bounding box center [458, 337] width 73 height 31
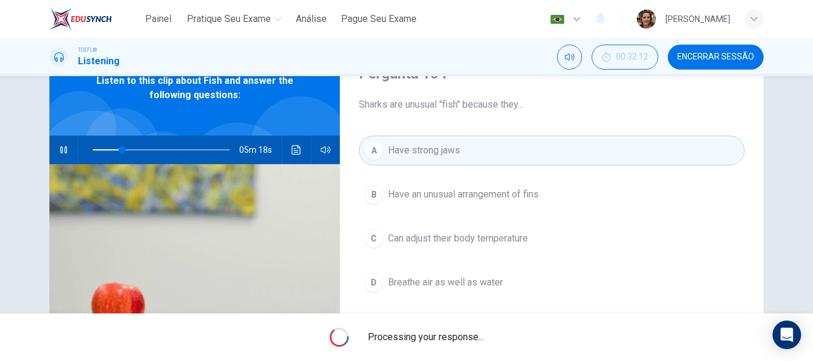
type input "22"
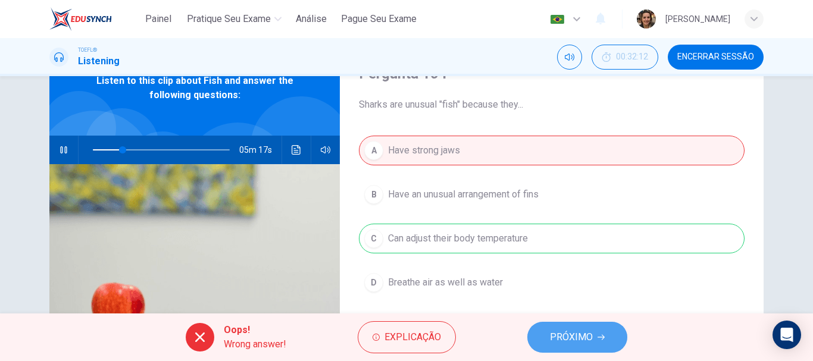
click at [566, 338] on span "PRÓXIMO" at bounding box center [571, 337] width 43 height 17
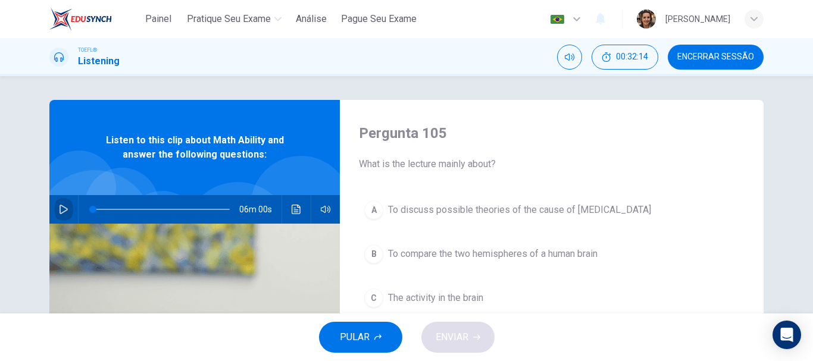
click at [58, 204] on button "button" at bounding box center [63, 209] width 19 height 29
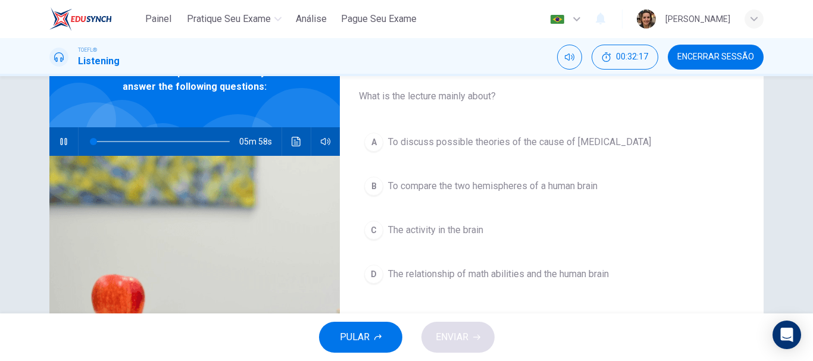
scroll to position [75, 0]
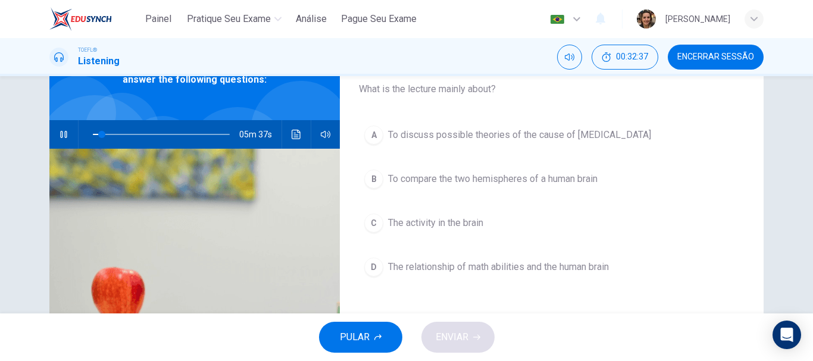
click at [526, 133] on span "To discuss possible theories of the cause of dyscalculia" at bounding box center [519, 135] width 263 height 14
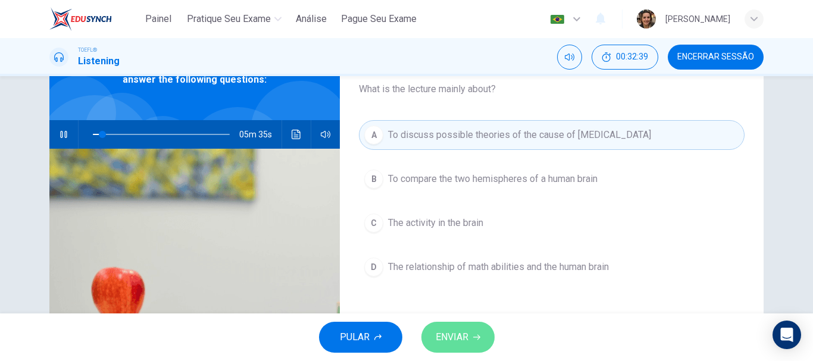
click at [457, 338] on span "ENVIAR" at bounding box center [452, 337] width 33 height 17
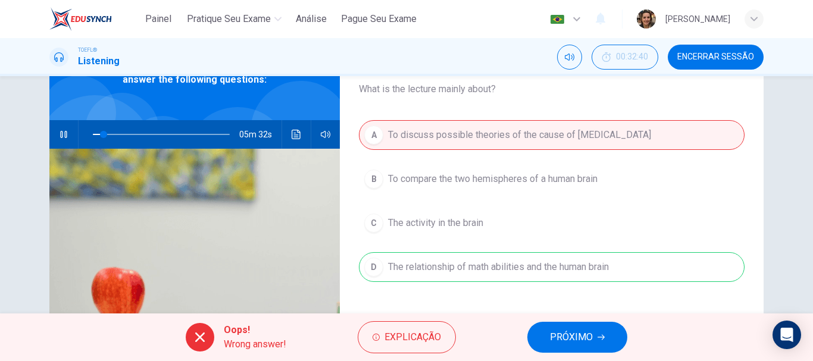
click at [563, 338] on span "PRÓXIMO" at bounding box center [571, 337] width 43 height 17
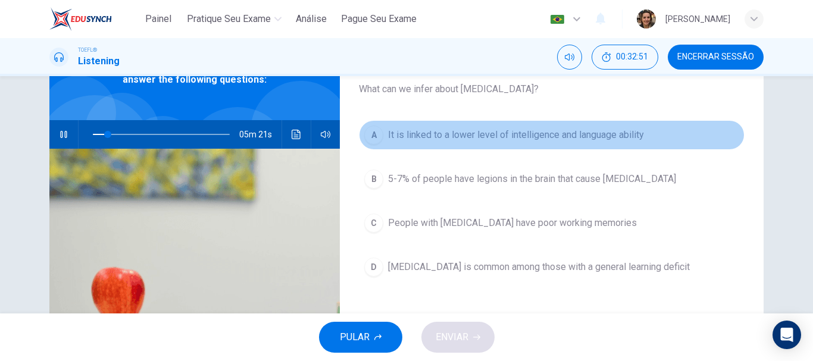
click at [473, 132] on span "It is linked to a lower level of intelligence and language ability" at bounding box center [516, 135] width 256 height 14
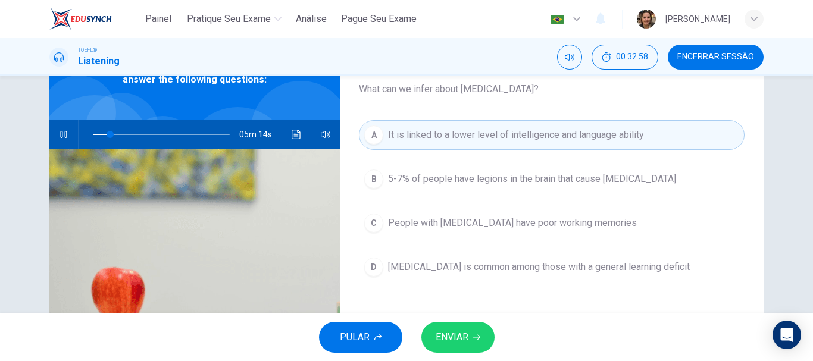
click at [450, 339] on span "ENVIAR" at bounding box center [452, 337] width 33 height 17
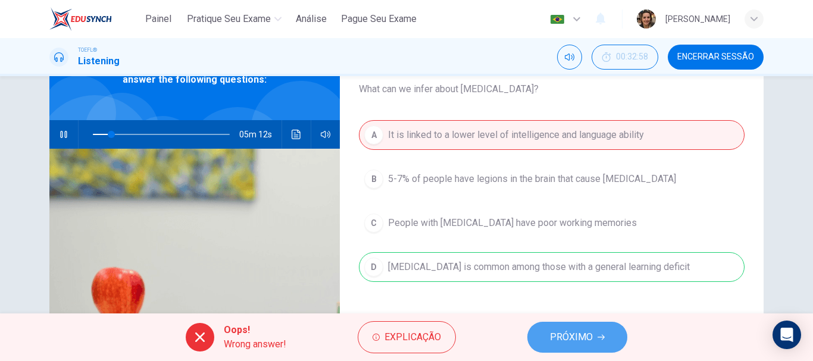
click at [550, 329] on button "PRÓXIMO" at bounding box center [577, 337] width 100 height 31
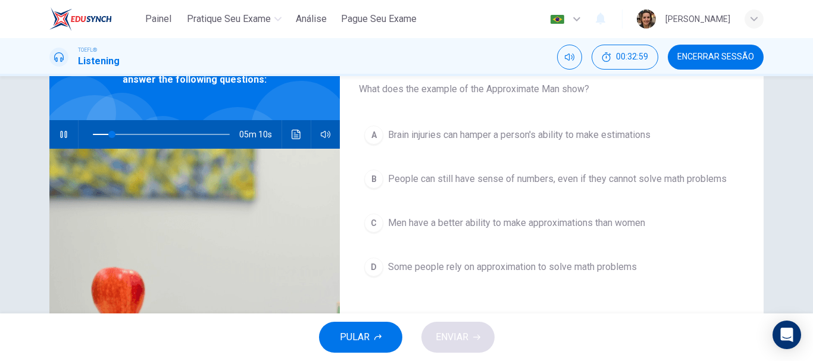
click at [502, 179] on span "People can still have sense of numbers, even if they cannot solve math problems" at bounding box center [557, 179] width 339 height 14
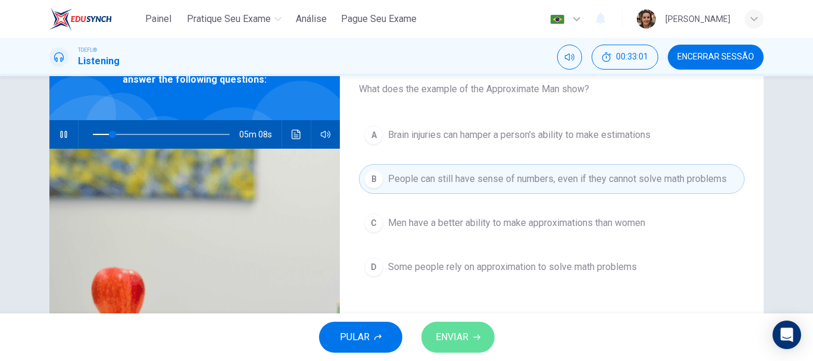
click at [464, 338] on span "ENVIAR" at bounding box center [452, 337] width 33 height 17
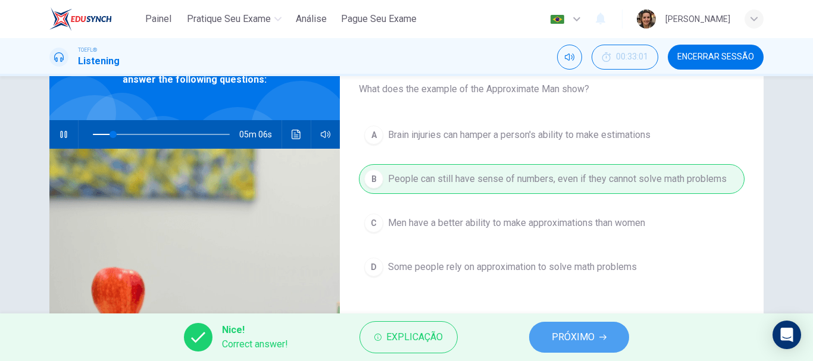
click at [566, 342] on span "PRÓXIMO" at bounding box center [573, 337] width 43 height 17
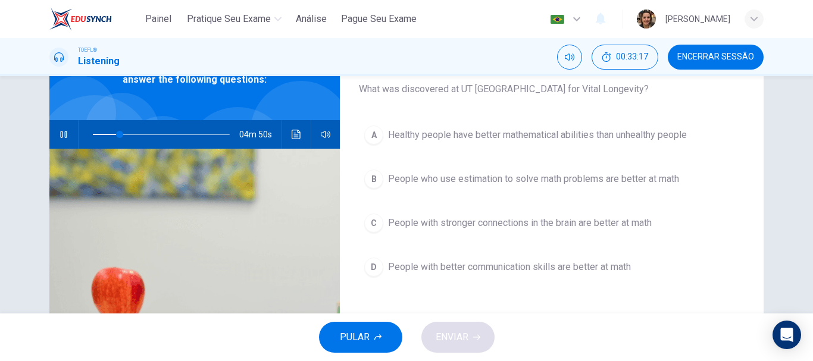
click at [437, 136] on span "Healthy people have better mathematical abilities than unhealthy people" at bounding box center [537, 135] width 299 height 14
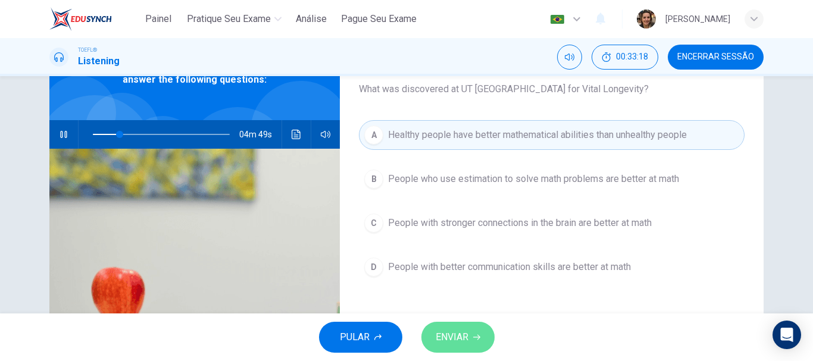
click at [449, 339] on span "ENVIAR" at bounding box center [452, 337] width 33 height 17
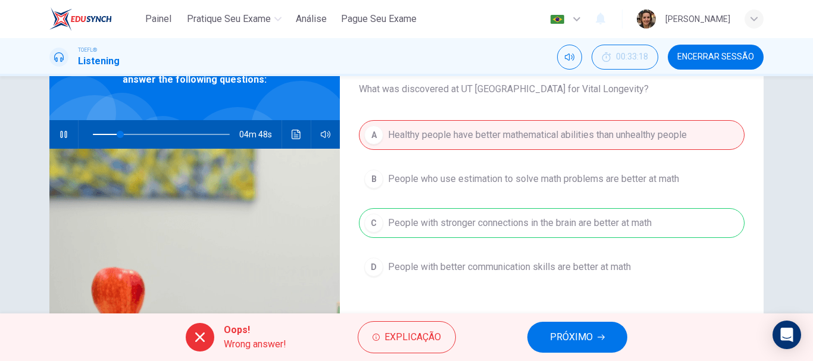
type input "20"
click at [558, 336] on span "PRÓXIMO" at bounding box center [571, 337] width 43 height 17
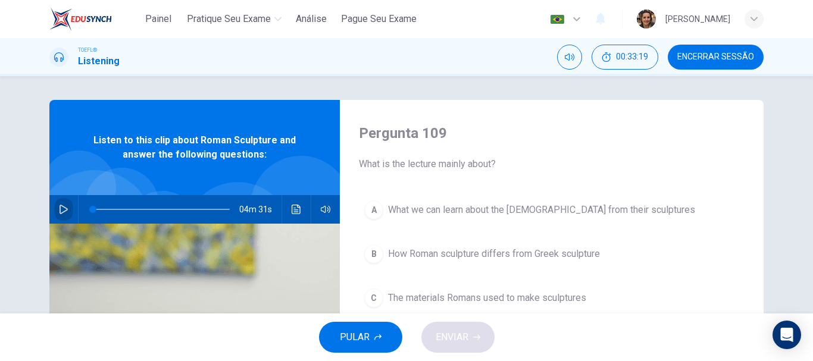
drag, startPoint x: 62, startPoint y: 210, endPoint x: 287, endPoint y: 214, distance: 225.1
click at [63, 210] on icon "button" at bounding box center [64, 210] width 10 height 10
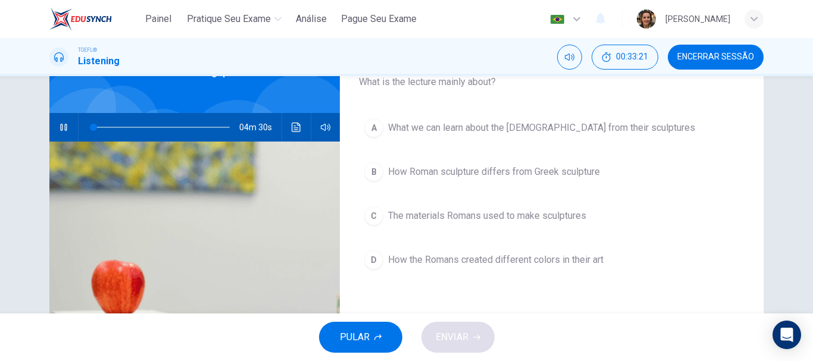
scroll to position [86, 0]
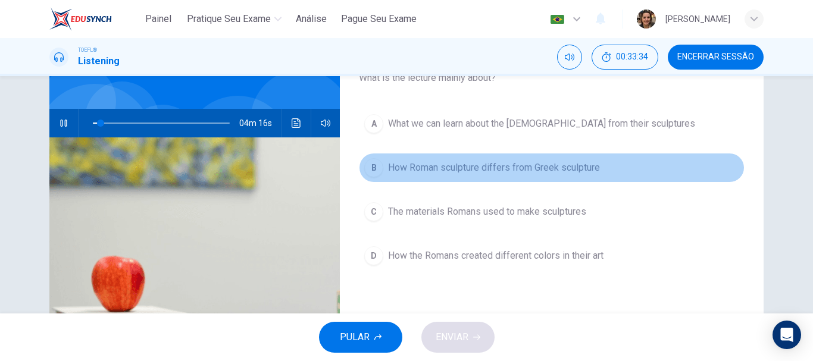
click at [431, 180] on button "B How Roman sculpture differs from Greek sculpture" at bounding box center [552, 168] width 386 height 30
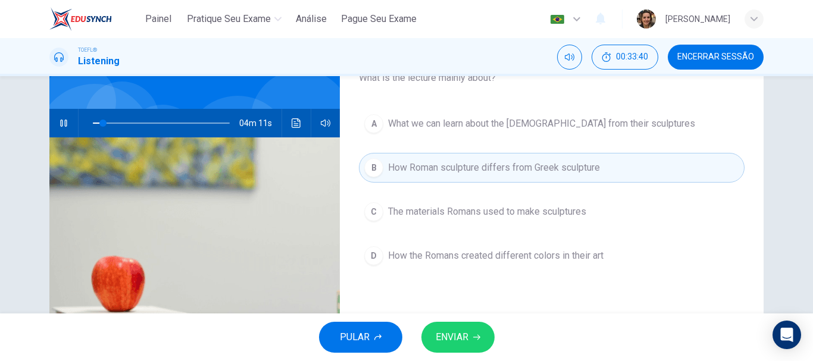
click at [468, 338] on span "ENVIAR" at bounding box center [452, 337] width 33 height 17
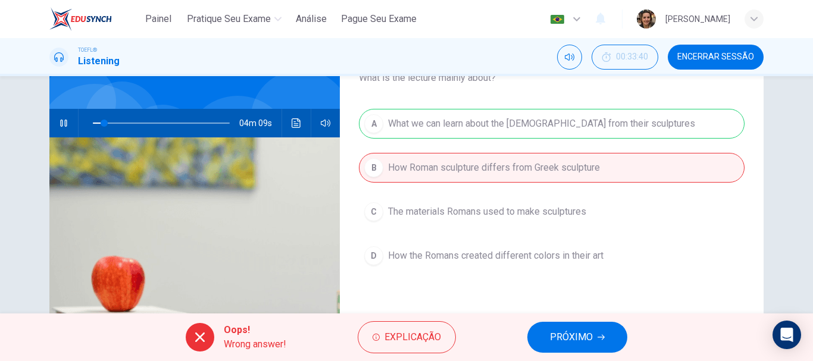
click at [559, 335] on span "PRÓXIMO" at bounding box center [571, 337] width 43 height 17
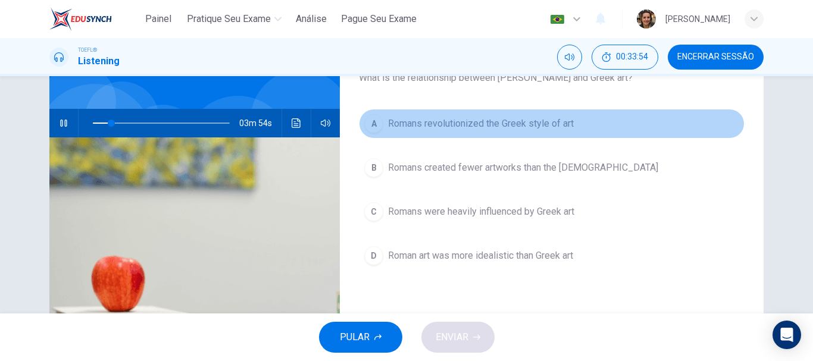
click at [491, 124] on span "Romans revolutionized the Greek style of art" at bounding box center [481, 124] width 186 height 14
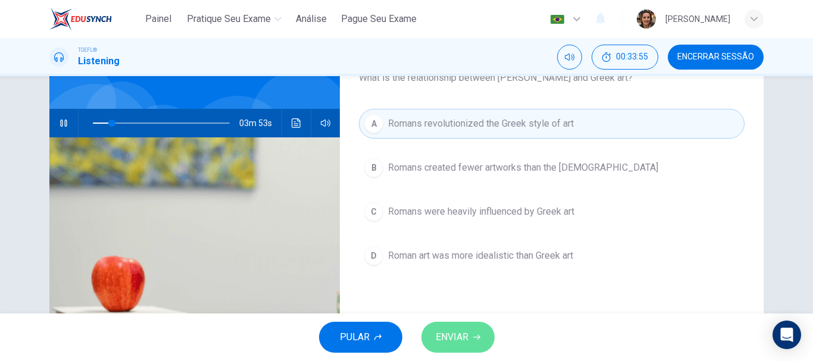
click at [454, 335] on span "ENVIAR" at bounding box center [452, 337] width 33 height 17
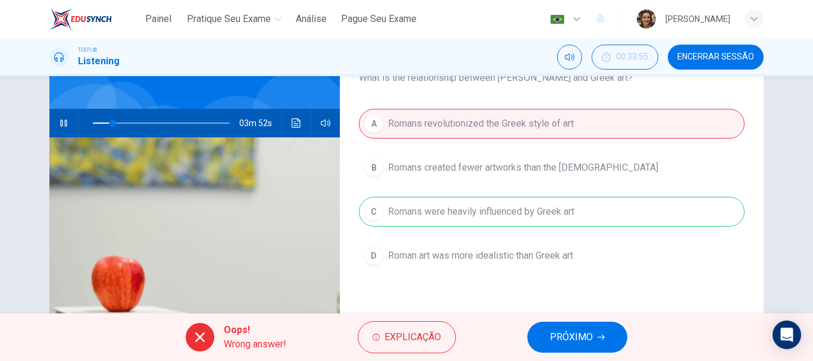
click at [560, 329] on span "PRÓXIMO" at bounding box center [571, 337] width 43 height 17
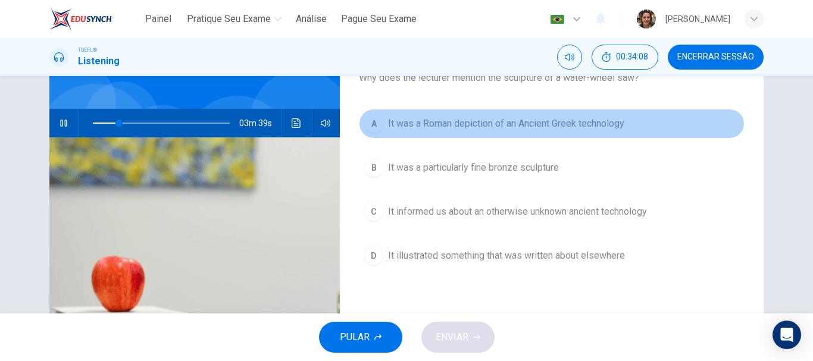
click at [552, 117] on span "It was a Roman depiction of an Ancient Greek technology" at bounding box center [506, 124] width 236 height 14
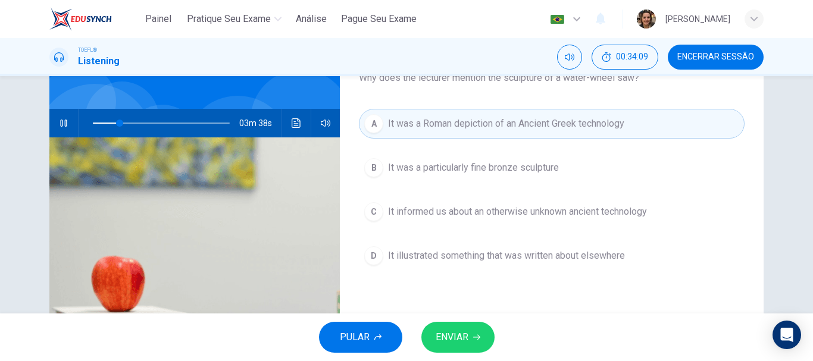
click at [476, 339] on icon "button" at bounding box center [476, 337] width 7 height 7
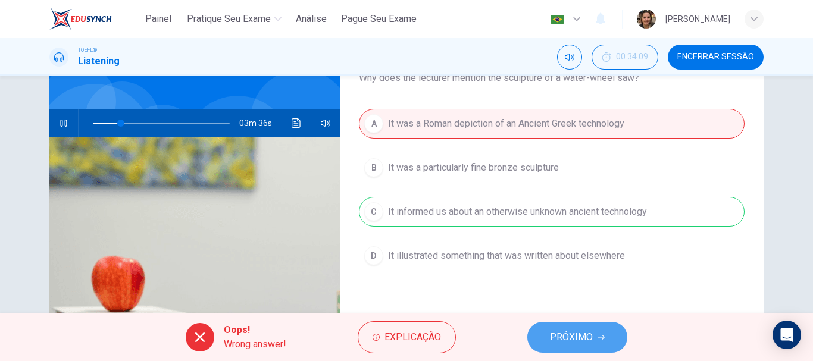
click at [568, 342] on span "PRÓXIMO" at bounding box center [571, 337] width 43 height 17
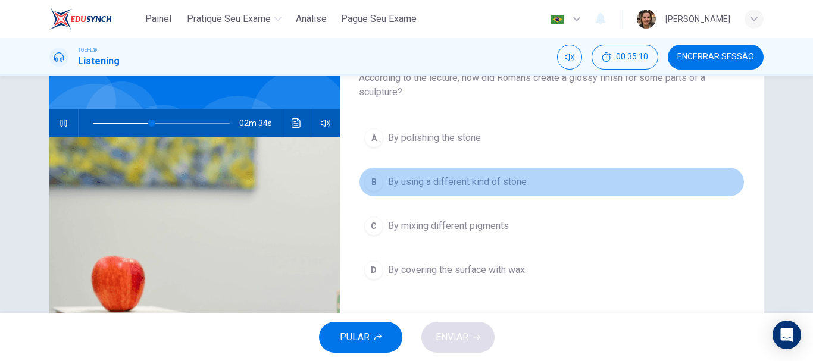
click at [622, 180] on button "B By using a different kind of stone" at bounding box center [552, 182] width 386 height 30
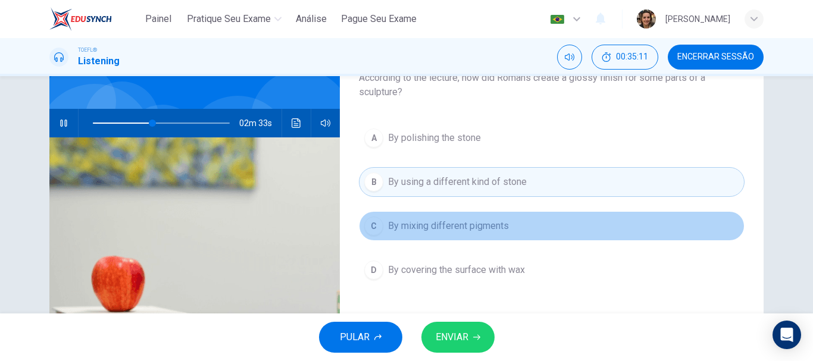
click at [463, 224] on span "By mixing different pigments" at bounding box center [448, 226] width 121 height 14
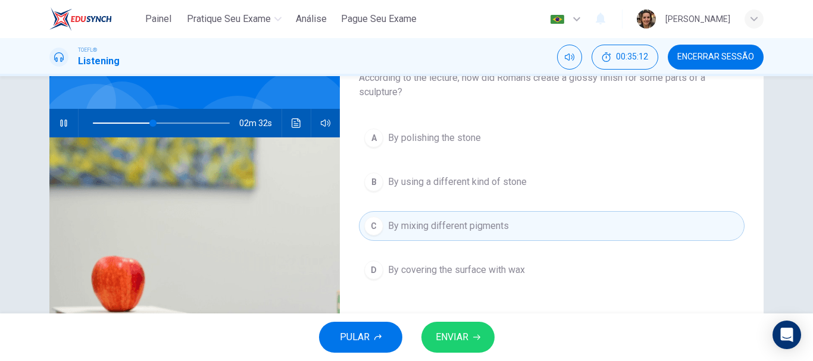
click at [458, 341] on span "ENVIAR" at bounding box center [452, 337] width 33 height 17
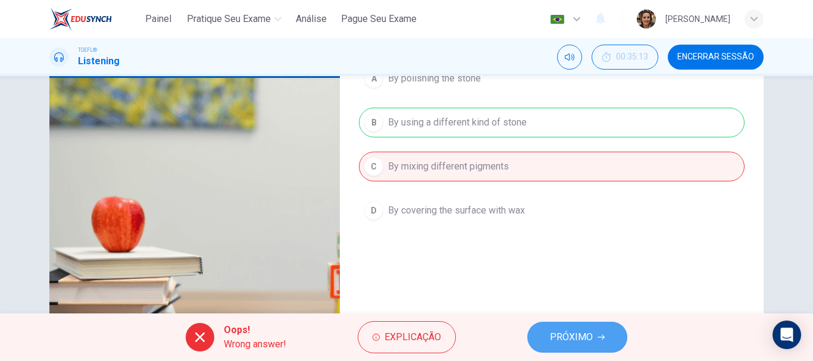
click at [580, 342] on span "PRÓXIMO" at bounding box center [571, 337] width 43 height 17
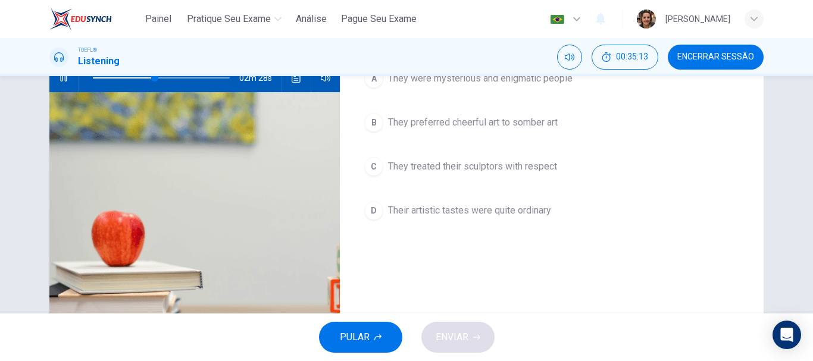
scroll to position [72, 0]
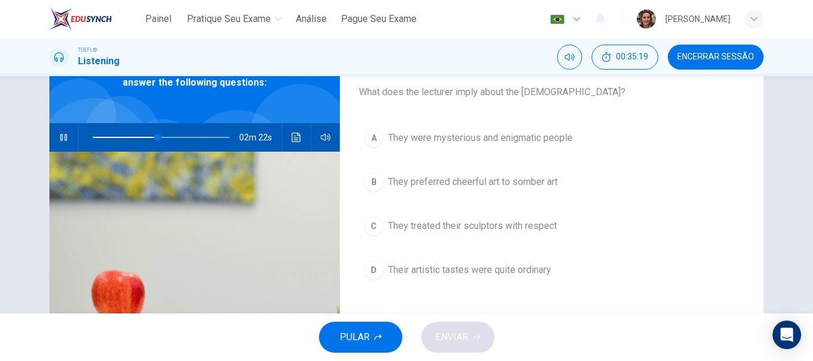
click at [469, 227] on span "They treated their sculptors with respect" at bounding box center [472, 226] width 169 height 14
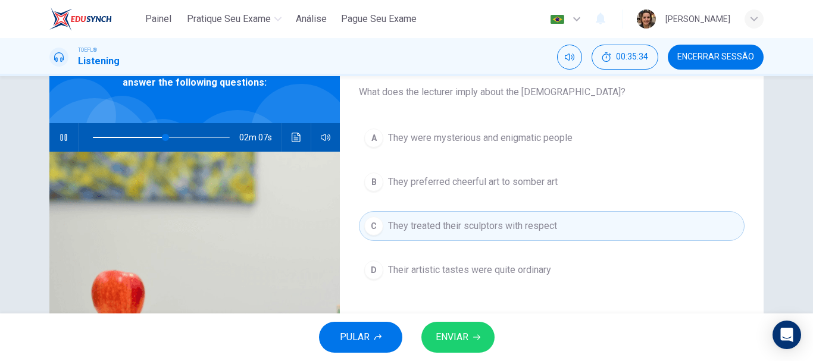
click at [455, 340] on span "ENVIAR" at bounding box center [452, 337] width 33 height 17
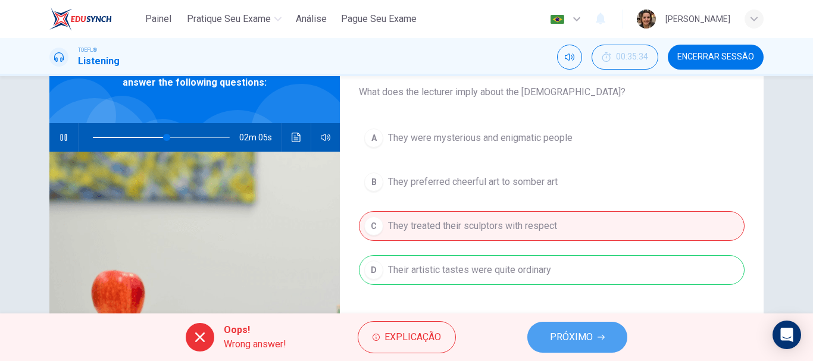
click at [582, 332] on span "PRÓXIMO" at bounding box center [571, 337] width 43 height 17
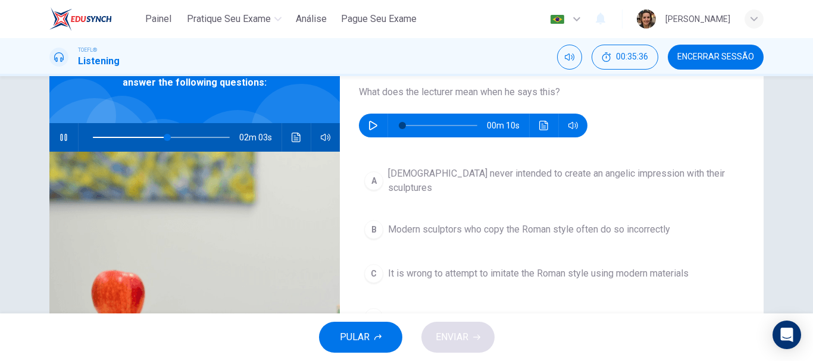
click at [63, 140] on icon "button" at bounding box center [64, 138] width 10 height 10
type input "55"
drag, startPoint x: 371, startPoint y: 129, endPoint x: 504, endPoint y: 109, distance: 134.9
click at [371, 130] on icon "button" at bounding box center [374, 126] width 10 height 10
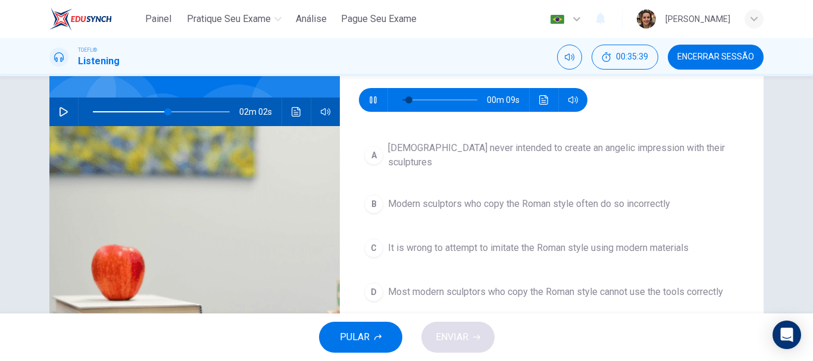
scroll to position [89, 0]
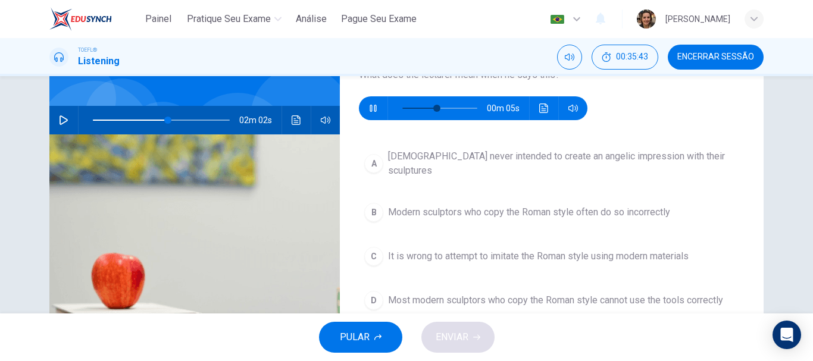
type input "56"
click at [600, 157] on span "Romans never intended to create an angelic impression with their sculptures" at bounding box center [563, 163] width 351 height 29
type input "55"
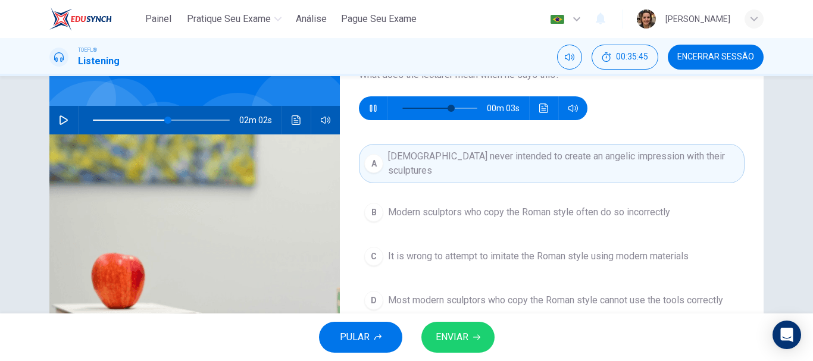
type input "74"
click at [467, 338] on span "ENVIAR" at bounding box center [452, 337] width 33 height 17
type input "55"
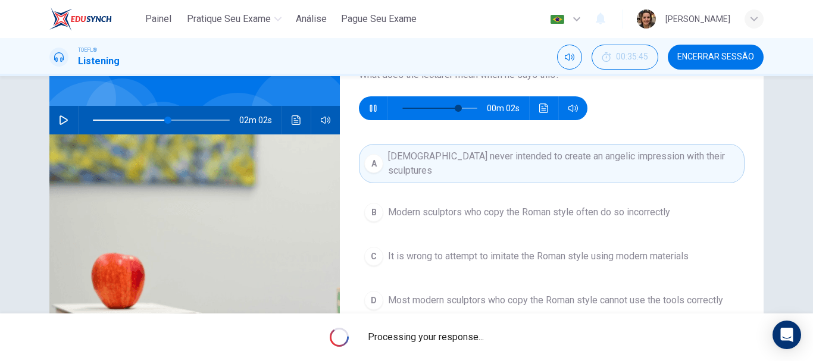
type input "84"
type input "55"
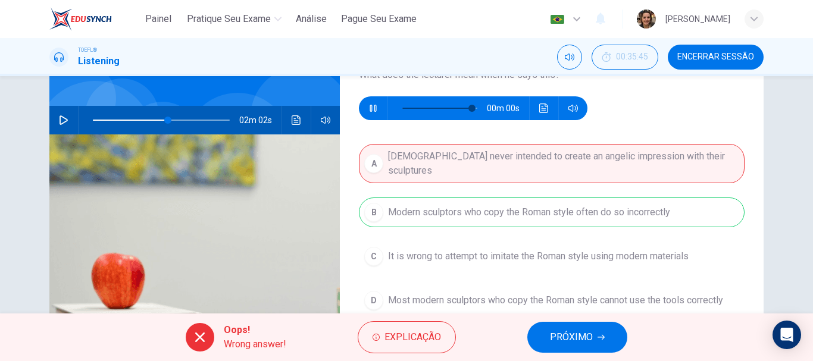
type input "0"
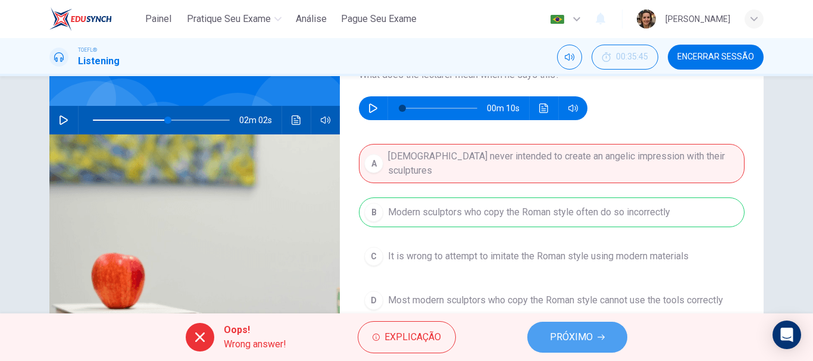
click at [579, 339] on span "PRÓXIMO" at bounding box center [571, 337] width 43 height 17
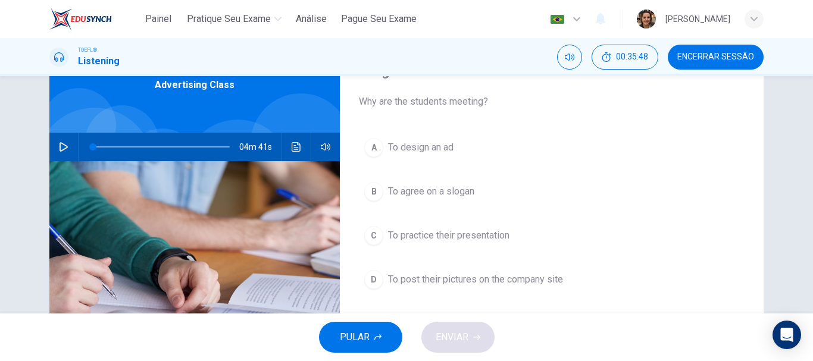
scroll to position [68, 0]
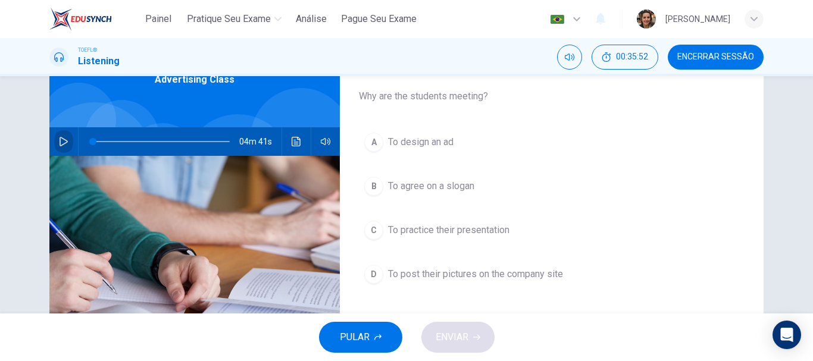
click at [59, 143] on icon "button" at bounding box center [64, 142] width 10 height 10
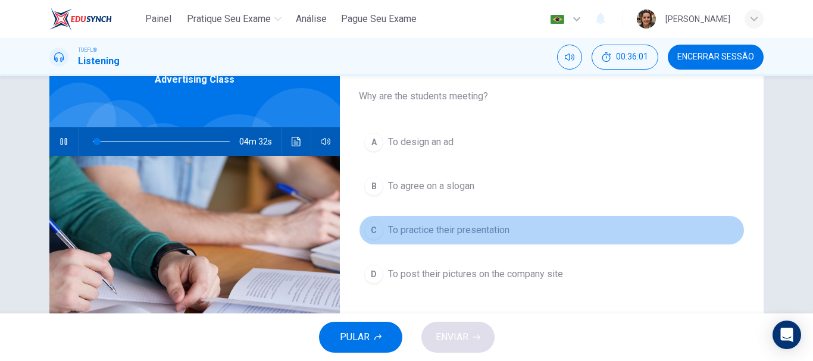
click at [454, 229] on span "To practice their presentation" at bounding box center [448, 230] width 121 height 14
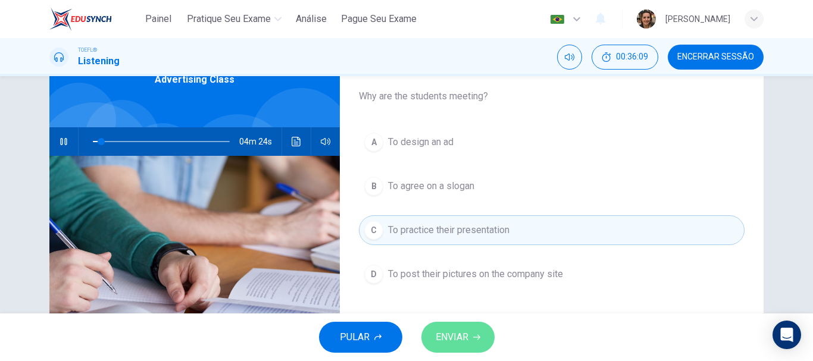
click at [463, 337] on span "ENVIAR" at bounding box center [452, 337] width 33 height 17
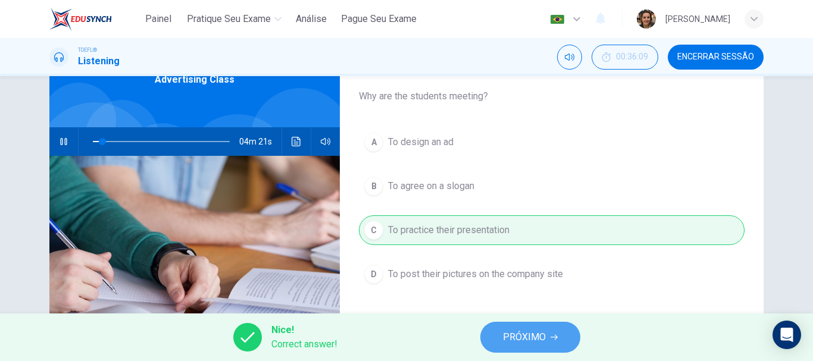
click at [532, 335] on span "PRÓXIMO" at bounding box center [524, 337] width 43 height 17
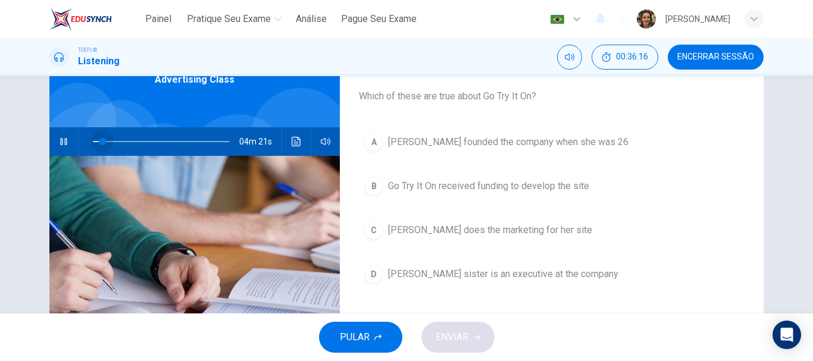
drag, startPoint x: 105, startPoint y: 142, endPoint x: 99, endPoint y: 142, distance: 6.5
click at [99, 142] on span at bounding box center [102, 141] width 7 height 7
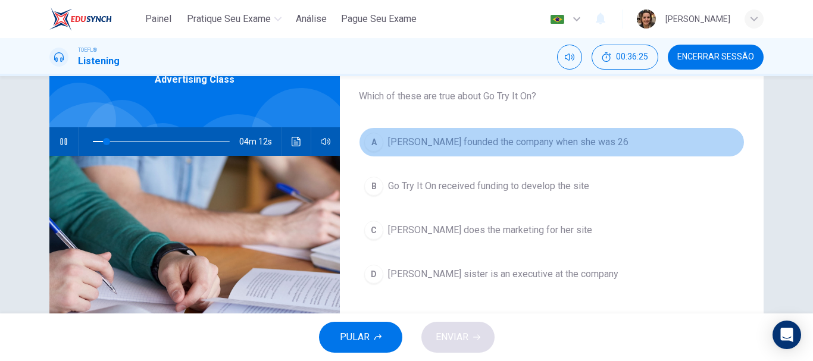
click at [446, 145] on span "Marissa Evans founded the company when she was 26" at bounding box center [508, 142] width 241 height 14
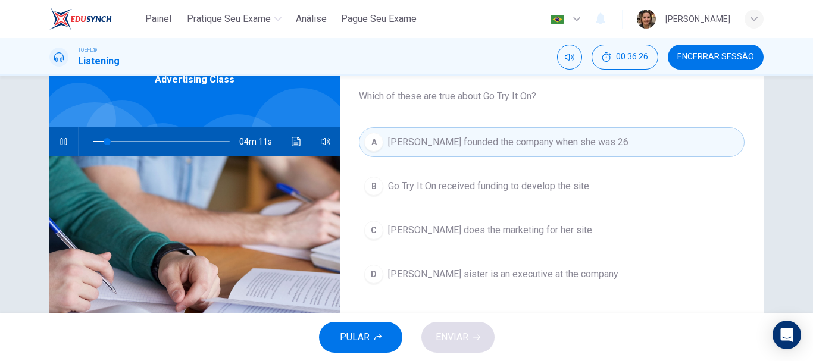
click at [454, 335] on div "PULAR ENVIAR" at bounding box center [406, 338] width 813 height 48
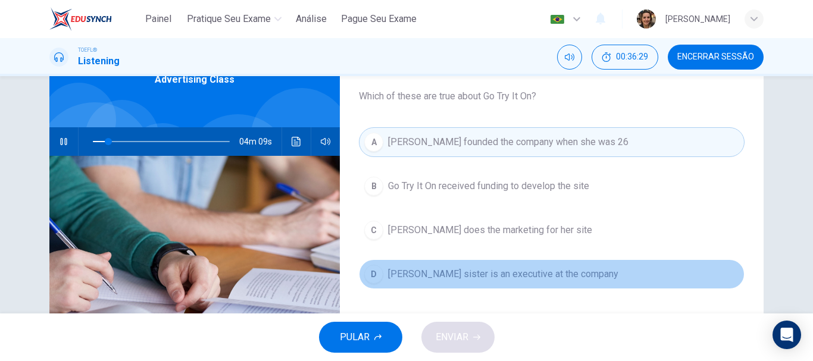
click at [425, 273] on span "Marissa Evans's sister is an executive at the company" at bounding box center [503, 274] width 230 height 14
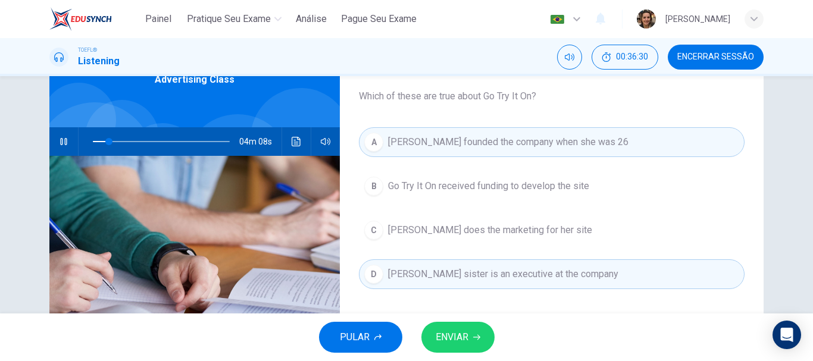
click at [443, 345] on span "ENVIAR" at bounding box center [452, 337] width 33 height 17
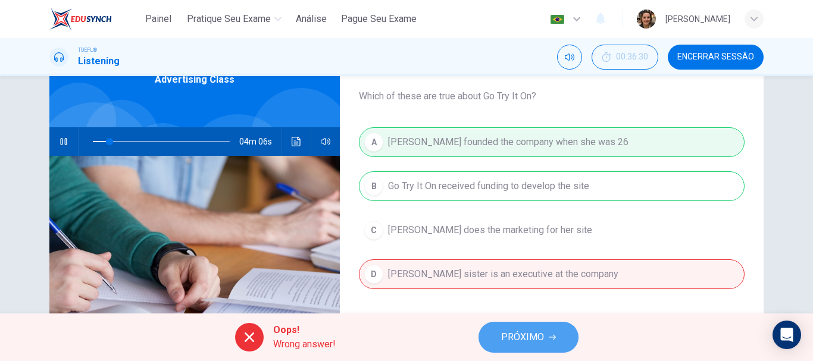
click at [524, 333] on span "PRÓXIMO" at bounding box center [522, 337] width 43 height 17
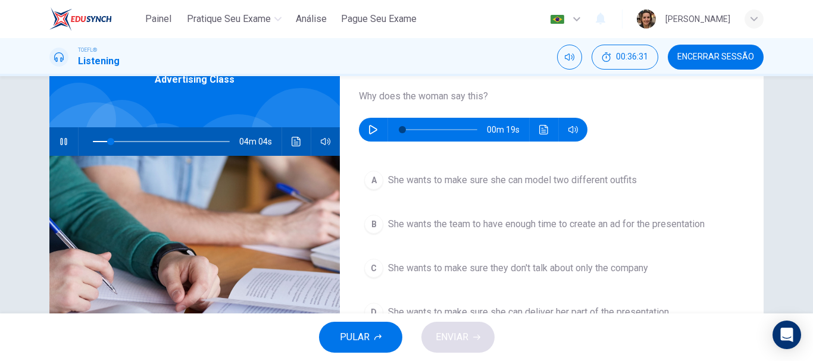
click at [67, 143] on button "button" at bounding box center [63, 141] width 19 height 29
type input "13"
click at [372, 130] on icon "button" at bounding box center [374, 130] width 10 height 10
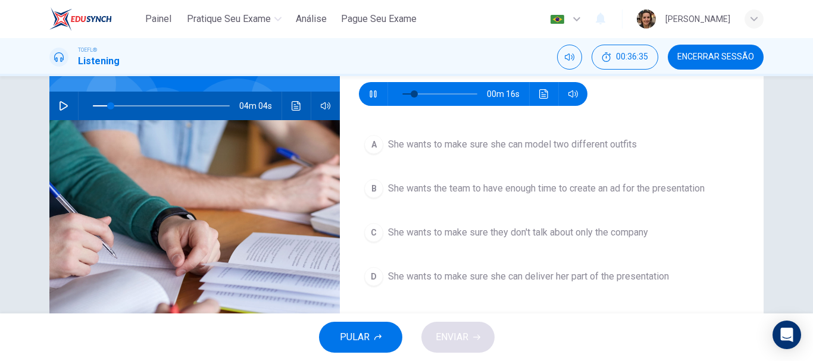
scroll to position [105, 0]
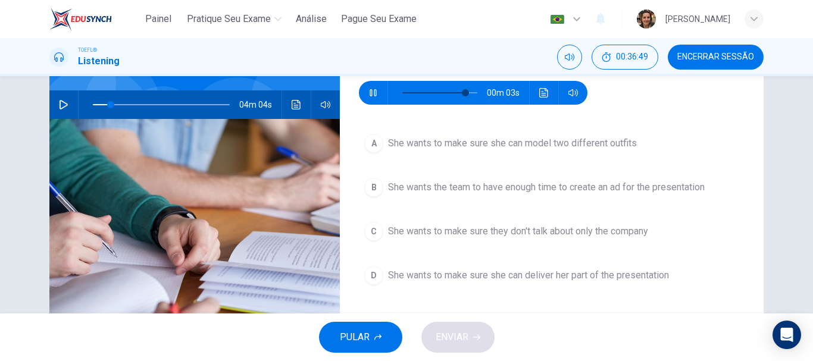
type input "89"
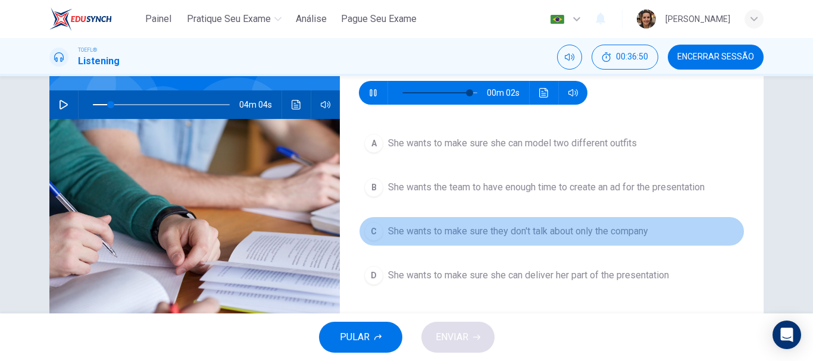
click at [563, 231] on span "She wants to make sure they don't talk about only the company" at bounding box center [518, 231] width 260 height 14
type input "13"
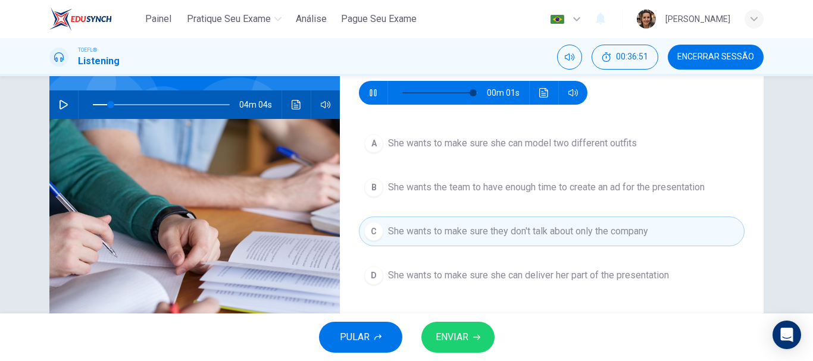
type input "0"
click at [465, 335] on span "ENVIAR" at bounding box center [452, 337] width 33 height 17
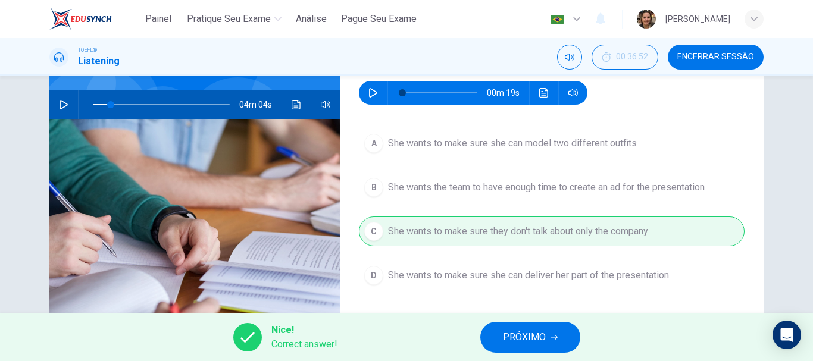
click at [517, 334] on span "PRÓXIMO" at bounding box center [524, 337] width 43 height 17
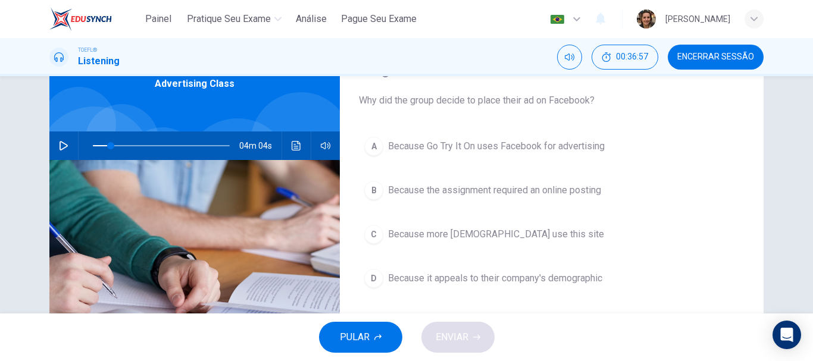
scroll to position [68, 0]
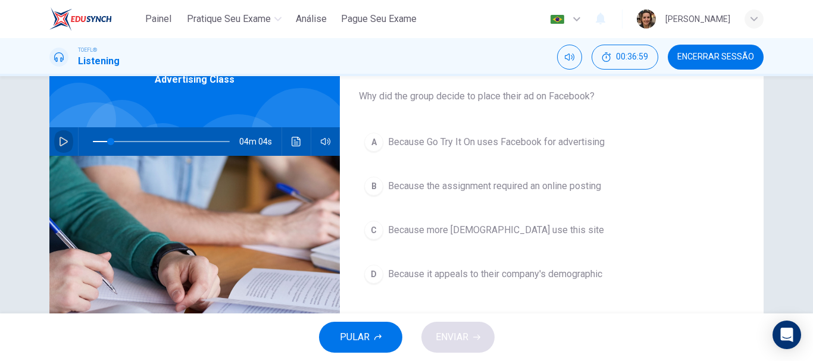
click at [66, 143] on button "button" at bounding box center [63, 141] width 19 height 29
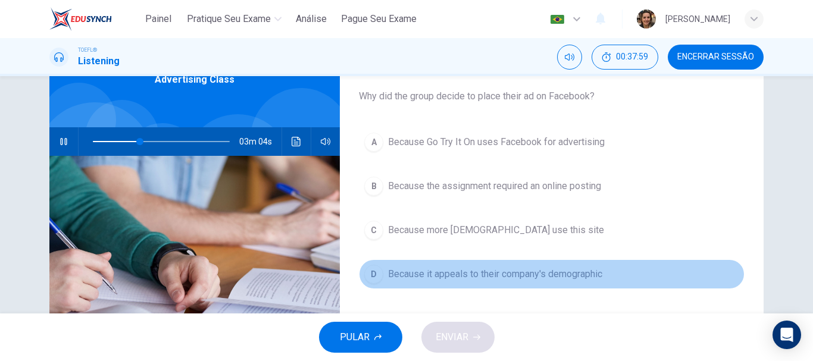
click at [457, 271] on span "Because it appeals to their company's demographic" at bounding box center [495, 274] width 214 height 14
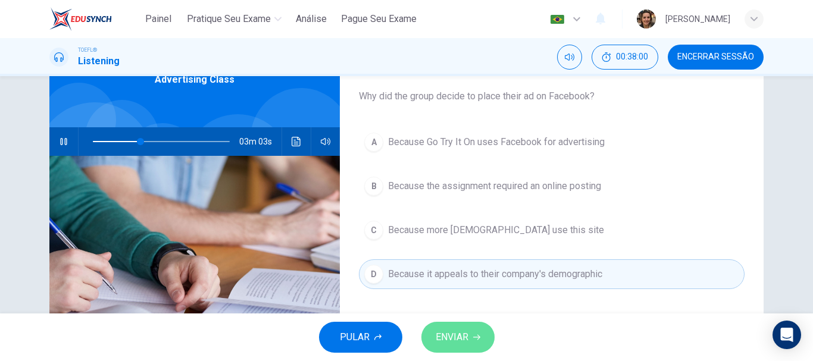
click at [463, 330] on span "ENVIAR" at bounding box center [452, 337] width 33 height 17
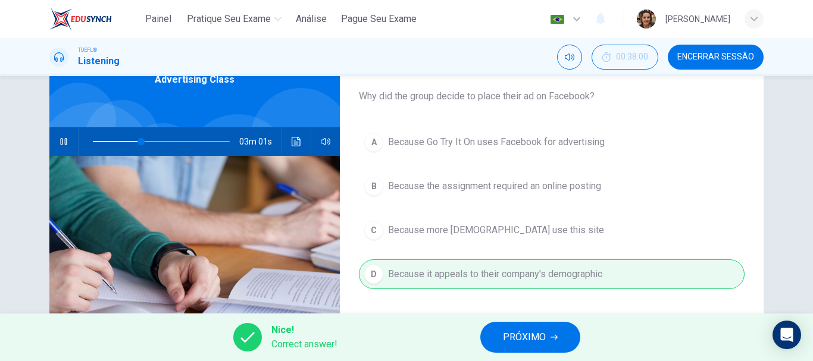
click at [501, 337] on button "PRÓXIMO" at bounding box center [530, 337] width 100 height 31
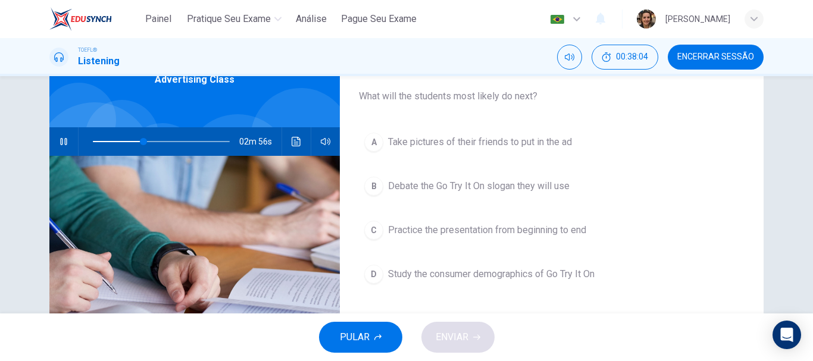
click at [516, 270] on span "Study the consumer demographics of Go Try It On" at bounding box center [491, 274] width 207 height 14
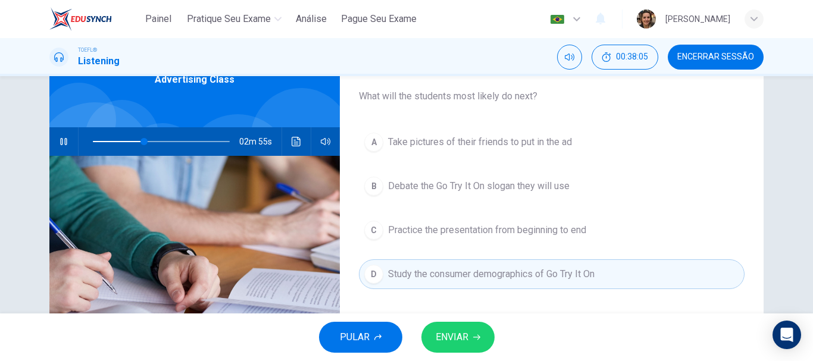
click at [458, 344] on span "ENVIAR" at bounding box center [452, 337] width 33 height 17
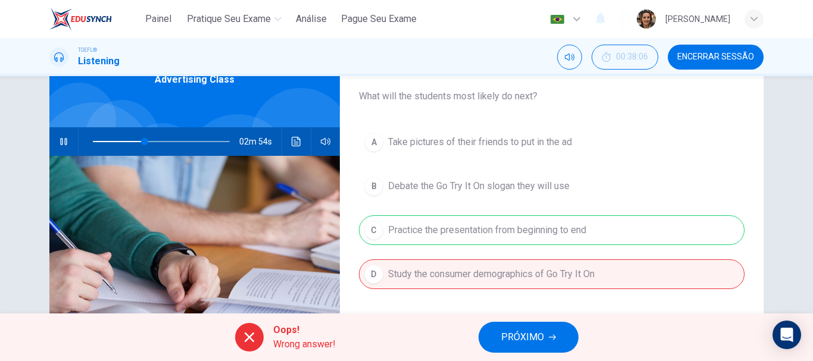
type input "38"
click at [522, 330] on span "PRÓXIMO" at bounding box center [522, 337] width 43 height 17
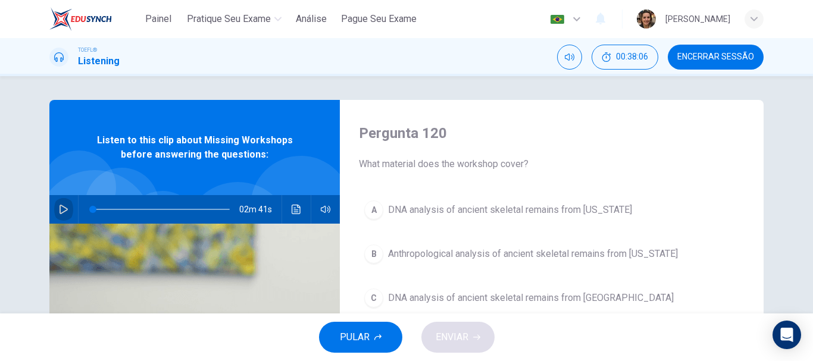
drag, startPoint x: 54, startPoint y: 207, endPoint x: 193, endPoint y: 177, distance: 142.0
click at [58, 205] on button "button" at bounding box center [63, 209] width 19 height 29
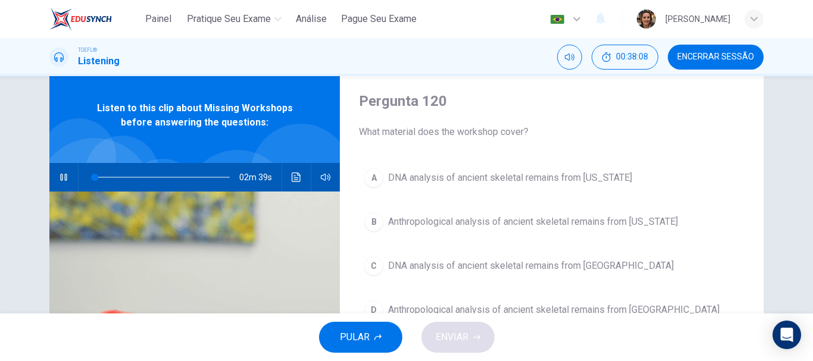
scroll to position [52, 0]
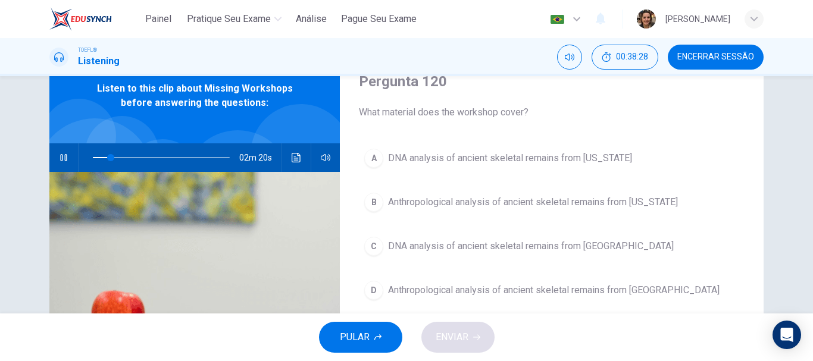
click at [761, 229] on div "Pergunta 120 What material does the workshop cover? A DNA analysis of ancient s…" at bounding box center [406, 255] width 753 height 414
drag, startPoint x: 120, startPoint y: 154, endPoint x: 73, endPoint y: 160, distance: 47.4
click at [73, 160] on div "02m 41s" at bounding box center [194, 157] width 291 height 29
click at [757, 207] on div "Pergunta 120 What material does the workshop cover? A DNA analysis of ancient s…" at bounding box center [552, 255] width 424 height 414
click at [494, 199] on span "Anthropological analysis of ancient skeletal remains from Alaska" at bounding box center [533, 202] width 290 height 14
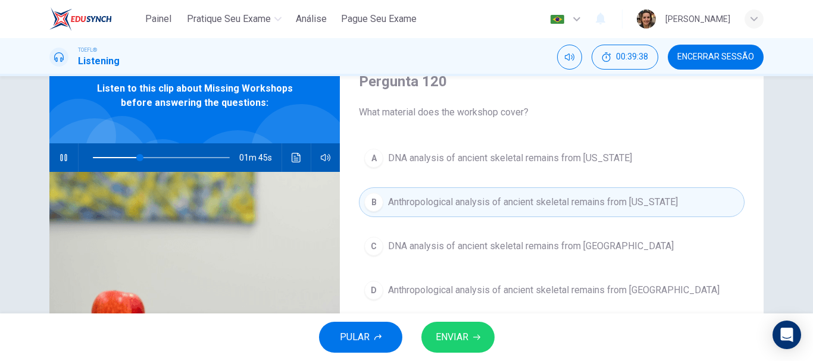
click at [475, 292] on span "Anthropological analysis of ancient skeletal remains from South America" at bounding box center [554, 290] width 332 height 14
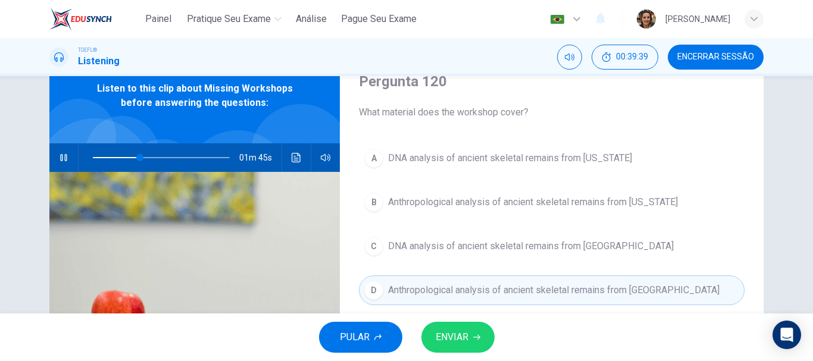
click at [459, 336] on span "ENVIAR" at bounding box center [452, 337] width 33 height 17
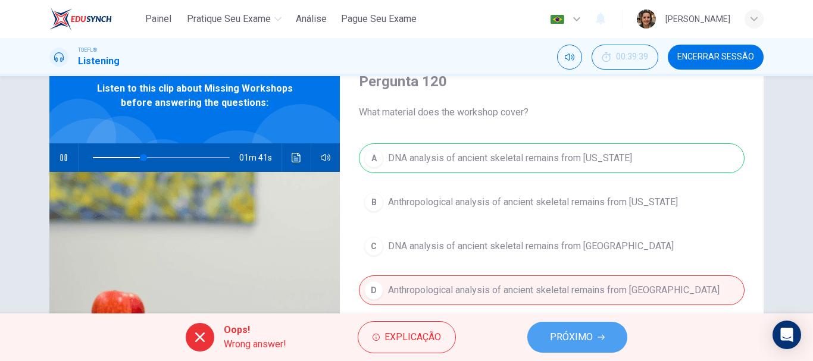
click at [563, 340] on span "PRÓXIMO" at bounding box center [571, 337] width 43 height 17
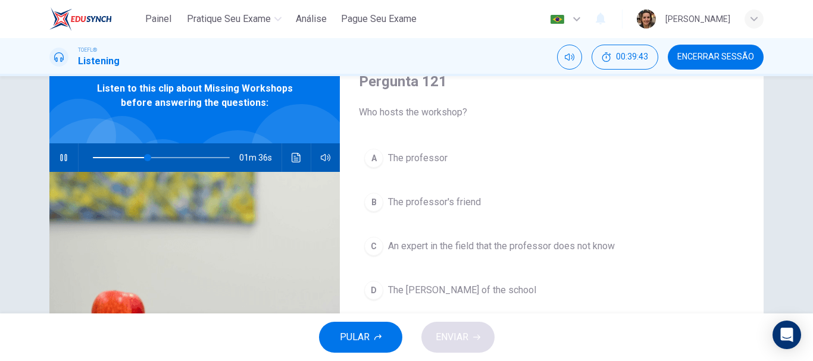
click at [412, 201] on span "The professor's friend" at bounding box center [434, 202] width 93 height 14
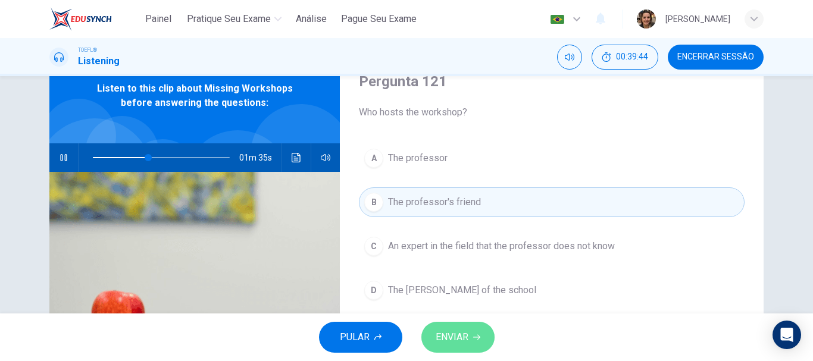
drag, startPoint x: 454, startPoint y: 333, endPoint x: 464, endPoint y: 329, distance: 11.5
click at [453, 333] on span "ENVIAR" at bounding box center [452, 337] width 33 height 17
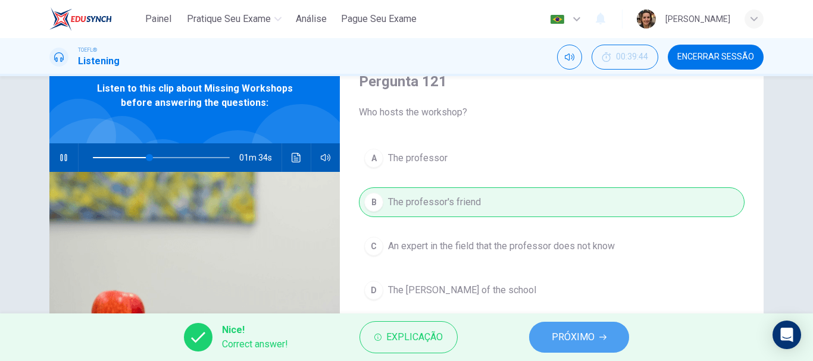
click at [575, 340] on span "PRÓXIMO" at bounding box center [573, 337] width 43 height 17
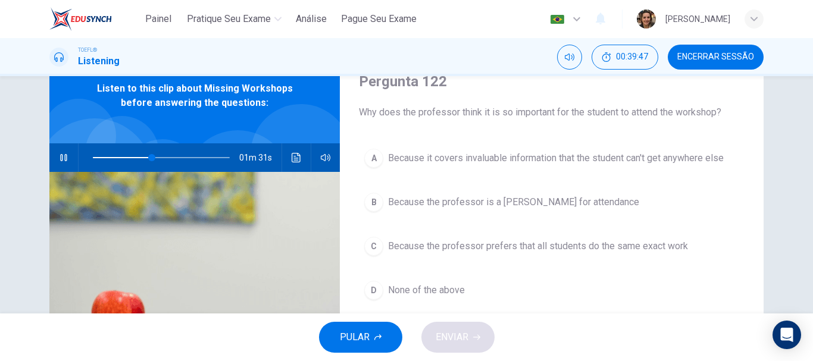
click at [484, 158] on span "Because it covers invaluable information that the student can't get anywhere el…" at bounding box center [556, 158] width 336 height 14
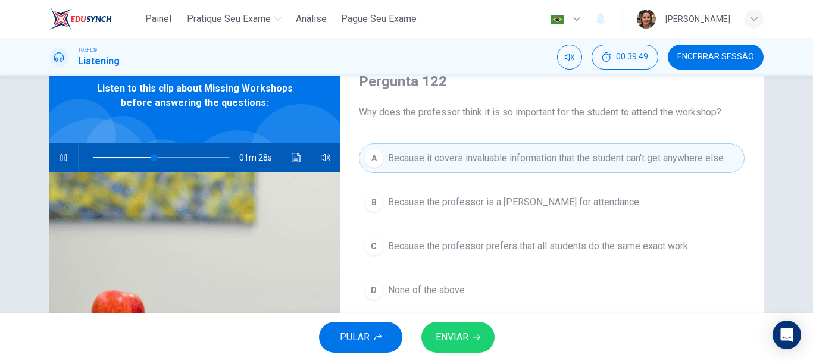
click at [453, 339] on span "ENVIAR" at bounding box center [452, 337] width 33 height 17
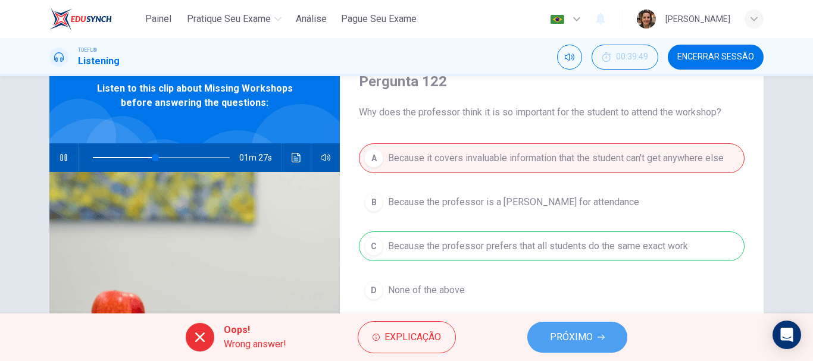
click at [560, 329] on button "PRÓXIMO" at bounding box center [577, 337] width 100 height 31
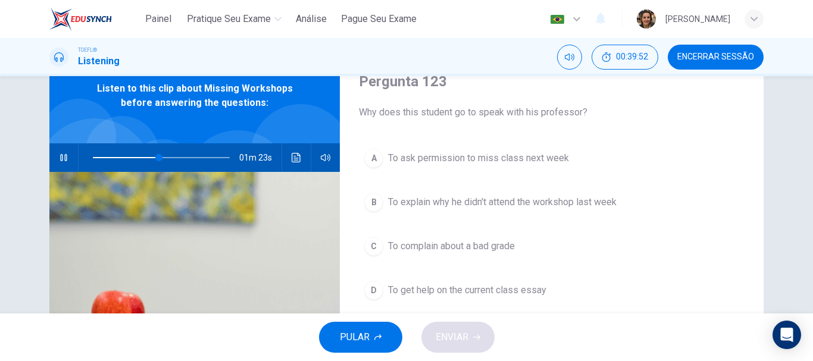
click at [563, 199] on span "To explain why he didn't attend the workshop last week" at bounding box center [502, 202] width 229 height 14
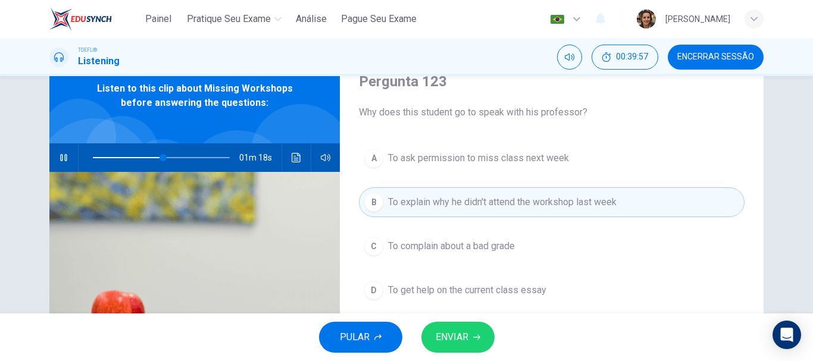
click at [460, 336] on span "ENVIAR" at bounding box center [452, 337] width 33 height 17
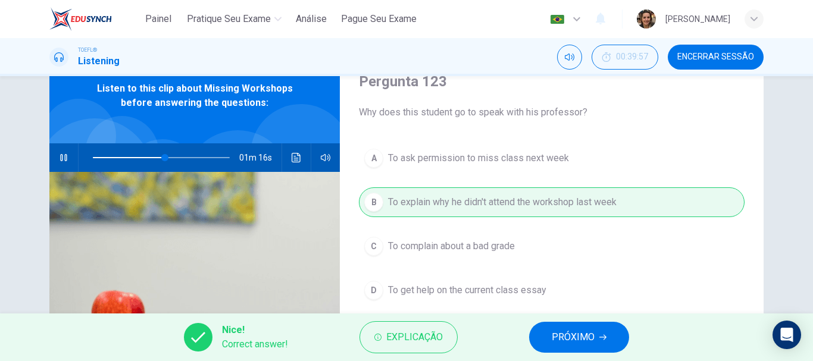
click at [579, 338] on span "PRÓXIMO" at bounding box center [573, 337] width 43 height 17
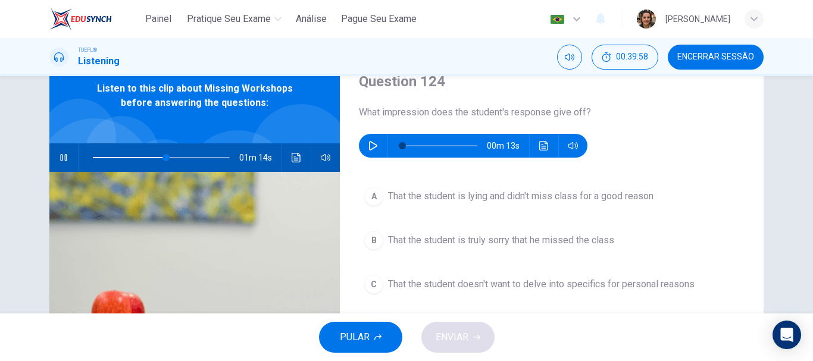
click at [60, 158] on icon "button" at bounding box center [64, 158] width 10 height 10
type input "54"
click at [370, 145] on icon "button" at bounding box center [374, 146] width 10 height 10
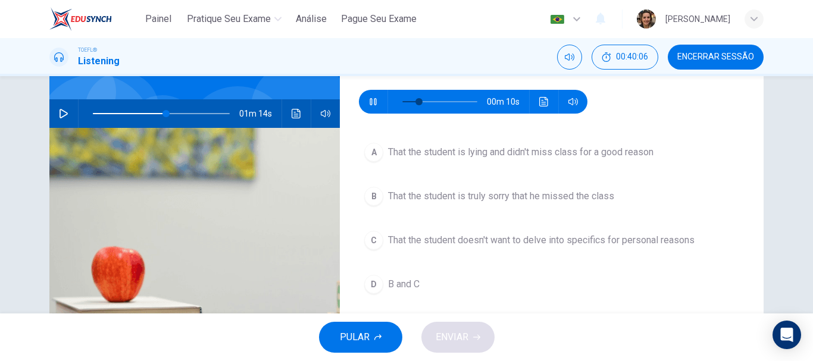
scroll to position [102, 0]
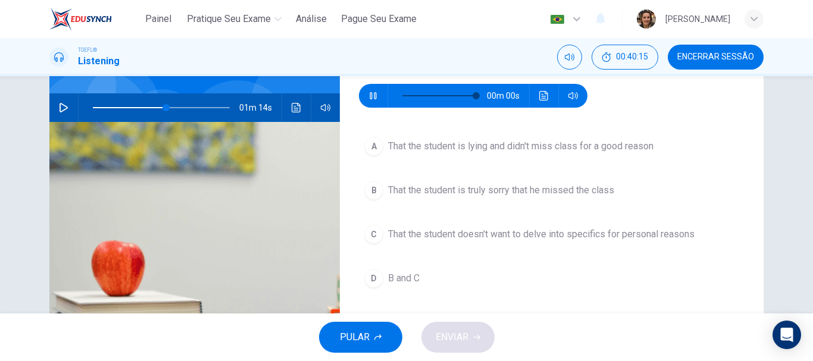
type input "0"
click at [399, 279] on span "B and C" at bounding box center [404, 278] width 32 height 14
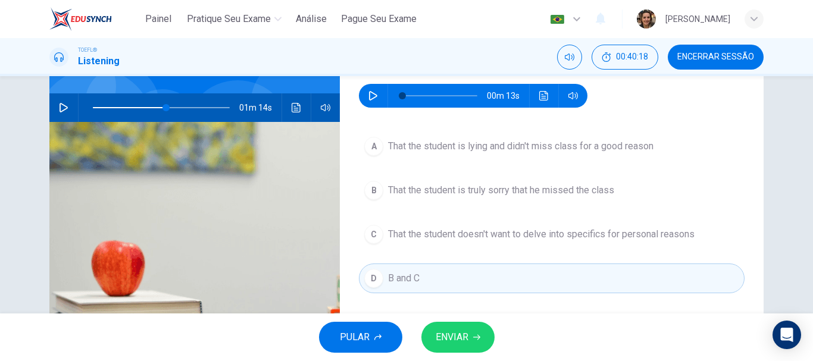
click at [447, 330] on span "ENVIAR" at bounding box center [452, 337] width 33 height 17
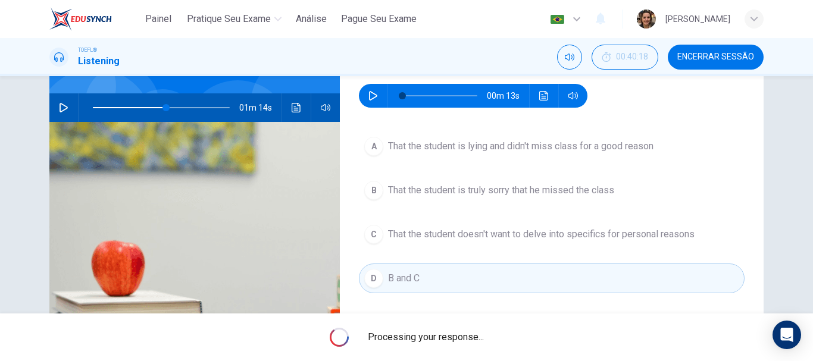
type input "54"
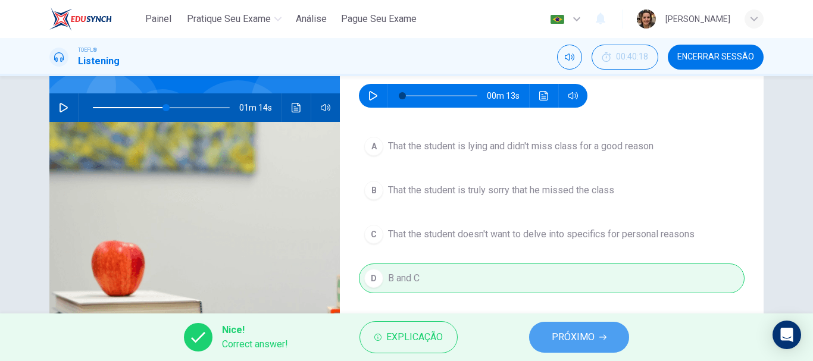
click at [566, 344] on span "PRÓXIMO" at bounding box center [573, 337] width 43 height 17
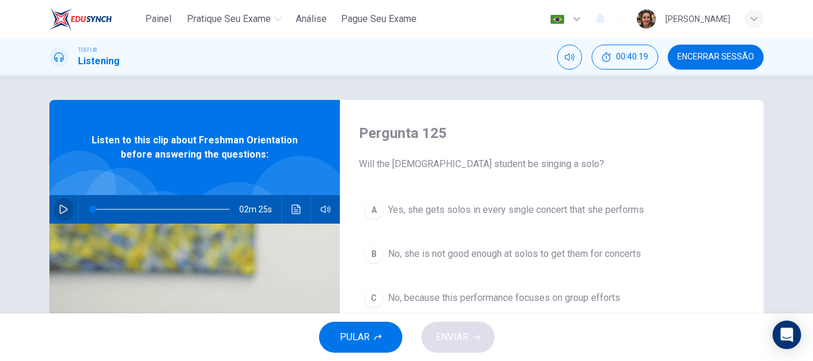
click at [65, 210] on icon "button" at bounding box center [64, 210] width 10 height 10
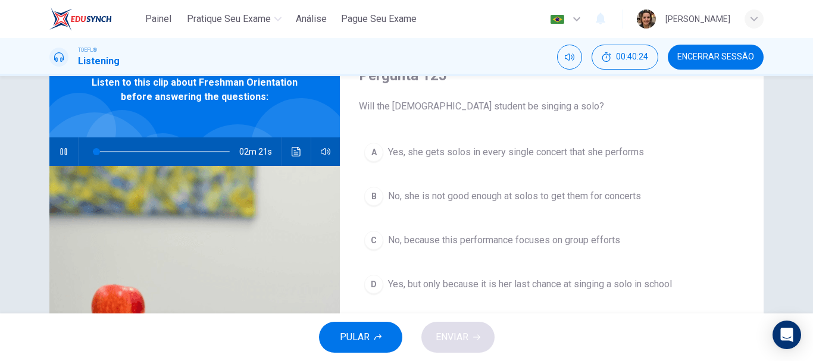
scroll to position [59, 0]
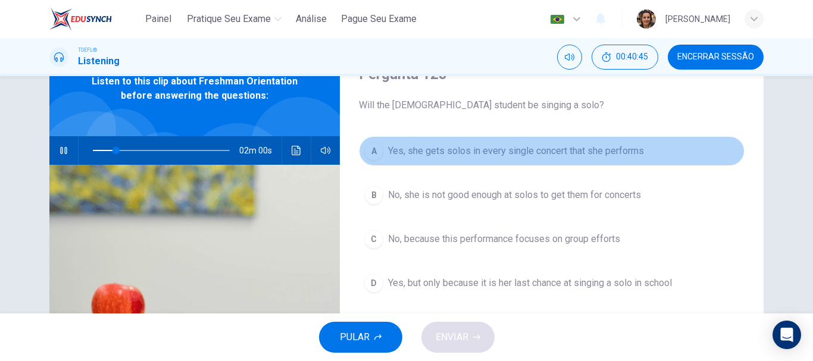
click at [507, 150] on span "Yes, she gets solos in every single concert that she performs" at bounding box center [516, 151] width 256 height 14
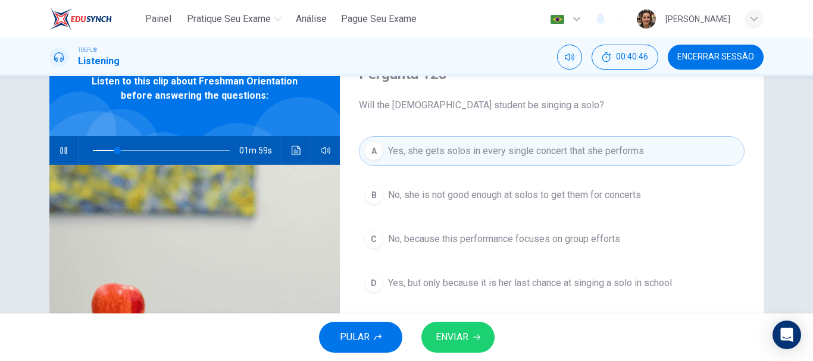
click at [467, 327] on button "ENVIAR" at bounding box center [458, 337] width 73 height 31
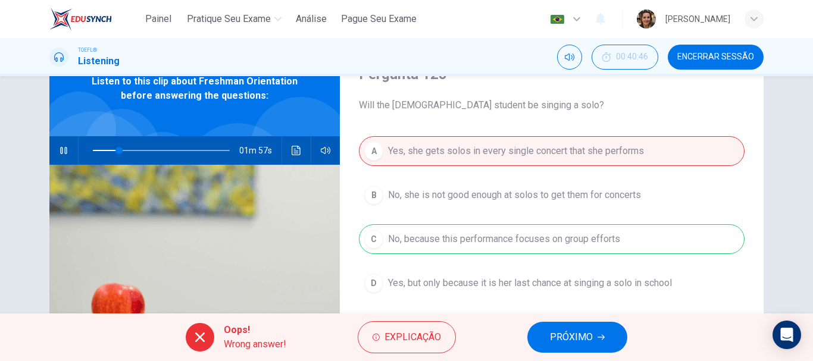
click at [554, 340] on span "PRÓXIMO" at bounding box center [571, 337] width 43 height 17
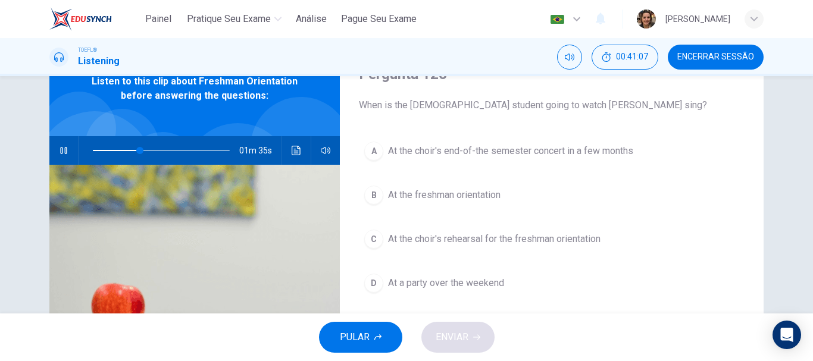
click at [476, 193] on span "At the freshman orientation" at bounding box center [444, 195] width 113 height 14
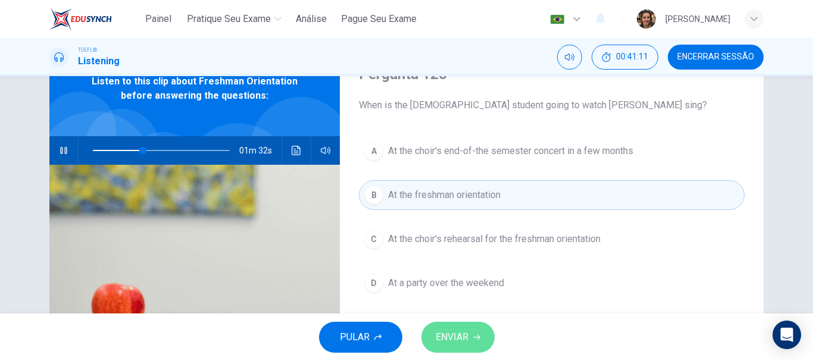
click at [462, 338] on span "ENVIAR" at bounding box center [452, 337] width 33 height 17
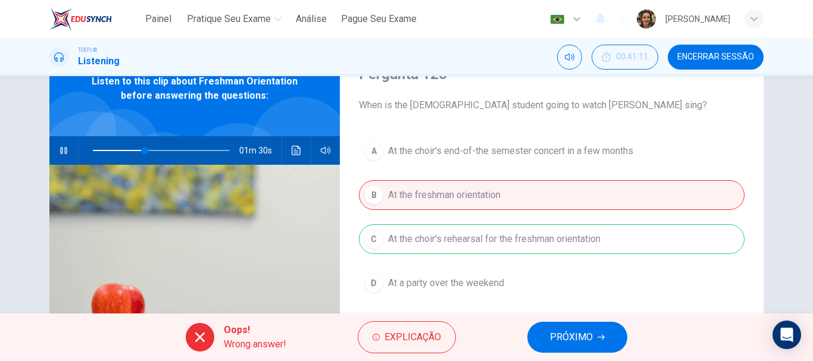
click at [555, 343] on span "PRÓXIMO" at bounding box center [571, 337] width 43 height 17
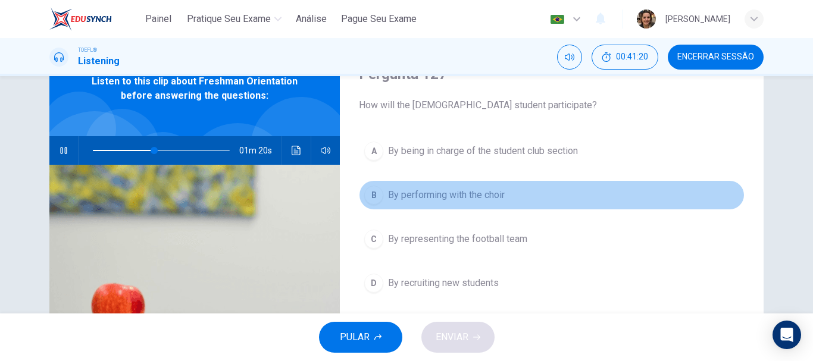
click at [422, 195] on span "By performing with the choir" at bounding box center [446, 195] width 117 height 14
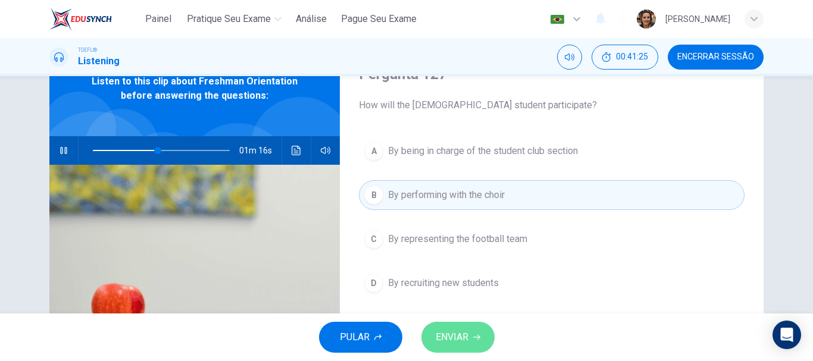
click at [463, 336] on span "ENVIAR" at bounding box center [452, 337] width 33 height 17
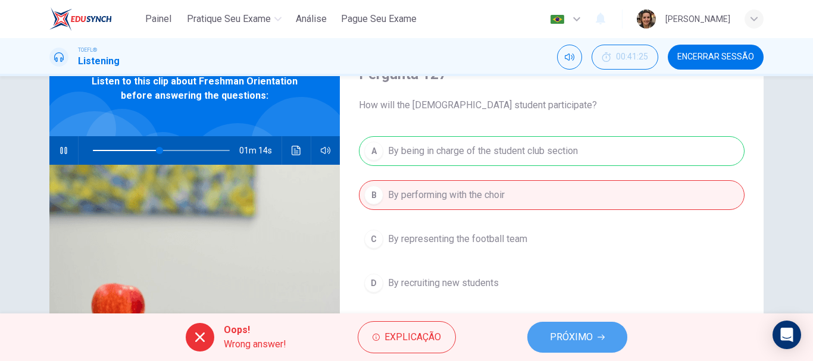
click at [567, 326] on button "PRÓXIMO" at bounding box center [577, 337] width 100 height 31
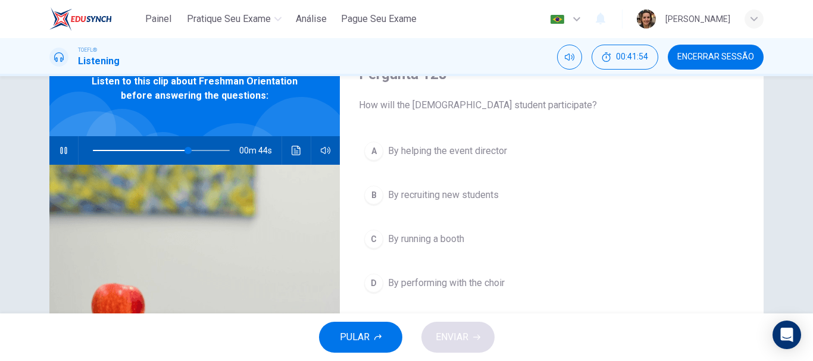
scroll to position [118, 0]
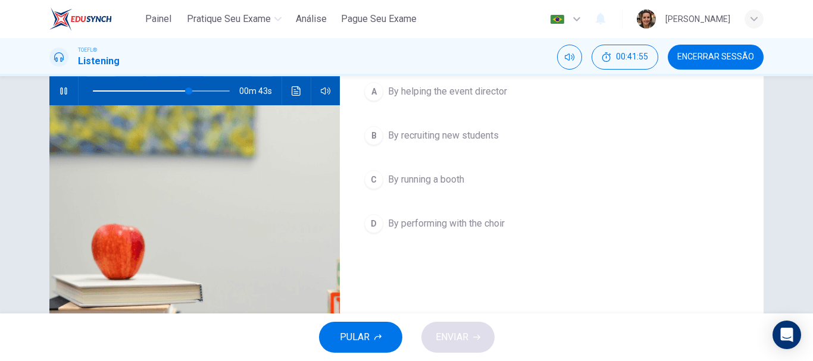
click at [461, 226] on span "By performing with the choir" at bounding box center [446, 224] width 117 height 14
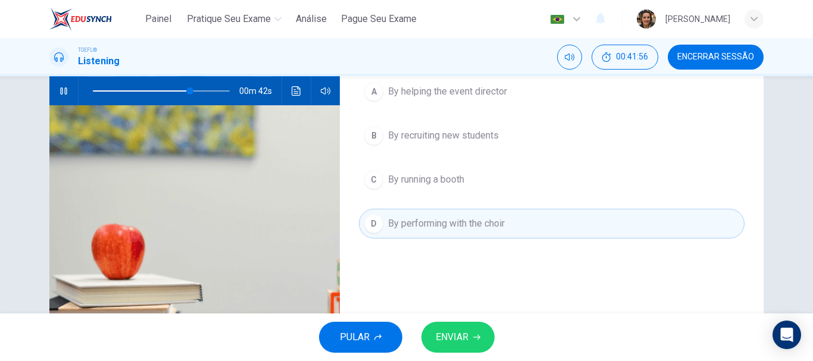
click at [464, 341] on span "ENVIAR" at bounding box center [452, 337] width 33 height 17
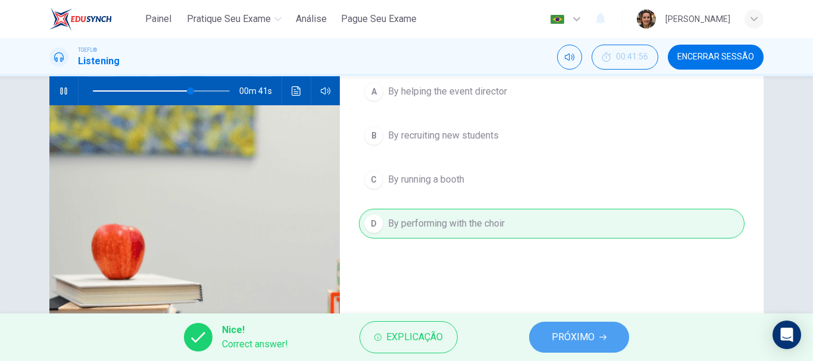
click at [590, 332] on span "PRÓXIMO" at bounding box center [573, 337] width 43 height 17
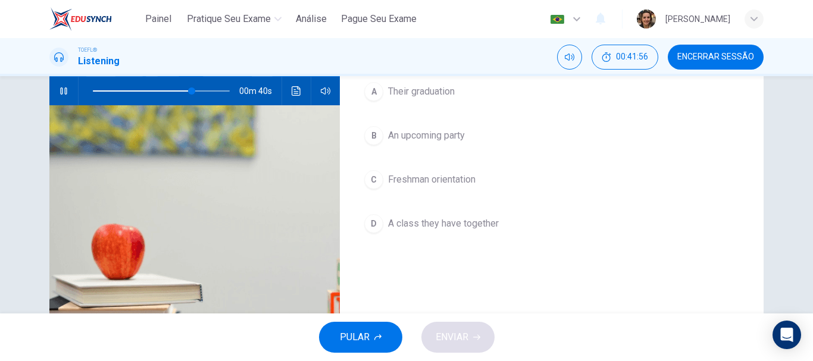
scroll to position [59, 0]
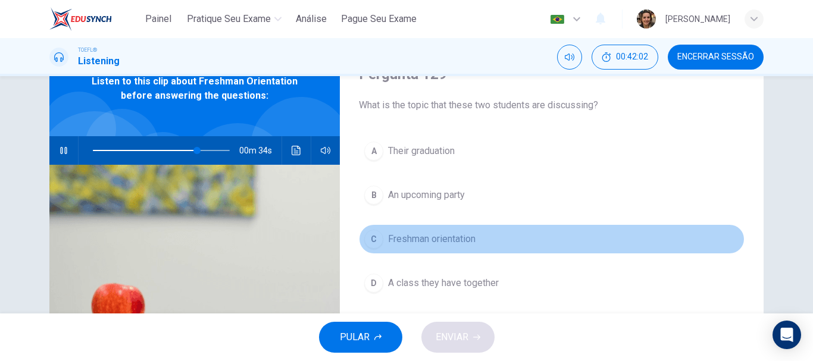
click at [447, 238] on span "Freshman orientation" at bounding box center [432, 239] width 88 height 14
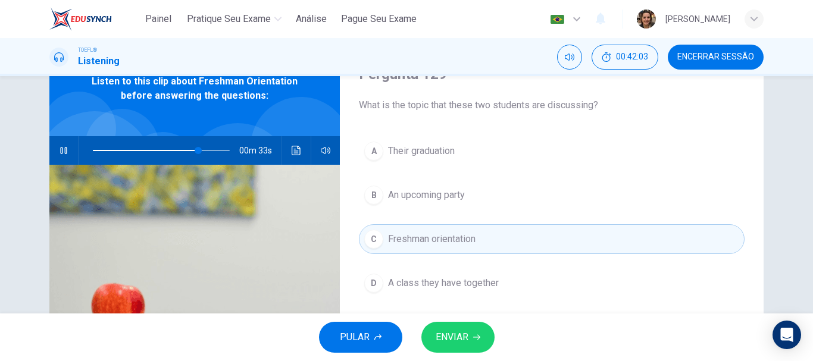
click at [455, 335] on span "ENVIAR" at bounding box center [452, 337] width 33 height 17
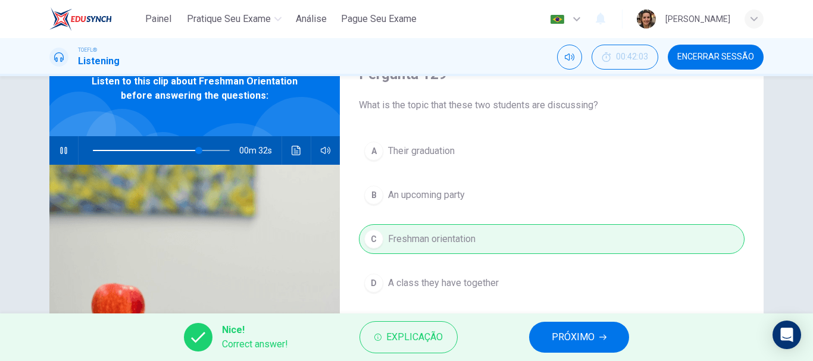
type input "78"
click at [586, 332] on span "PRÓXIMO" at bounding box center [573, 337] width 43 height 17
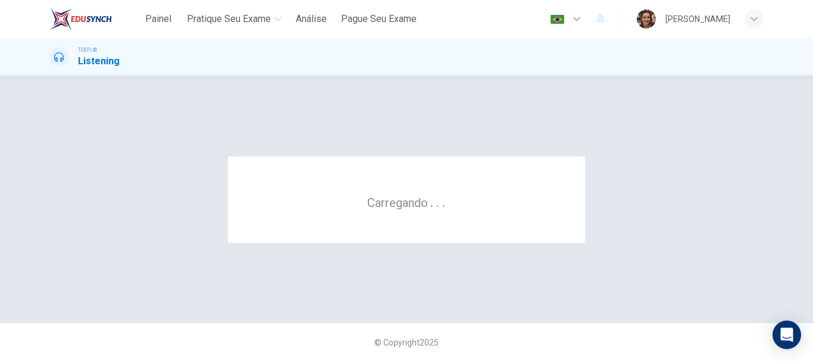
scroll to position [0, 0]
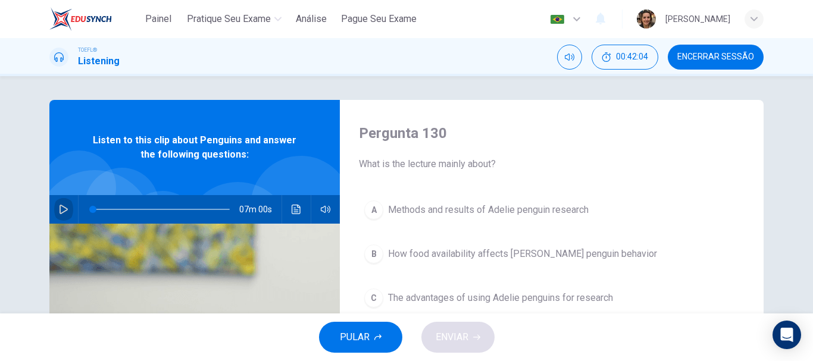
click at [60, 210] on icon "button" at bounding box center [64, 210] width 10 height 10
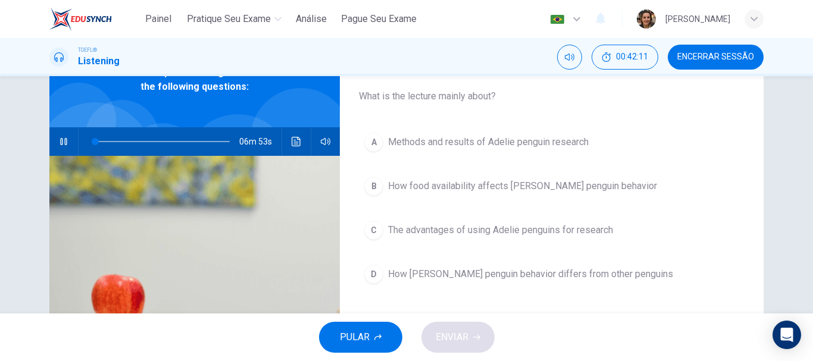
scroll to position [63, 0]
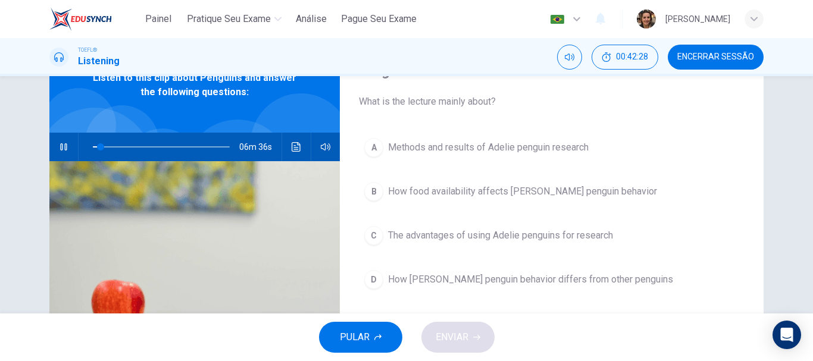
click at [498, 192] on span "How food availability affects Adelie penguin behavior" at bounding box center [522, 192] width 269 height 14
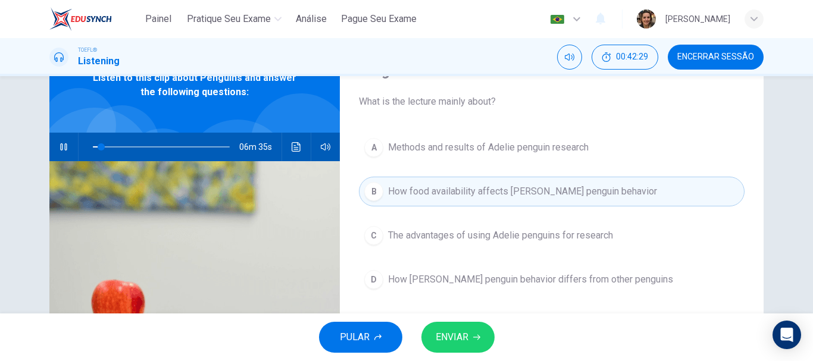
click at [469, 333] on button "ENVIAR" at bounding box center [458, 337] width 73 height 31
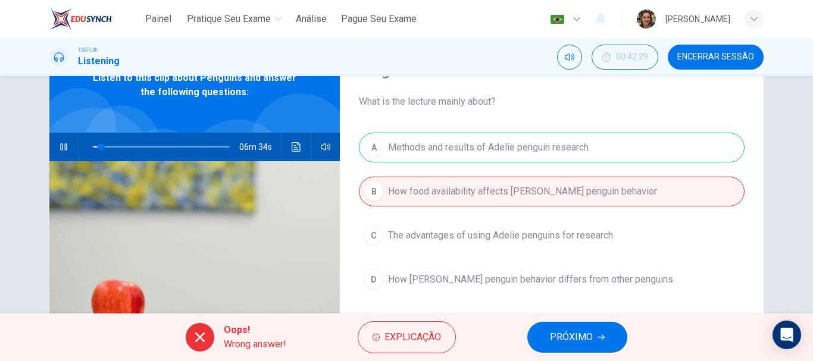
click at [590, 335] on span "PRÓXIMO" at bounding box center [571, 337] width 43 height 17
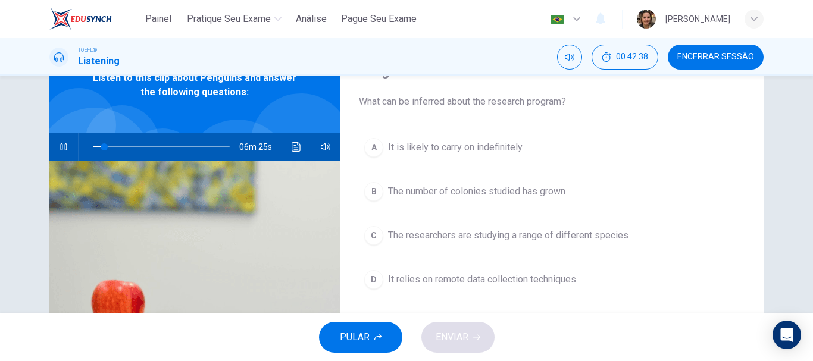
click at [500, 236] on span "The researchers are studying a range of different species" at bounding box center [508, 236] width 241 height 14
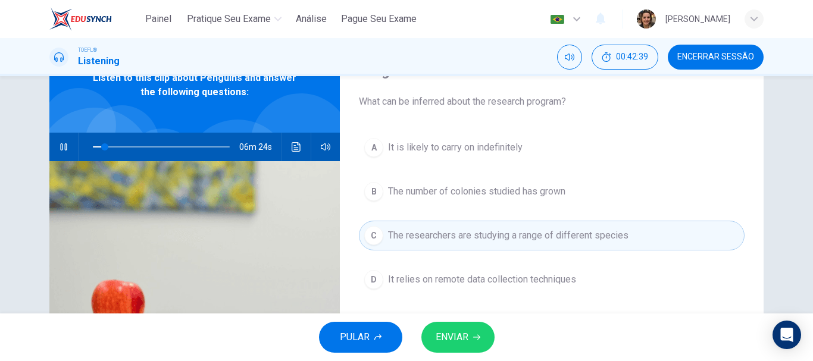
click at [460, 334] on span "ENVIAR" at bounding box center [452, 337] width 33 height 17
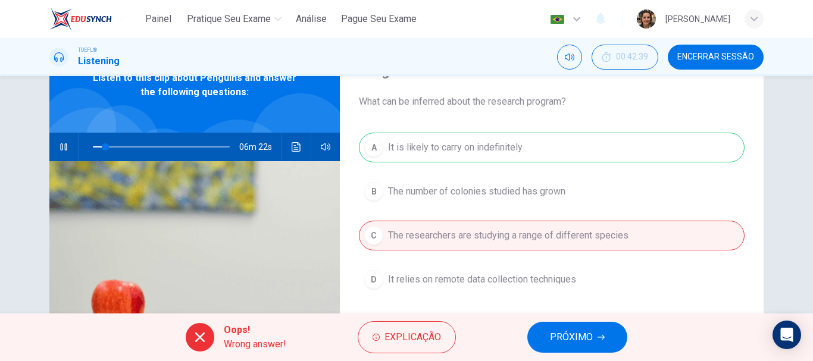
click at [559, 335] on span "PRÓXIMO" at bounding box center [571, 337] width 43 height 17
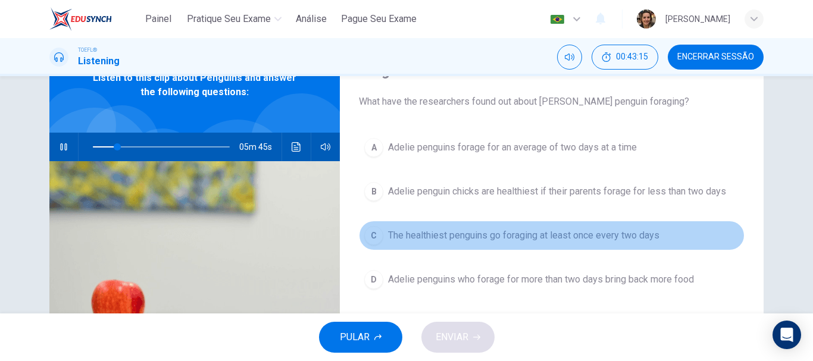
click at [520, 233] on span "The healthiest penguins go foraging at least once every two days" at bounding box center [523, 236] width 271 height 14
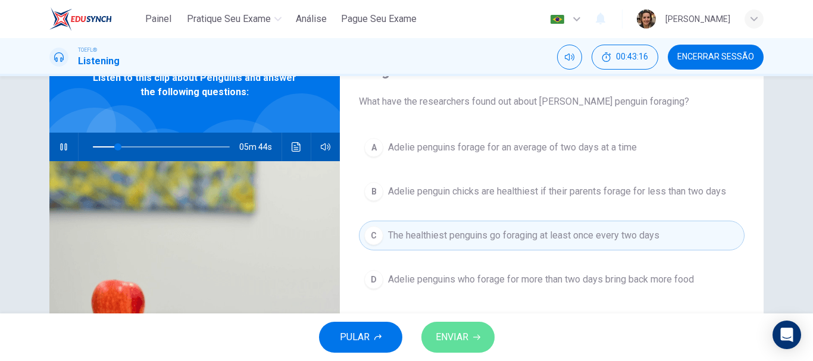
click at [457, 333] on span "ENVIAR" at bounding box center [452, 337] width 33 height 17
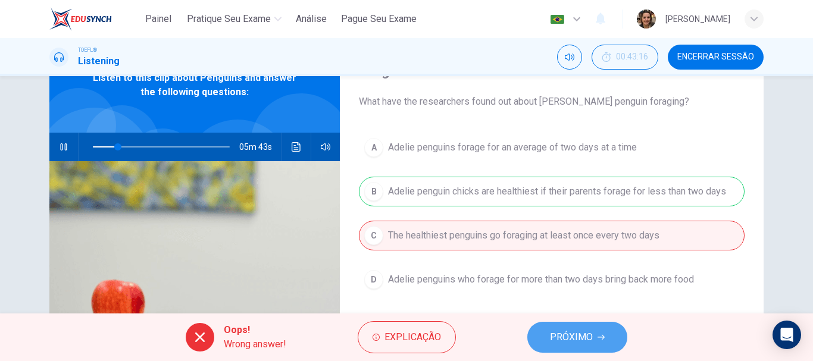
click at [550, 340] on button "PRÓXIMO" at bounding box center [577, 337] width 100 height 31
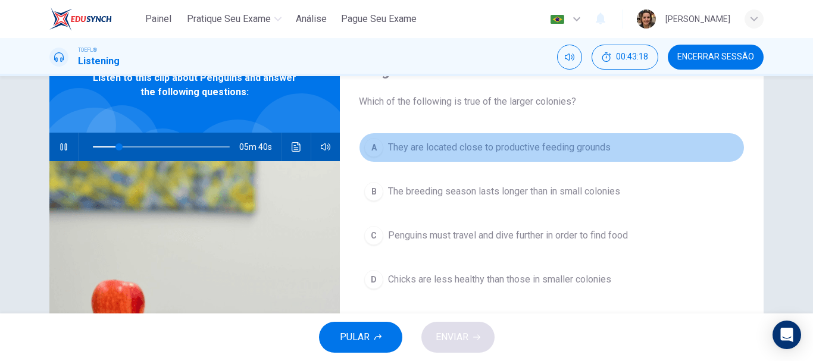
click at [464, 151] on span "They are located close to productive feeding grounds" at bounding box center [499, 148] width 223 height 14
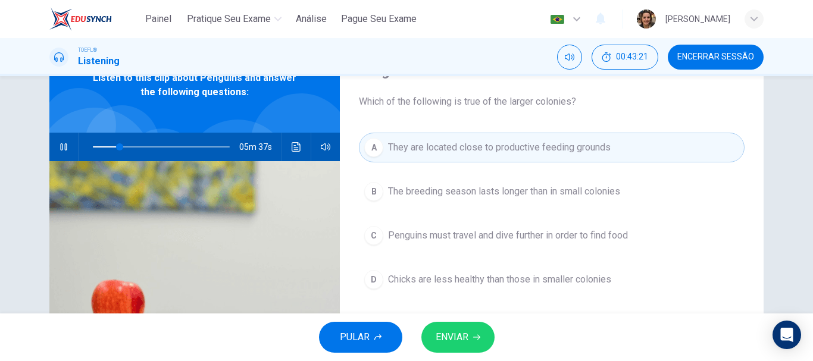
click at [469, 189] on span "The breeding season lasts longer than in small colonies" at bounding box center [504, 192] width 232 height 14
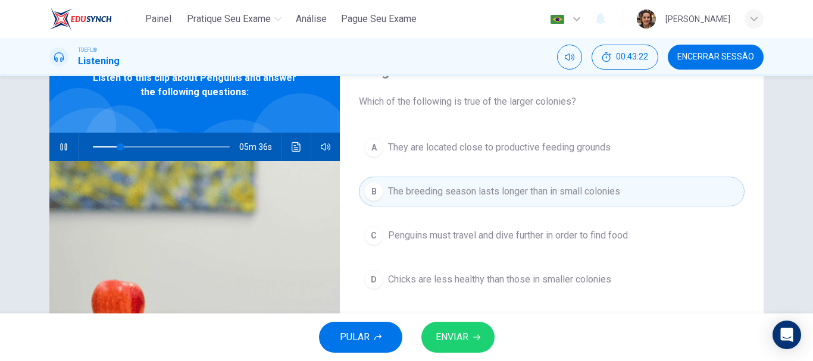
click at [474, 345] on button "ENVIAR" at bounding box center [458, 337] width 73 height 31
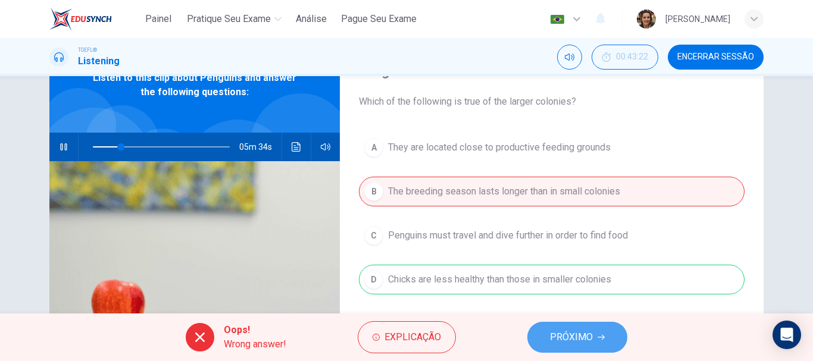
click at [567, 332] on span "PRÓXIMO" at bounding box center [571, 337] width 43 height 17
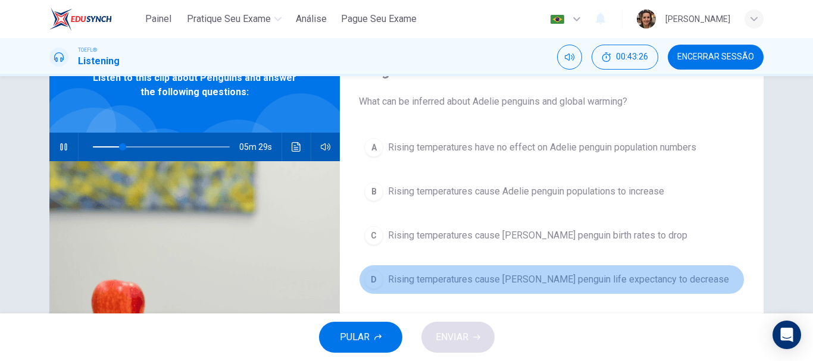
click at [513, 280] on span "Rising temperatures cause Adelie penguin life expectancy to decrease" at bounding box center [558, 280] width 341 height 14
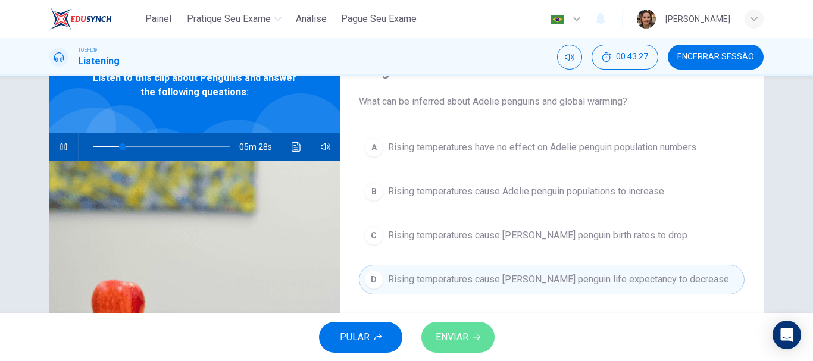
click at [468, 336] on span "ENVIAR" at bounding box center [452, 337] width 33 height 17
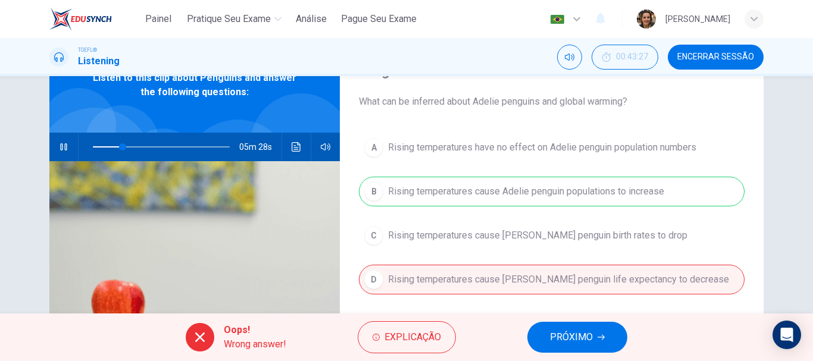
type input "22"
click at [571, 346] on button "PRÓXIMO" at bounding box center [577, 337] width 100 height 31
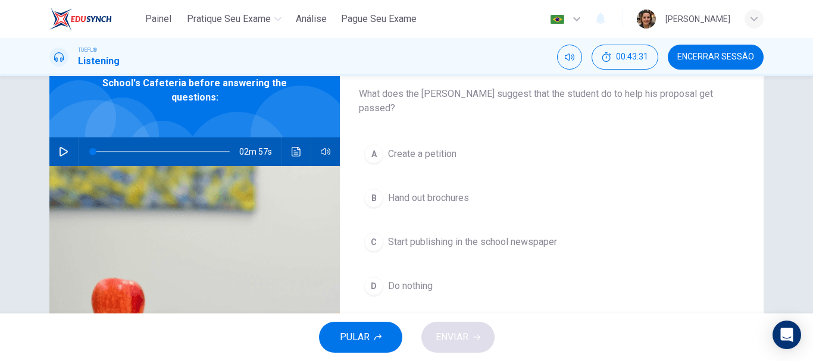
scroll to position [80, 0]
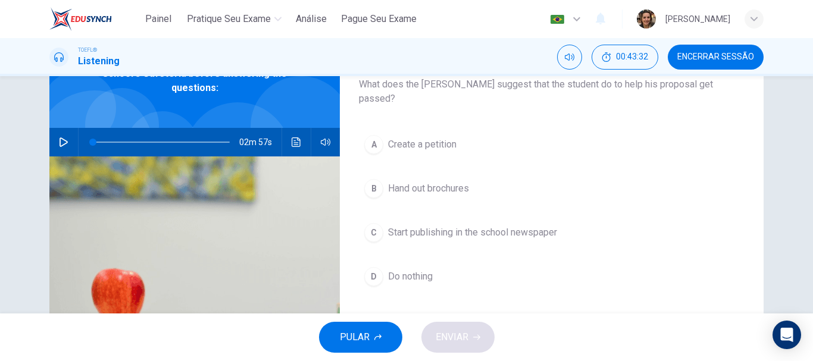
click at [61, 138] on icon "button" at bounding box center [64, 143] width 8 height 10
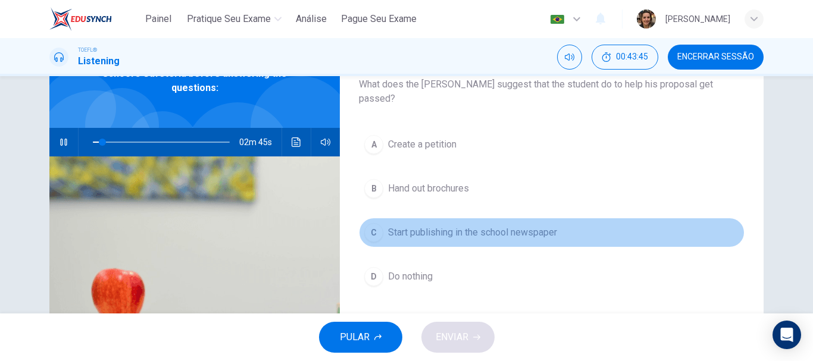
click at [410, 226] on span "Start publishing in the school newspaper" at bounding box center [472, 233] width 169 height 14
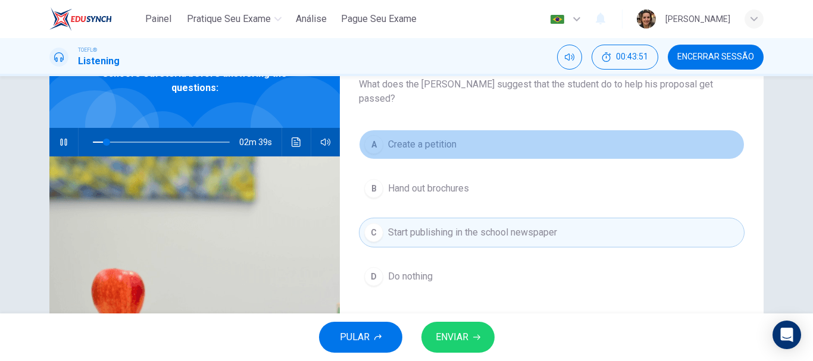
click at [415, 138] on span "Create a petition" at bounding box center [422, 145] width 68 height 14
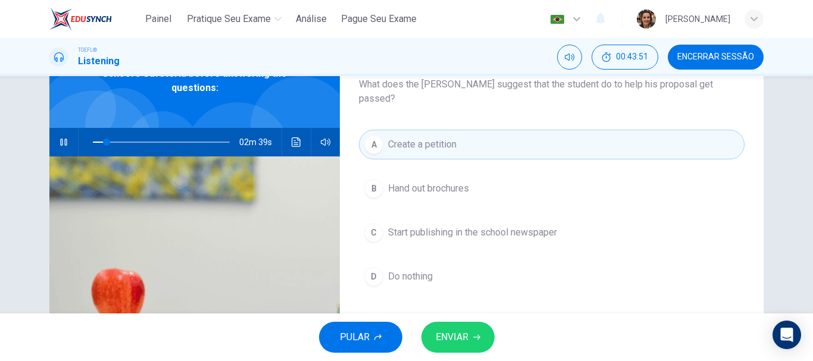
click at [464, 329] on span "ENVIAR" at bounding box center [452, 337] width 33 height 17
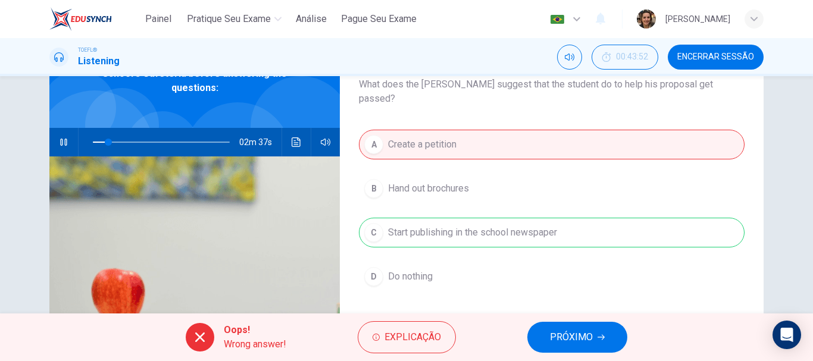
click at [539, 342] on button "PRÓXIMO" at bounding box center [577, 337] width 100 height 31
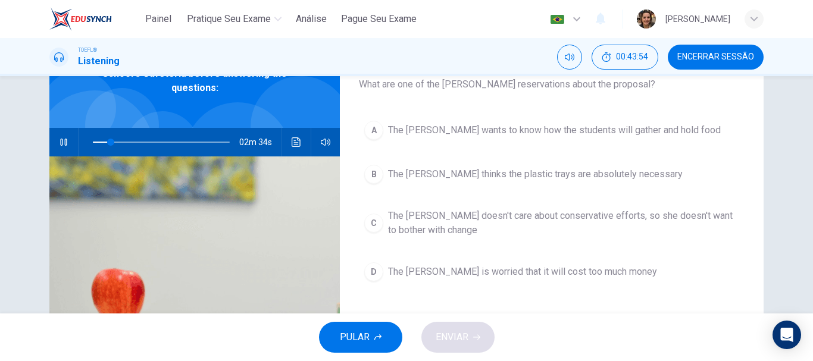
click at [436, 132] on span "The dean wants to know how the students will gather and hold food" at bounding box center [554, 130] width 333 height 14
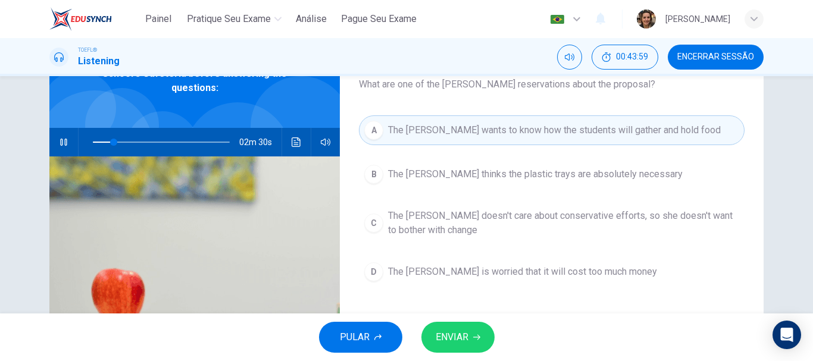
click at [466, 348] on button "ENVIAR" at bounding box center [458, 337] width 73 height 31
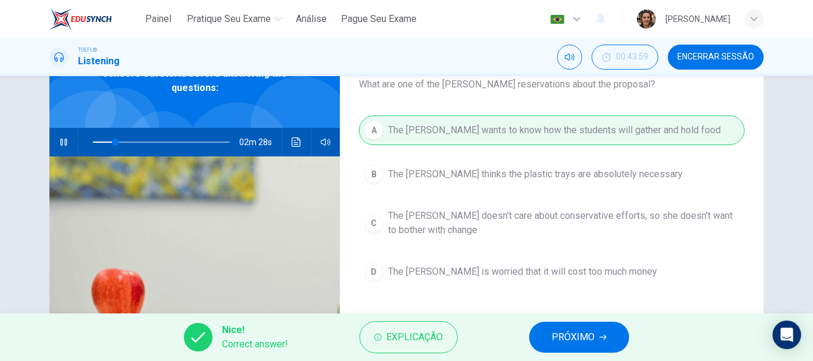
click at [568, 339] on span "PRÓXIMO" at bounding box center [573, 337] width 43 height 17
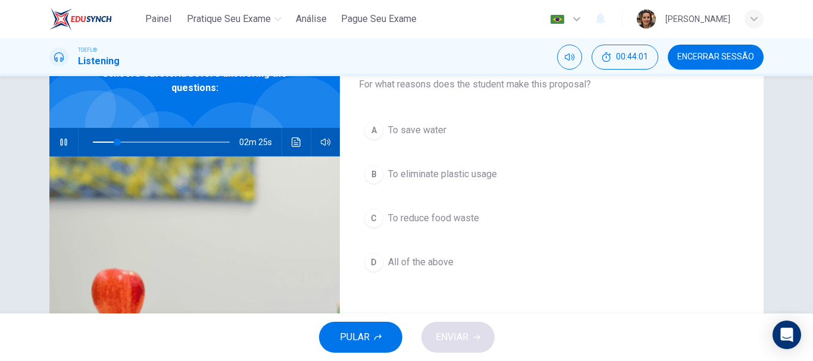
click at [424, 129] on span "To save water" at bounding box center [417, 130] width 58 height 14
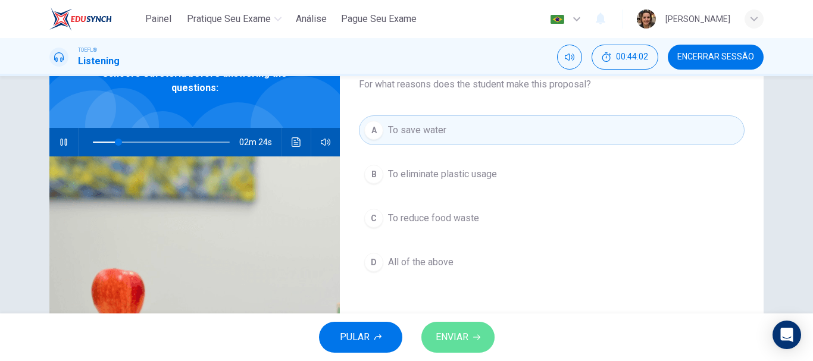
click at [451, 326] on button "ENVIAR" at bounding box center [458, 337] width 73 height 31
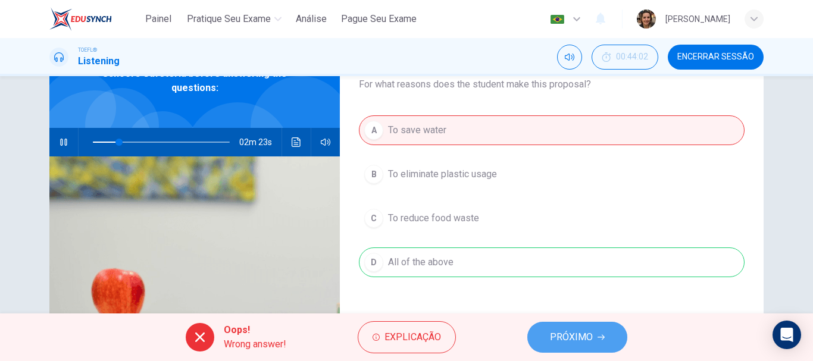
click at [579, 336] on span "PRÓXIMO" at bounding box center [571, 337] width 43 height 17
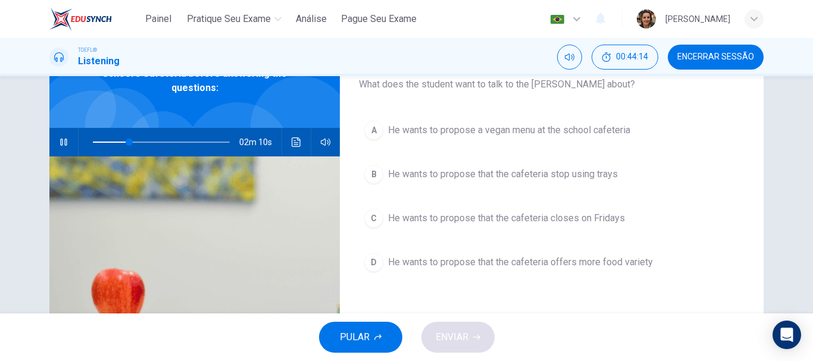
click at [454, 220] on span "He wants to propose that the cafeteria closes on Fridays" at bounding box center [506, 218] width 237 height 14
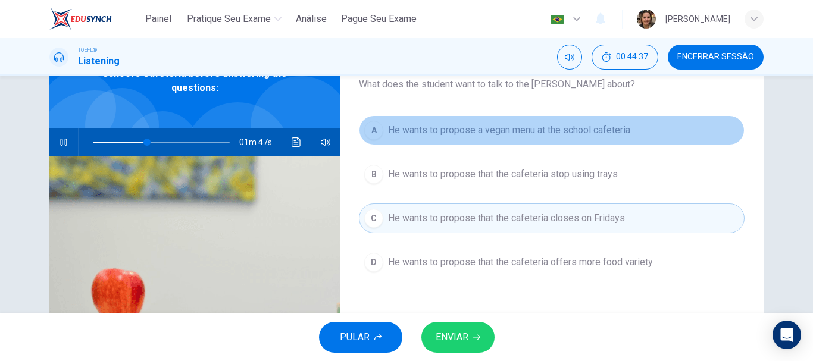
click at [505, 127] on span "He wants to propose a vegan menu at the school cafeteria" at bounding box center [509, 130] width 242 height 14
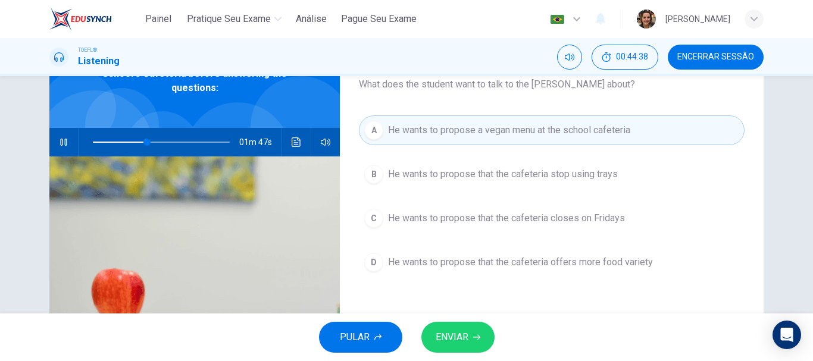
click at [477, 345] on button "ENVIAR" at bounding box center [458, 337] width 73 height 31
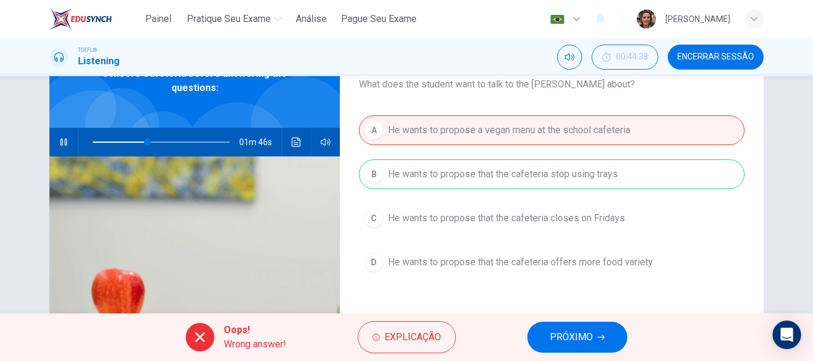
type input "41"
click at [585, 332] on span "PRÓXIMO" at bounding box center [571, 337] width 43 height 17
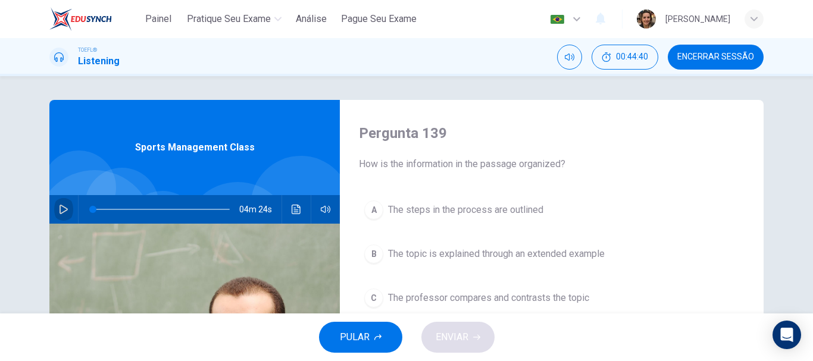
click at [60, 206] on icon "button" at bounding box center [64, 210] width 8 height 10
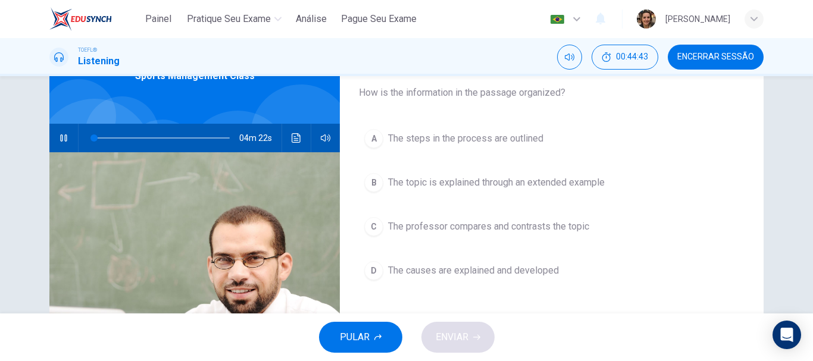
scroll to position [75, 0]
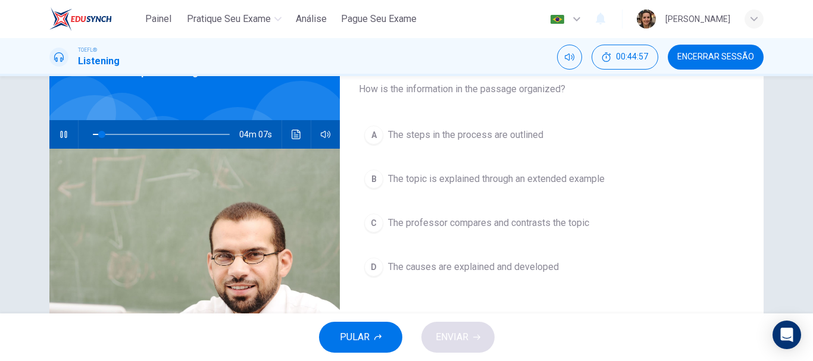
click at [467, 221] on span "The professor compares and contrasts the topic" at bounding box center [488, 223] width 201 height 14
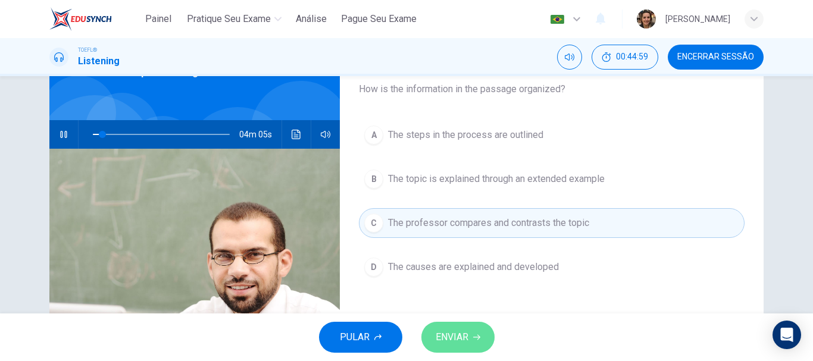
click at [463, 335] on span "ENVIAR" at bounding box center [452, 337] width 33 height 17
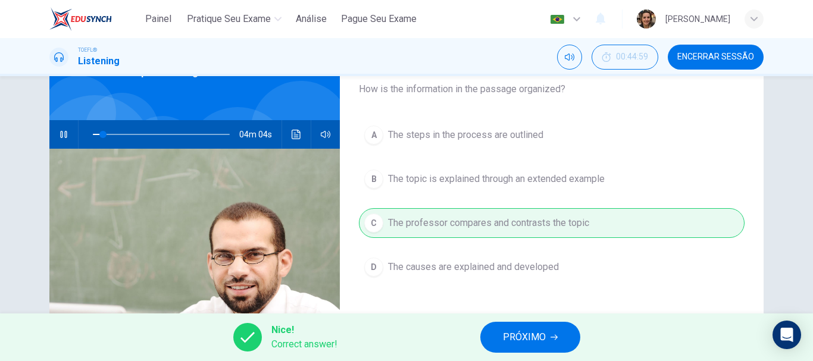
click at [530, 339] on span "PRÓXIMO" at bounding box center [524, 337] width 43 height 17
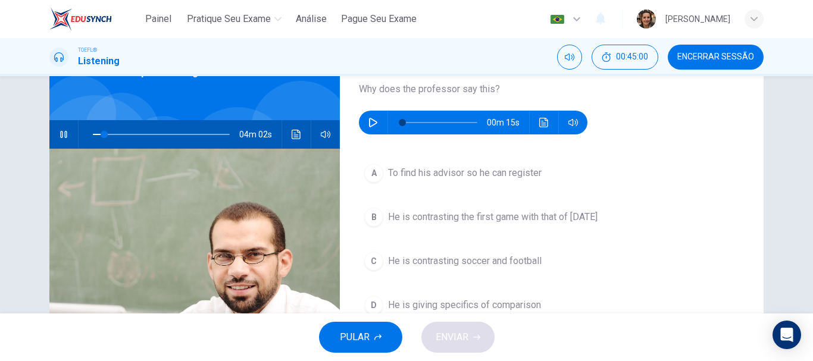
click at [60, 136] on icon "button" at bounding box center [64, 135] width 10 height 10
type input "8"
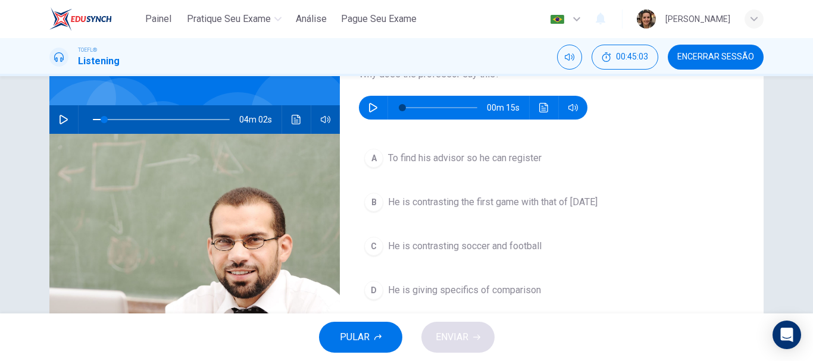
scroll to position [91, 0]
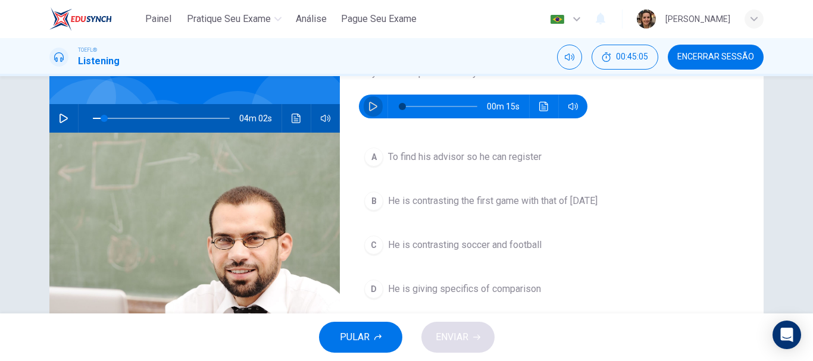
click at [370, 104] on icon "button" at bounding box center [373, 107] width 8 height 10
click at [565, 107] on button "button" at bounding box center [573, 107] width 19 height 24
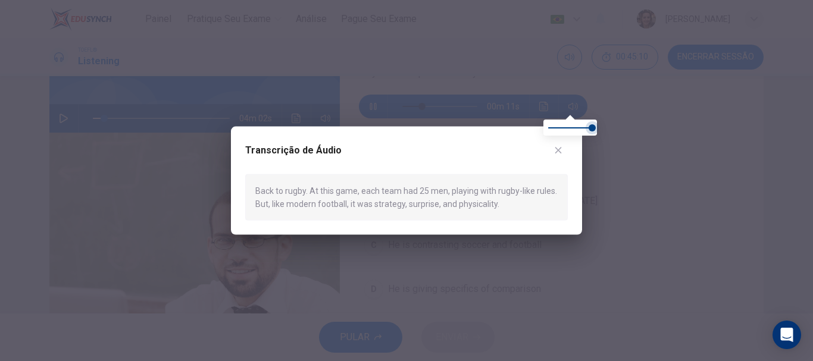
type input "26"
type input "0.9"
type input "26"
type input "0.8"
type input "26"
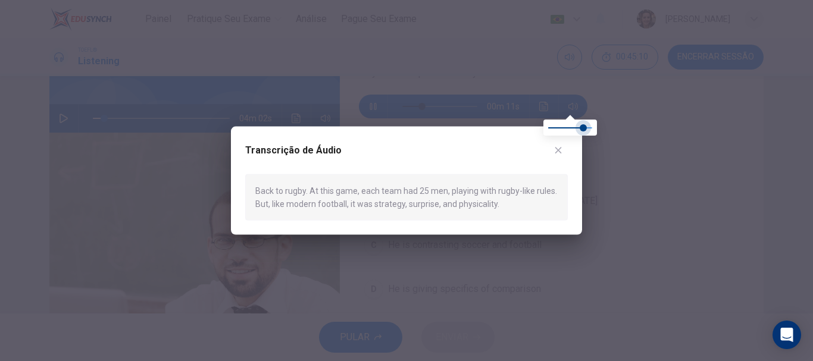
type input "0.7"
type input "26"
type input "0.6"
drag, startPoint x: 589, startPoint y: 127, endPoint x: 569, endPoint y: 128, distance: 19.7
click at [620, 143] on div at bounding box center [406, 180] width 813 height 361
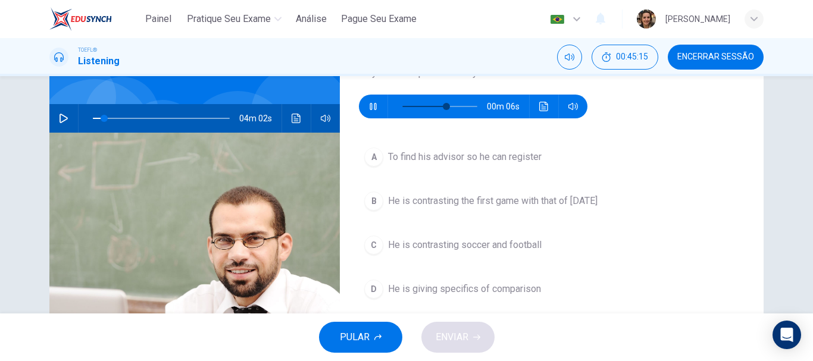
type input "65"
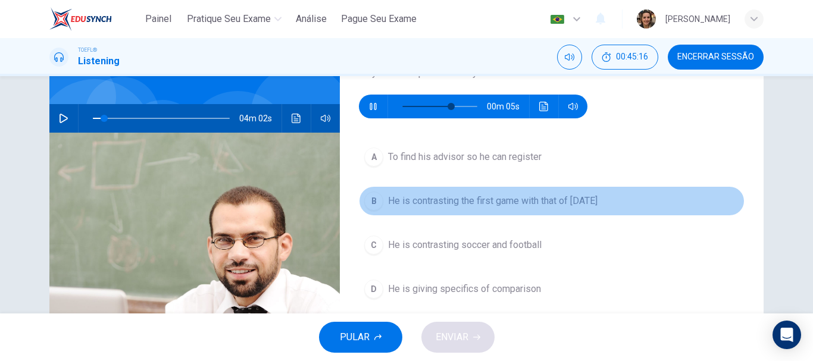
click at [519, 198] on span "He is contrasting the first game with that of today" at bounding box center [493, 201] width 210 height 14
type input "8"
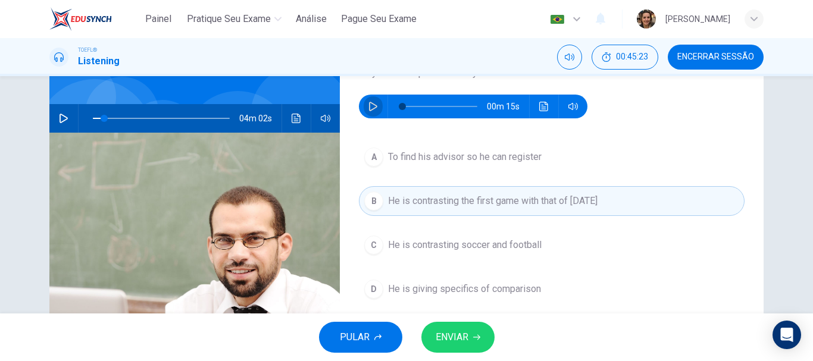
click at [369, 107] on icon "button" at bounding box center [374, 107] width 10 height 10
type input "0"
click at [458, 340] on span "ENVIAR" at bounding box center [452, 337] width 33 height 17
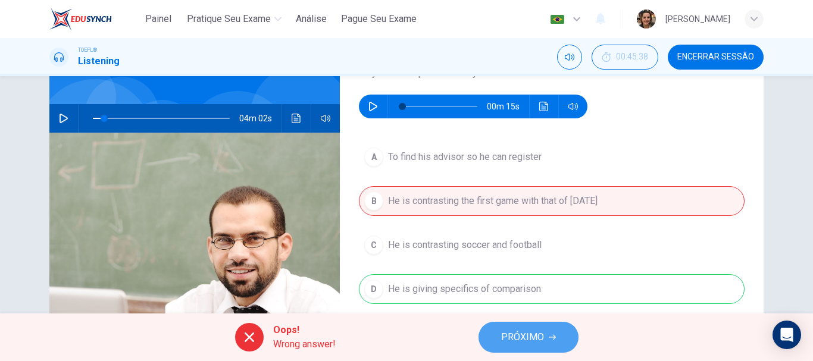
click at [518, 338] on span "PRÓXIMO" at bounding box center [522, 337] width 43 height 17
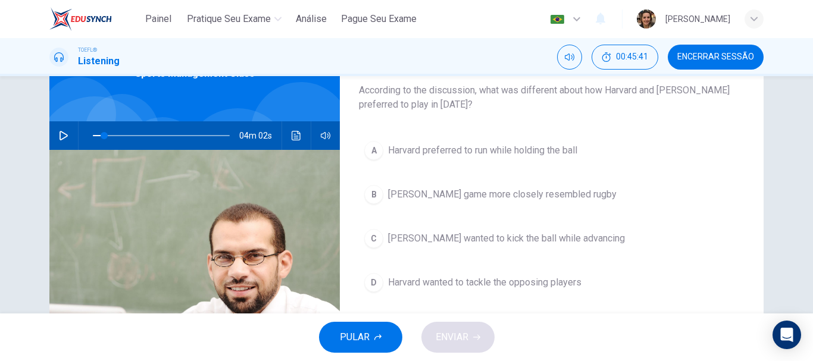
scroll to position [77, 0]
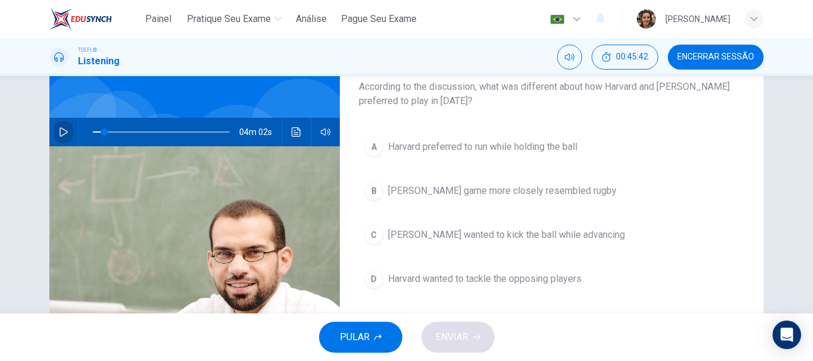
click at [59, 128] on icon "button" at bounding box center [64, 132] width 10 height 10
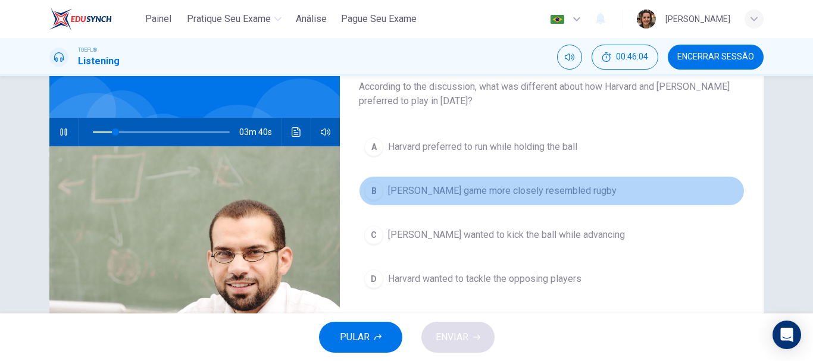
click at [450, 188] on span "McGill's game more closely resembled rugby" at bounding box center [502, 191] width 229 height 14
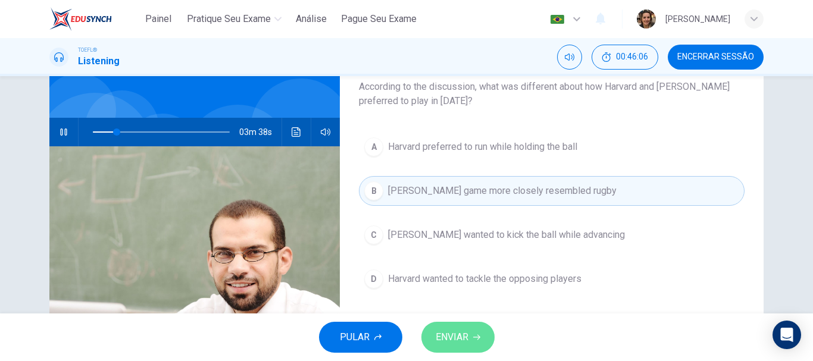
click at [463, 348] on button "ENVIAR" at bounding box center [458, 337] width 73 height 31
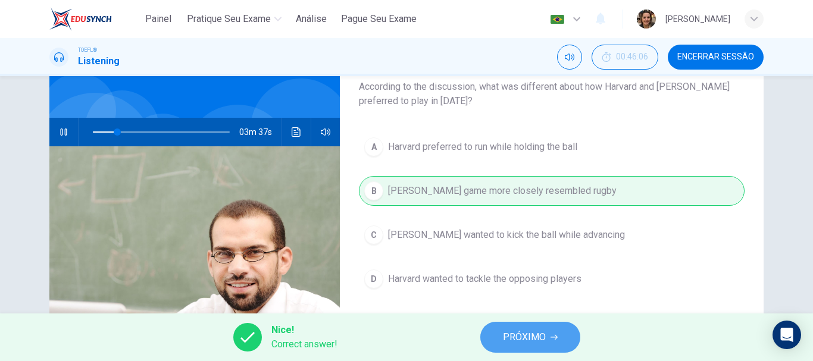
click at [533, 335] on span "PRÓXIMO" at bounding box center [524, 337] width 43 height 17
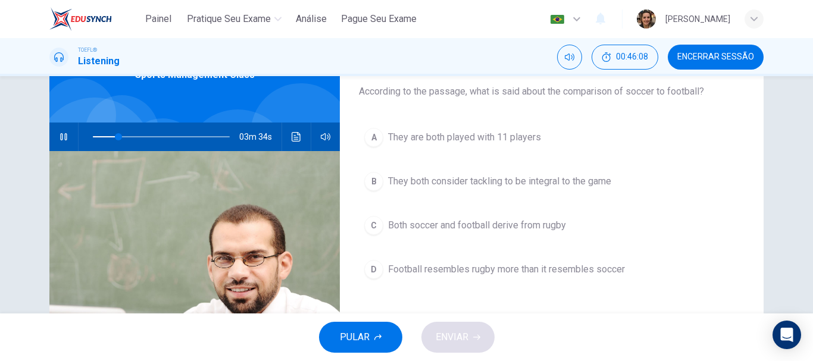
scroll to position [69, 0]
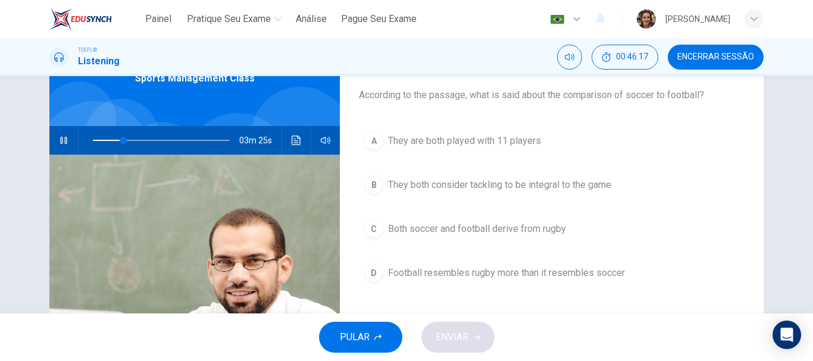
click at [429, 226] on span "Both soccer and football derive from rugby" at bounding box center [477, 229] width 178 height 14
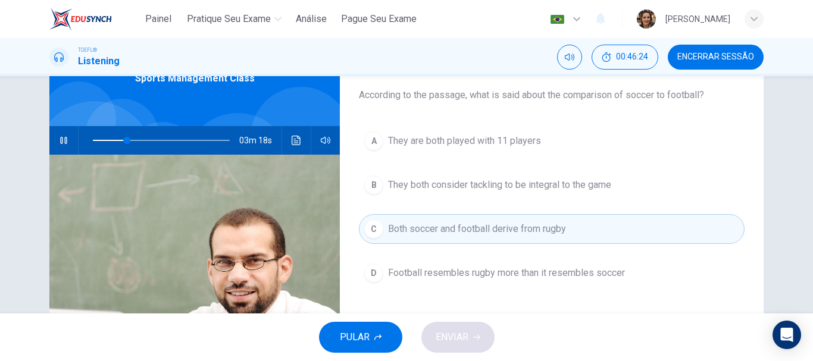
click at [403, 185] on span "They both consider tackling to be integral to the game" at bounding box center [499, 185] width 223 height 14
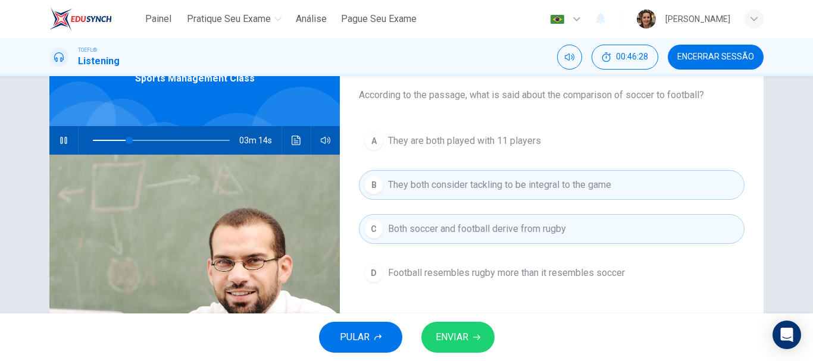
click at [426, 270] on span "Football resembles rugby more than it resembles soccer" at bounding box center [506, 273] width 237 height 14
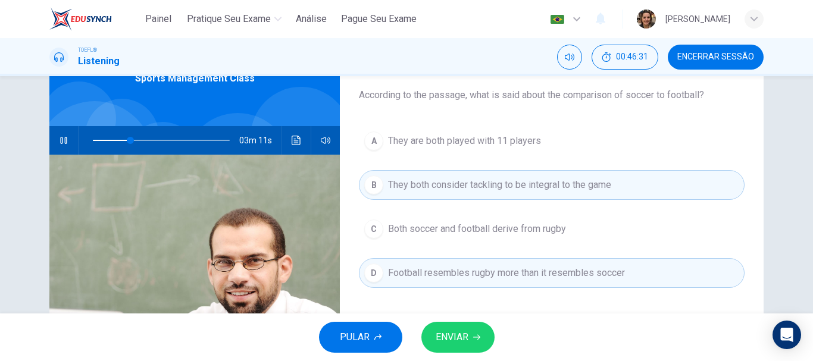
click at [424, 231] on span "Both soccer and football derive from rugby" at bounding box center [477, 229] width 178 height 14
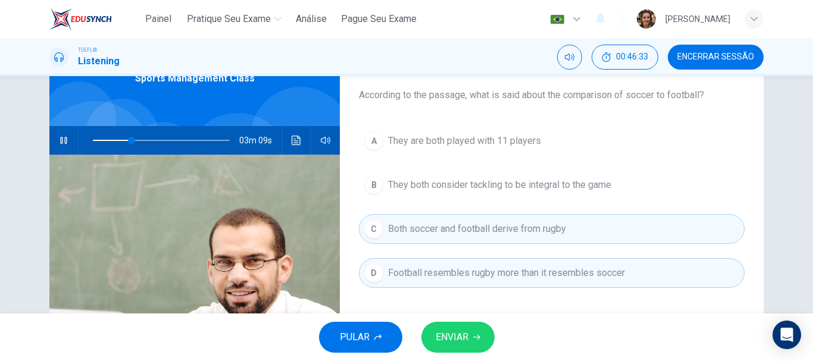
click at [460, 333] on span "ENVIAR" at bounding box center [452, 337] width 33 height 17
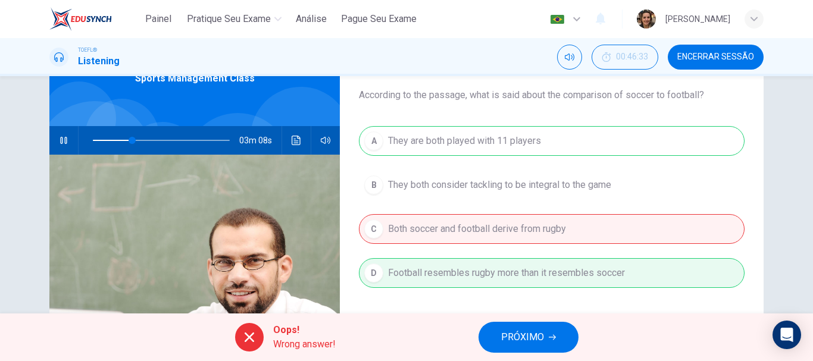
click at [529, 338] on span "PRÓXIMO" at bounding box center [522, 337] width 43 height 17
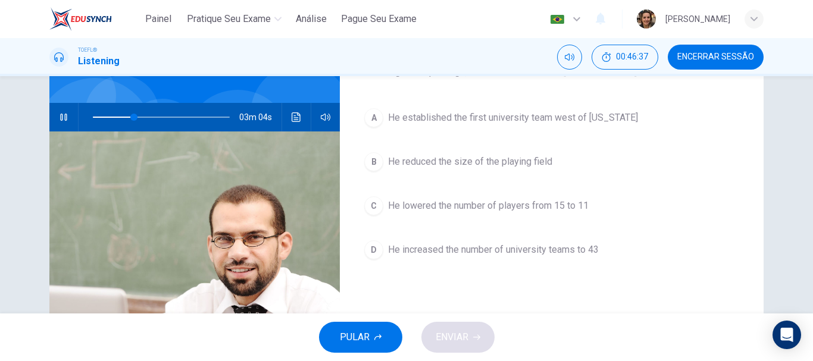
scroll to position [77, 0]
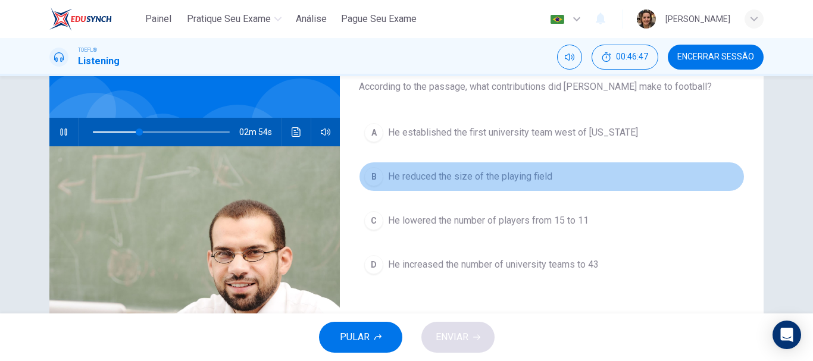
click at [419, 179] on span "He reduced the size of the playing field" at bounding box center [470, 177] width 164 height 14
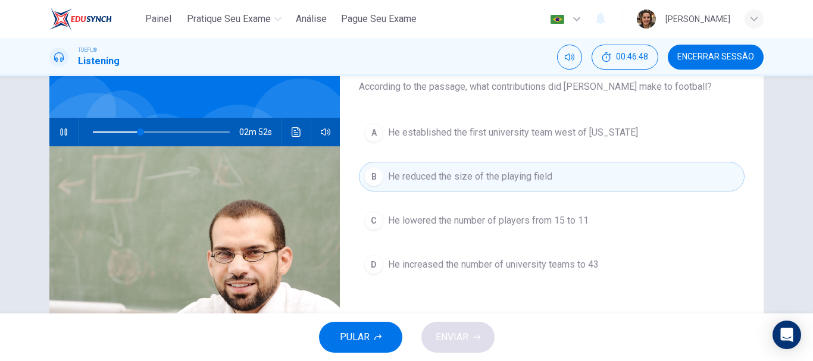
click at [426, 223] on span "He lowered the number of players from 15 to 11" at bounding box center [488, 221] width 201 height 14
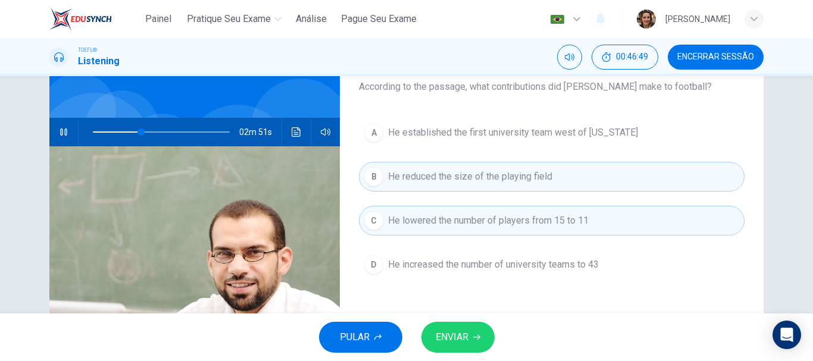
click at [449, 330] on span "ENVIAR" at bounding box center [452, 337] width 33 height 17
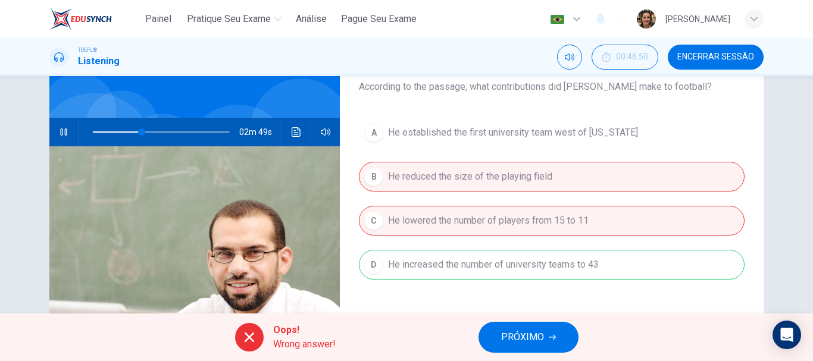
click at [529, 337] on span "PRÓXIMO" at bounding box center [522, 337] width 43 height 17
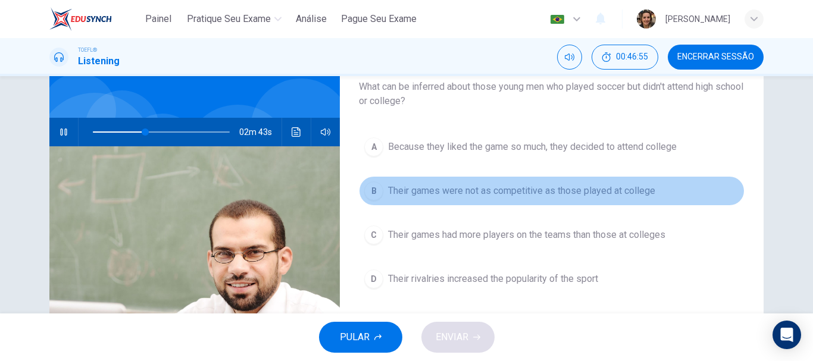
click at [482, 191] on span "Their games were not as competitive as those played at college" at bounding box center [521, 191] width 267 height 14
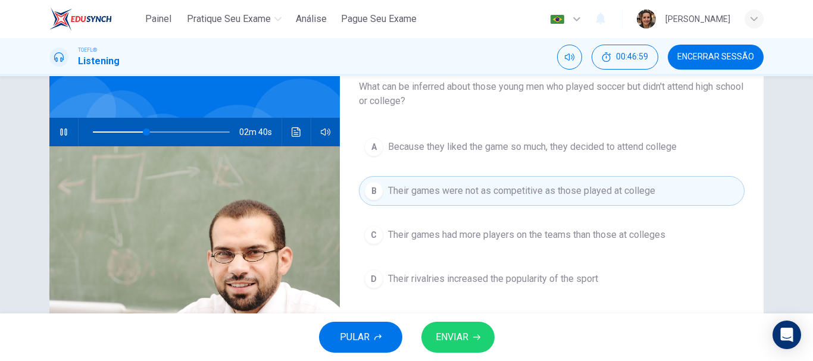
click at [466, 335] on span "ENVIAR" at bounding box center [452, 337] width 33 height 17
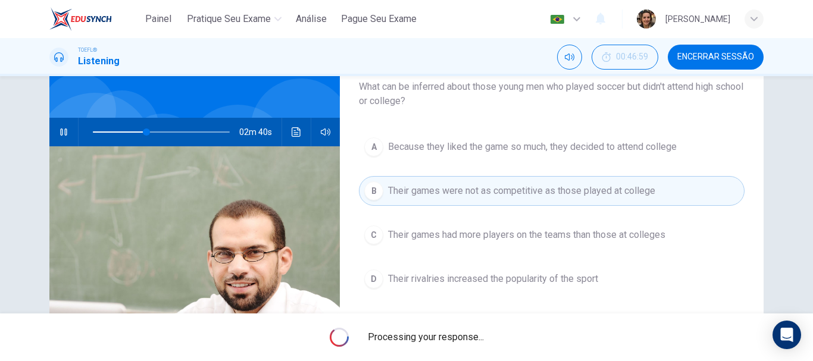
type input "40"
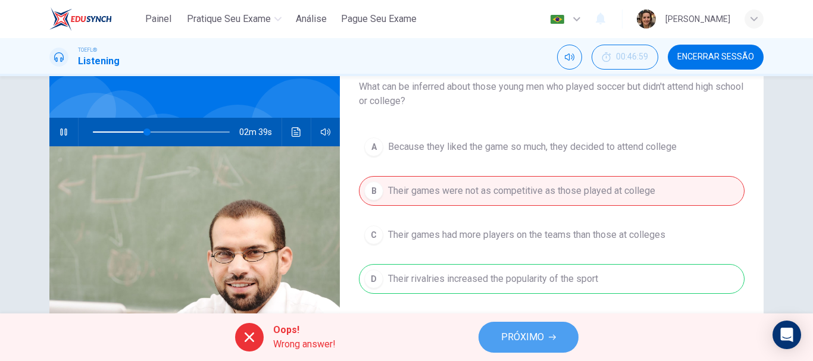
click at [522, 327] on button "PRÓXIMO" at bounding box center [529, 337] width 100 height 31
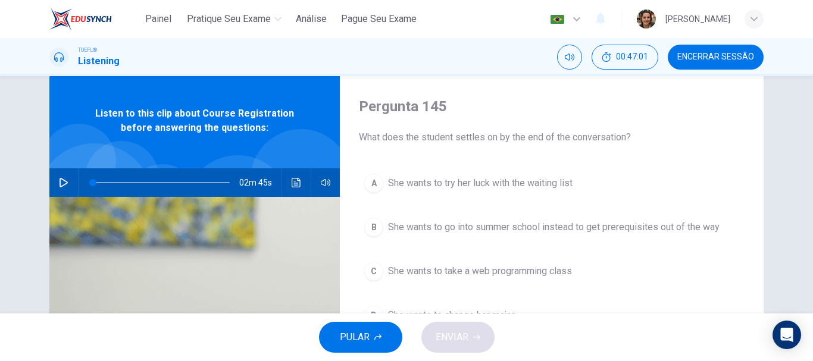
scroll to position [45, 0]
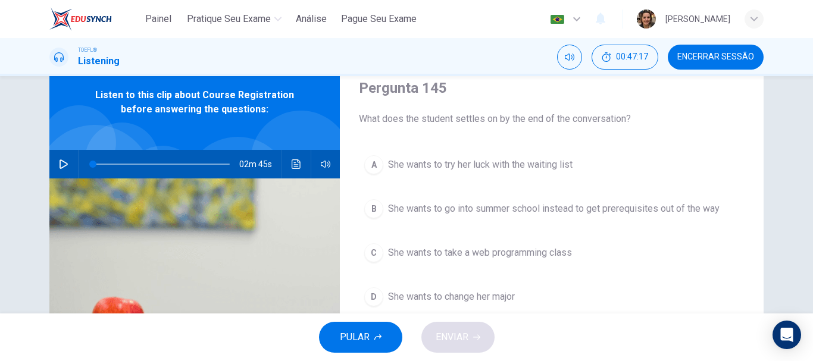
click at [61, 166] on icon "button" at bounding box center [64, 165] width 8 height 10
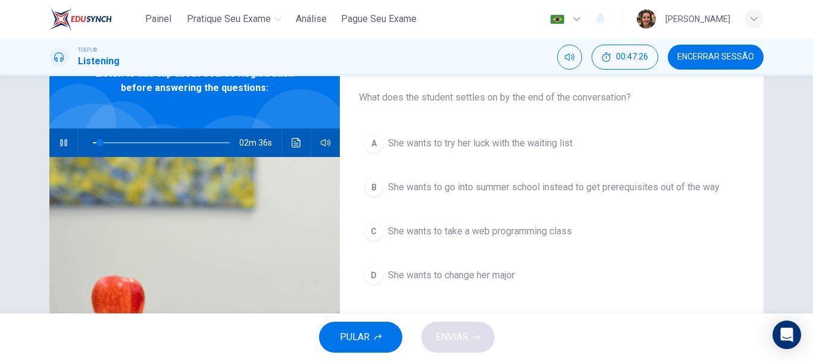
scroll to position [65, 0]
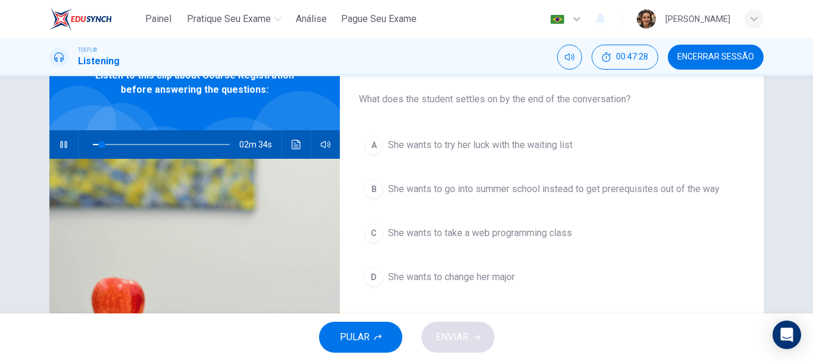
click at [439, 232] on span "She wants to take a web programming class" at bounding box center [480, 233] width 184 height 14
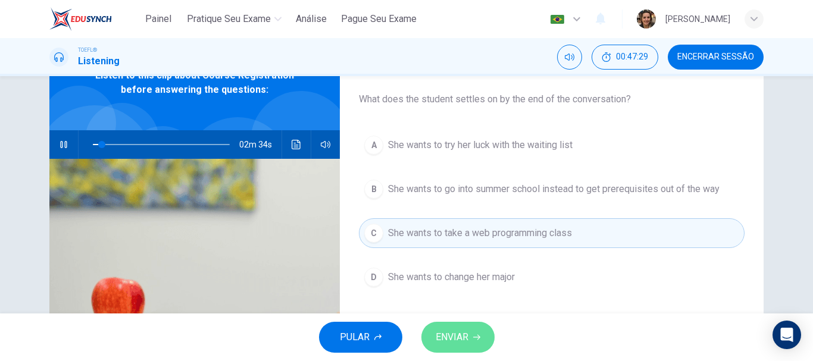
click at [464, 338] on span "ENVIAR" at bounding box center [452, 337] width 33 height 17
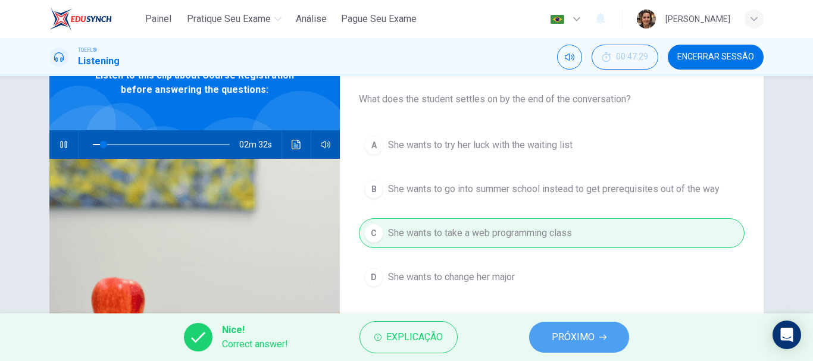
click at [590, 342] on span "PRÓXIMO" at bounding box center [573, 337] width 43 height 17
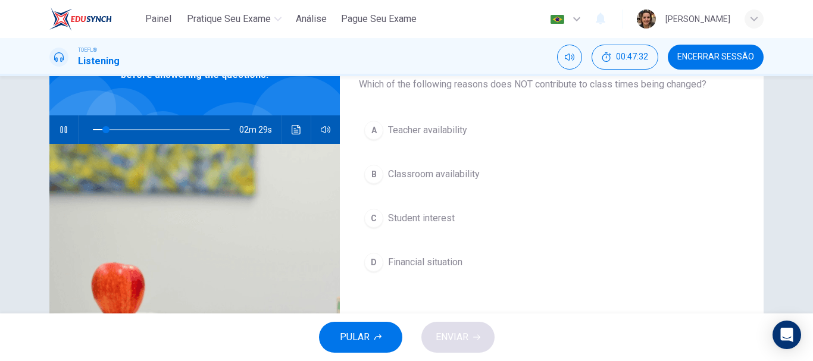
scroll to position [82, 0]
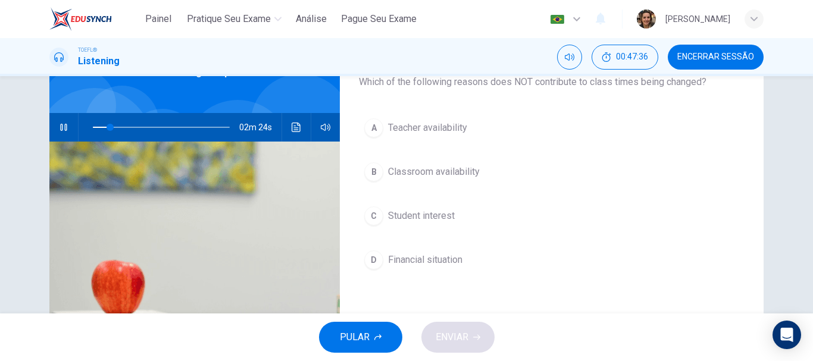
click at [421, 218] on span "Student interest" at bounding box center [421, 216] width 67 height 14
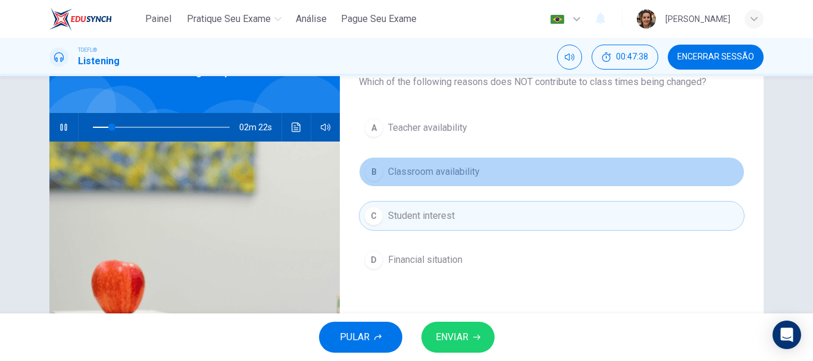
click at [432, 170] on span "Classroom availability" at bounding box center [434, 172] width 92 height 14
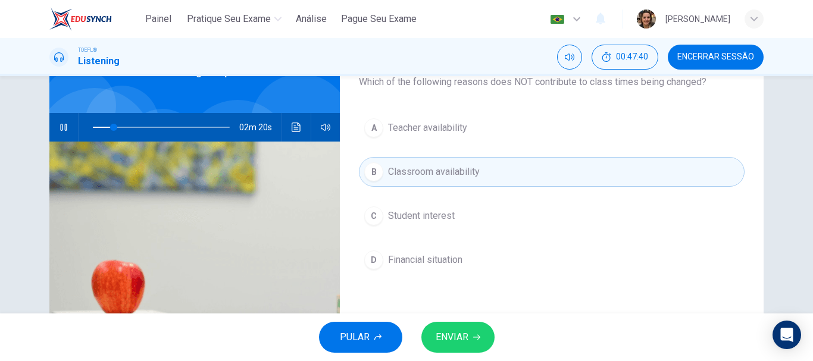
click at [449, 337] on span "ENVIAR" at bounding box center [452, 337] width 33 height 17
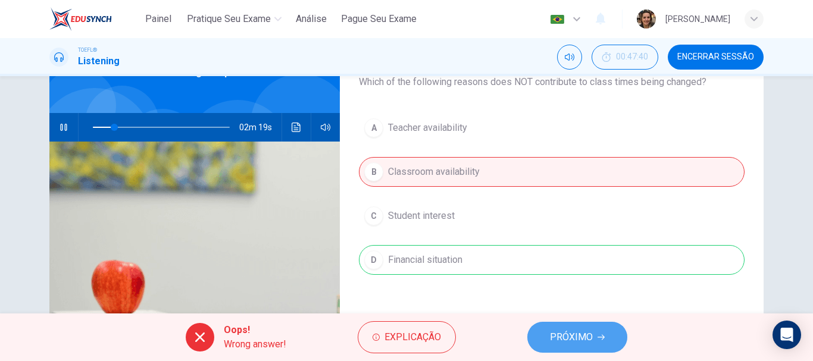
click at [574, 337] on span "PRÓXIMO" at bounding box center [571, 337] width 43 height 17
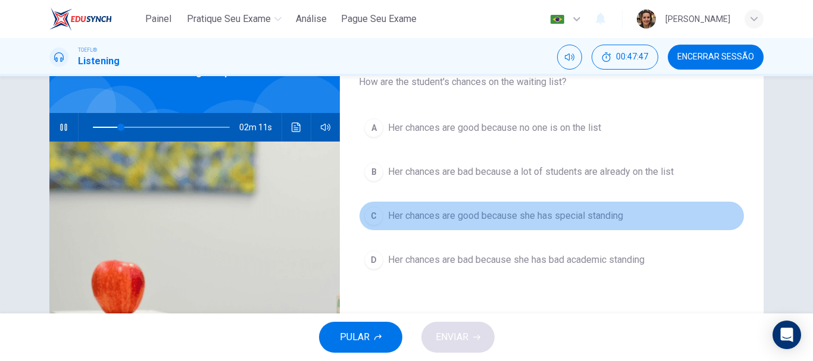
click at [470, 218] on span "Her chances are good because she has special standing" at bounding box center [505, 216] width 235 height 14
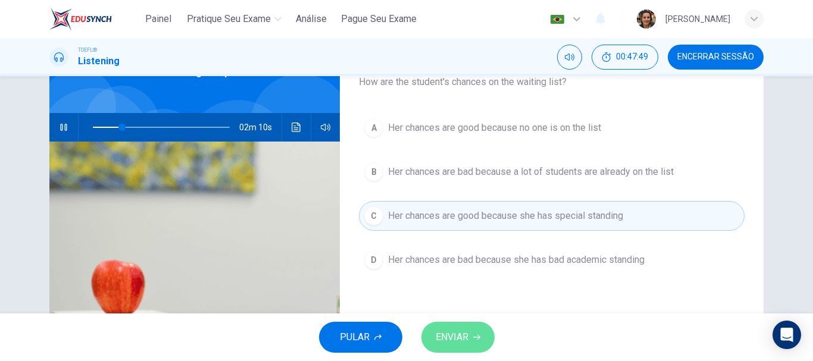
click at [457, 344] on span "ENVIAR" at bounding box center [452, 337] width 33 height 17
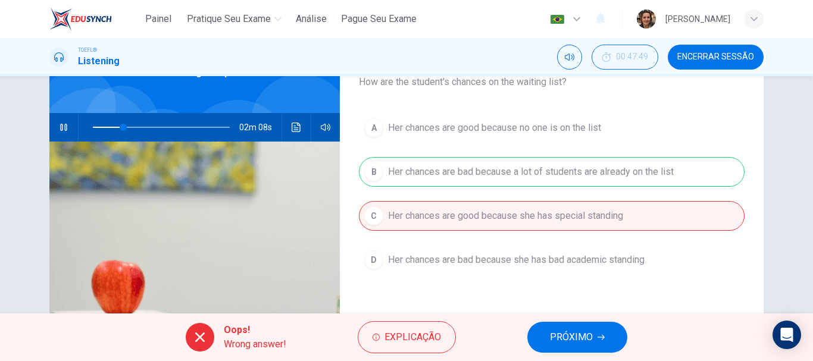
click at [564, 345] on span "PRÓXIMO" at bounding box center [571, 337] width 43 height 17
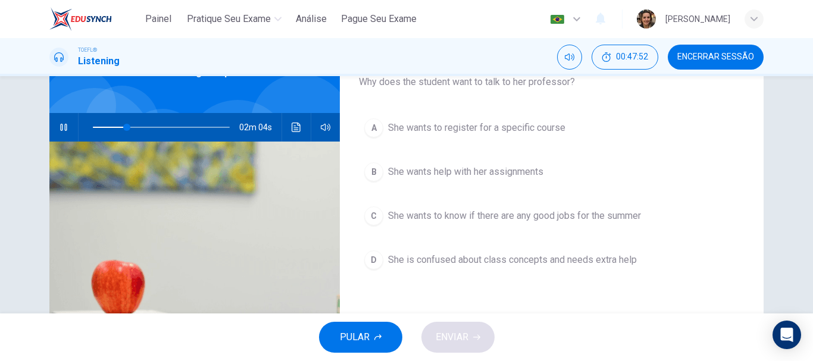
click at [433, 213] on span "She wants to know if there are any good jobs for the summer" at bounding box center [514, 216] width 253 height 14
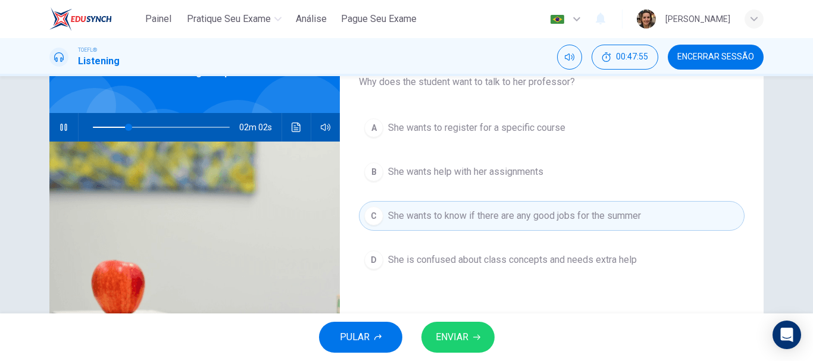
click at [456, 346] on button "ENVIAR" at bounding box center [458, 337] width 73 height 31
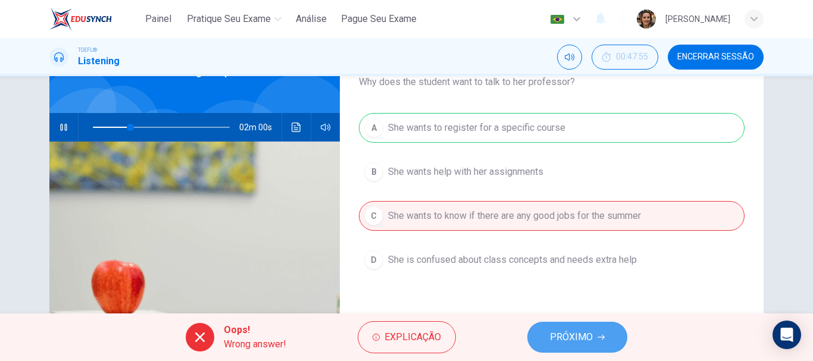
click at [577, 335] on span "PRÓXIMO" at bounding box center [571, 337] width 43 height 17
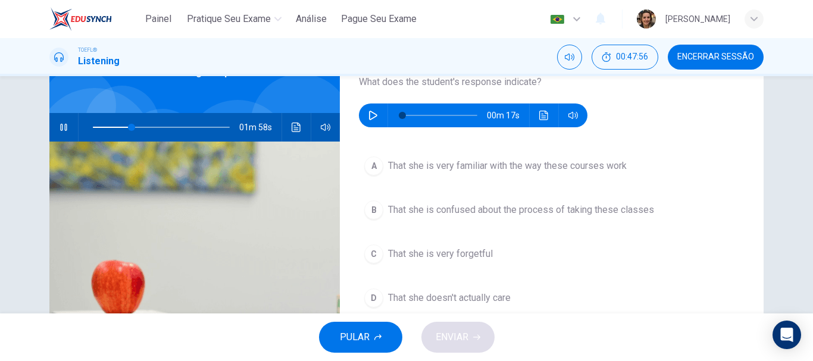
drag, startPoint x: 63, startPoint y: 124, endPoint x: 86, endPoint y: 122, distance: 23.9
click at [63, 124] on icon "button" at bounding box center [63, 127] width 7 height 7
type input "28"
click at [371, 116] on icon "button" at bounding box center [374, 116] width 10 height 10
type input "87"
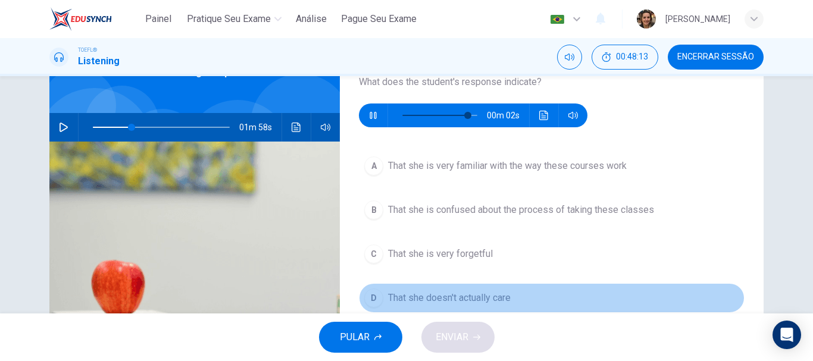
click at [473, 296] on span "That she doesn't actually care" at bounding box center [449, 298] width 123 height 14
type input "28"
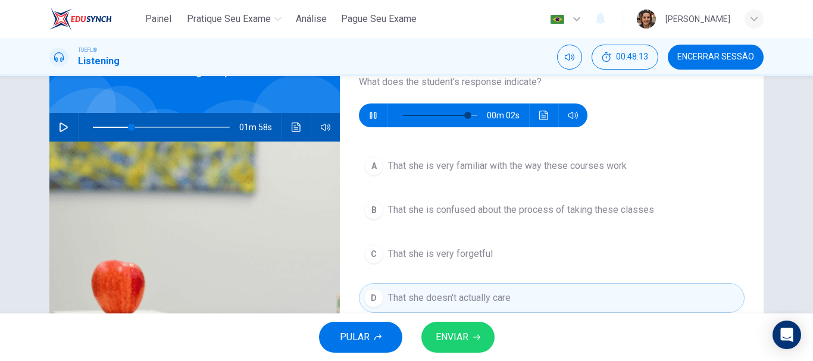
type input "93"
click at [455, 336] on span "ENVIAR" at bounding box center [452, 337] width 33 height 17
type input "28"
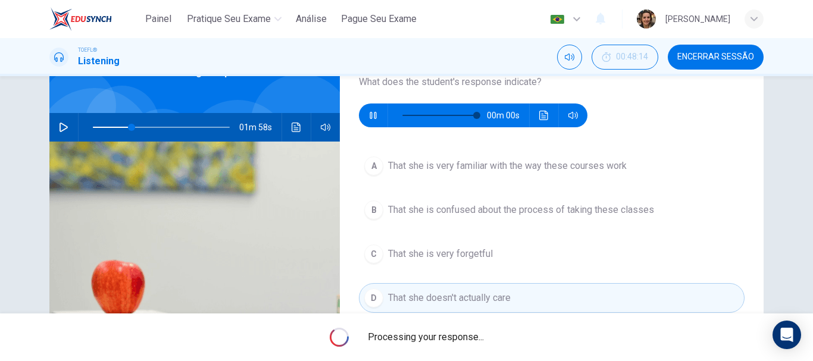
type input "0"
type input "28"
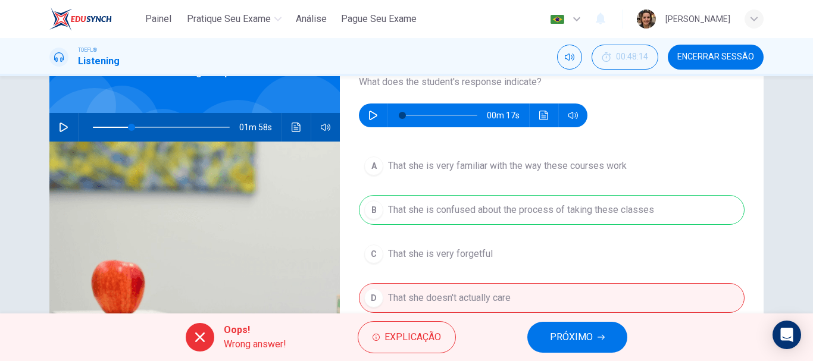
click at [562, 339] on span "PRÓXIMO" at bounding box center [571, 337] width 43 height 17
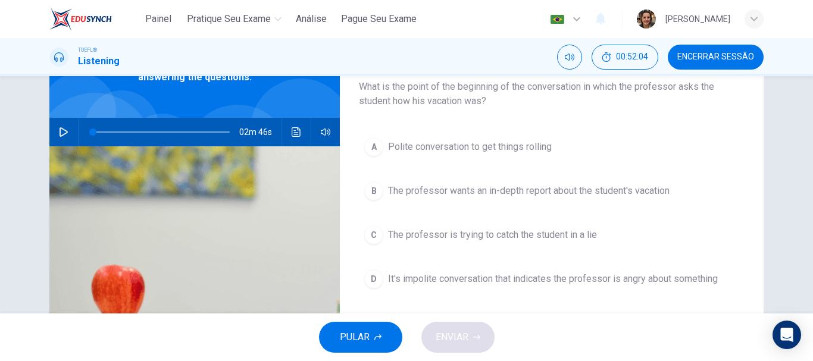
scroll to position [18, 0]
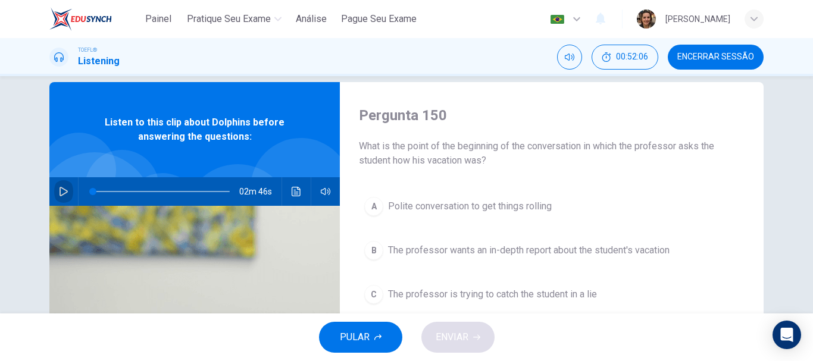
click at [59, 192] on icon "button" at bounding box center [64, 192] width 10 height 10
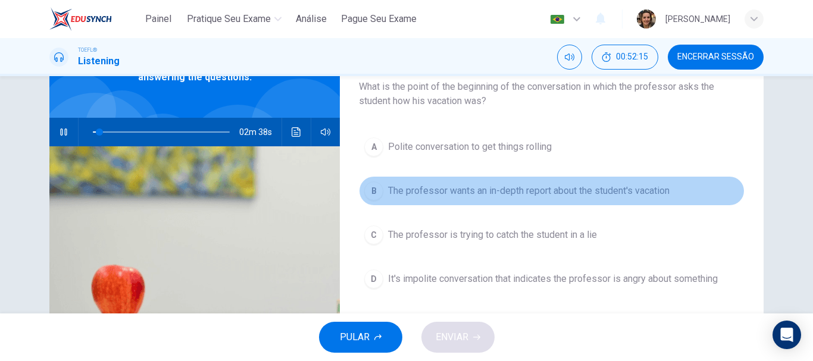
click at [558, 189] on span "The professor wants an in-depth report about the student's vacation" at bounding box center [529, 191] width 282 height 14
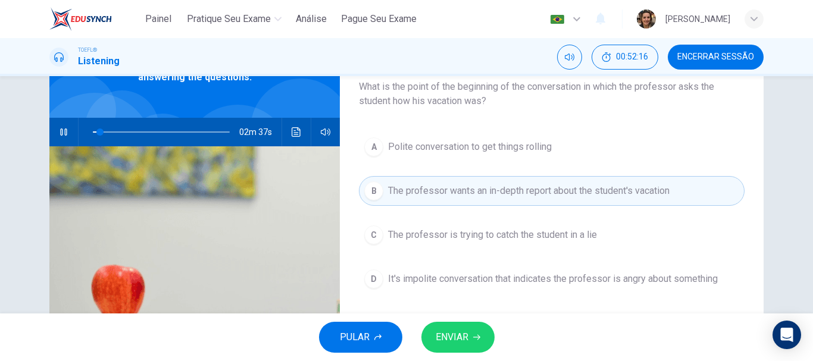
click at [469, 330] on button "ENVIAR" at bounding box center [458, 337] width 73 height 31
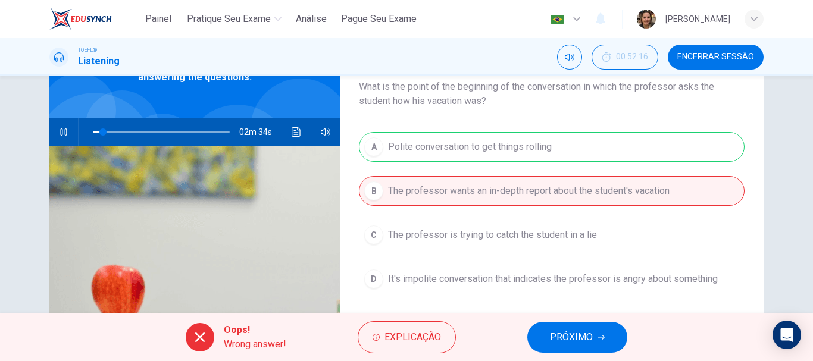
click at [586, 342] on span "PRÓXIMO" at bounding box center [571, 337] width 43 height 17
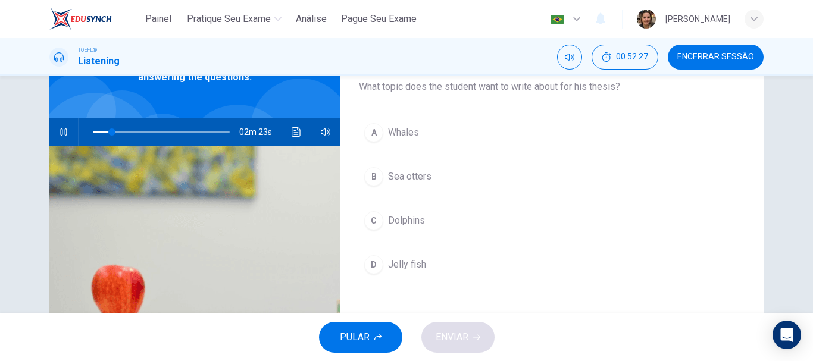
click at [416, 220] on span "Dolphins" at bounding box center [406, 221] width 37 height 14
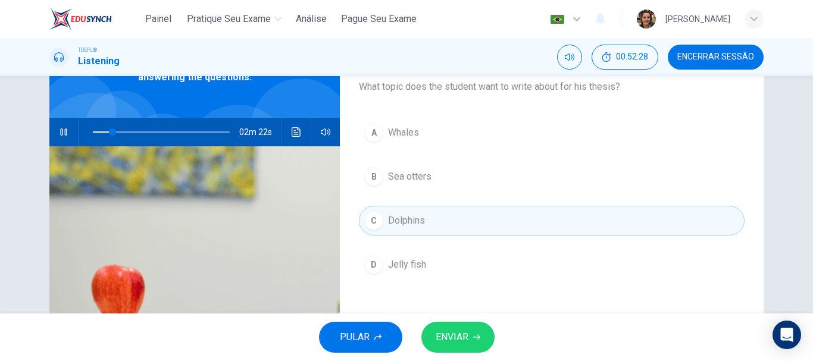
click at [457, 320] on div "PULAR ENVIAR" at bounding box center [406, 338] width 813 height 48
click at [467, 330] on span "ENVIAR" at bounding box center [452, 337] width 33 height 17
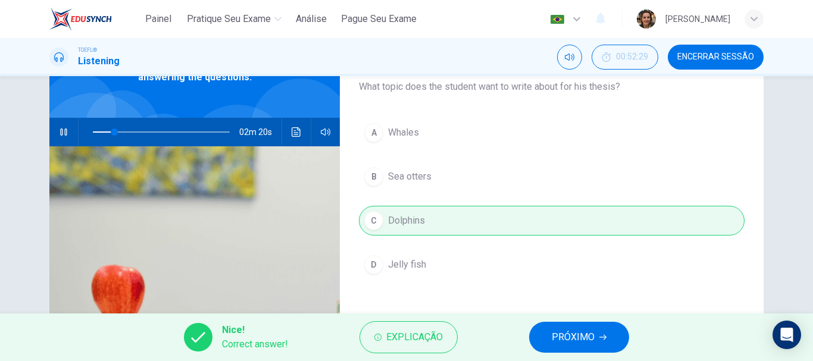
click at [570, 334] on span "PRÓXIMO" at bounding box center [573, 337] width 43 height 17
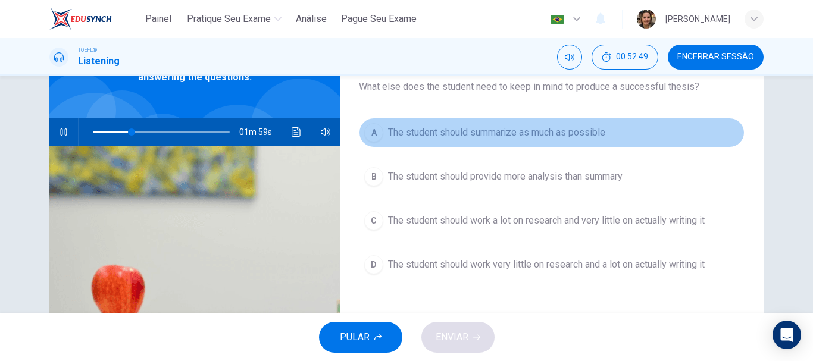
click at [455, 136] on span "The student should summarize as much as possible" at bounding box center [496, 133] width 217 height 14
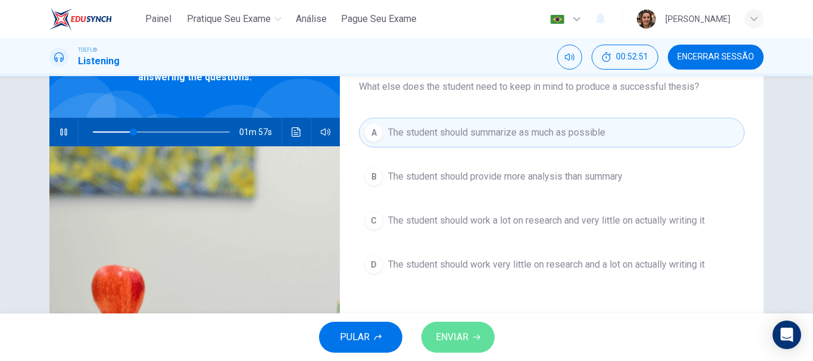
click at [464, 336] on span "ENVIAR" at bounding box center [452, 337] width 33 height 17
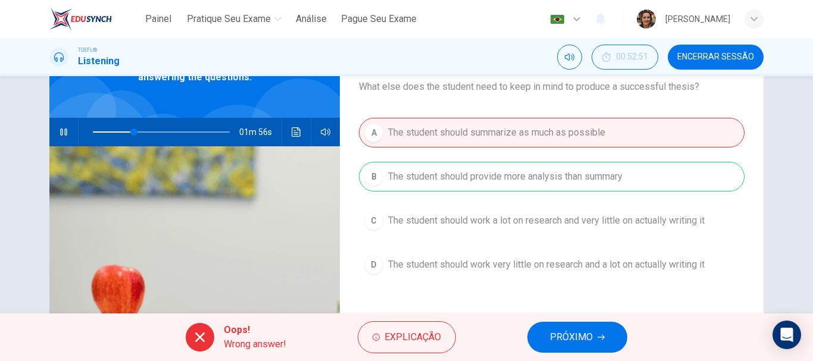
click at [575, 327] on button "PRÓXIMO" at bounding box center [577, 337] width 100 height 31
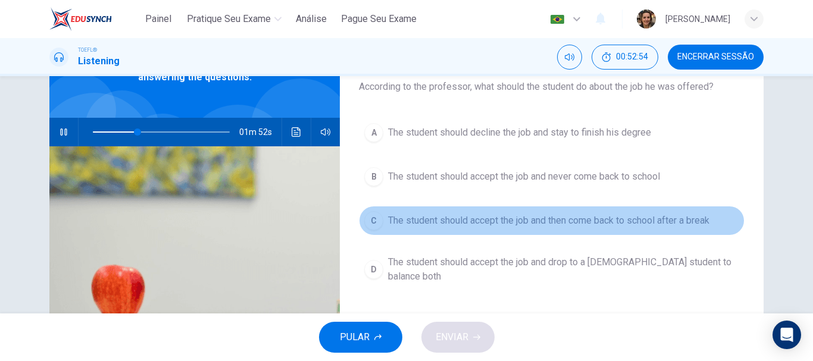
click at [520, 223] on span "The student should accept the job and then come back to school after a break" at bounding box center [548, 221] width 321 height 14
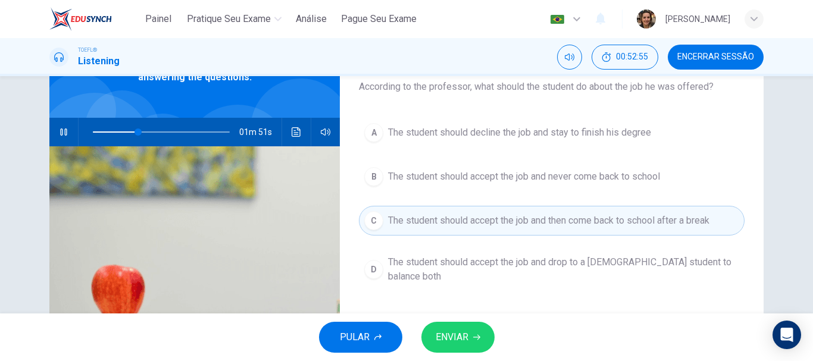
click at [473, 328] on button "ENVIAR" at bounding box center [458, 337] width 73 height 31
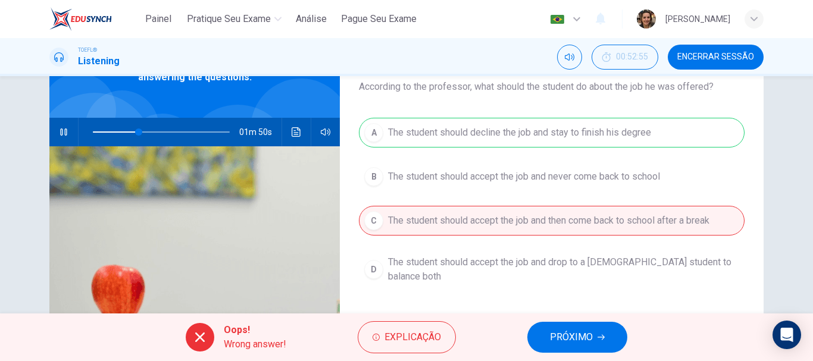
type input "34"
click at [585, 335] on span "PRÓXIMO" at bounding box center [571, 337] width 43 height 17
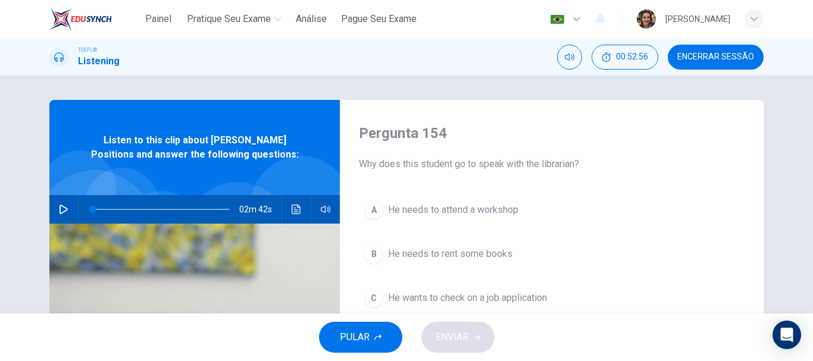
click at [67, 209] on button "button" at bounding box center [63, 209] width 19 height 29
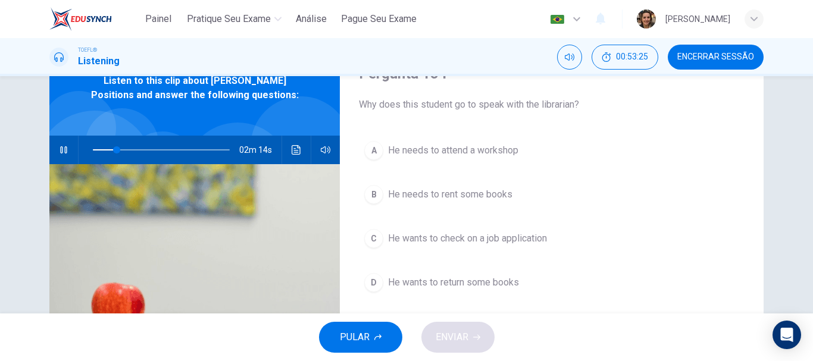
click at [474, 239] on span "He wants to check on a job application" at bounding box center [467, 239] width 159 height 14
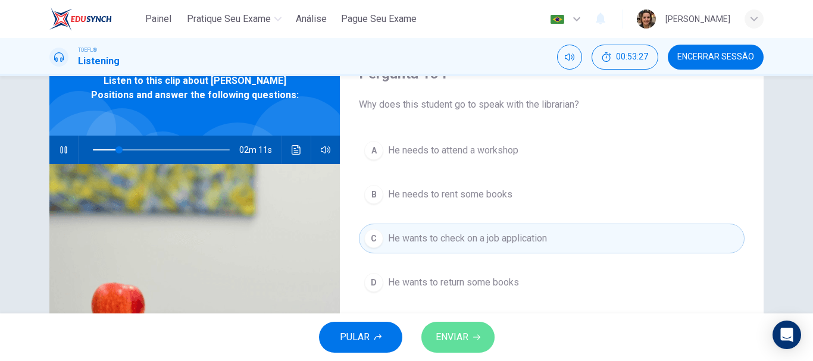
click at [469, 333] on button "ENVIAR" at bounding box center [458, 337] width 73 height 31
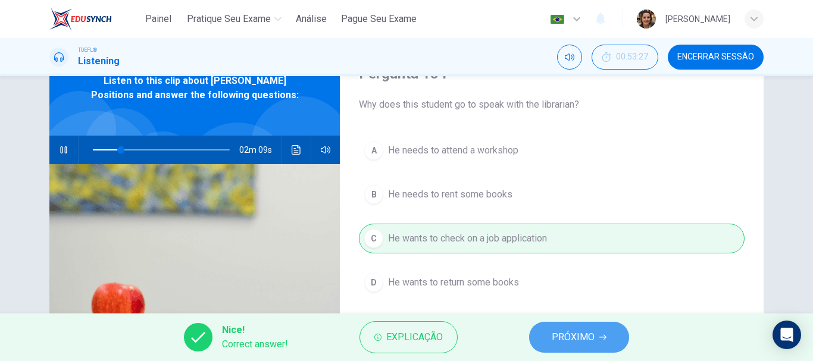
click at [567, 333] on span "PRÓXIMO" at bounding box center [573, 337] width 43 height 17
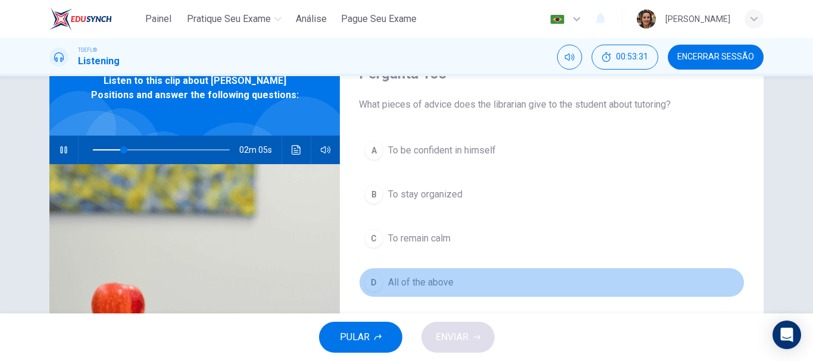
click at [407, 276] on span "All of the above" at bounding box center [420, 283] width 65 height 14
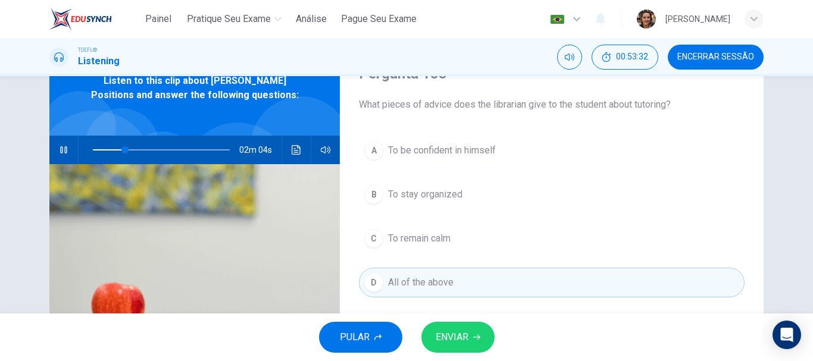
click at [464, 335] on span "ENVIAR" at bounding box center [452, 337] width 33 height 17
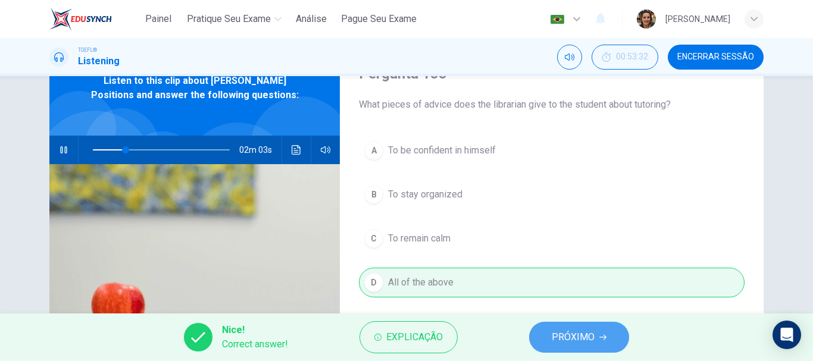
click at [572, 342] on span "PRÓXIMO" at bounding box center [573, 337] width 43 height 17
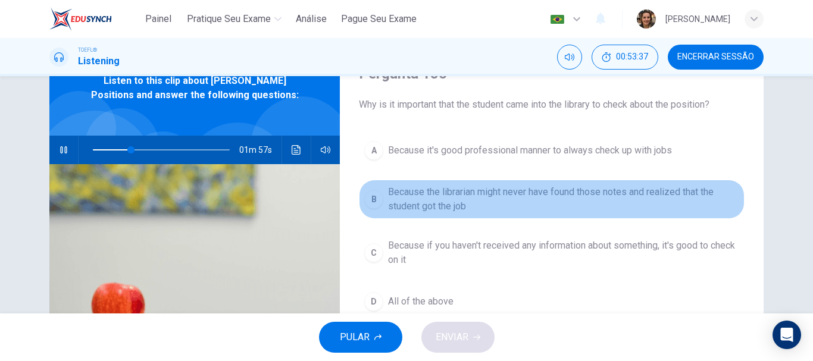
click at [441, 195] on span "Because the librarian might never have found those notes and realized that the …" at bounding box center [563, 199] width 351 height 29
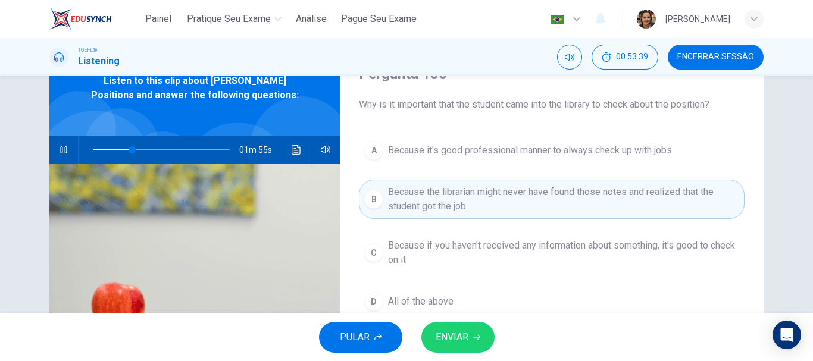
click at [472, 343] on button "ENVIAR" at bounding box center [458, 337] width 73 height 31
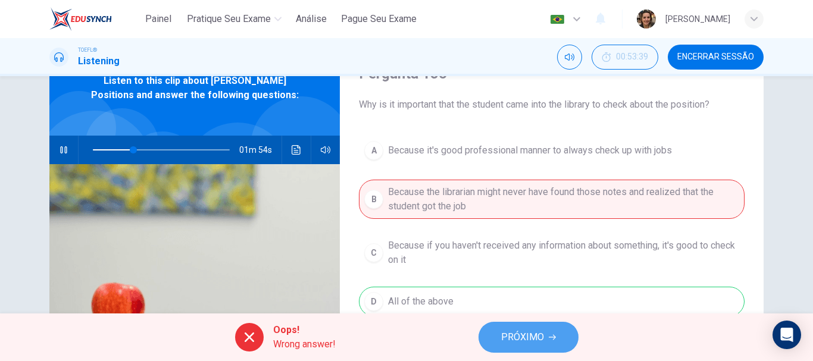
click at [522, 342] on span "PRÓXIMO" at bounding box center [522, 337] width 43 height 17
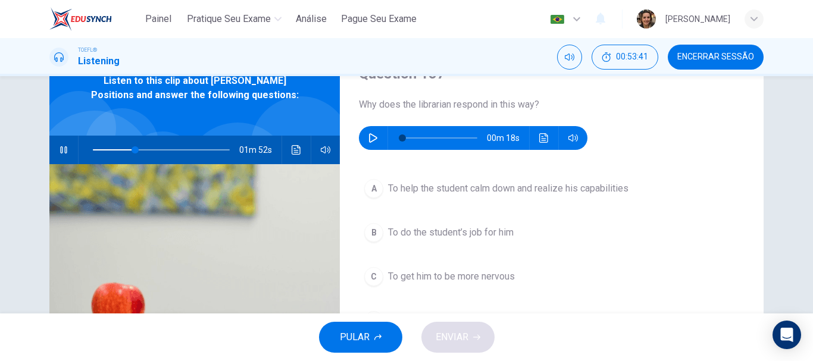
click at [60, 150] on icon "button" at bounding box center [64, 150] width 10 height 10
type input "31"
drag, startPoint x: 375, startPoint y: 137, endPoint x: 404, endPoint y: 139, distance: 29.3
click at [374, 137] on button "button" at bounding box center [373, 138] width 19 height 24
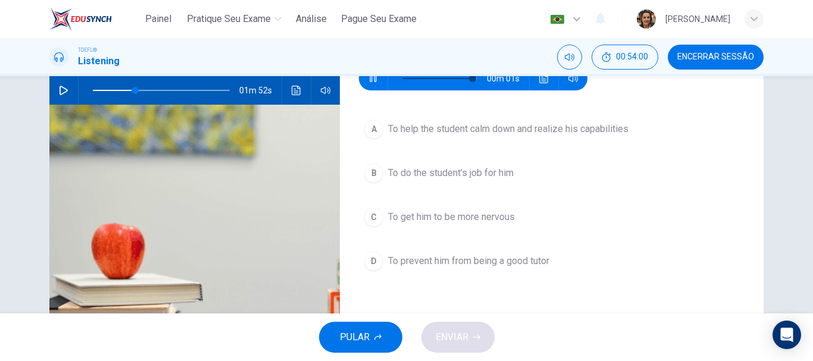
type input "0"
click at [457, 131] on span "To help the student calm down and realize his capabilities" at bounding box center [508, 129] width 241 height 14
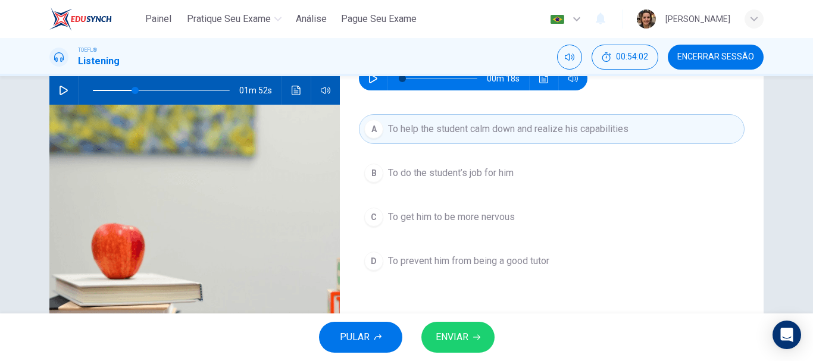
click at [453, 334] on span "ENVIAR" at bounding box center [452, 337] width 33 height 17
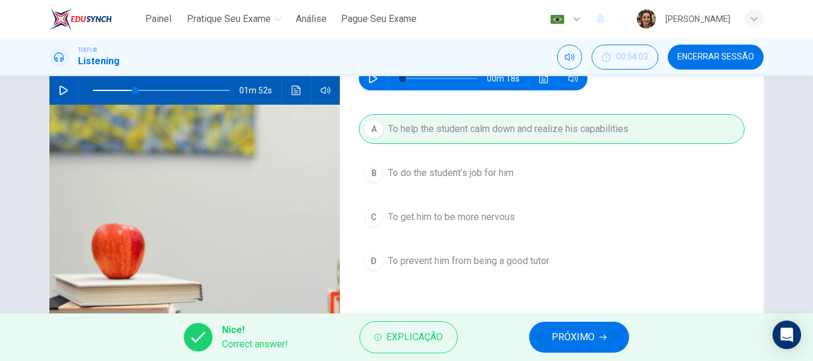
click at [581, 324] on button "PRÓXIMO" at bounding box center [579, 337] width 100 height 31
type input "31"
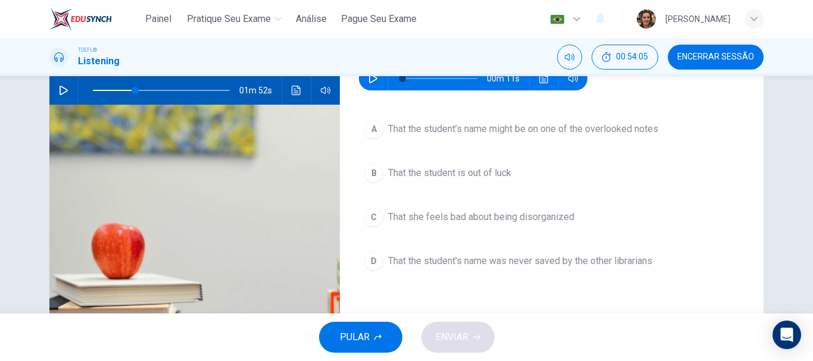
click at [369, 79] on icon "button" at bounding box center [374, 79] width 10 height 10
type input "88"
click at [598, 126] on span "That the student’s name might be on one of the overlooked notes" at bounding box center [523, 129] width 270 height 14
type input "31"
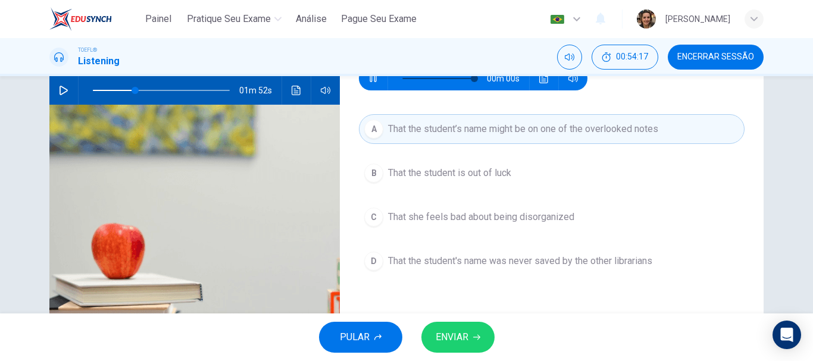
type input "0"
click at [465, 336] on span "ENVIAR" at bounding box center [452, 337] width 33 height 17
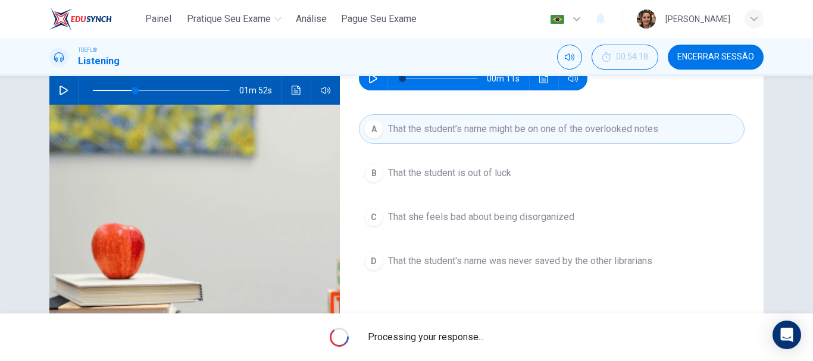
type input "31"
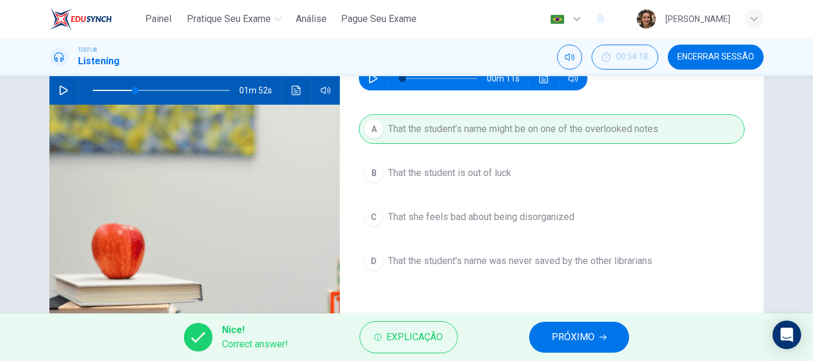
click at [579, 337] on span "PRÓXIMO" at bounding box center [573, 337] width 43 height 17
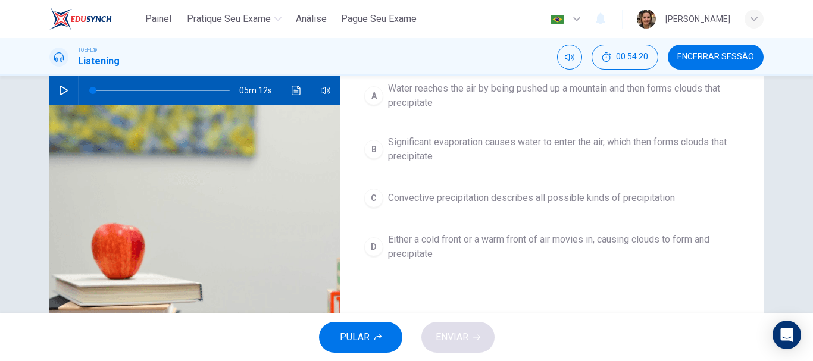
scroll to position [60, 0]
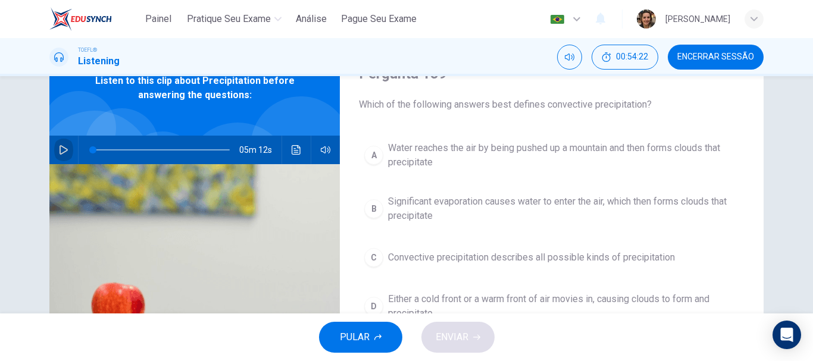
click at [60, 150] on icon "button" at bounding box center [64, 150] width 10 height 10
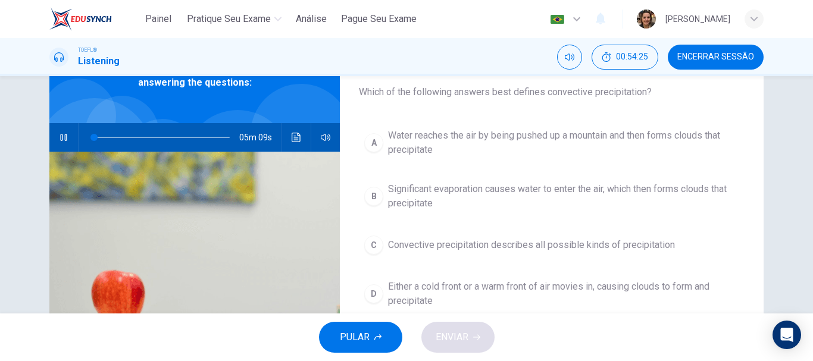
scroll to position [73, 0]
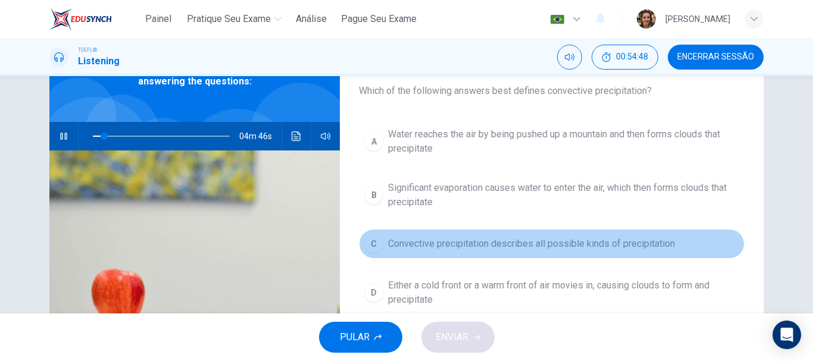
click at [485, 245] on span "Convective precipitation describes all possible kinds of precipitation" at bounding box center [531, 244] width 287 height 14
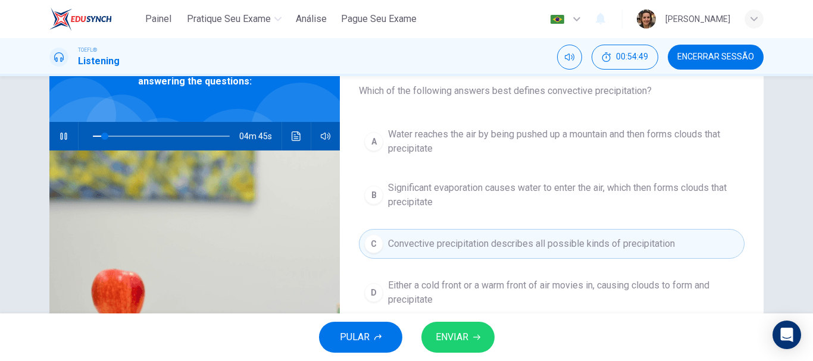
click at [472, 337] on button "ENVIAR" at bounding box center [458, 337] width 73 height 31
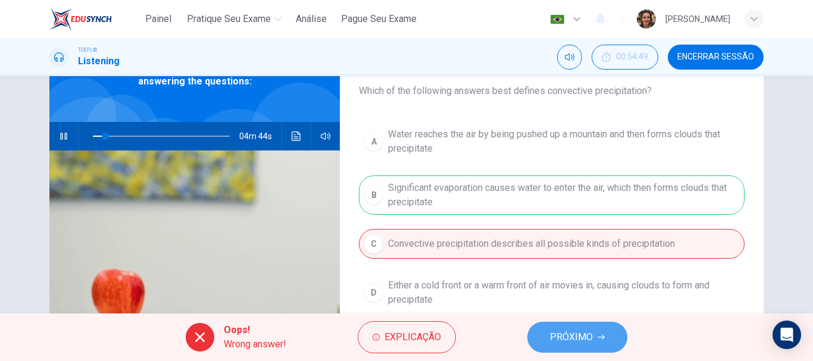
click at [607, 338] on button "PRÓXIMO" at bounding box center [577, 337] width 100 height 31
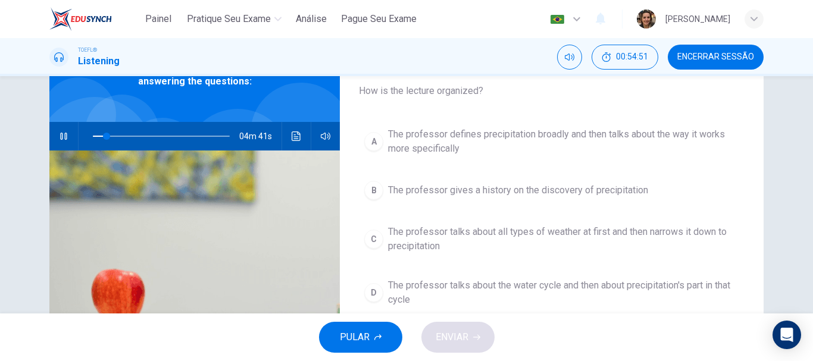
click at [506, 190] on span "The professor gives a history on the discovery of precipitation" at bounding box center [518, 190] width 260 height 14
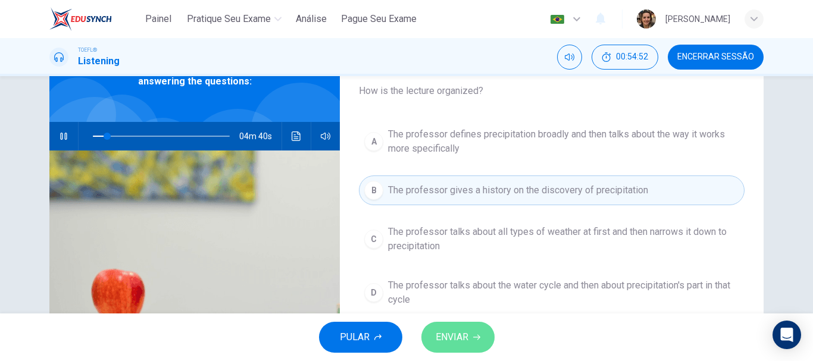
click at [460, 341] on span "ENVIAR" at bounding box center [452, 337] width 33 height 17
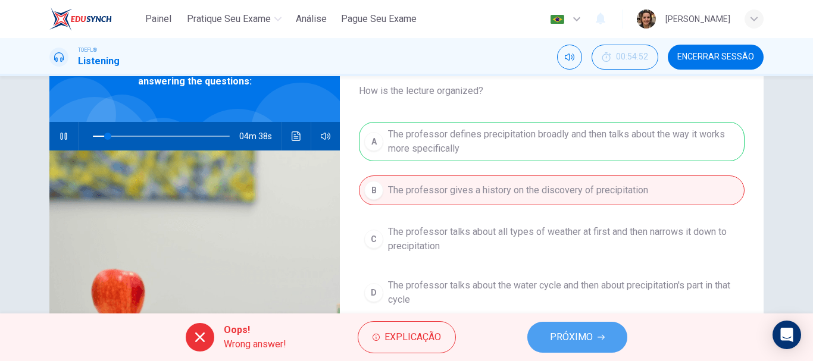
click at [550, 328] on button "PRÓXIMO" at bounding box center [577, 337] width 100 height 31
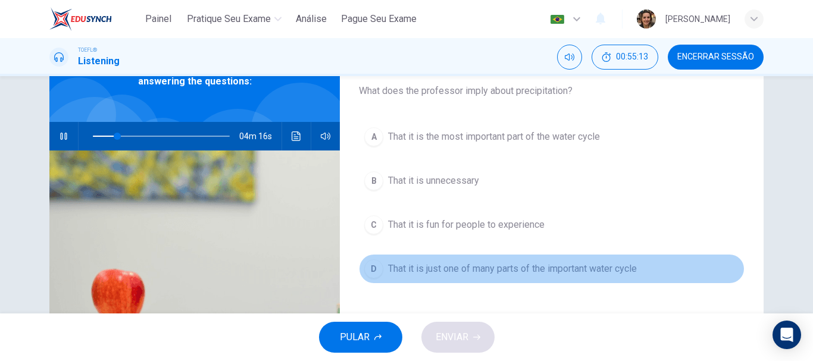
click at [581, 266] on span "That it is just one of many parts of the important water cycle" at bounding box center [512, 269] width 249 height 14
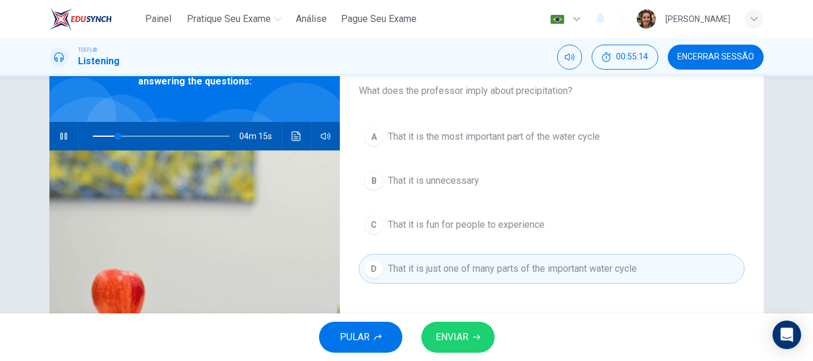
click at [451, 332] on span "ENVIAR" at bounding box center [452, 337] width 33 height 17
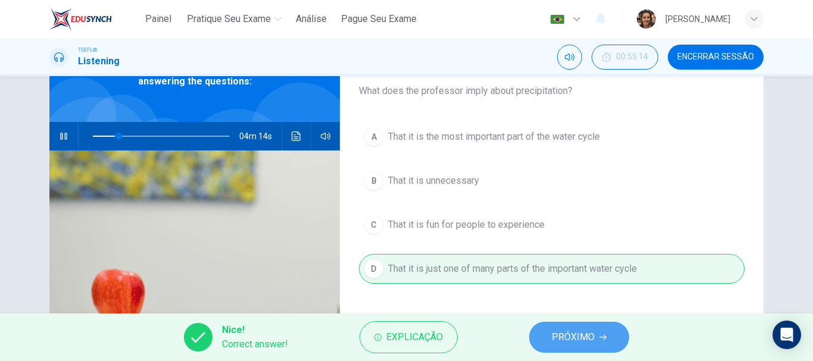
click at [570, 337] on span "PRÓXIMO" at bounding box center [573, 337] width 43 height 17
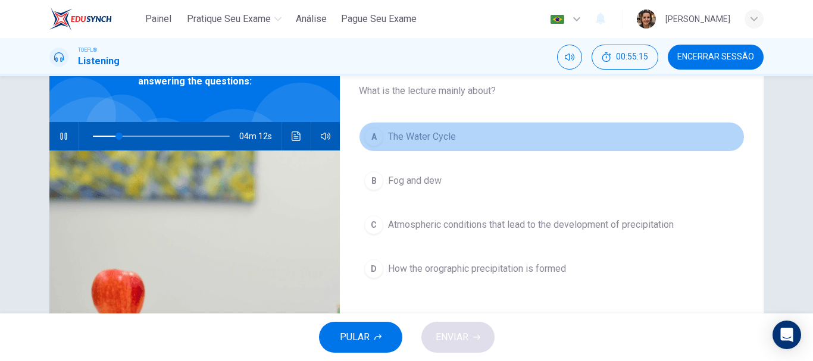
click at [419, 135] on span "The Water Cycle" at bounding box center [422, 137] width 68 height 14
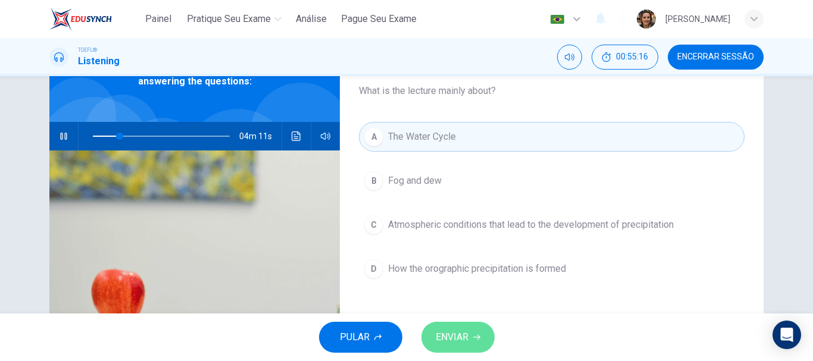
click at [443, 344] on span "ENVIAR" at bounding box center [452, 337] width 33 height 17
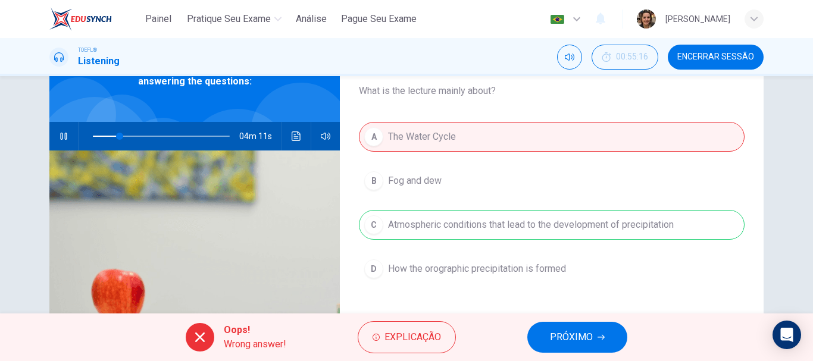
type input "20"
click at [580, 340] on span "PRÓXIMO" at bounding box center [571, 337] width 43 height 17
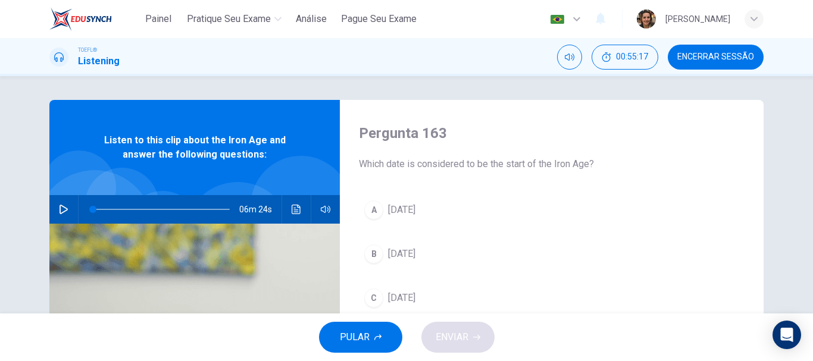
scroll to position [60, 0]
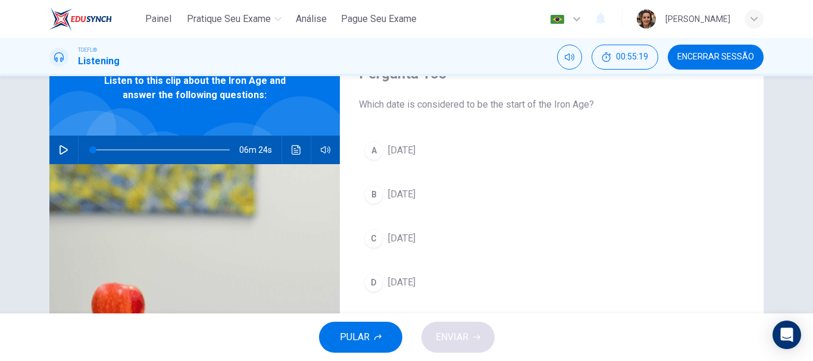
click at [60, 145] on icon "button" at bounding box center [64, 150] width 10 height 10
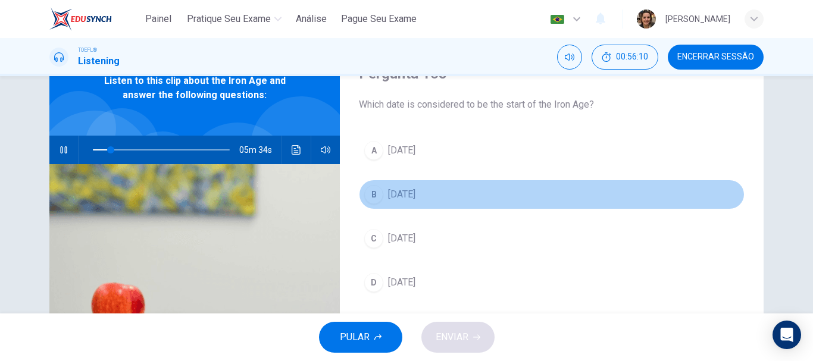
click at [396, 193] on span "1800 BC" at bounding box center [401, 195] width 27 height 14
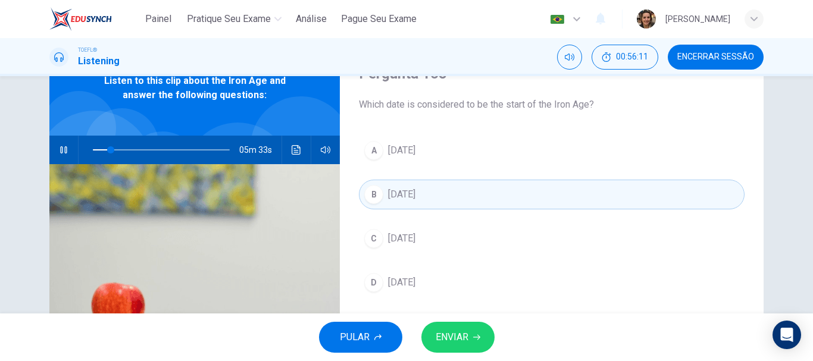
click at [478, 335] on icon "button" at bounding box center [476, 337] width 7 height 7
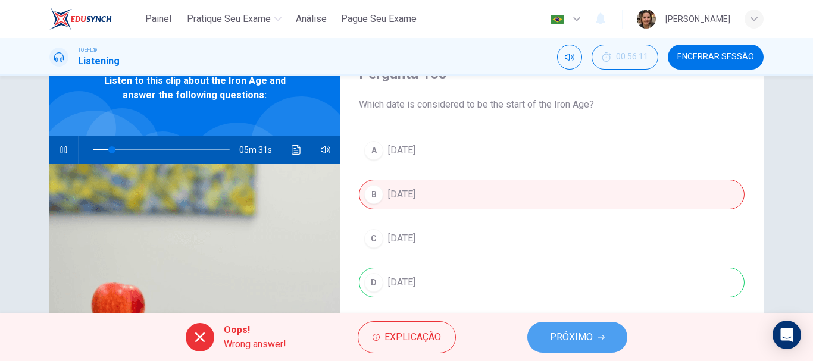
click at [561, 334] on span "PRÓXIMO" at bounding box center [571, 337] width 43 height 17
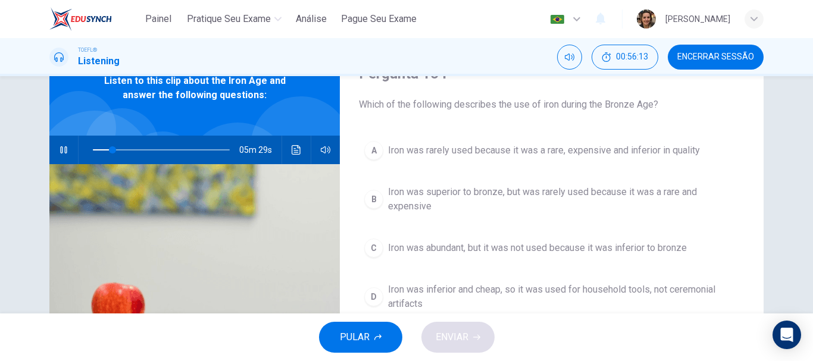
click at [463, 196] on span "Iron was superior to bronze, but was rarely used because it was a rare and expe…" at bounding box center [563, 199] width 351 height 29
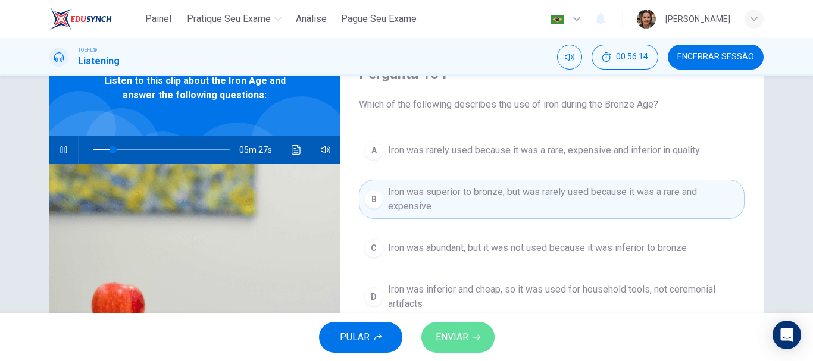
click at [455, 329] on span "ENVIAR" at bounding box center [452, 337] width 33 height 17
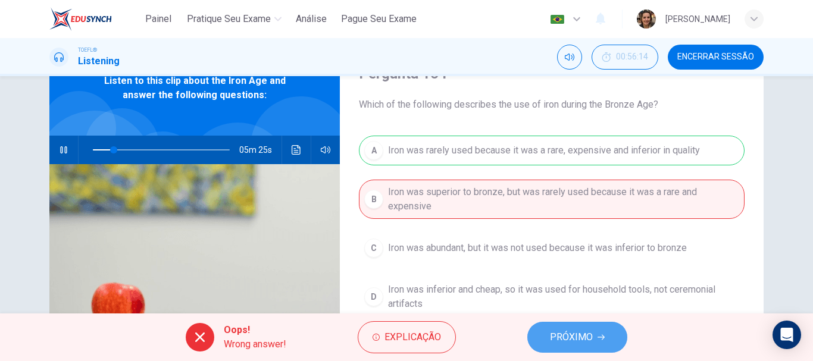
click at [594, 339] on button "PRÓXIMO" at bounding box center [577, 337] width 100 height 31
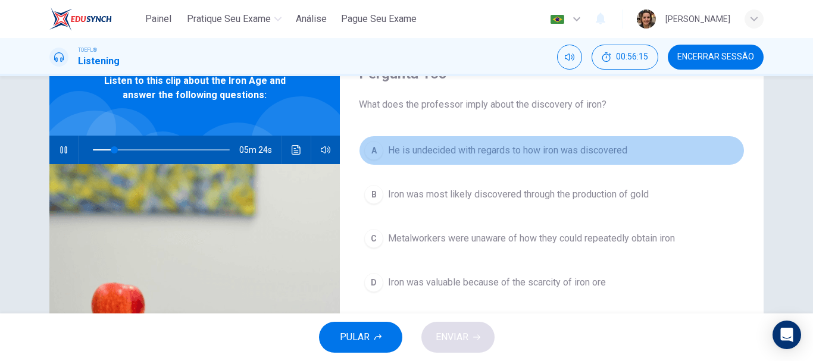
click at [555, 145] on span "He is undecided with regards to how iron was discovered" at bounding box center [507, 150] width 239 height 14
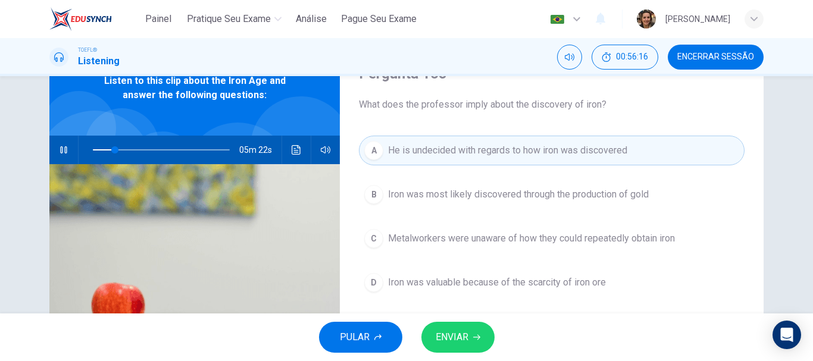
click at [456, 337] on span "ENVIAR" at bounding box center [452, 337] width 33 height 17
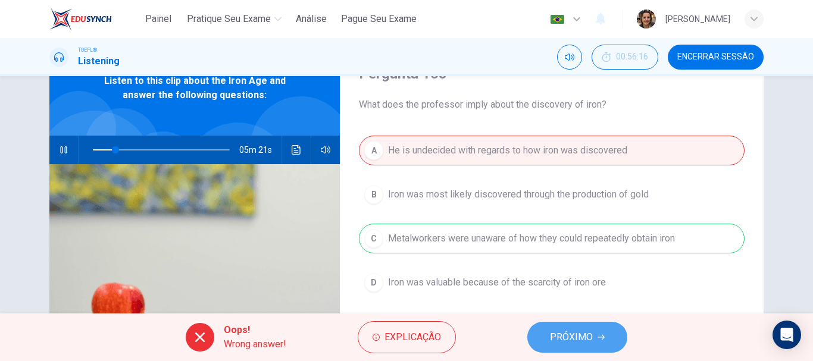
click at [598, 336] on icon "button" at bounding box center [601, 337] width 7 height 7
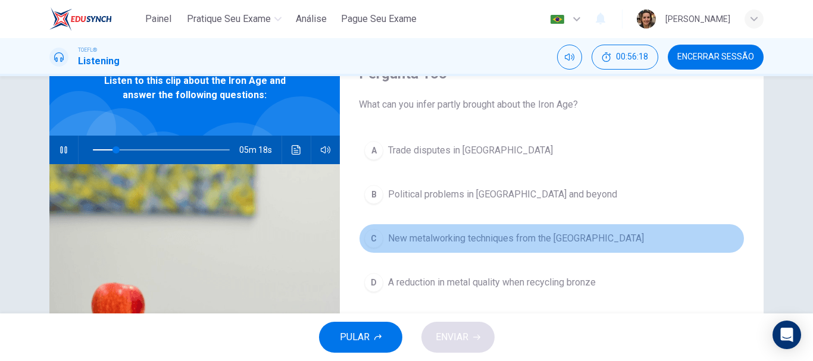
click at [498, 238] on span "New metalworking techniques from the Near East" at bounding box center [516, 239] width 256 height 14
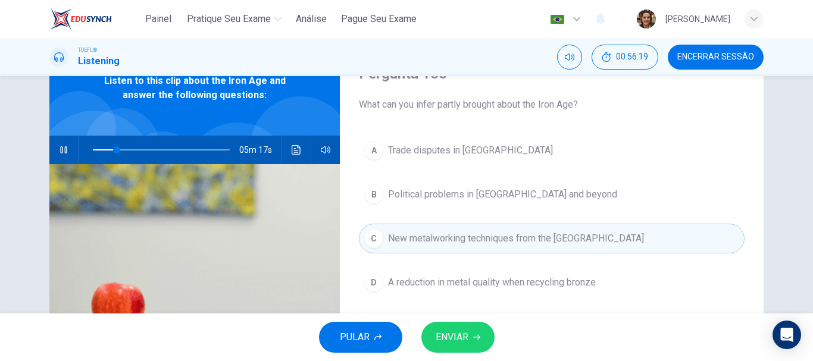
click at [467, 338] on span "ENVIAR" at bounding box center [452, 337] width 33 height 17
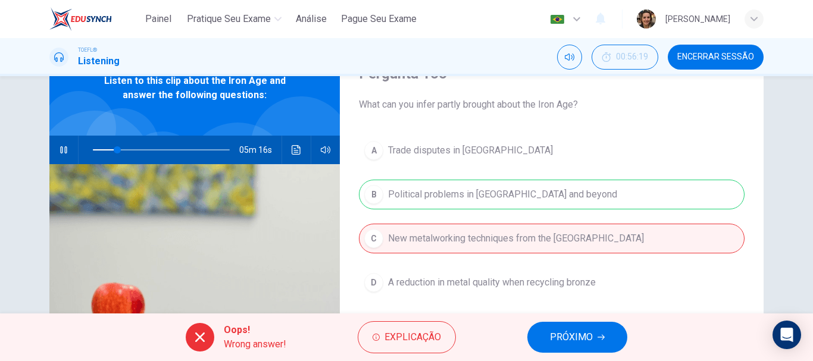
click at [582, 333] on span "PRÓXIMO" at bounding box center [571, 337] width 43 height 17
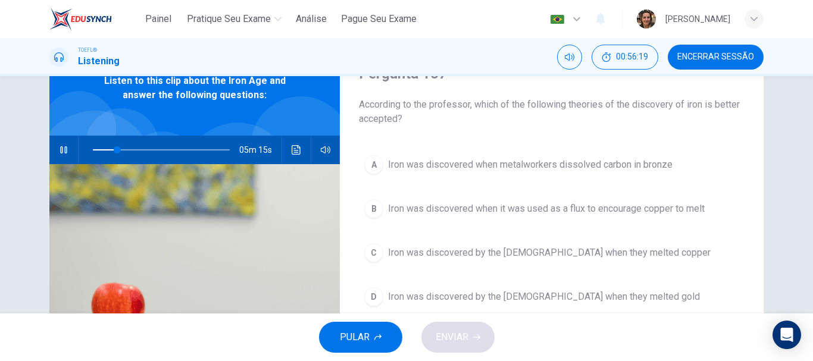
click at [564, 165] on span "Iron was discovered when metalworkers dissolved carbon in bronze" at bounding box center [530, 165] width 285 height 14
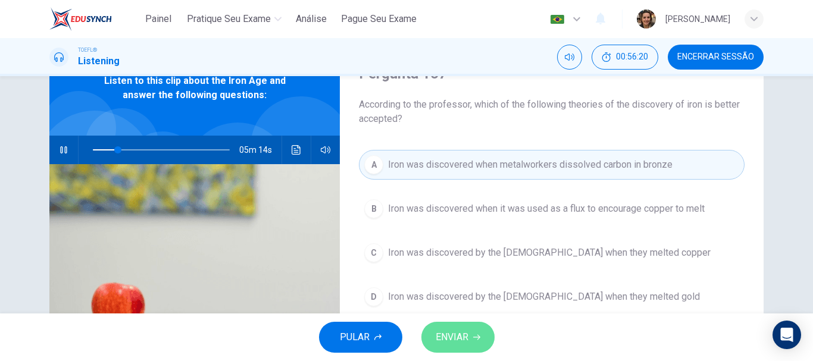
click at [454, 341] on span "ENVIAR" at bounding box center [452, 337] width 33 height 17
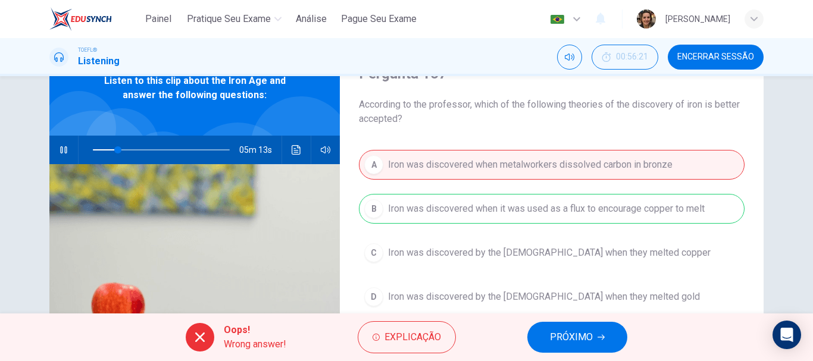
type input "19"
click at [557, 329] on button "PRÓXIMO" at bounding box center [577, 337] width 100 height 31
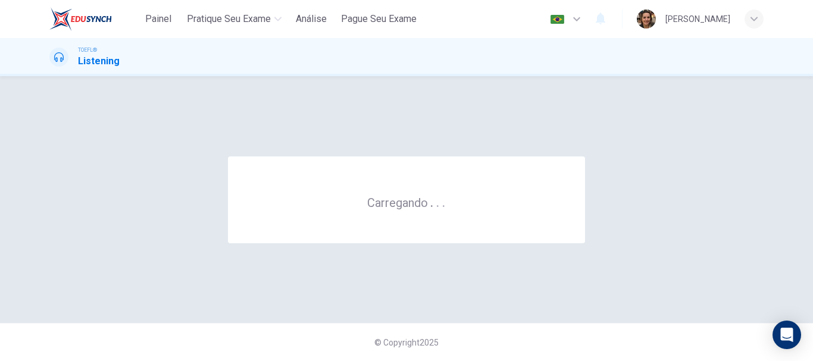
scroll to position [0, 0]
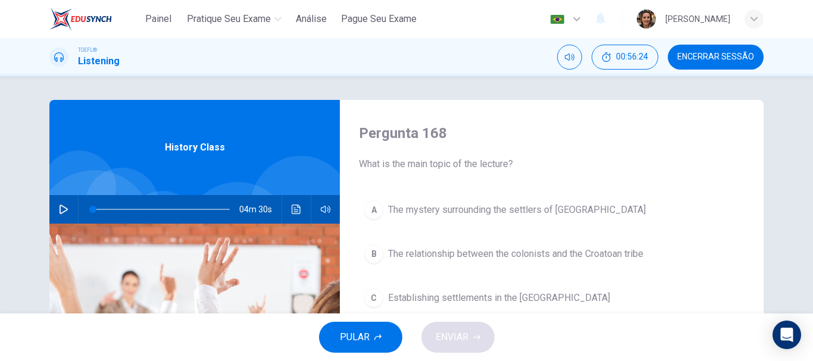
click at [719, 61] on span "Encerrar Sessão" at bounding box center [716, 57] width 77 height 10
